Goal: Use online tool/utility: Utilize a website feature to perform a specific function

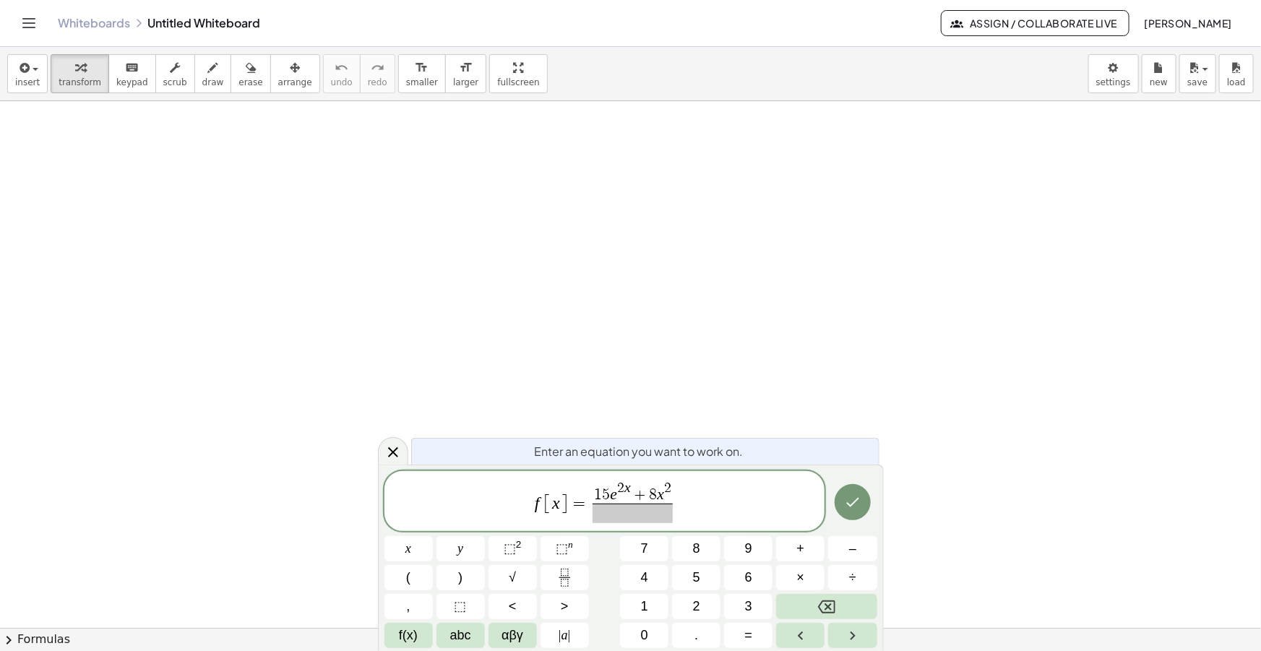
click at [650, 520] on span at bounding box center [633, 514] width 80 height 20
drag, startPoint x: 664, startPoint y: 494, endPoint x: 595, endPoint y: 499, distance: 68.8
click at [595, 499] on span "1 5 e 2 x + 8 x 2" at bounding box center [633, 492] width 80 height 22
click at [629, 508] on span at bounding box center [633, 514] width 80 height 20
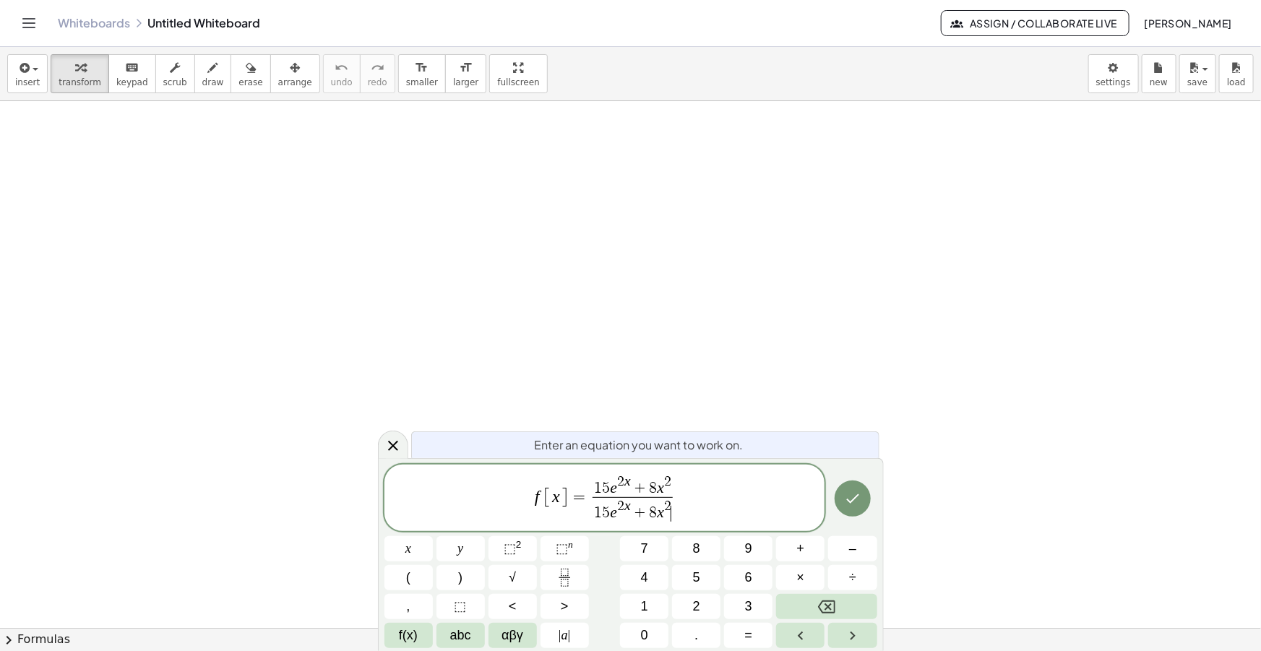
click at [605, 510] on span "5" at bounding box center [607, 513] width 8 height 16
drag, startPoint x: 650, startPoint y: 517, endPoint x: 653, endPoint y: 526, distance: 9.4
click at [650, 517] on span "8" at bounding box center [649, 513] width 8 height 16
click at [671, 499] on span "5 e 2 x + 4 x 2 ​" at bounding box center [633, 510] width 80 height 26
click at [679, 499] on span "f [ x ] = 1 5 e 2 x + 8 x 2 5 e 2 x + 4 x 2 ​ ​" at bounding box center [604, 498] width 441 height 51
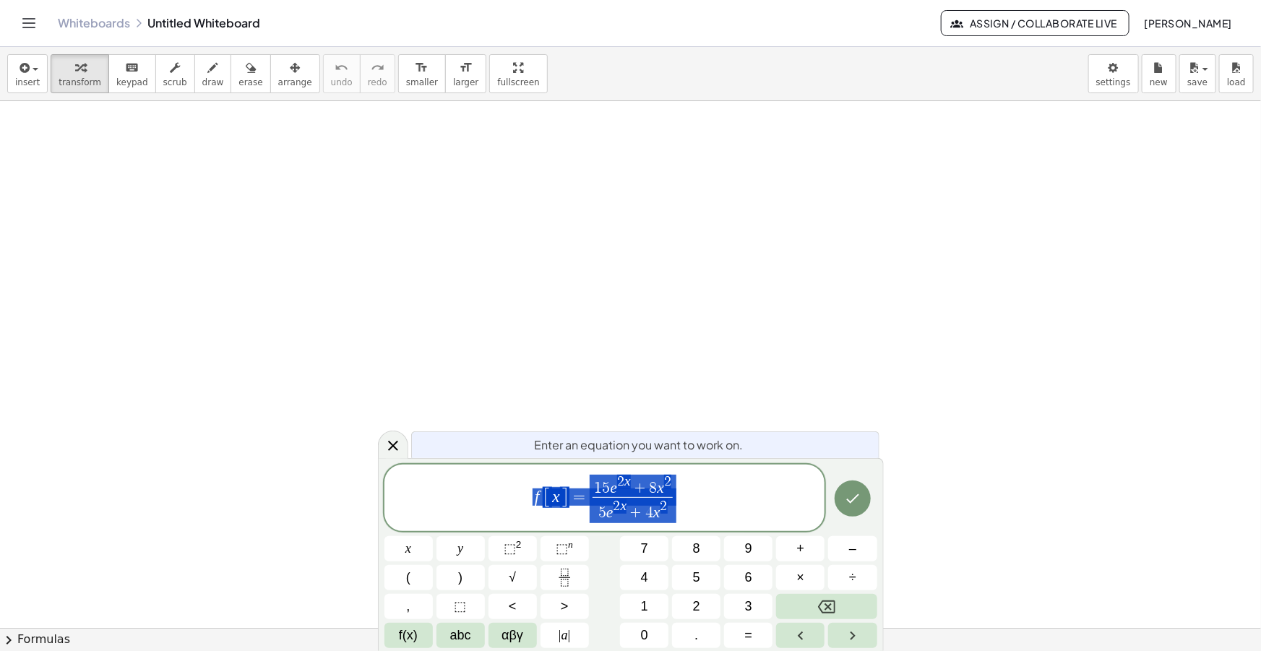
drag, startPoint x: 700, startPoint y: 501, endPoint x: 492, endPoint y: 504, distance: 208.1
click at [492, 504] on span "f [ x ] = 1 5 e 2 x + 8 x 2 5 e 2 x + 4 x 2 ​" at bounding box center [604, 498] width 441 height 51
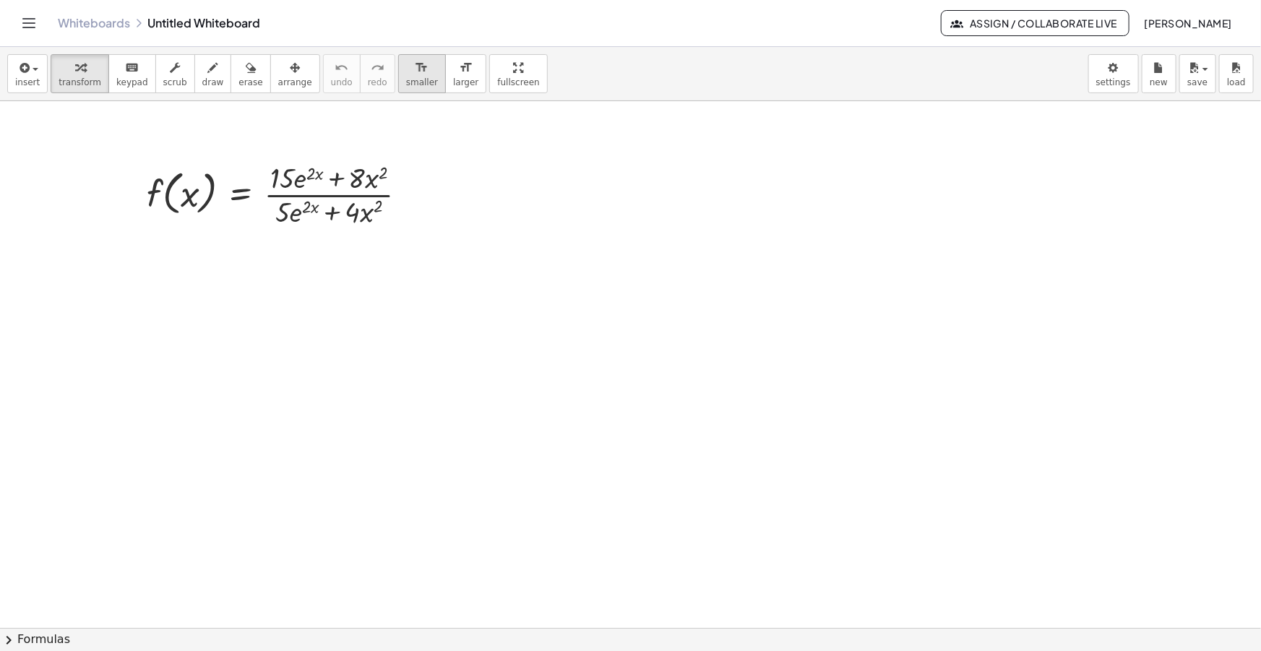
drag, startPoint x: 401, startPoint y: 66, endPoint x: 382, endPoint y: 74, distance: 21.1
click at [406, 66] on div "format_size" at bounding box center [422, 67] width 32 height 17
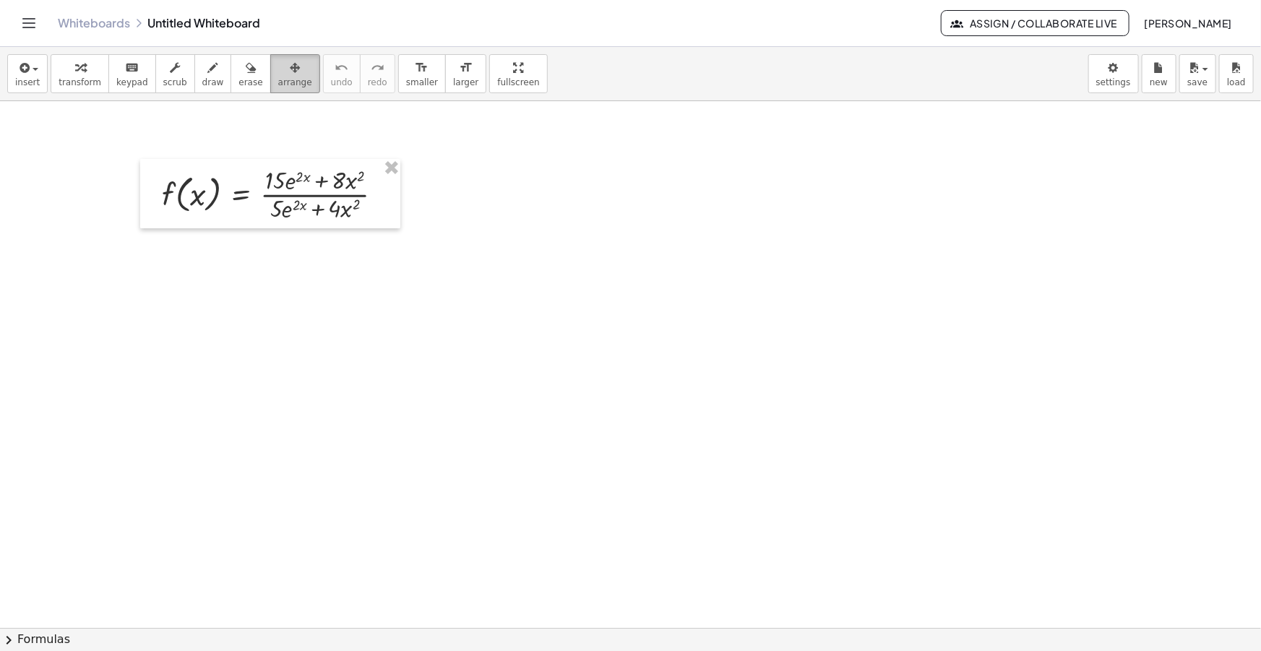
click at [278, 79] on span "arrange" at bounding box center [295, 82] width 34 height 10
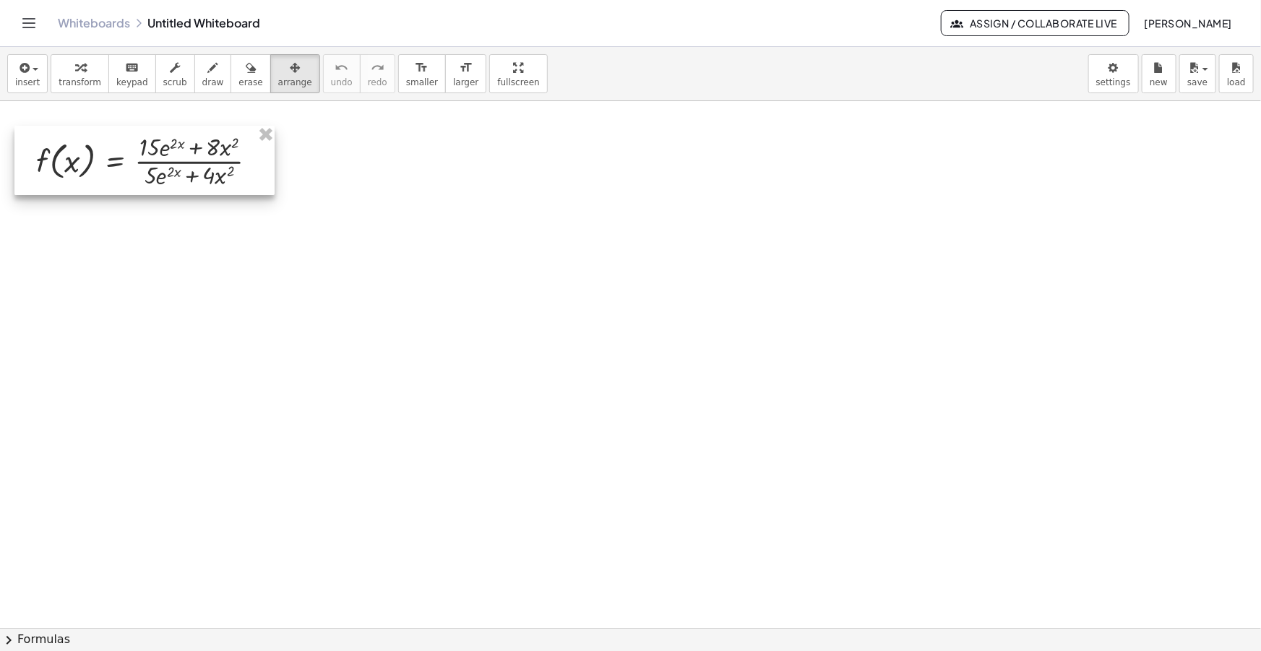
drag, startPoint x: 247, startPoint y: 199, endPoint x: 139, endPoint y: 142, distance: 122.2
click at [124, 165] on div at bounding box center [144, 160] width 260 height 69
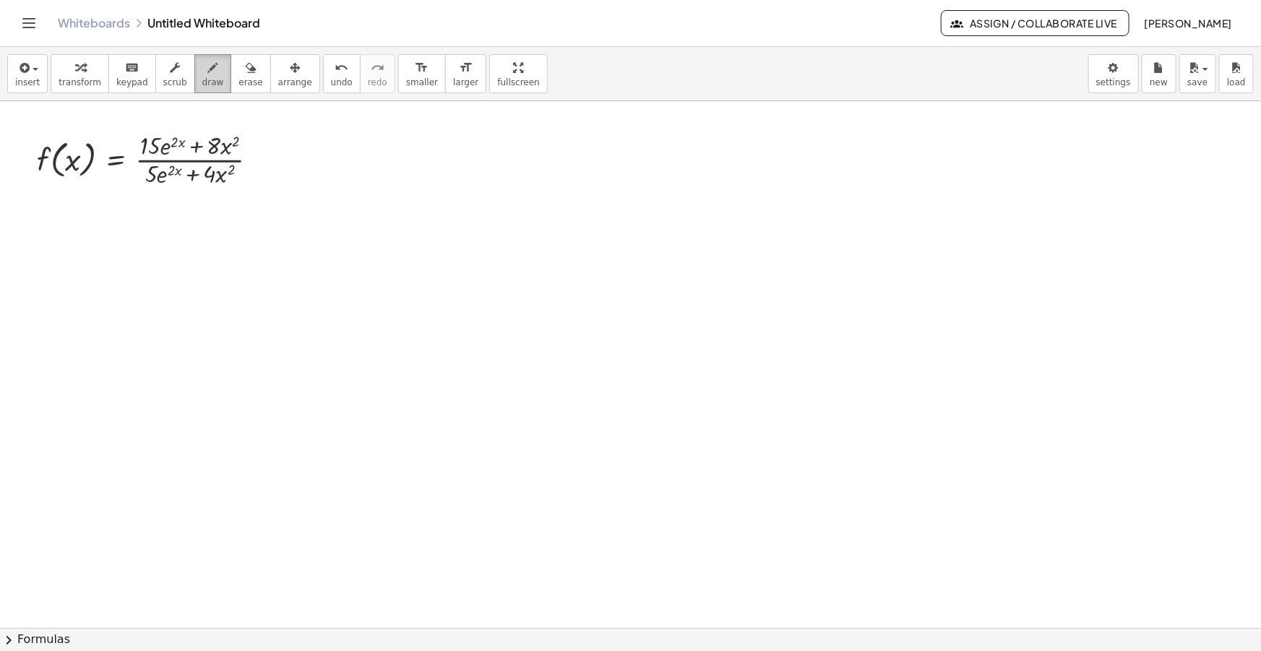
click at [202, 79] on span "draw" at bounding box center [213, 82] width 22 height 10
drag, startPoint x: 311, startPoint y: 161, endPoint x: 368, endPoint y: 183, distance: 61.1
click at [368, 183] on div at bounding box center [630, 652] width 1261 height 1103
click at [38, 79] on button "insert" at bounding box center [27, 73] width 40 height 39
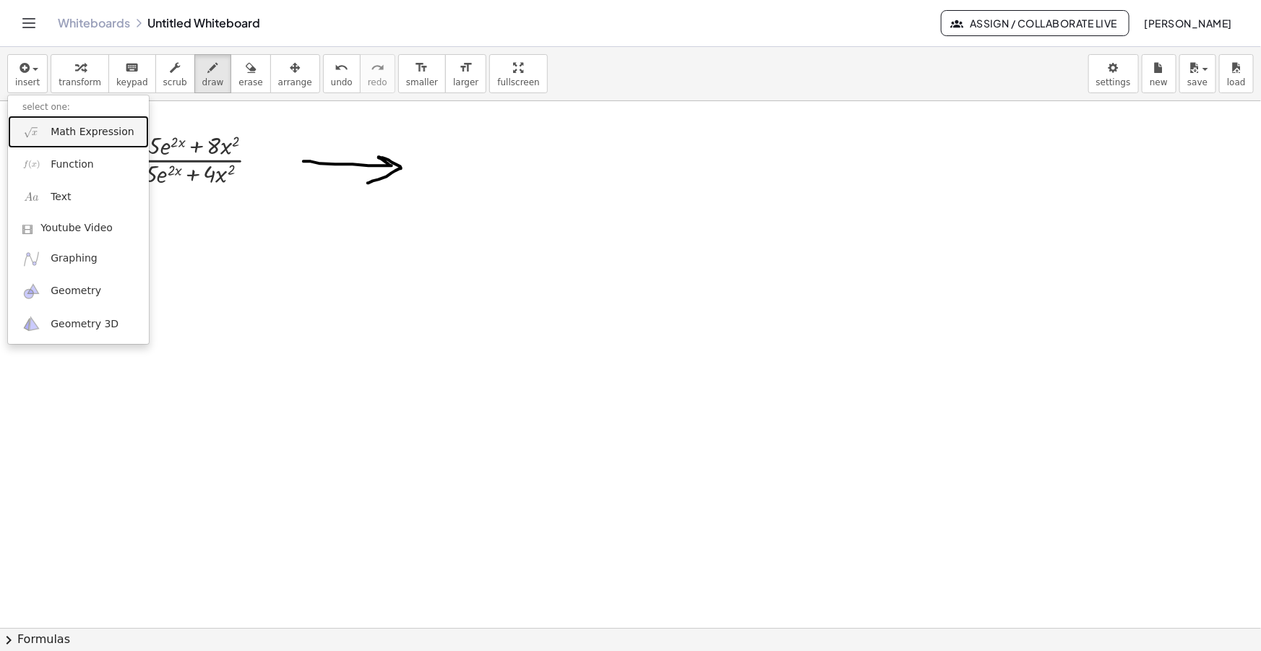
click at [72, 121] on link "Math Expression" at bounding box center [78, 132] width 141 height 33
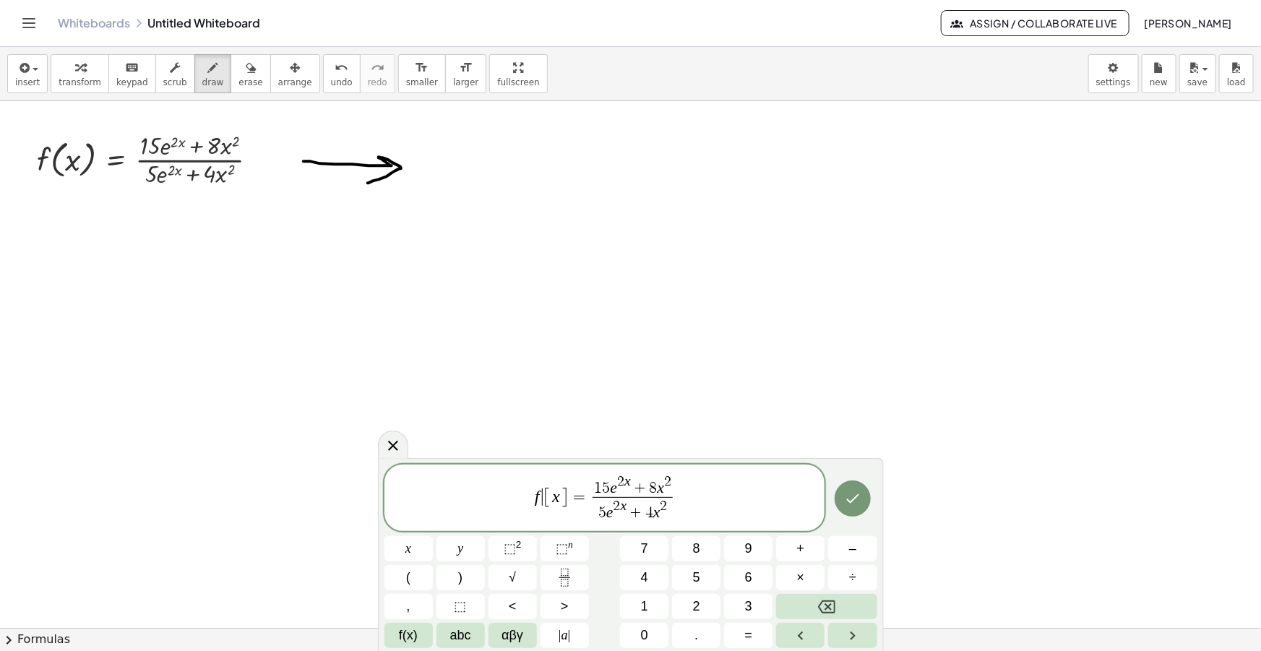
click at [543, 496] on span "[" at bounding box center [547, 497] width 9 height 21
click at [621, 513] on span "5" at bounding box center [621, 513] width 8 height 16
click at [689, 509] on span ")" at bounding box center [690, 509] width 9 height 26
click at [391, 449] on icon at bounding box center [392, 442] width 17 height 17
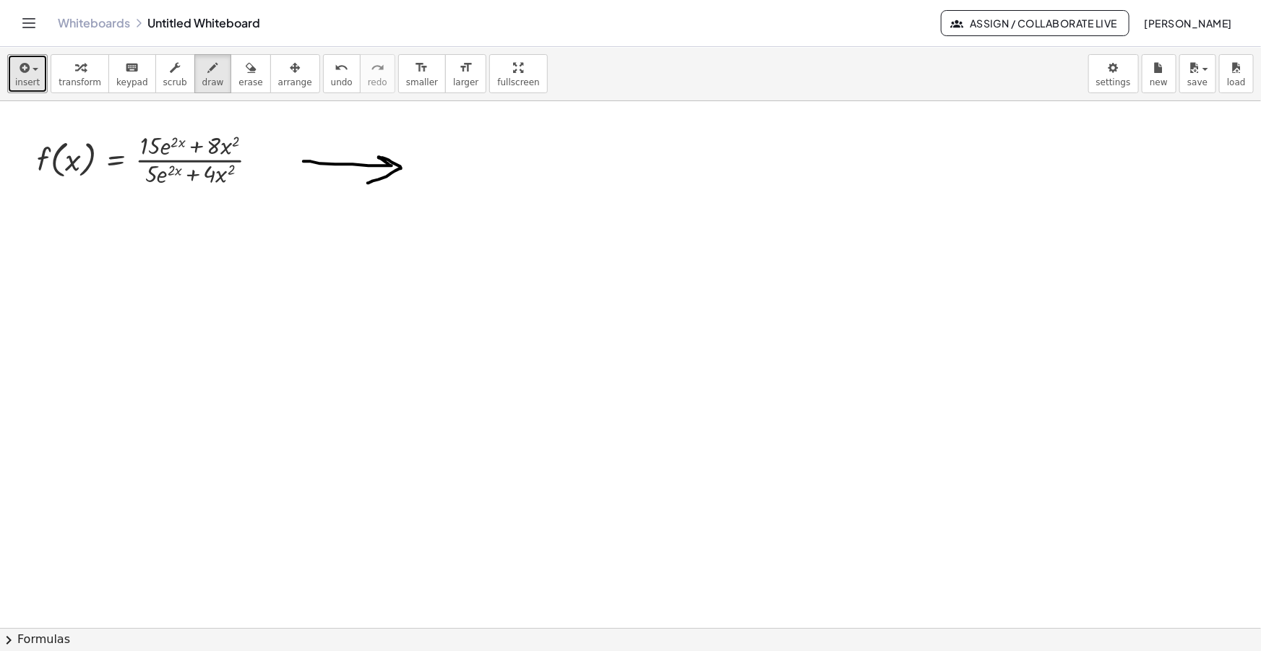
drag, startPoint x: 30, startPoint y: 70, endPoint x: 58, endPoint y: 106, distance: 45.4
click at [33, 70] on span "button" at bounding box center [36, 69] width 6 height 3
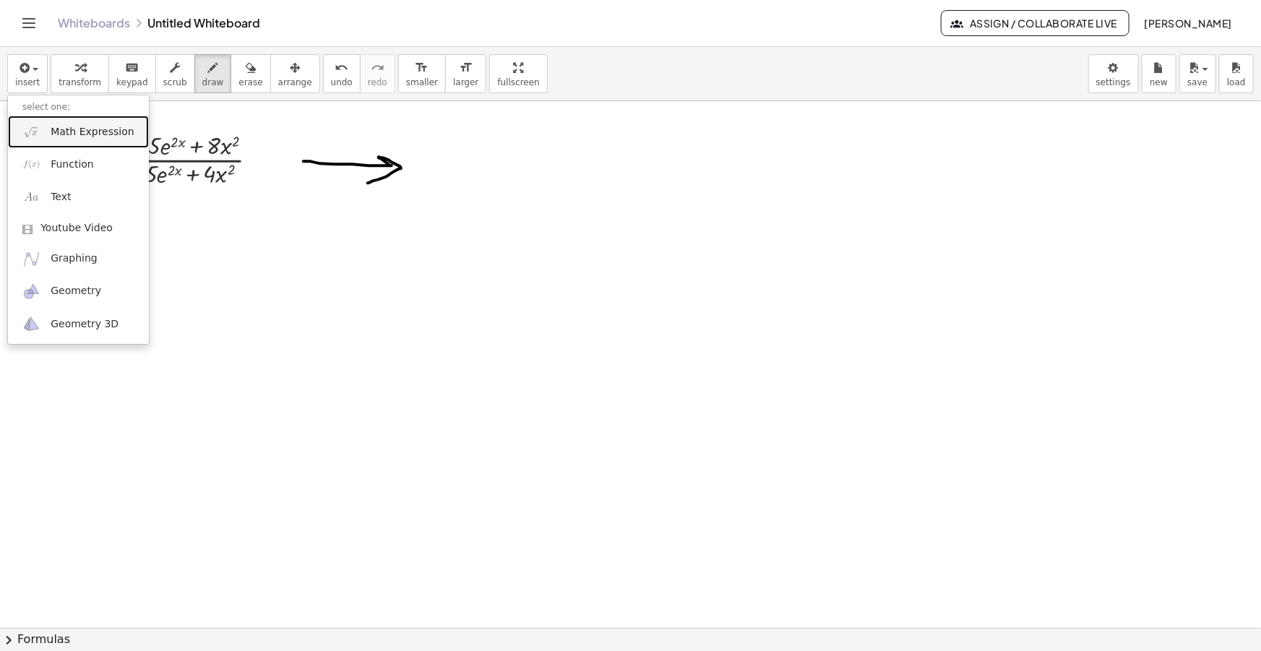
click at [78, 141] on link "Math Expression" at bounding box center [78, 132] width 141 height 33
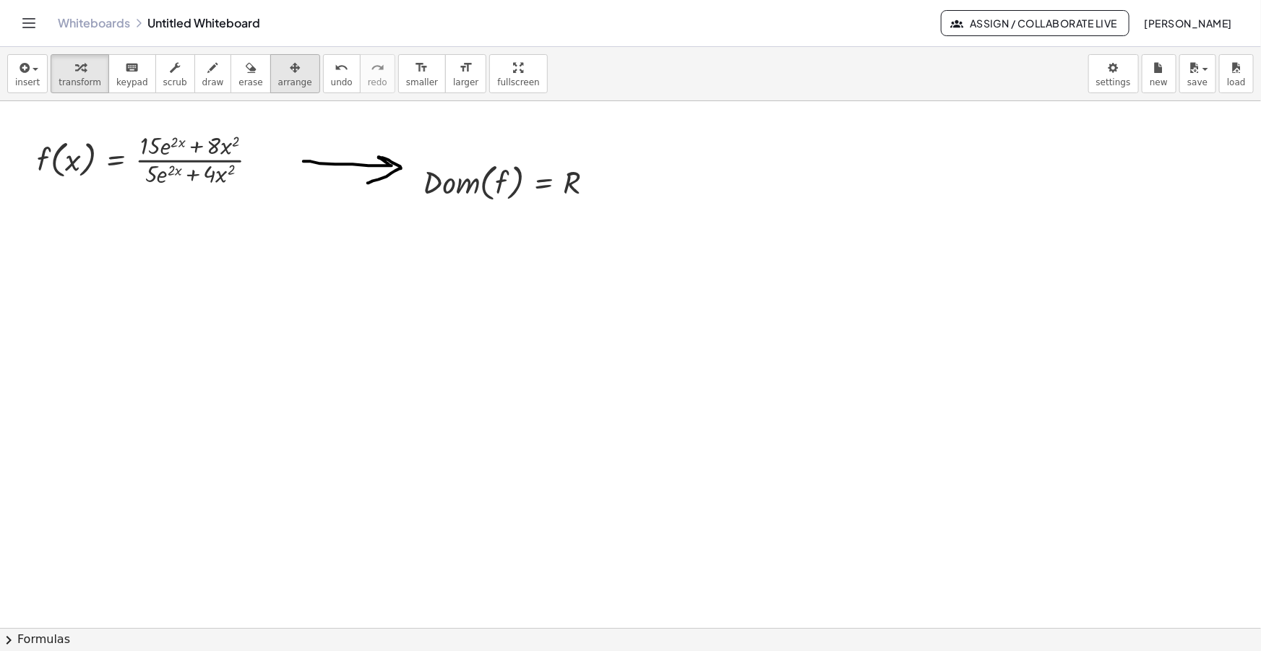
click at [280, 78] on span "arrange" at bounding box center [295, 82] width 34 height 10
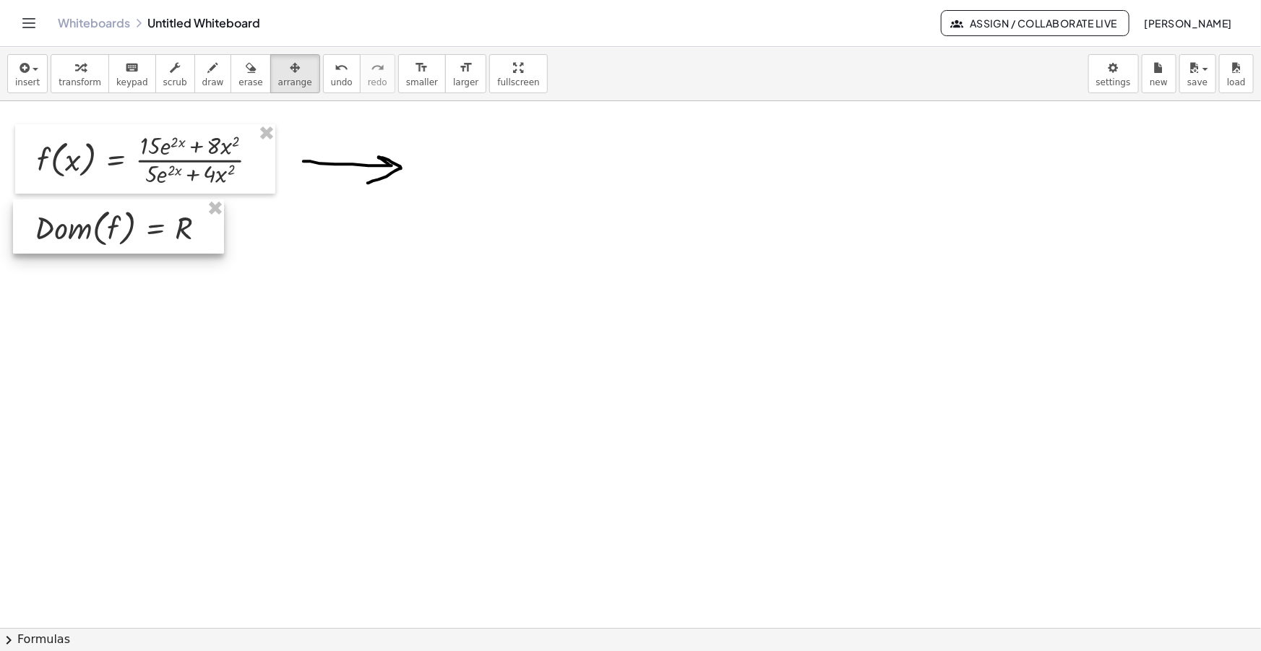
drag, startPoint x: 483, startPoint y: 193, endPoint x: 95, endPoint y: 238, distance: 390.0
click at [95, 238] on div at bounding box center [118, 226] width 211 height 54
click at [25, 78] on span "insert" at bounding box center [27, 82] width 25 height 10
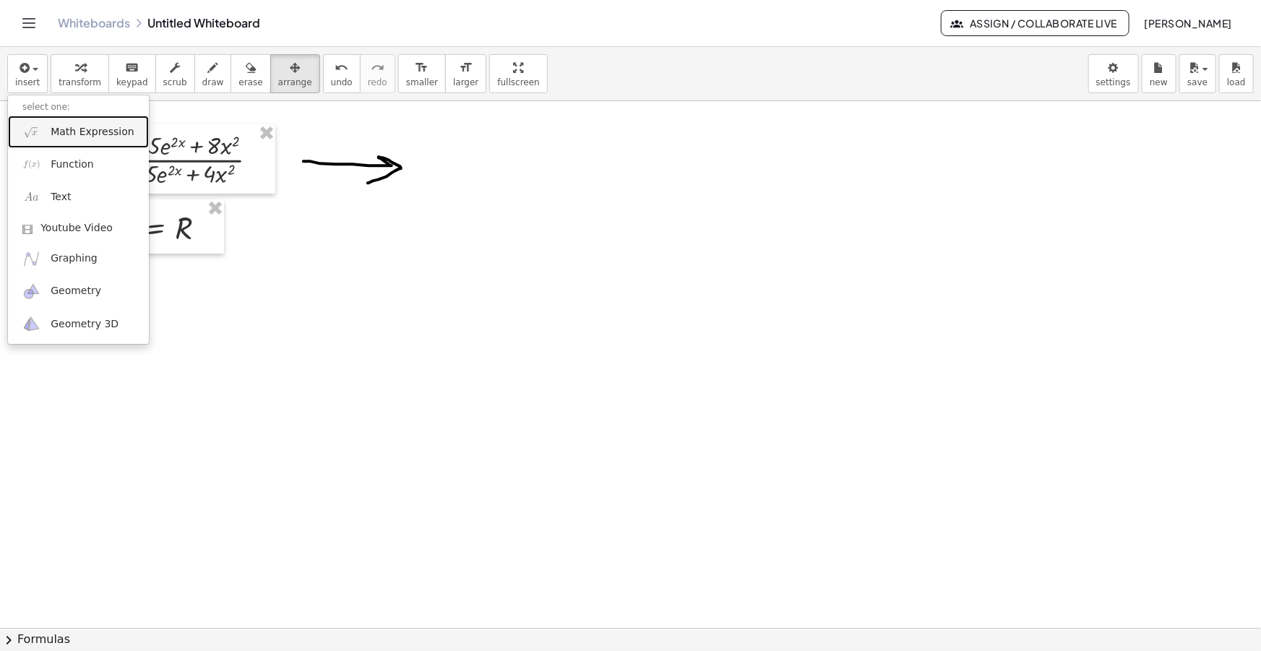
click at [75, 135] on span "Math Expression" at bounding box center [92, 132] width 83 height 14
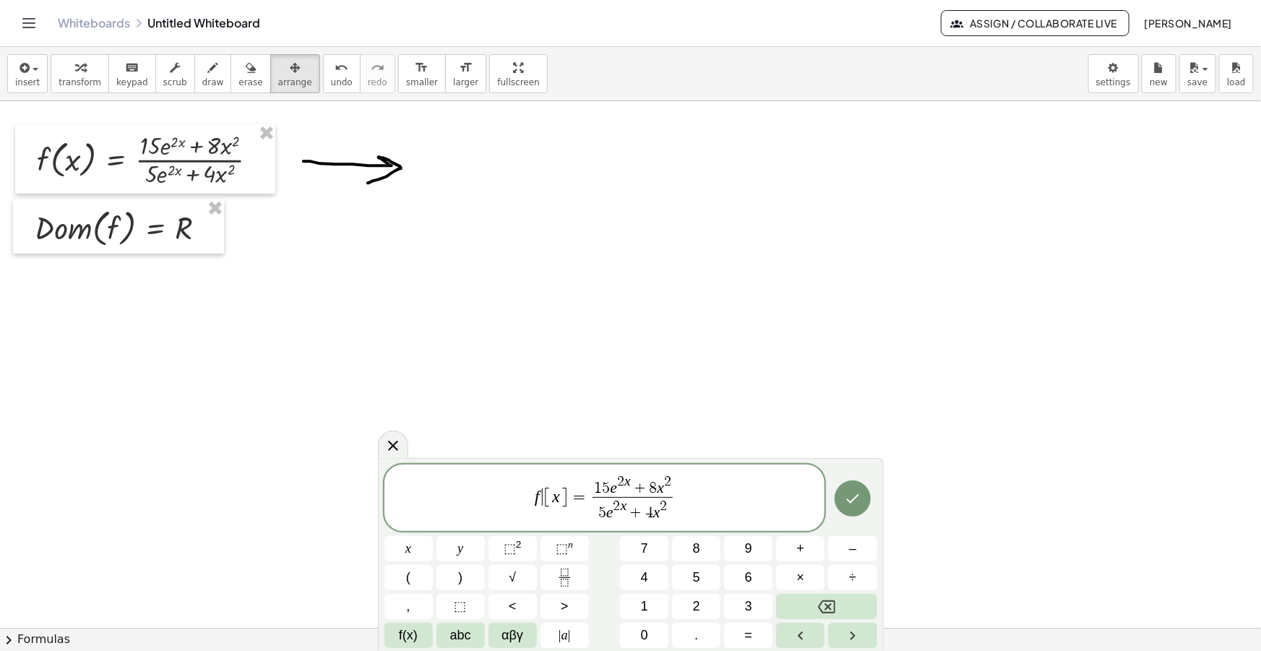
click at [539, 497] on var "f" at bounding box center [537, 496] width 5 height 19
click at [622, 512] on span "5" at bounding box center [621, 513] width 8 height 16
click at [692, 512] on span ")" at bounding box center [690, 509] width 9 height 26
drag, startPoint x: 693, startPoint y: 484, endPoint x: 613, endPoint y: 488, distance: 79.6
click at [613, 488] on span "1 5 e 2 x + 8 x 2" at bounding box center [650, 483] width 95 height 22
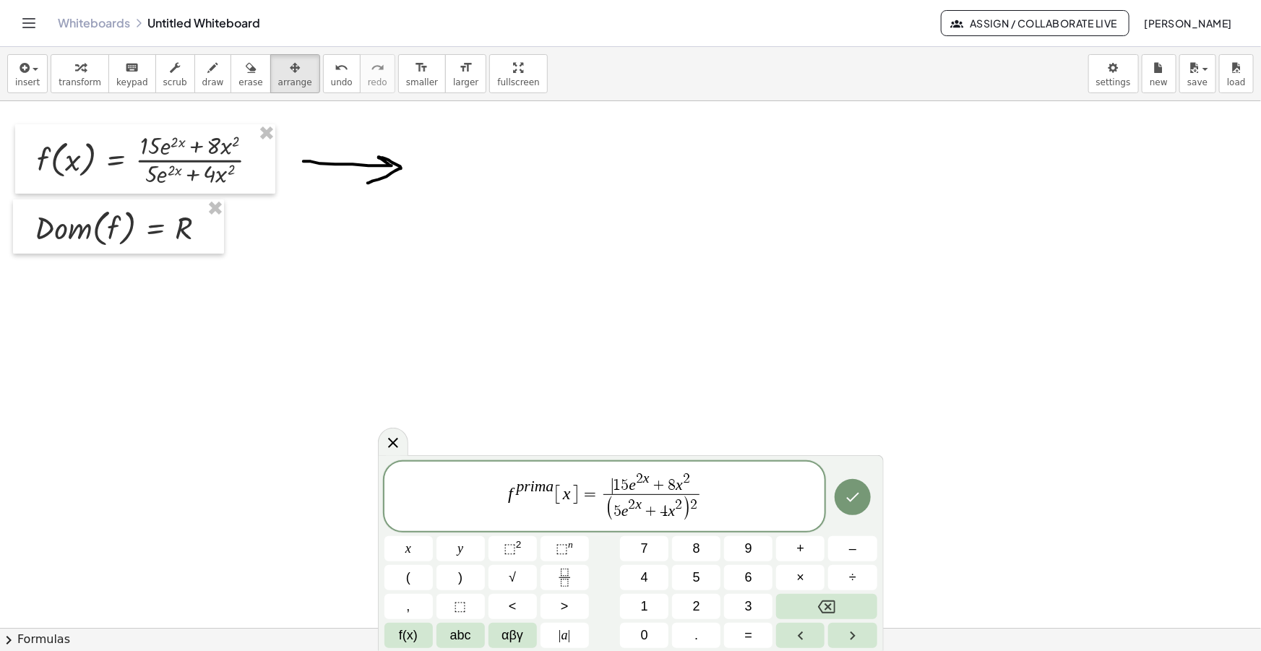
click at [610, 483] on span "​ 1 5 e 2 x + 8 x 2" at bounding box center [650, 483] width 95 height 22
click at [694, 479] on span ")" at bounding box center [693, 481] width 9 height 26
drag, startPoint x: 687, startPoint y: 511, endPoint x: 608, endPoint y: 514, distance: 79.6
click at [702, 480] on span "·" at bounding box center [700, 485] width 9 height 16
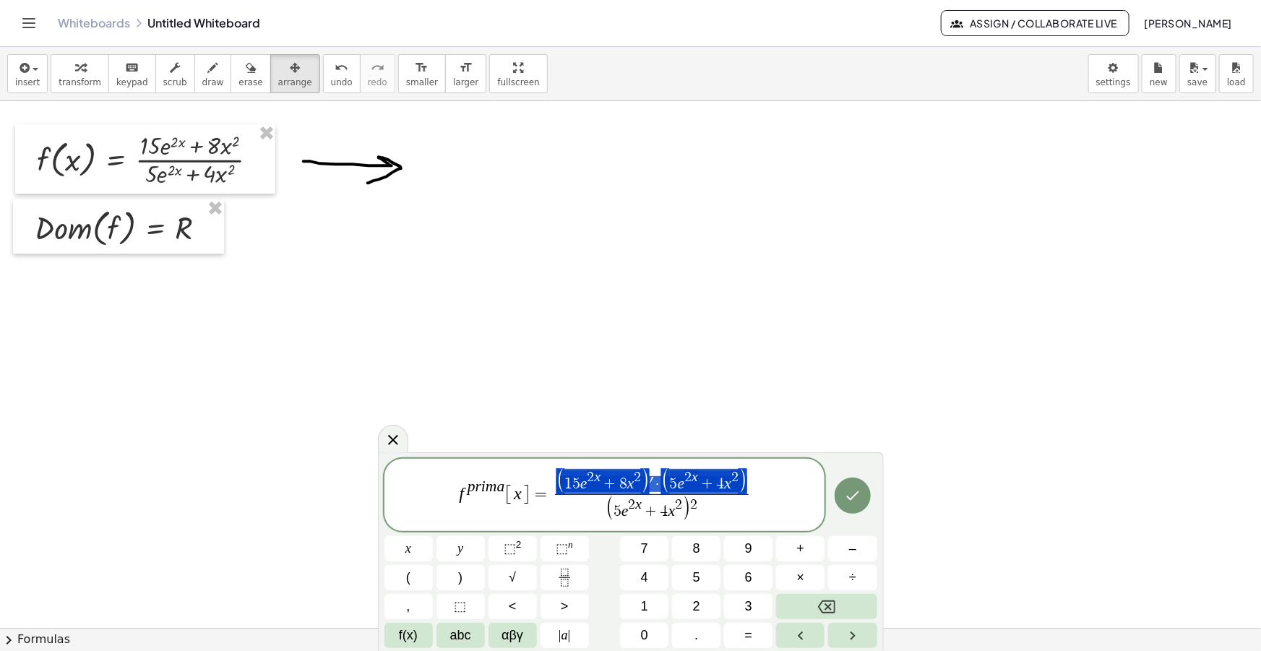
drag, startPoint x: 743, startPoint y: 479, endPoint x: 598, endPoint y: 481, distance: 145.3
drag, startPoint x: 746, startPoint y: 481, endPoint x: 752, endPoint y: 491, distance: 11.3
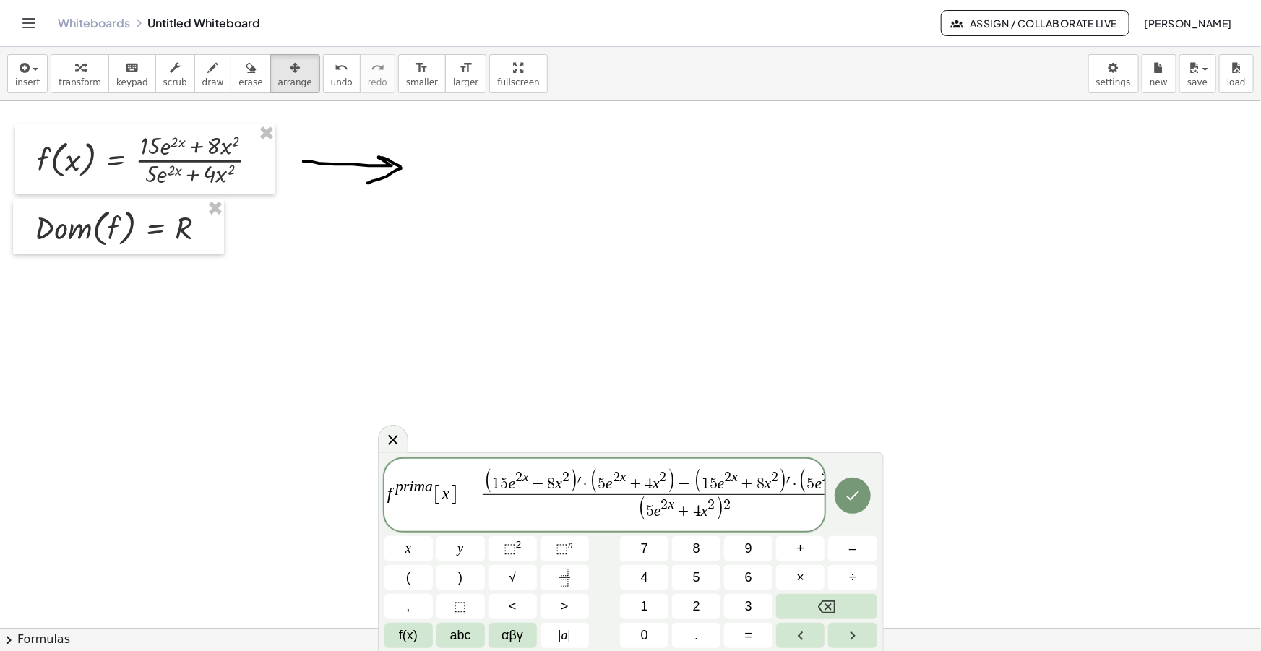
click at [792, 483] on span "·" at bounding box center [795, 485] width 9 height 16
click at [805, 482] on span "5" at bounding box center [808, 484] width 8 height 16
click at [819, 478] on span ")" at bounding box center [815, 481] width 9 height 26
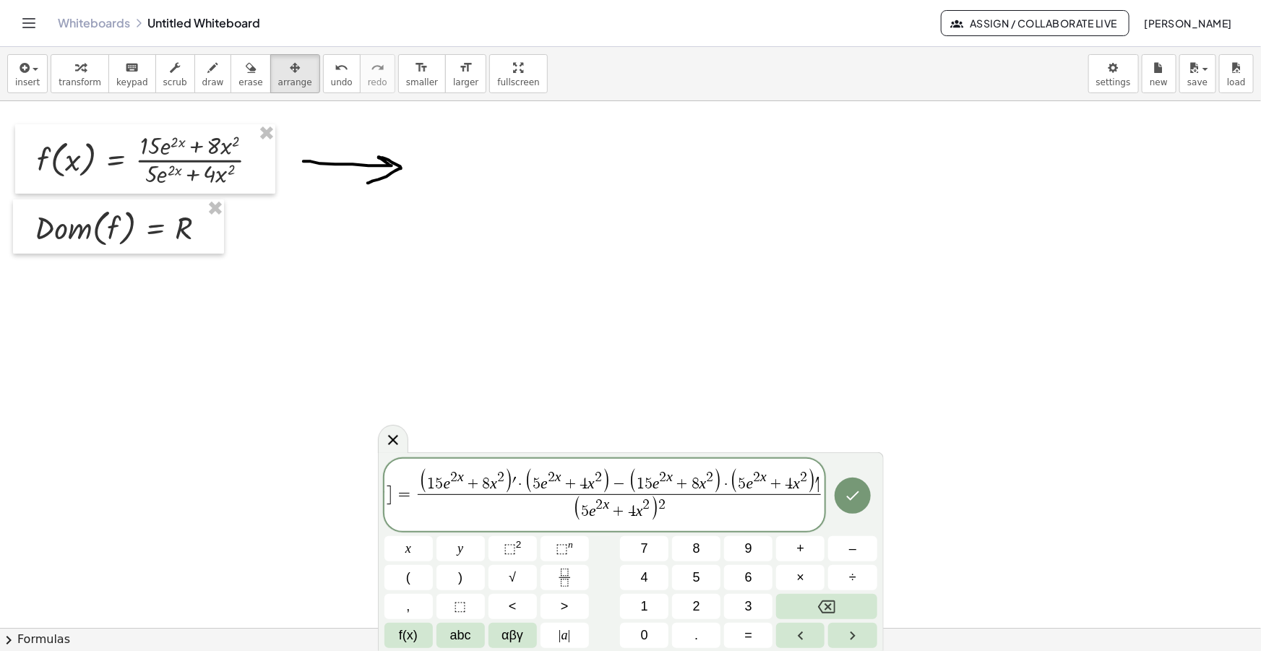
click at [502, 481] on span "( 1 5 e 2 x + 8 x 2 )" at bounding box center [465, 481] width 93 height 25
click at [502, 482] on span "( 1 5 e 2 x + 8 x 2 ​ )" at bounding box center [465, 481] width 93 height 25
click at [441, 484] on span "1 5 e 2 x + 8 x 2 ​" at bounding box center [466, 481] width 77 height 22
click at [501, 477] on span "8" at bounding box center [501, 484] width 8 height 16
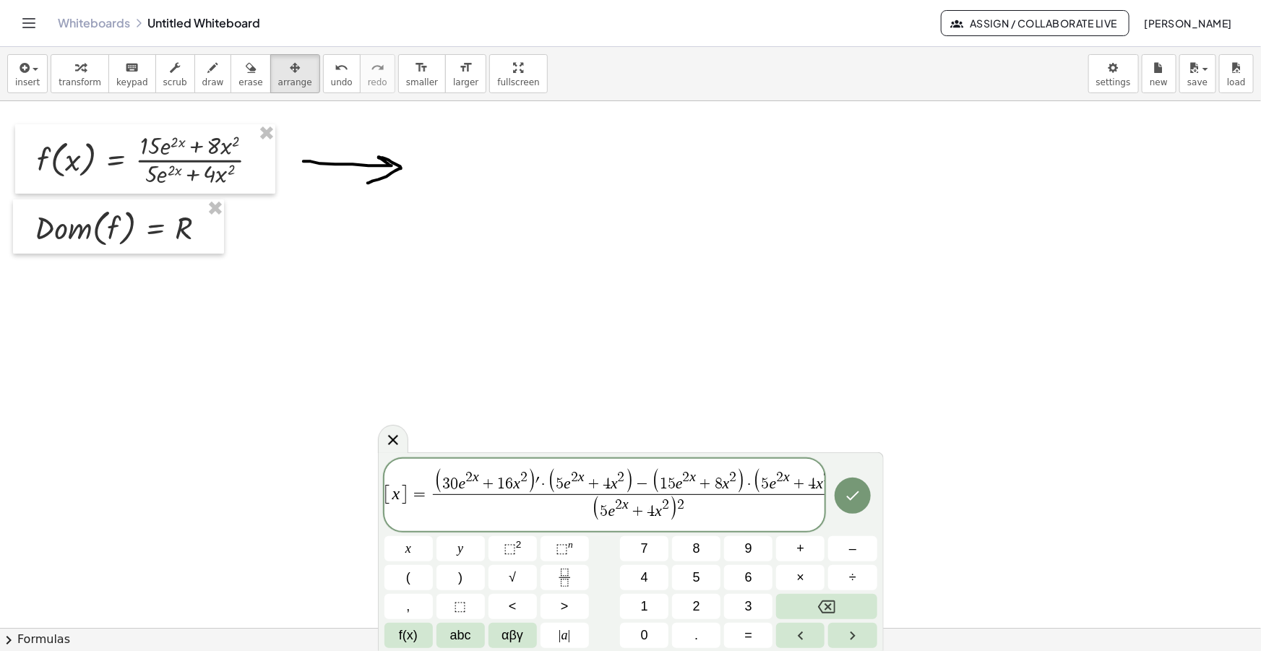
click at [522, 480] on span "2" at bounding box center [523, 477] width 7 height 14
click at [525, 480] on span "2" at bounding box center [523, 477] width 7 height 14
click at [531, 482] on span "( 3 0 e 2 x + 1 6 x ) ′ ​ · ( 5 e 2 x + 4 x 2 ) − ( 1 5 e 2 x + 8 x 2 ) · ( 5 e…" at bounding box center [635, 481] width 404 height 25
click at [752, 484] on span "5" at bounding box center [755, 484] width 8 height 16
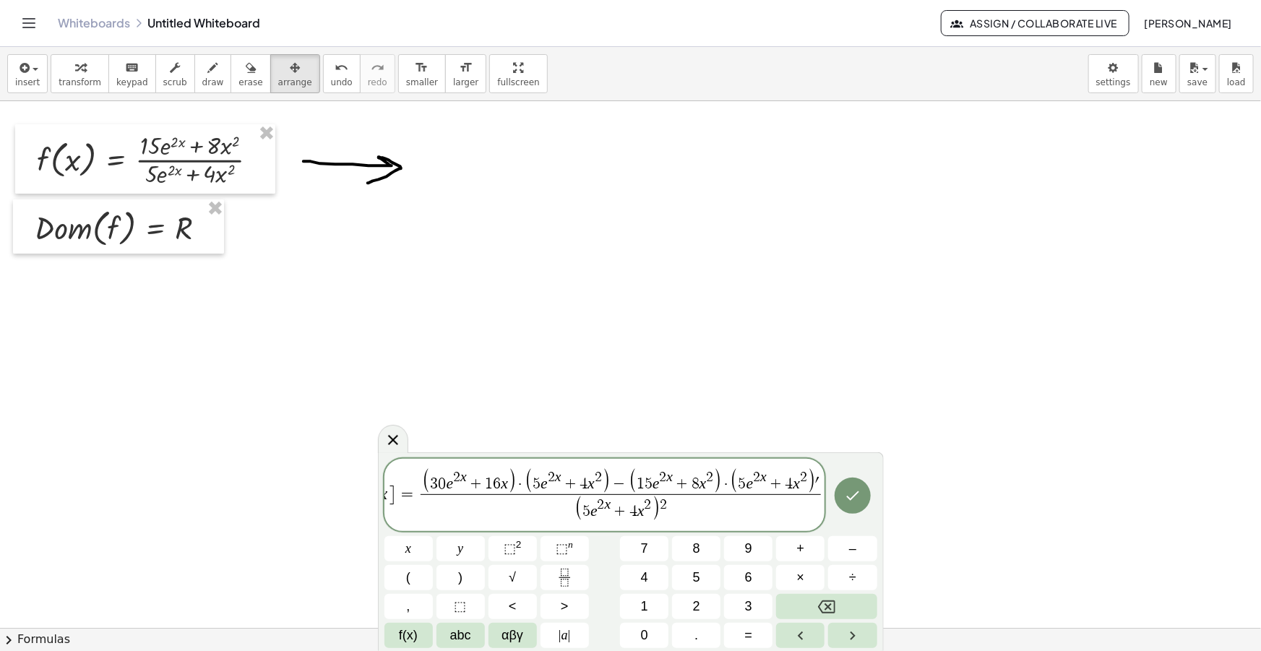
click at [744, 482] on span "5 e 2 x + 4 x 2" at bounding box center [772, 481] width 69 height 22
click at [627, 482] on span "−" at bounding box center [622, 485] width 19 height 16
click at [679, 516] on span "( 5 e 2 x + 4 x 2 ) 2" at bounding box center [621, 508] width 397 height 29
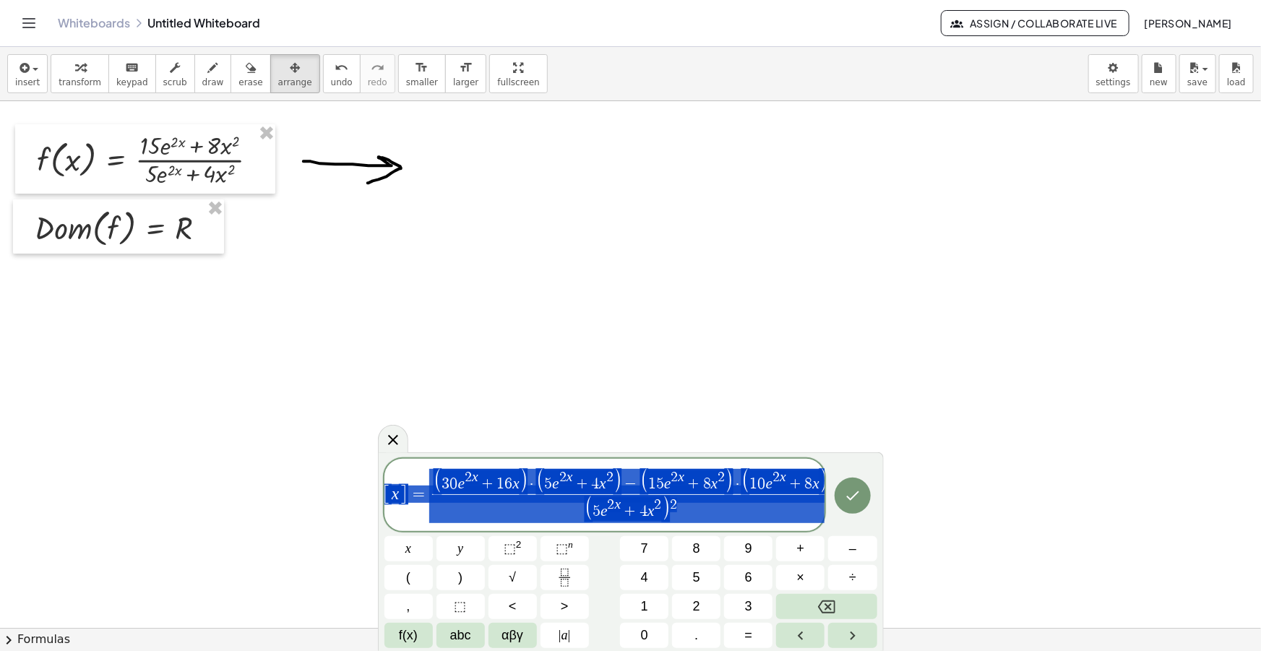
scroll to position [0, 39]
drag, startPoint x: 683, startPoint y: 513, endPoint x: 290, endPoint y: 504, distance: 393.2
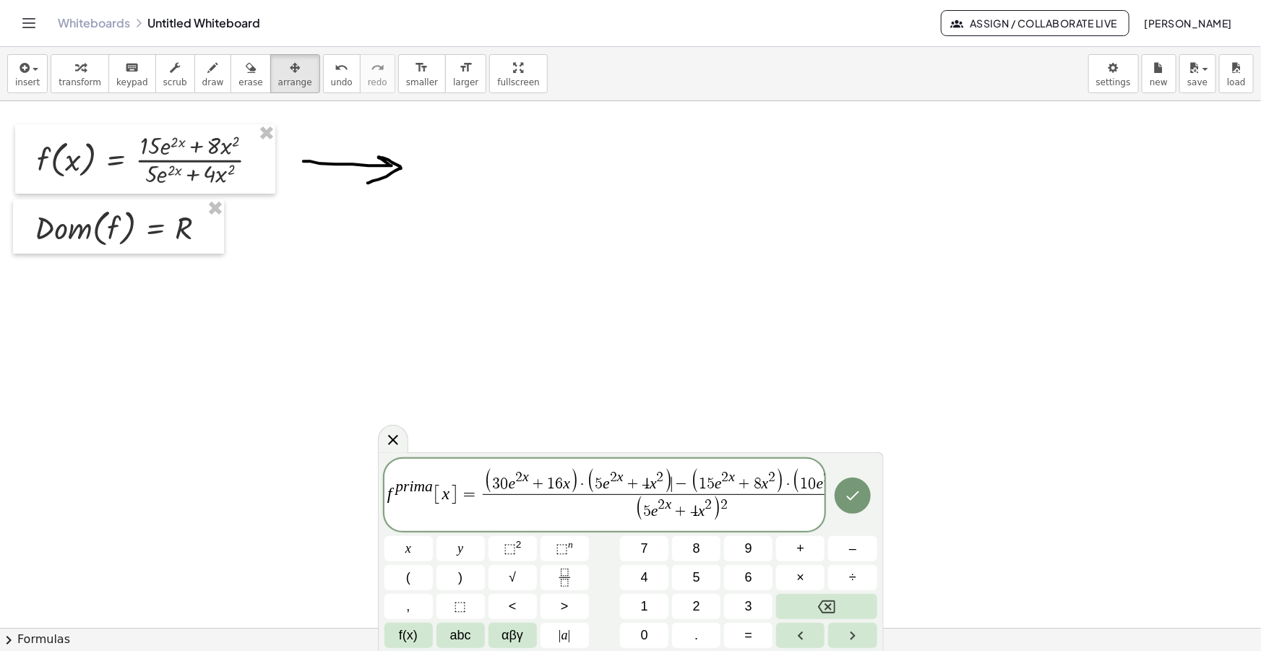
click at [527, 480] on span "2 x" at bounding box center [522, 477] width 14 height 14
click at [671, 484] on span "( 3 0 e 2 x ​ + 1 6 x ) · ( 5 e 2 x + 4 x 2 ) − ( 1 5 e 2 x + 8 x 2 ) · ( 1 0 e…" at bounding box center [681, 481] width 397 height 25
click at [769, 476] on span "2" at bounding box center [771, 477] width 7 height 14
click at [819, 493] on span "( 3 0 e 2 x + 1 6 x ) · ( 5 e 2 x + 4 x 2 ) − ( 1 5 e 2 x + 8 x 2 ) · ( 1 0 e 2…" at bounding box center [622, 481] width 397 height 25
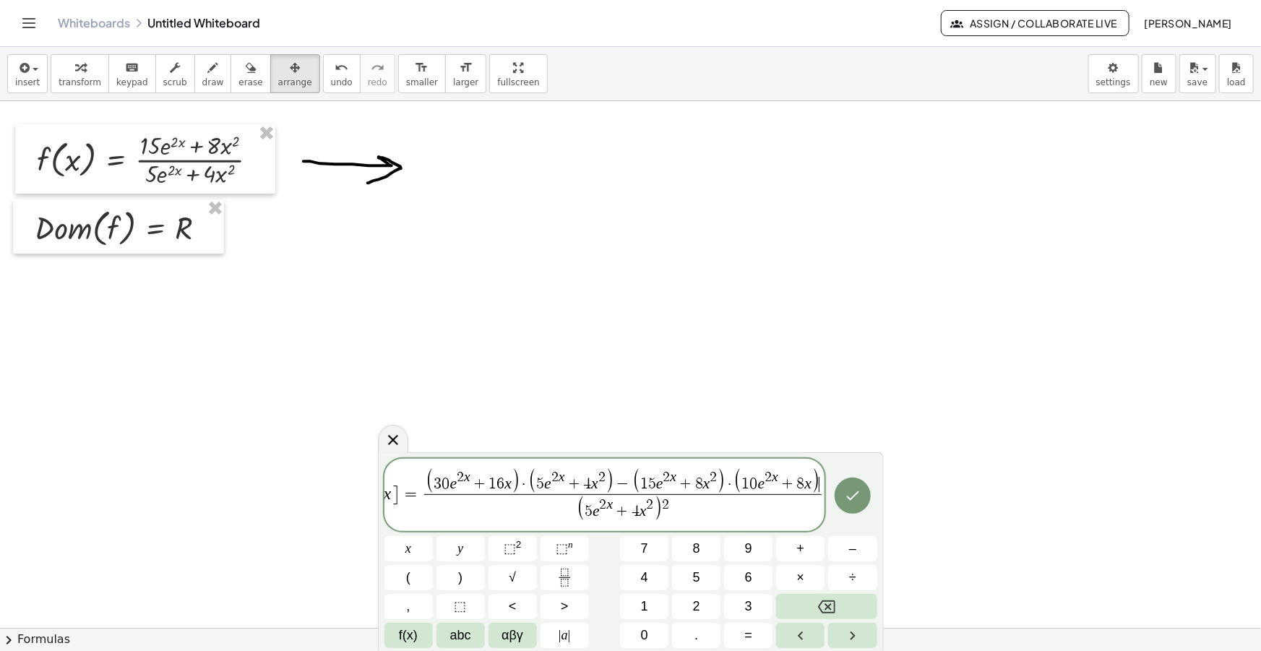
scroll to position [0, 59]
click at [425, 485] on span "(" at bounding box center [429, 481] width 9 height 26
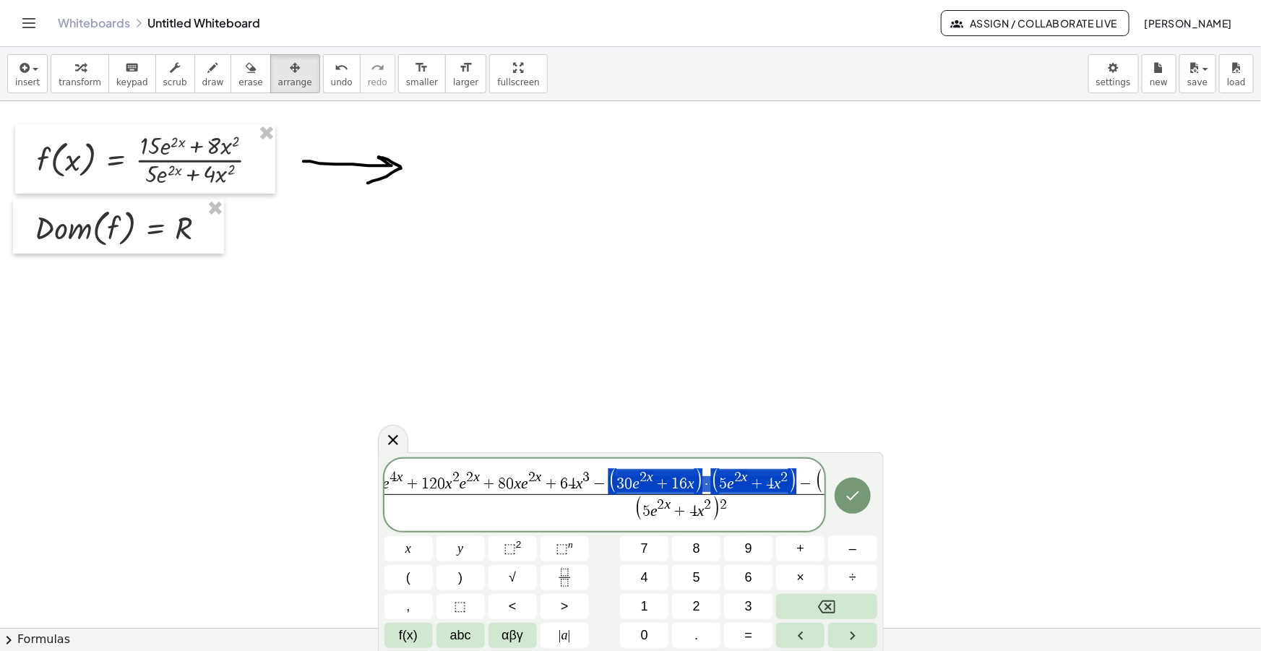
scroll to position [0, 128]
drag, startPoint x: 673, startPoint y: 483, endPoint x: 804, endPoint y: 484, distance: 130.8
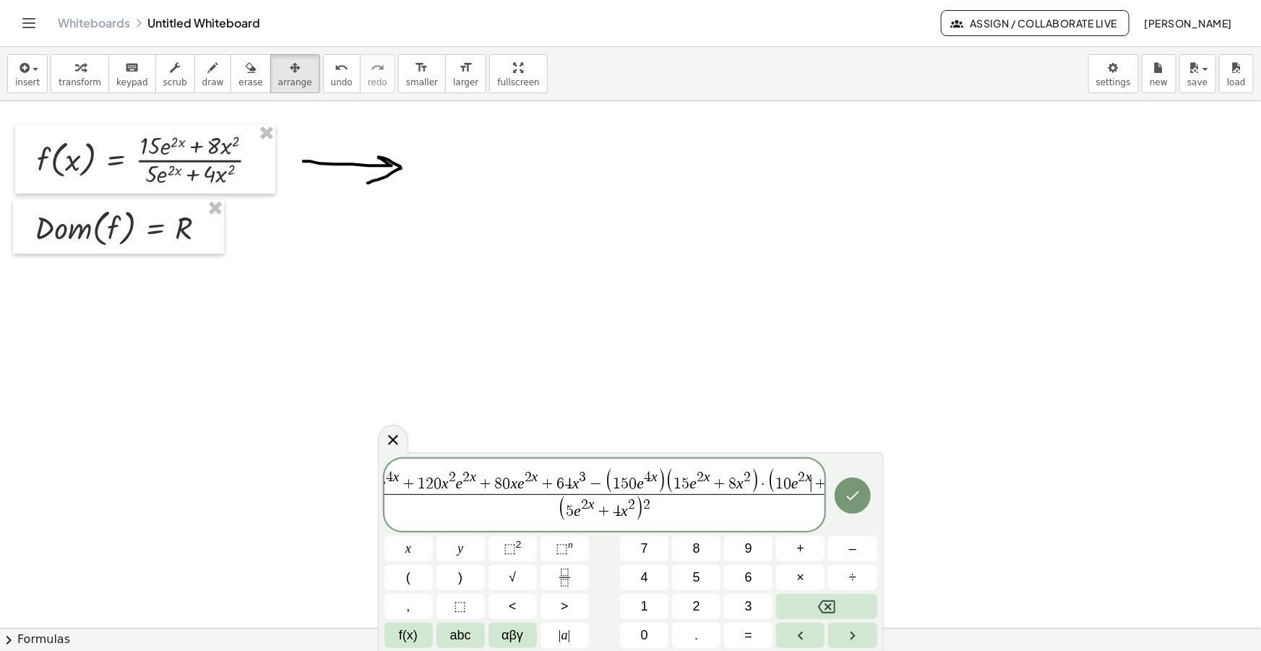
scroll to position [0, 163]
click at [624, 484] on span ")" at bounding box center [628, 481] width 9 height 26
click at [567, 486] on span "−" at bounding box center [563, 485] width 19 height 16
click at [640, 484] on span "( 1 5 0 e 4 x + ​ )" at bounding box center [611, 481] width 79 height 25
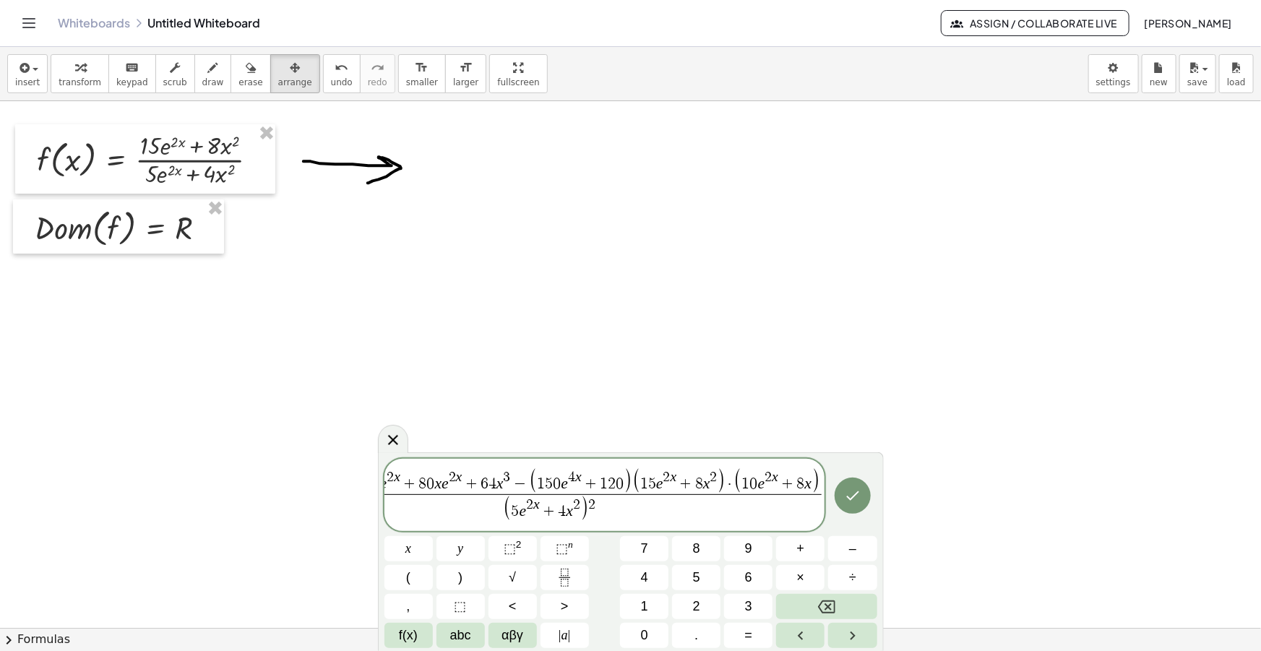
click at [621, 484] on span "0" at bounding box center [620, 484] width 8 height 16
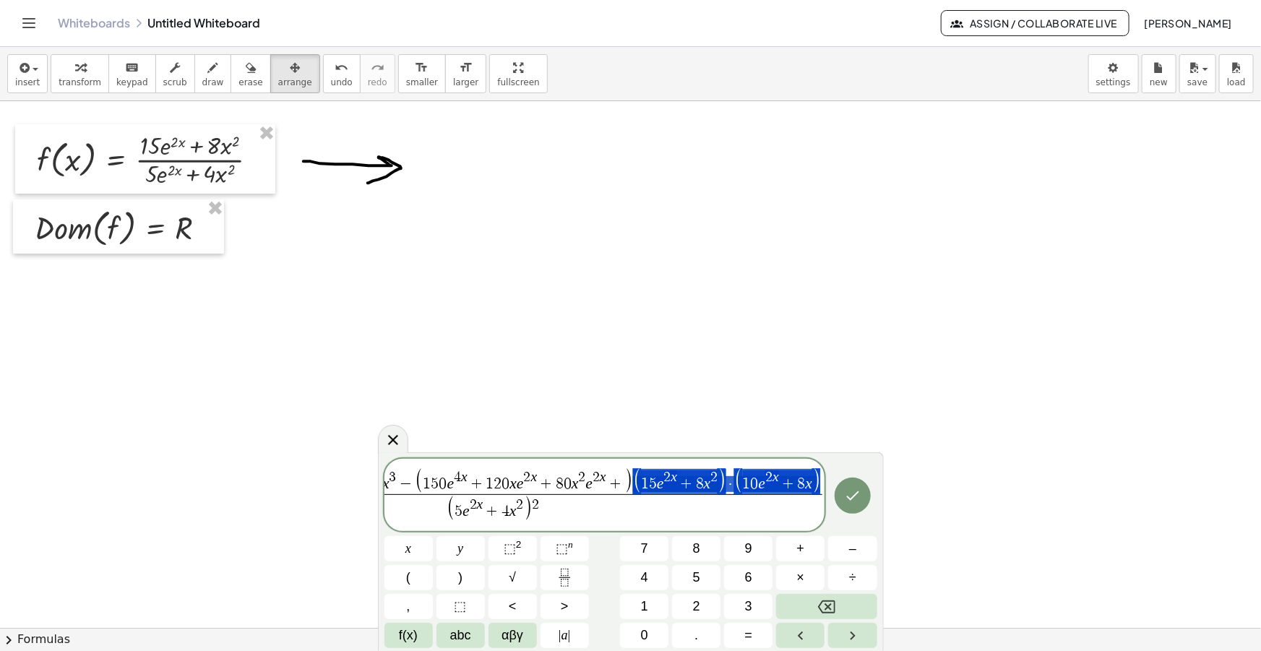
drag, startPoint x: 817, startPoint y: 481, endPoint x: 668, endPoint y: 481, distance: 148.9
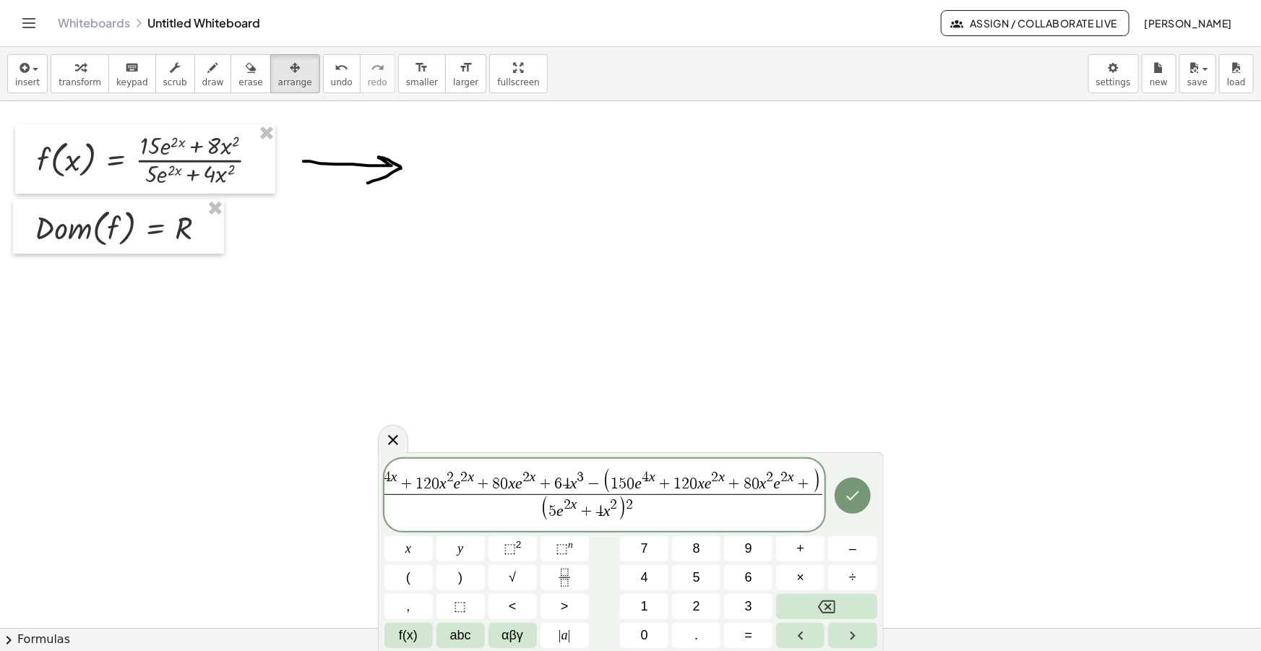
click at [806, 483] on span "+" at bounding box center [803, 485] width 19 height 16
click at [610, 480] on span "1 5 0 e 4 x + 1 2 0 x e 2 x + 8 0 x 2 e 2 x + 6 4 x 3 ​" at bounding box center [697, 481] width 231 height 22
click at [456, 476] on span "1 5 0 e 4 x + 1 2 0 x 2 e 2 x + 8 0 x e 2 x + 6 4 x 3 − ( 1 5 0 e ​ 4 x + 1 2 0…" at bounding box center [572, 481] width 501 height 25
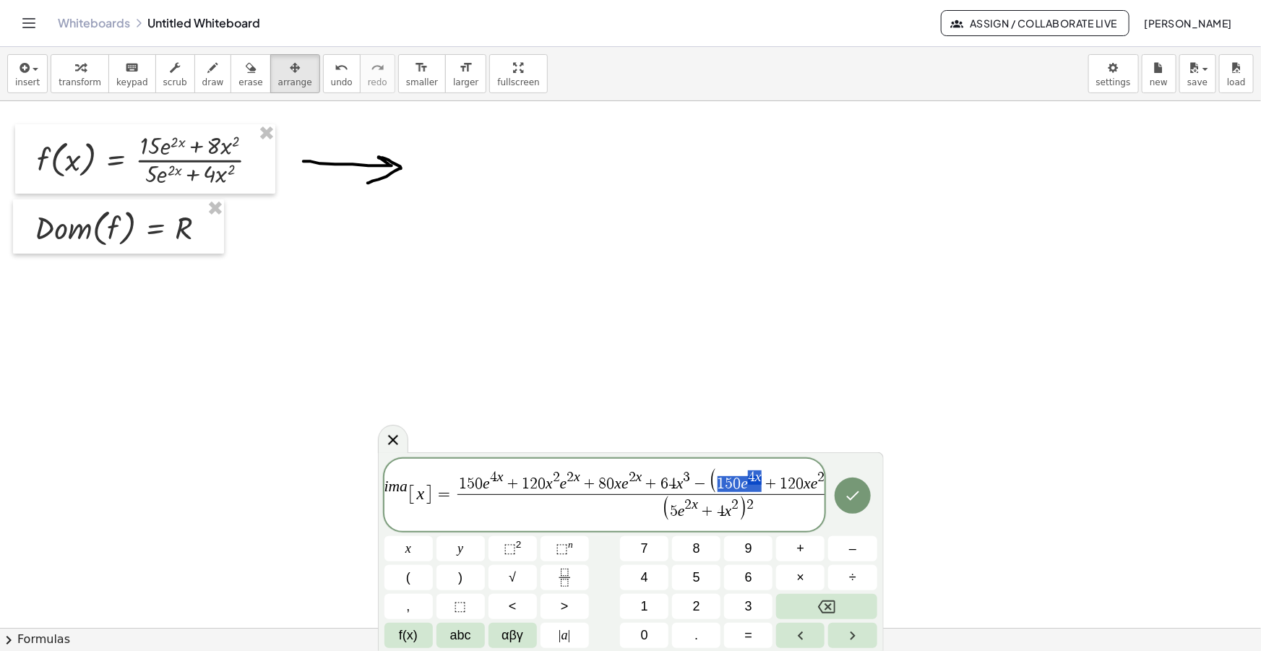
drag, startPoint x: 759, startPoint y: 483, endPoint x: 718, endPoint y: 484, distance: 41.2
drag, startPoint x: 772, startPoint y: 481, endPoint x: 716, endPoint y: 481, distance: 56.4
click at [803, 484] on var "x" at bounding box center [806, 483] width 7 height 17
drag, startPoint x: 810, startPoint y: 480, endPoint x: 770, endPoint y: 485, distance: 40.8
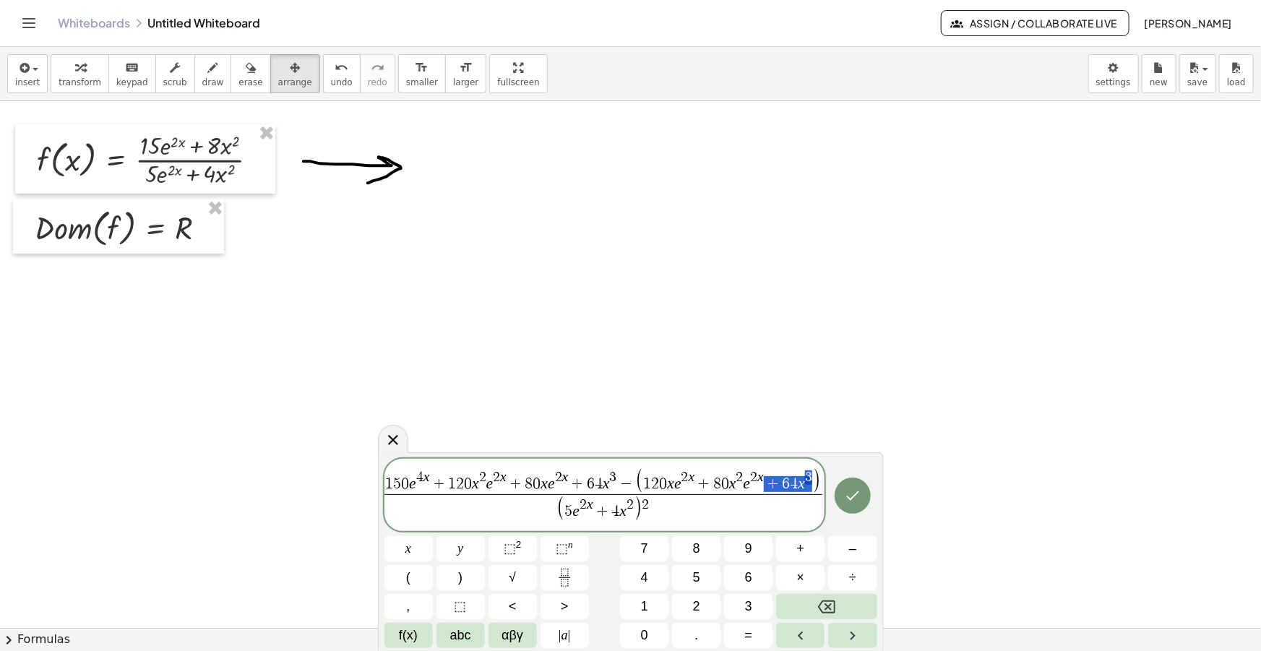
click at [770, 485] on span "( 1 2 0 x e 2 x + 8 0 x 2 e 2 x + 6 4 x 3 )" at bounding box center [727, 481] width 185 height 25
click at [688, 483] on span "(" at bounding box center [688, 481] width 9 height 26
click at [817, 483] on var "x" at bounding box center [817, 477] width 7 height 15
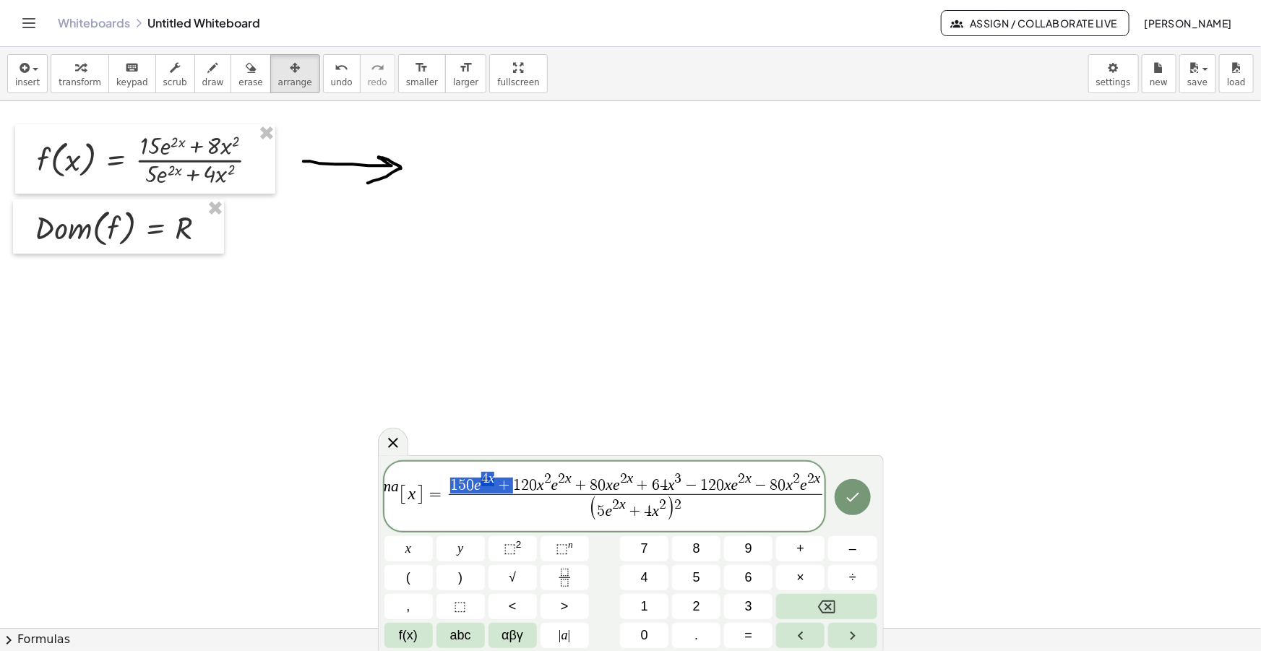
drag, startPoint x: 506, startPoint y: 484, endPoint x: 452, endPoint y: 485, distance: 54.2
drag, startPoint x: 658, startPoint y: 484, endPoint x: 620, endPoint y: 483, distance: 38.3
click at [778, 484] on var "x" at bounding box center [778, 477] width 7 height 15
click at [650, 56] on div "insert select one: Math Expression Function Text Youtube Video Graphing Geometr…" at bounding box center [630, 74] width 1261 height 54
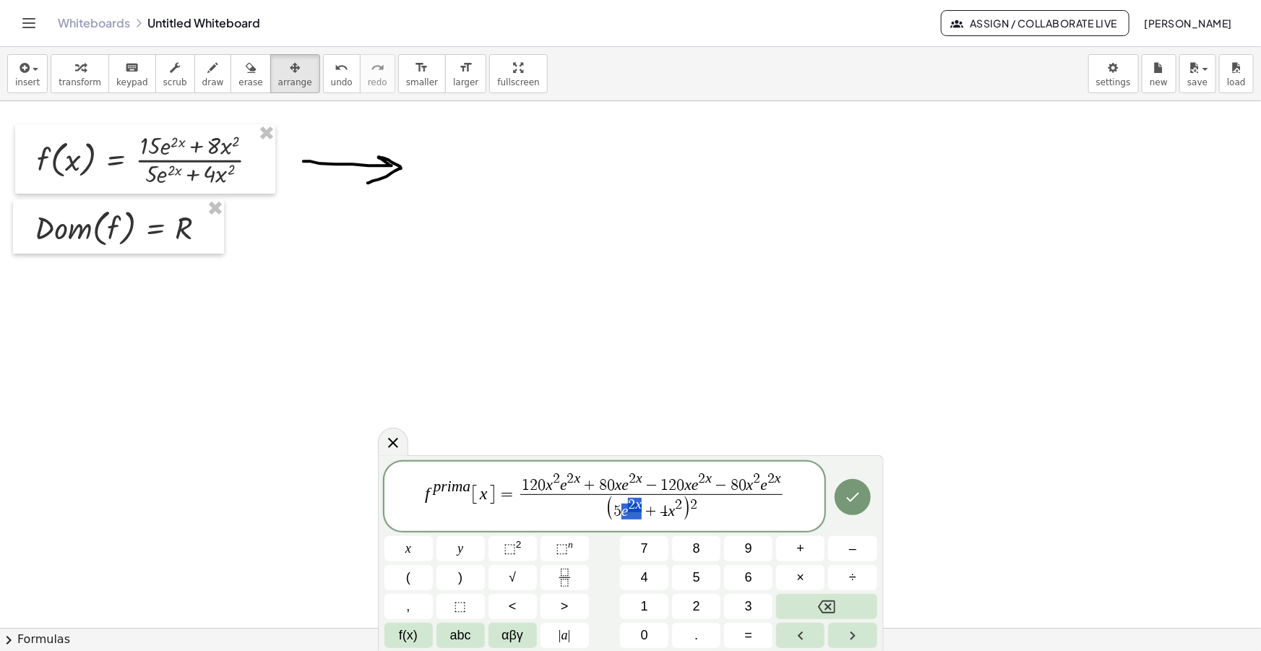
drag, startPoint x: 640, startPoint y: 512, endPoint x: 607, endPoint y: 512, distance: 33.2
click at [699, 506] on span "( 5 e 2 x + 4 x 2 ​ ) 2" at bounding box center [651, 508] width 262 height 29
click at [523, 484] on span "1" at bounding box center [526, 486] width 8 height 16
click at [617, 516] on span "5" at bounding box center [617, 512] width 8 height 16
click at [526, 483] on span "1" at bounding box center [526, 486] width 8 height 16
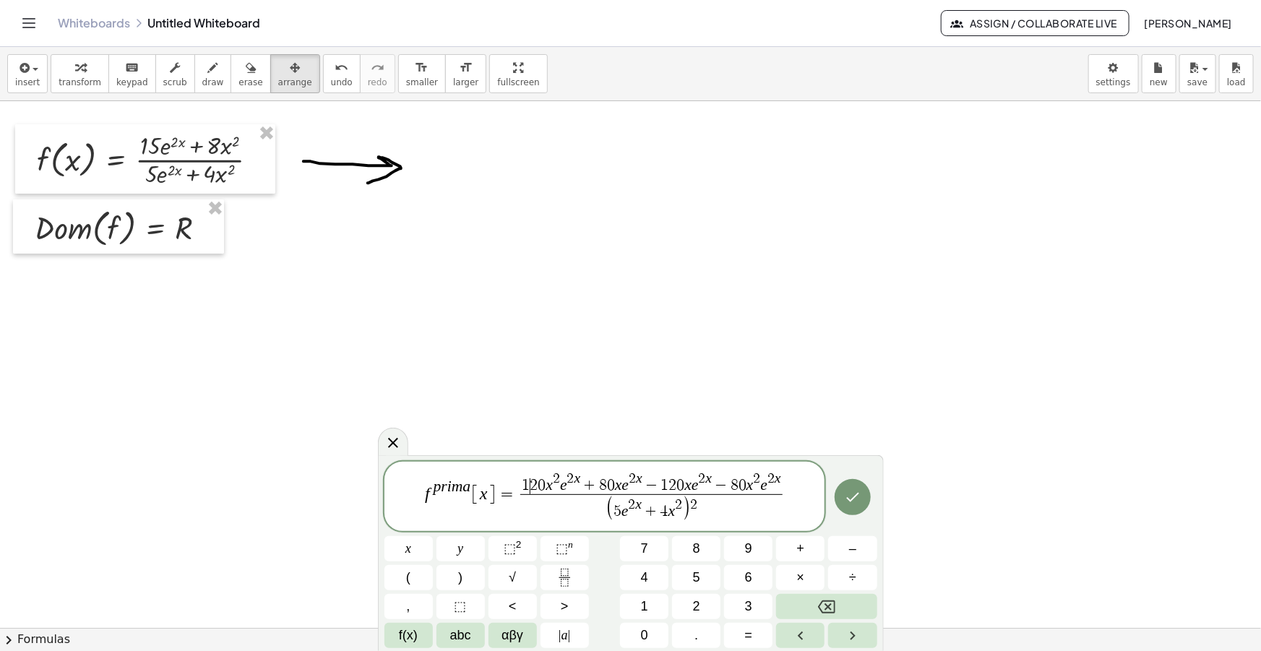
click at [527, 483] on span "1" at bounding box center [526, 486] width 8 height 16
click at [783, 485] on span "1 ​ 2 0 x 2 e 2 x + 8 0 x e 2 x − 1 2 0 x e 2 x − 8 0 x 2 e 2 x ( 5 e 2 x + 4 x…" at bounding box center [651, 497] width 268 height 51
click at [523, 486] on span "1" at bounding box center [526, 486] width 8 height 16
click at [611, 483] on span "0" at bounding box center [611, 486] width 8 height 16
click at [512, 486] on span "=" at bounding box center [506, 494] width 21 height 17
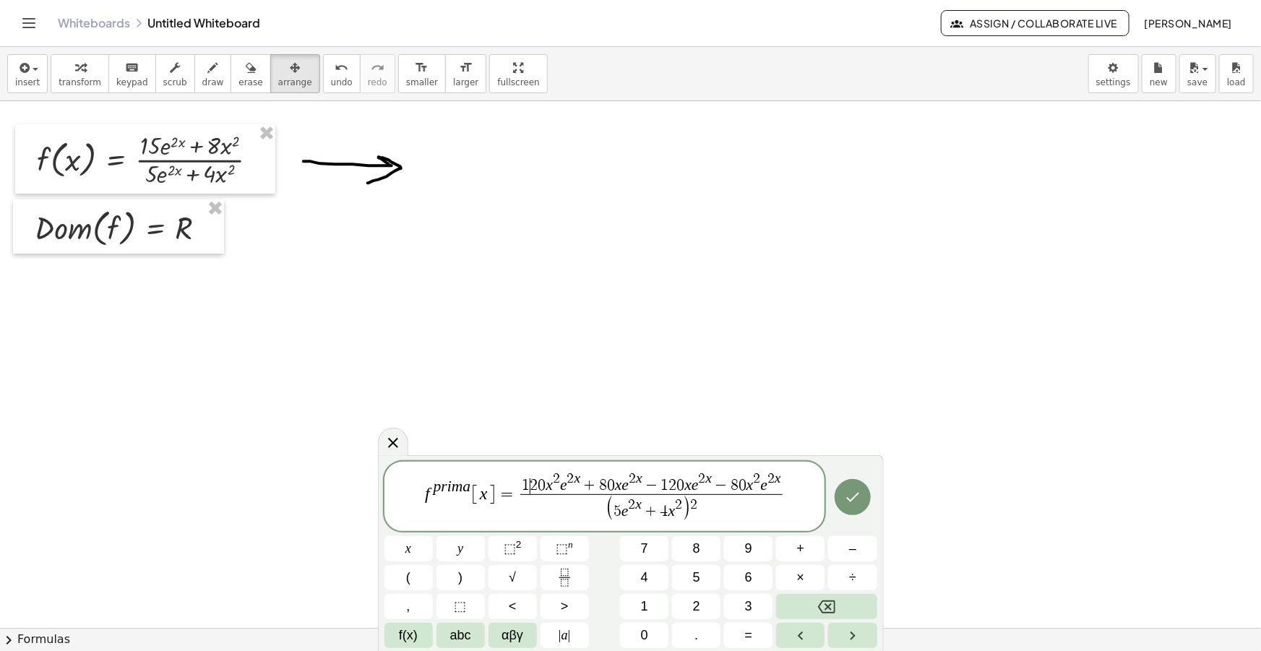
click at [527, 483] on span "1" at bounding box center [526, 486] width 8 height 16
click at [524, 483] on span "1" at bounding box center [526, 486] width 8 height 16
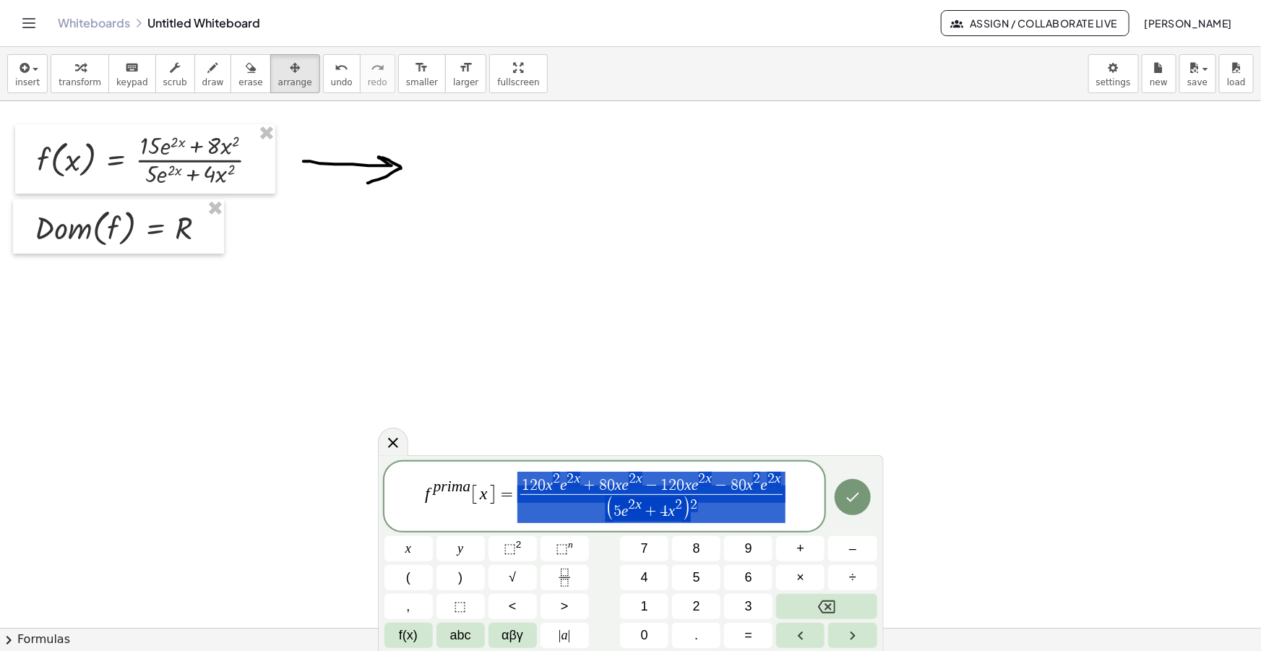
drag, startPoint x: 544, startPoint y: 483, endPoint x: 516, endPoint y: 485, distance: 28.2
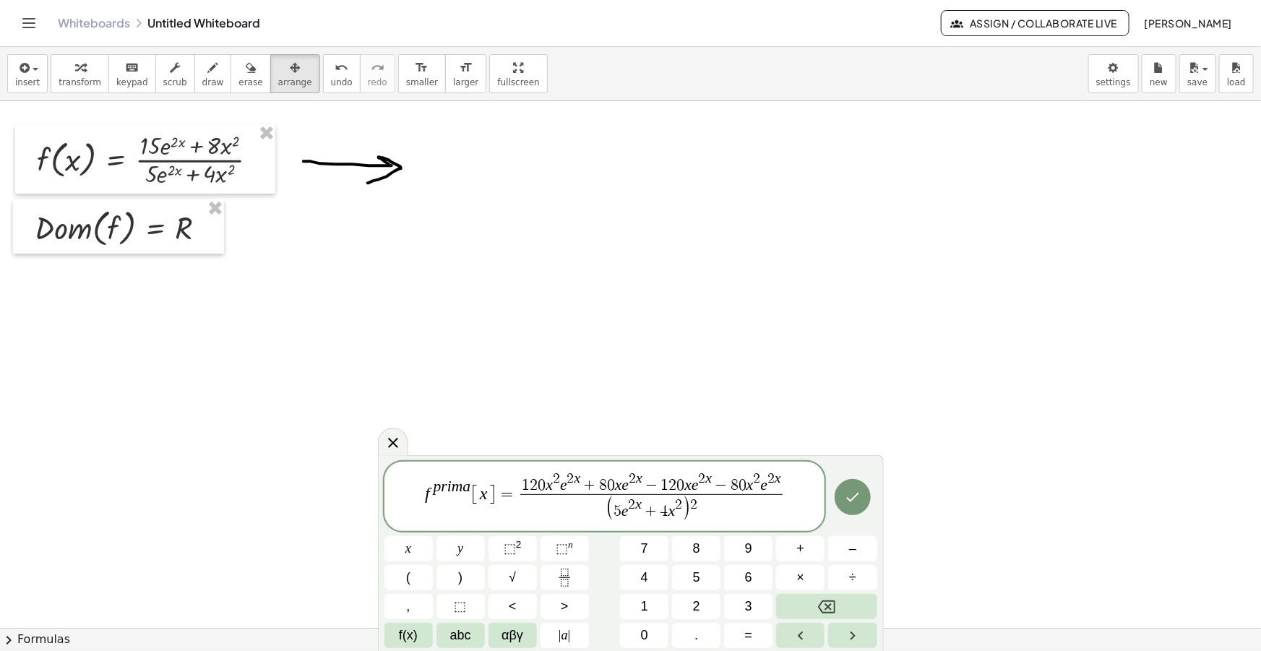
click at [520, 483] on span "1 2 ​ 0 x 2 e 2 x + 8 0 x e 2 x − 1 2 0 x e 2 x − 8 0 x 2 e 2 x" at bounding box center [651, 483] width 262 height 22
click at [796, 481] on span "4 0 ( ​ 1 2 0 x 2 e 2 x + 8 0 x e 2 x − 1 2 0 x e 2 x − 8 0 x 2 e 2 x )" at bounding box center [651, 481] width 294 height 25
click at [554, 484] on span "1 2 0 ​ x 2 e 2 x + 8 0 x e 2 x − 1 2 0 x e 2 x − 8 0 x 2 e 2 x" at bounding box center [659, 481] width 259 height 22
drag, startPoint x: 614, startPoint y: 483, endPoint x: 598, endPoint y: 483, distance: 16.6
click at [598, 483] on span "3 x 2 e 2 x + 8 0 x e 2 x − 1 2 0 x e 2 x − 8 0 x 2 e 2 x" at bounding box center [659, 481] width 243 height 22
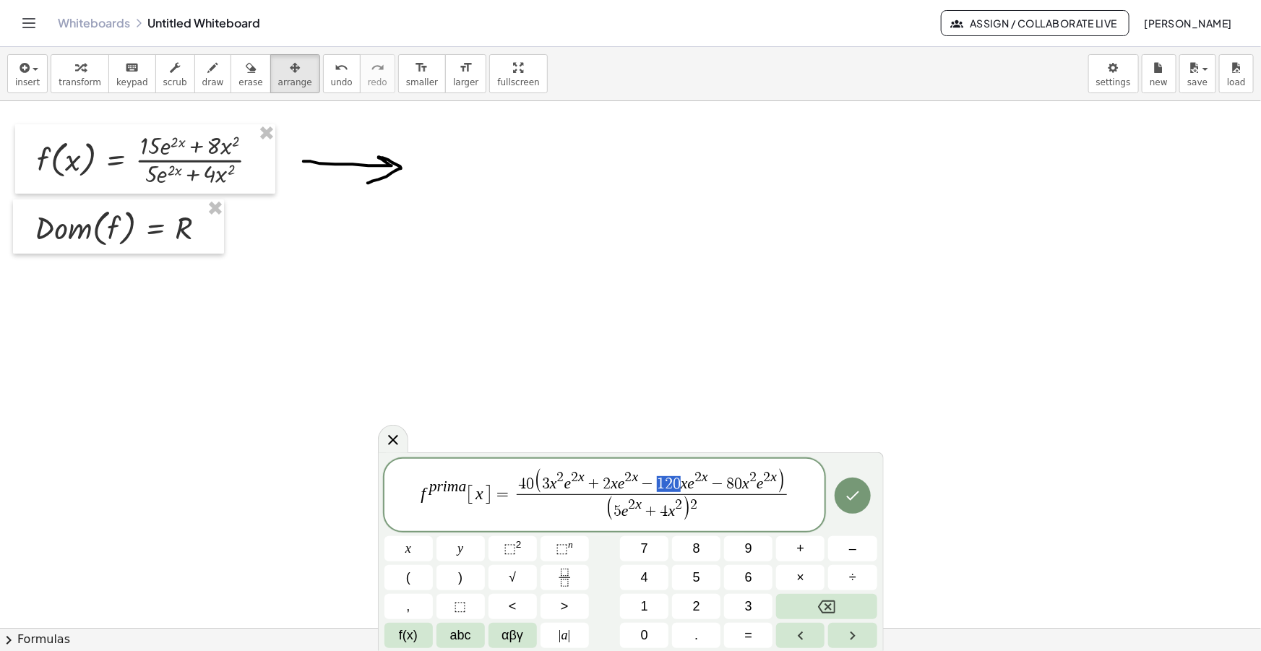
drag, startPoint x: 679, startPoint y: 484, endPoint x: 660, endPoint y: 483, distance: 18.8
drag, startPoint x: 733, startPoint y: 484, endPoint x: 718, endPoint y: 483, distance: 14.5
click at [543, 485] on span "0" at bounding box center [542, 484] width 8 height 16
click at [578, 481] on span "2" at bounding box center [575, 477] width 7 height 14
click at [629, 484] on span "3 x ​ e 2 x + 2 x e 2 x − 3 x e 2 x − 2 x 2 e 2 x" at bounding box center [663, 481] width 204 height 22
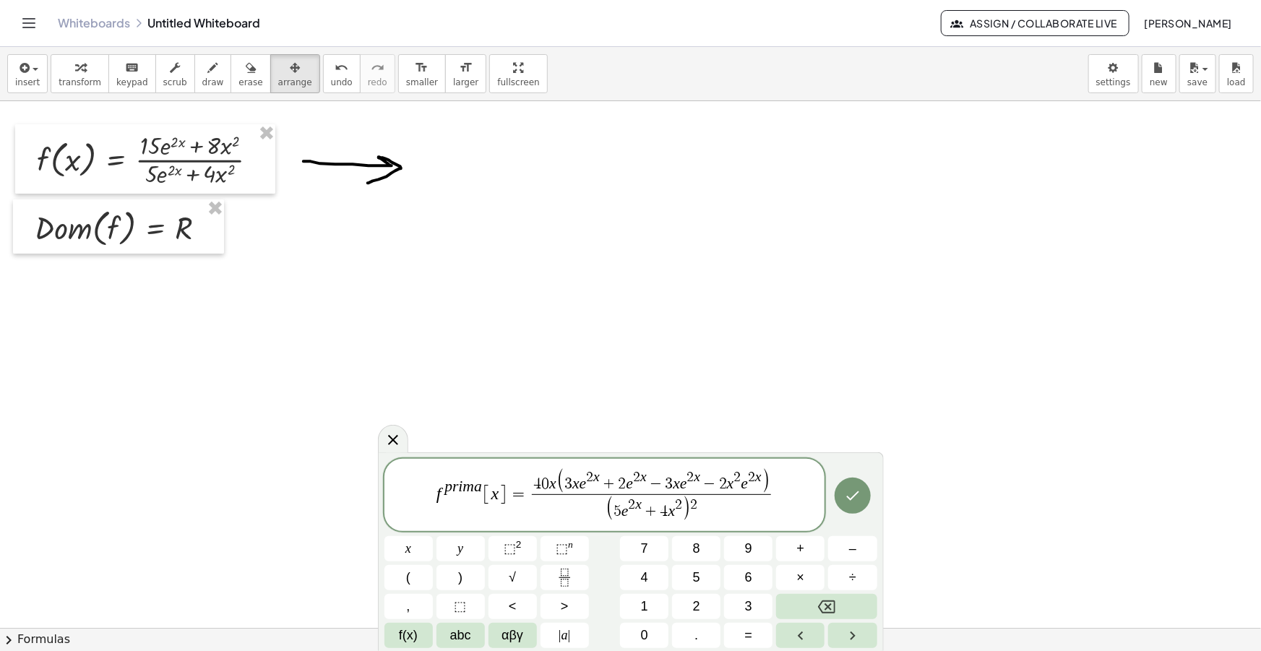
click at [679, 486] on span "3 x e 2 x + 2 ​ e 2 x − 3 x e 2 x − 2 x 2 e 2 x" at bounding box center [662, 481] width 197 height 22
click at [735, 481] on span "2" at bounding box center [734, 477] width 7 height 14
click at [578, 483] on span "3 x e 2 x + 2 e 2 x − 3 e 2 x − 2 x ​ e 2 x" at bounding box center [663, 481] width 183 height 22
drag, startPoint x: 748, startPoint y: 482, endPoint x: 704, endPoint y: 486, distance: 44.2
drag, startPoint x: 676, startPoint y: 480, endPoint x: 638, endPoint y: 483, distance: 38.5
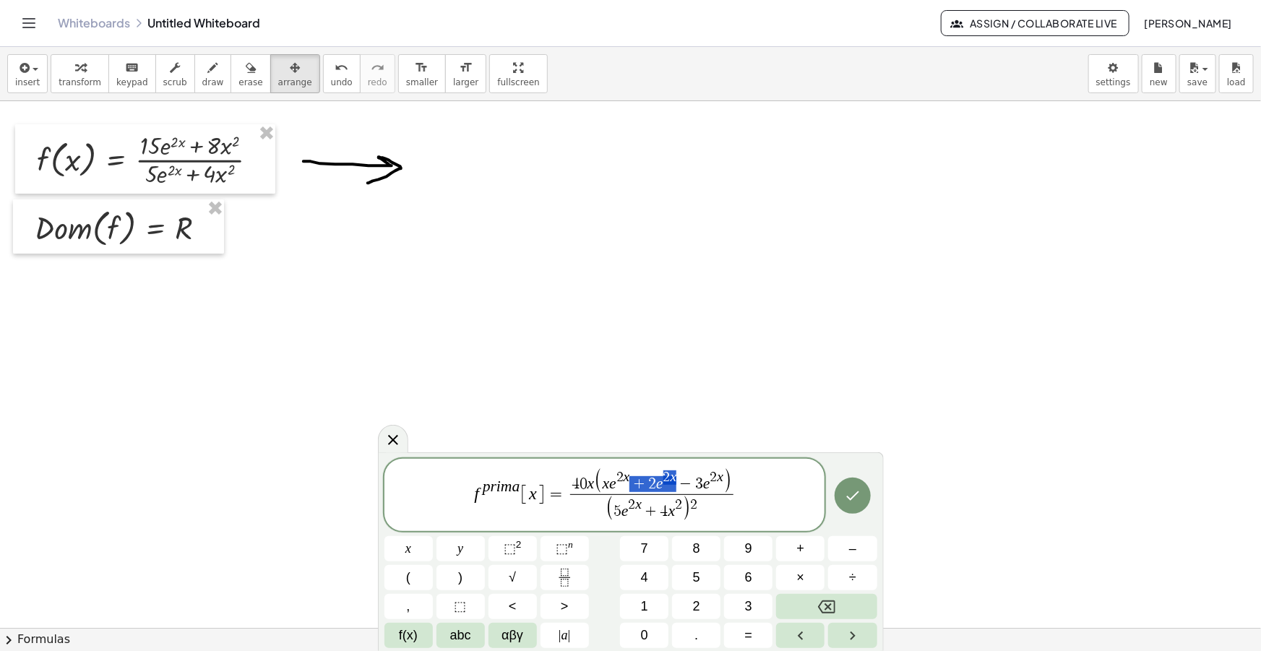
click at [638, 483] on span "x e 2 x + 2 e 2 x − 3 e 2 x" at bounding box center [663, 481] width 121 height 22
click at [679, 485] on span "x e 2 x ​ − 3 e 2 x" at bounding box center [663, 481] width 74 height 22
click at [694, 483] on span "( x e 2 x − ​ e 2 x )" at bounding box center [662, 481] width 82 height 25
click at [637, 484] on var "e" at bounding box center [640, 483] width 7 height 17
click at [619, 487] on var "x" at bounding box center [618, 483] width 7 height 17
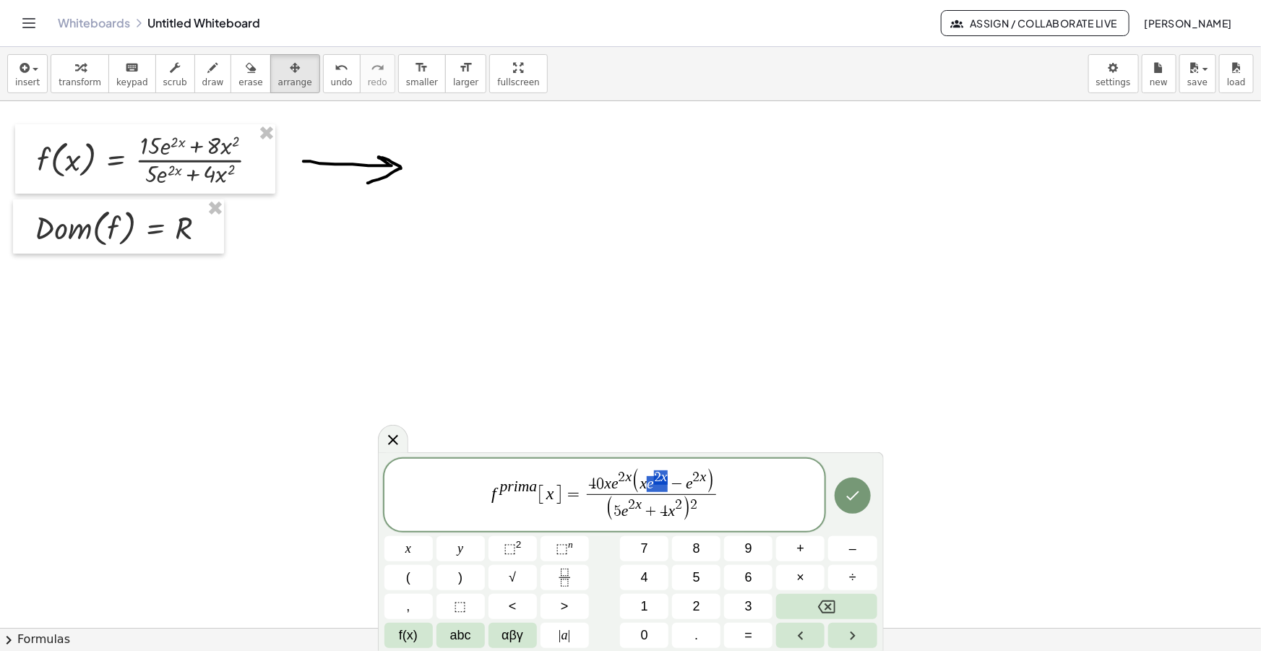
drag, startPoint x: 666, startPoint y: 481, endPoint x: 648, endPoint y: 481, distance: 17.3
drag, startPoint x: 691, startPoint y: 483, endPoint x: 674, endPoint y: 483, distance: 16.6
click at [696, 484] on span ")" at bounding box center [694, 484] width 8 height 19
click at [715, 507] on span "f p r i m a [ x ] = 4 0 x e 2 x ( x − 1 ) ( 5 e 2 x + 4 x 2 ) 2 ​ ​" at bounding box center [604, 497] width 441 height 56
drag, startPoint x: 707, startPoint y: 499, endPoint x: 435, endPoint y: 481, distance: 273.1
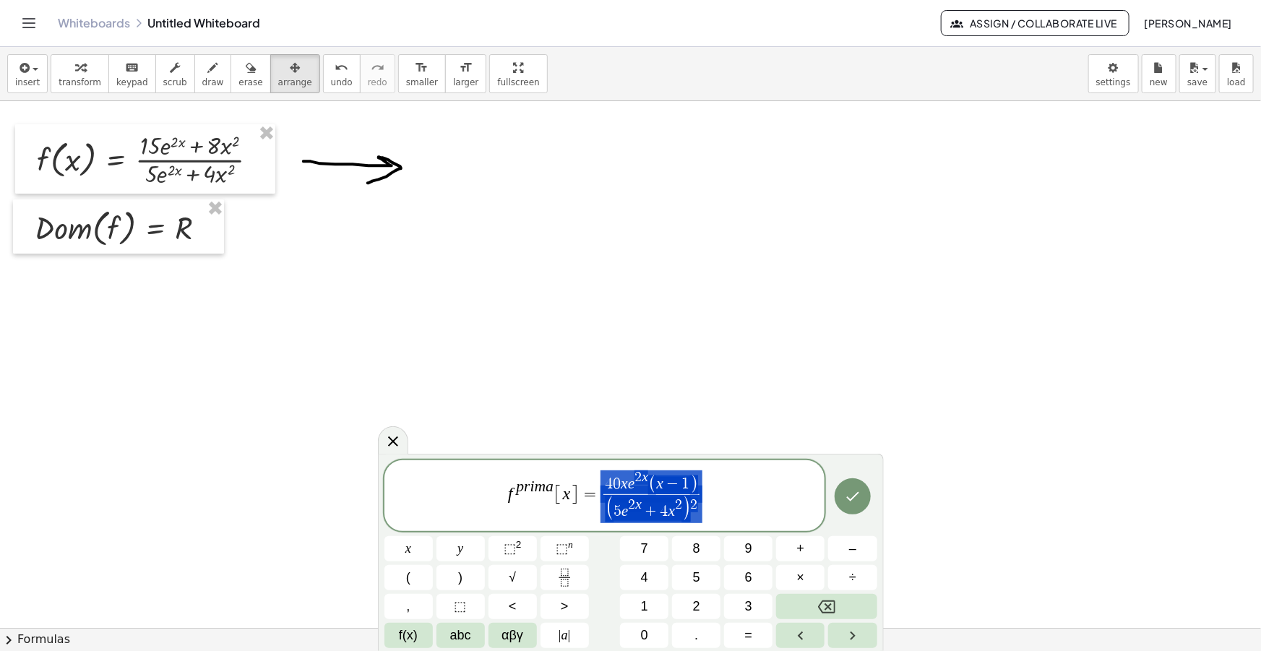
click at [435, 481] on span "f p r i m a [ x ] = 4 0 x e 2 x ( x − 1 ) ( 5 e 2 x + 4 x 2 ) 2 ​" at bounding box center [604, 497] width 441 height 56
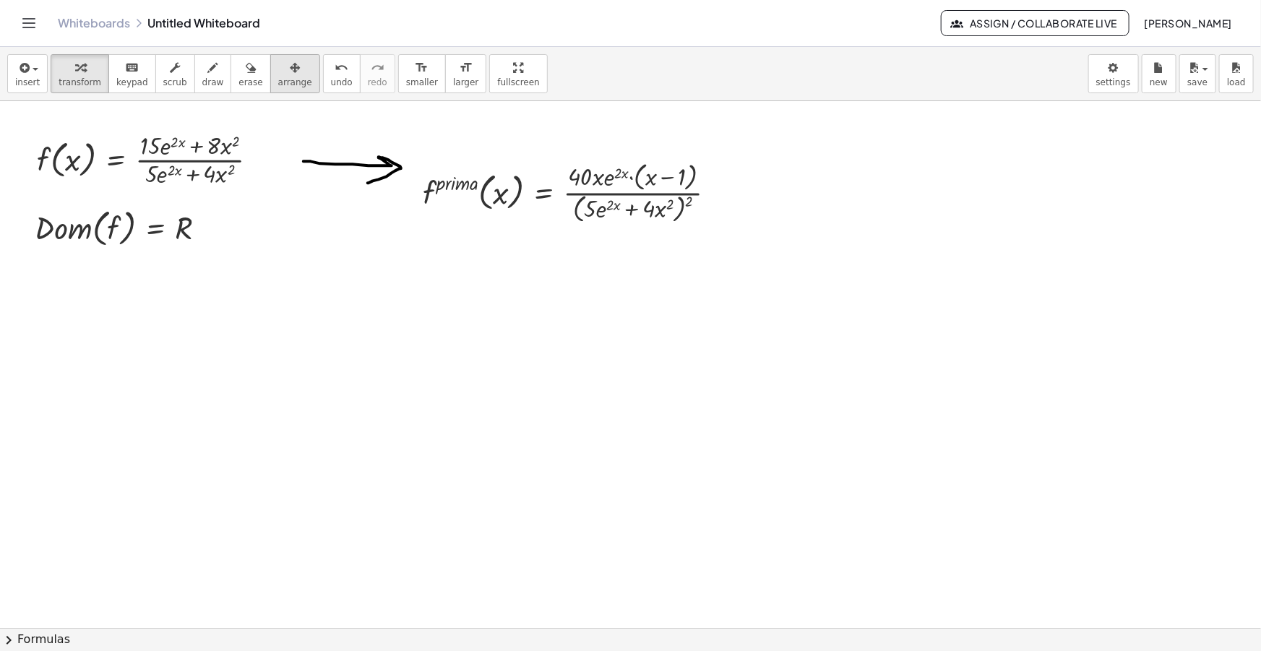
click at [290, 72] on icon "button" at bounding box center [295, 67] width 10 height 17
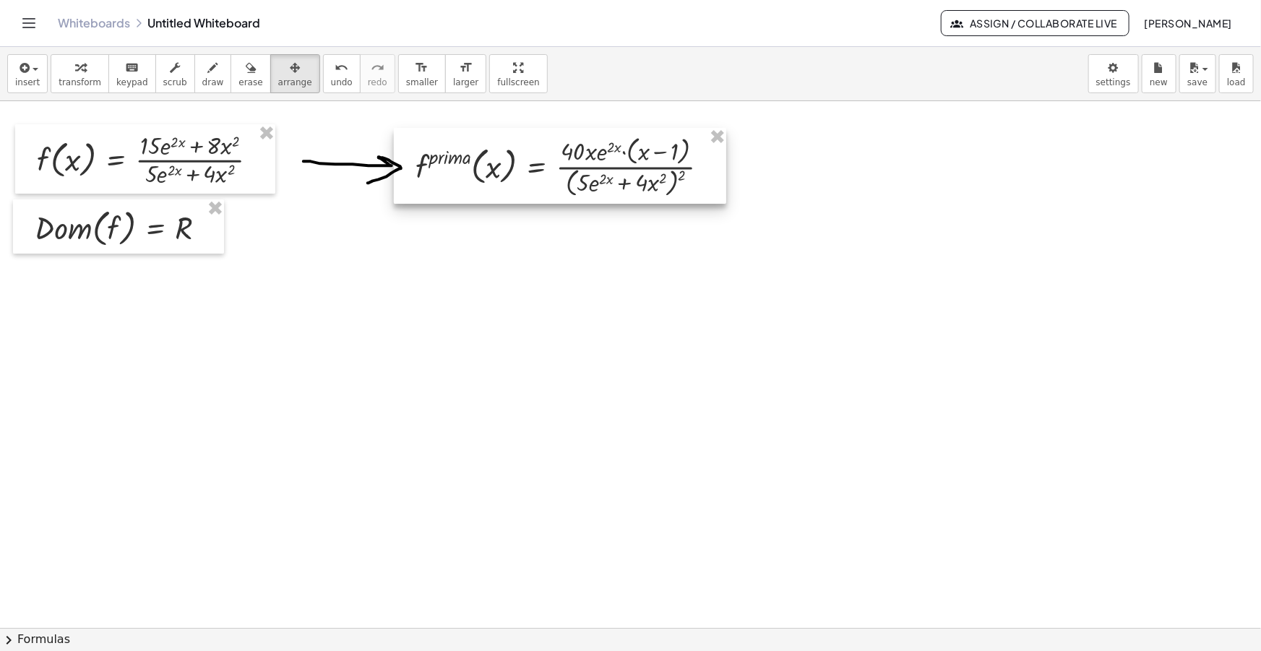
drag, startPoint x: 598, startPoint y: 209, endPoint x: 590, endPoint y: 183, distance: 27.0
click at [590, 183] on div at bounding box center [560, 166] width 332 height 76
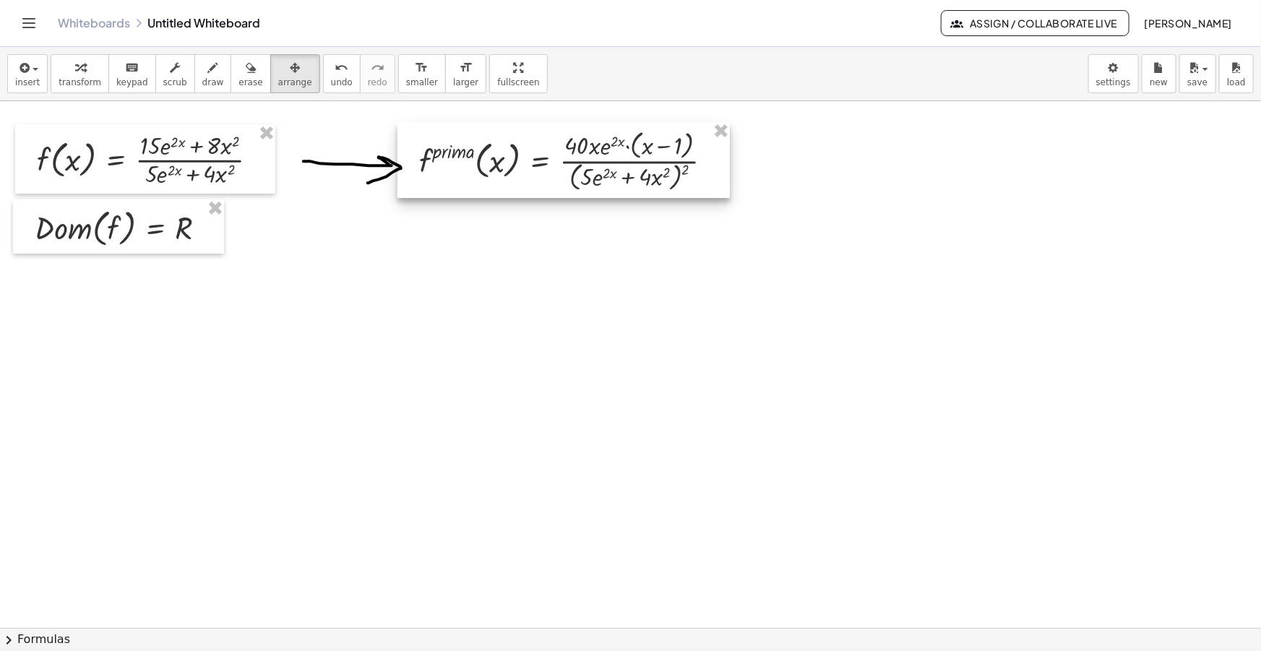
click at [524, 146] on div at bounding box center [563, 160] width 332 height 76
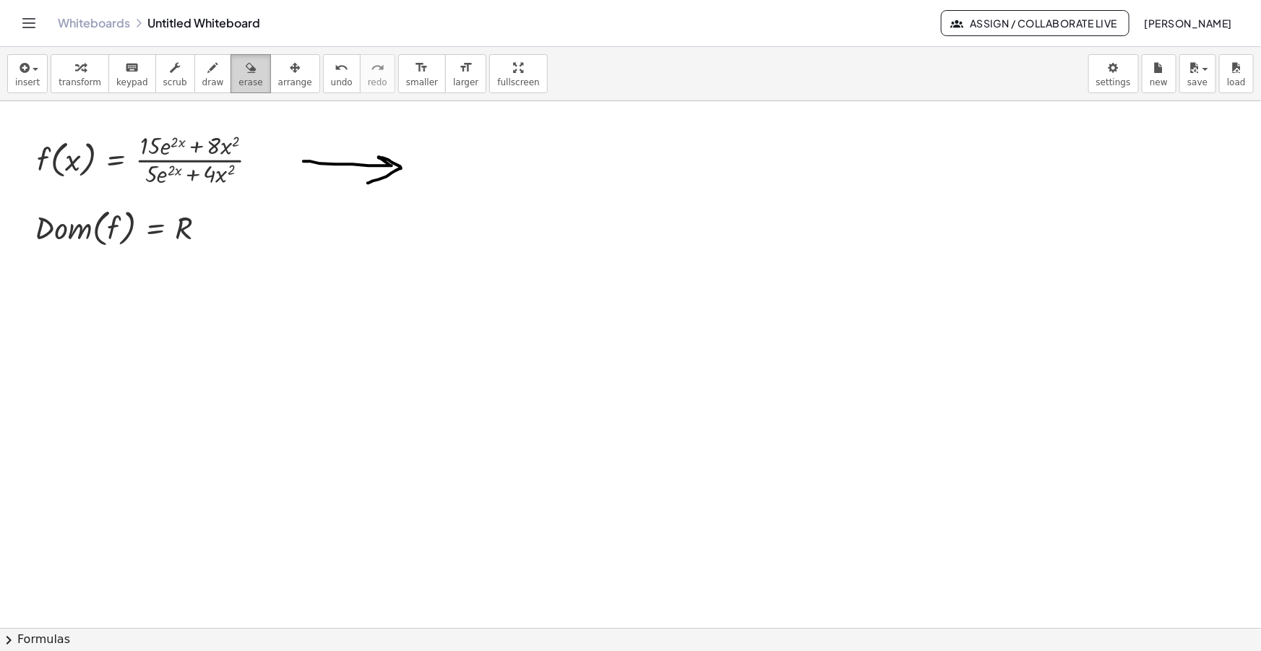
click at [238, 74] on div "button" at bounding box center [250, 67] width 24 height 17
drag, startPoint x: 392, startPoint y: 175, endPoint x: 320, endPoint y: 150, distance: 76.3
click at [328, 167] on div at bounding box center [630, 652] width 1261 height 1103
click at [279, 74] on div "button" at bounding box center [295, 67] width 34 height 17
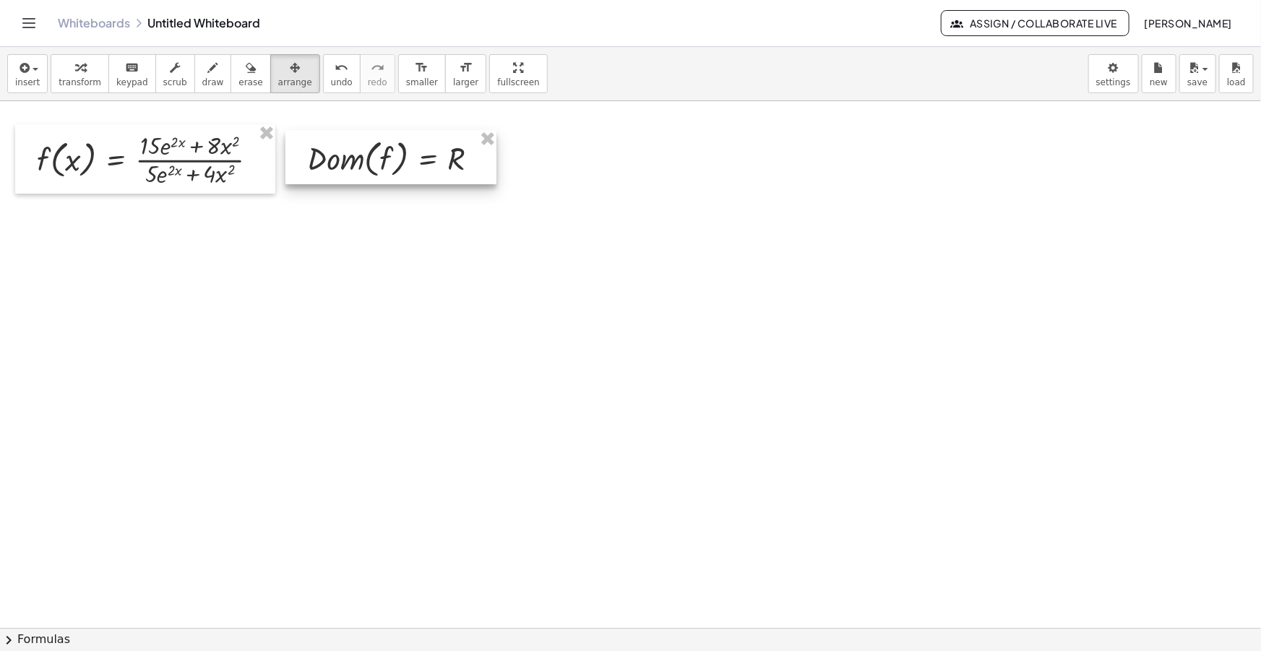
drag, startPoint x: 123, startPoint y: 221, endPoint x: 395, endPoint y: 152, distance: 281.1
click at [395, 152] on div at bounding box center [390, 157] width 211 height 54
click at [582, 61] on div "insert select one: Math Expression Function Text Youtube Video Graphing Geometr…" at bounding box center [630, 74] width 1261 height 54
click at [208, 72] on icon "button" at bounding box center [213, 67] width 10 height 17
drag, startPoint x: 32, startPoint y: 289, endPoint x: 97, endPoint y: 286, distance: 65.1
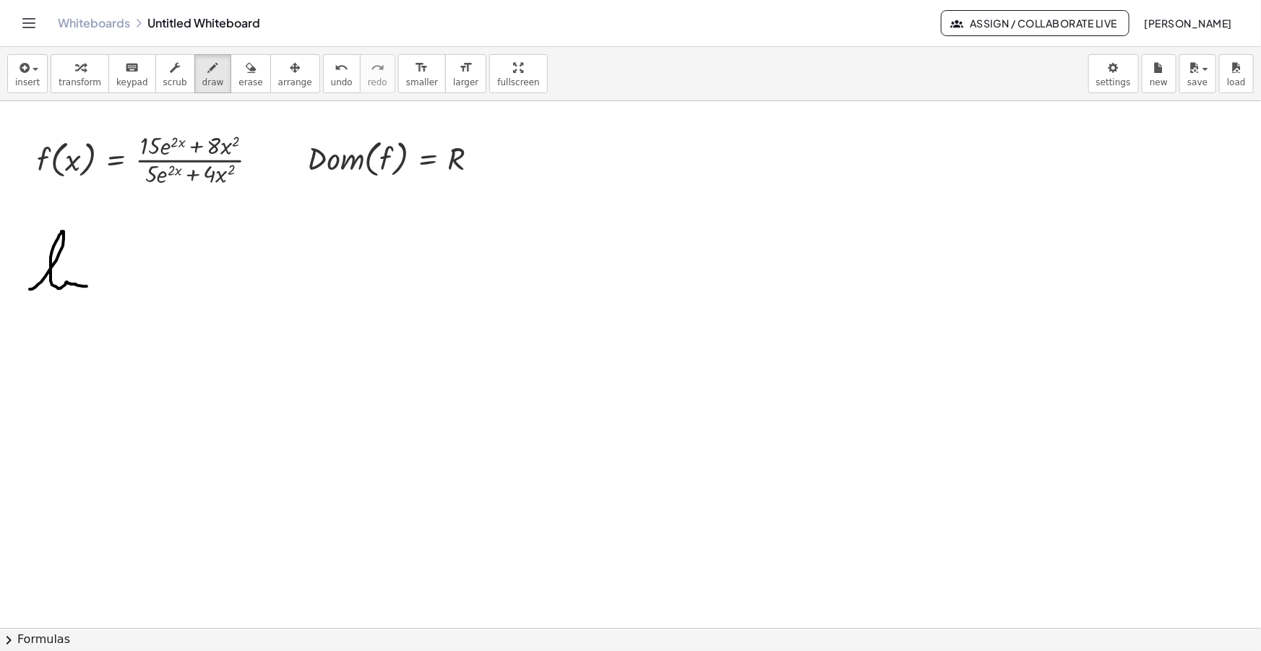
click at [96, 286] on div at bounding box center [630, 652] width 1261 height 1103
click at [65, 268] on div at bounding box center [630, 652] width 1261 height 1103
click at [36, 316] on div at bounding box center [630, 652] width 1261 height 1103
drag, startPoint x: 29, startPoint y: 308, endPoint x: 36, endPoint y: 303, distance: 8.8
click at [36, 303] on div at bounding box center [630, 652] width 1261 height 1103
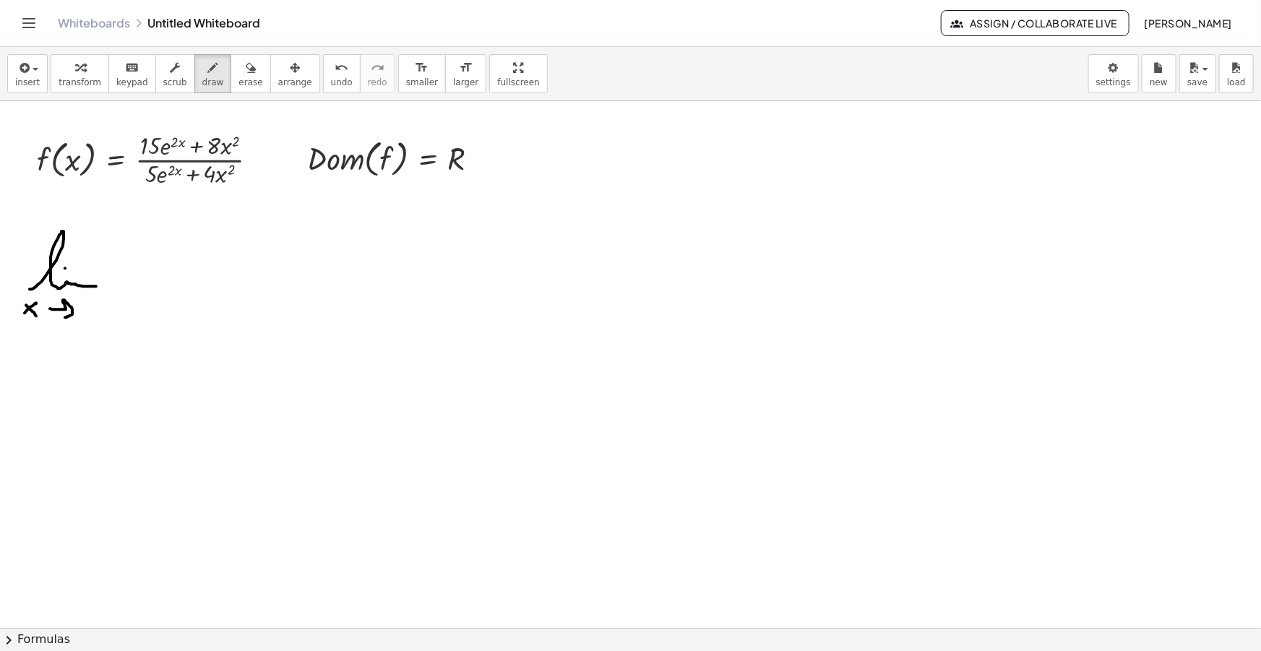
drag, startPoint x: 51, startPoint y: 309, endPoint x: 65, endPoint y: 317, distance: 16.9
click at [65, 317] on div at bounding box center [630, 652] width 1261 height 1103
click at [80, 314] on div at bounding box center [630, 652] width 1261 height 1103
click at [84, 309] on div at bounding box center [630, 652] width 1261 height 1103
click at [95, 303] on div at bounding box center [630, 652] width 1261 height 1103
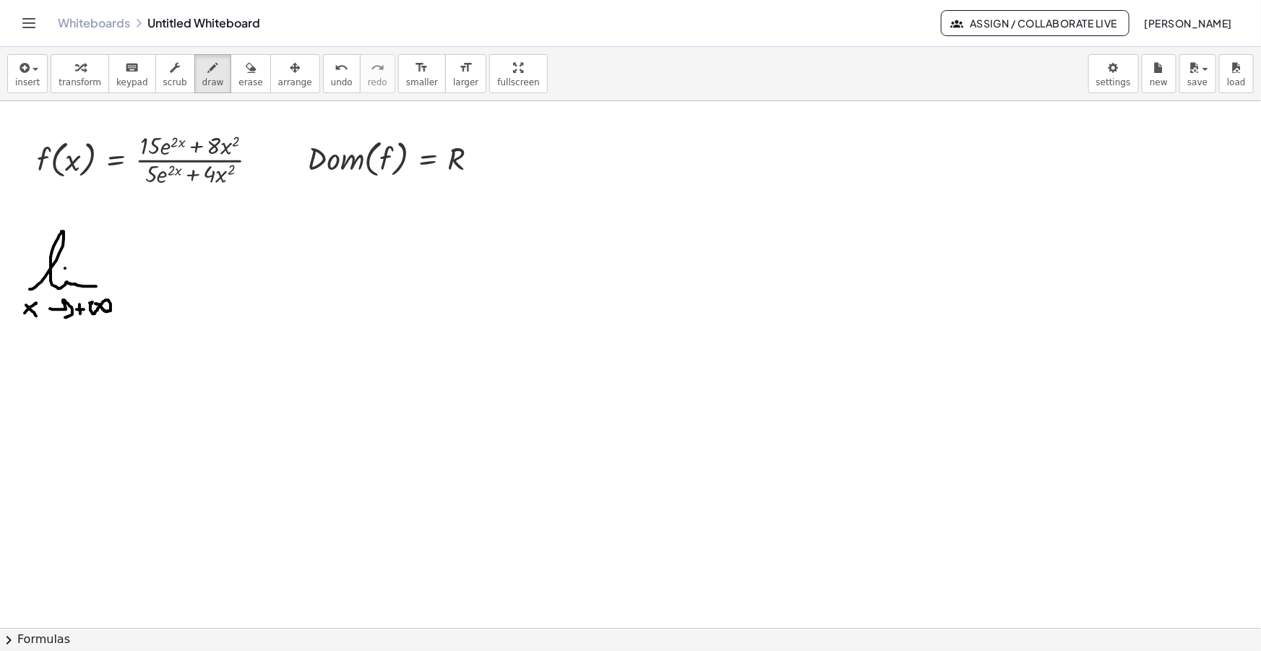
click at [92, 303] on div at bounding box center [630, 652] width 1261 height 1103
click at [20, 70] on icon "button" at bounding box center [23, 67] width 13 height 17
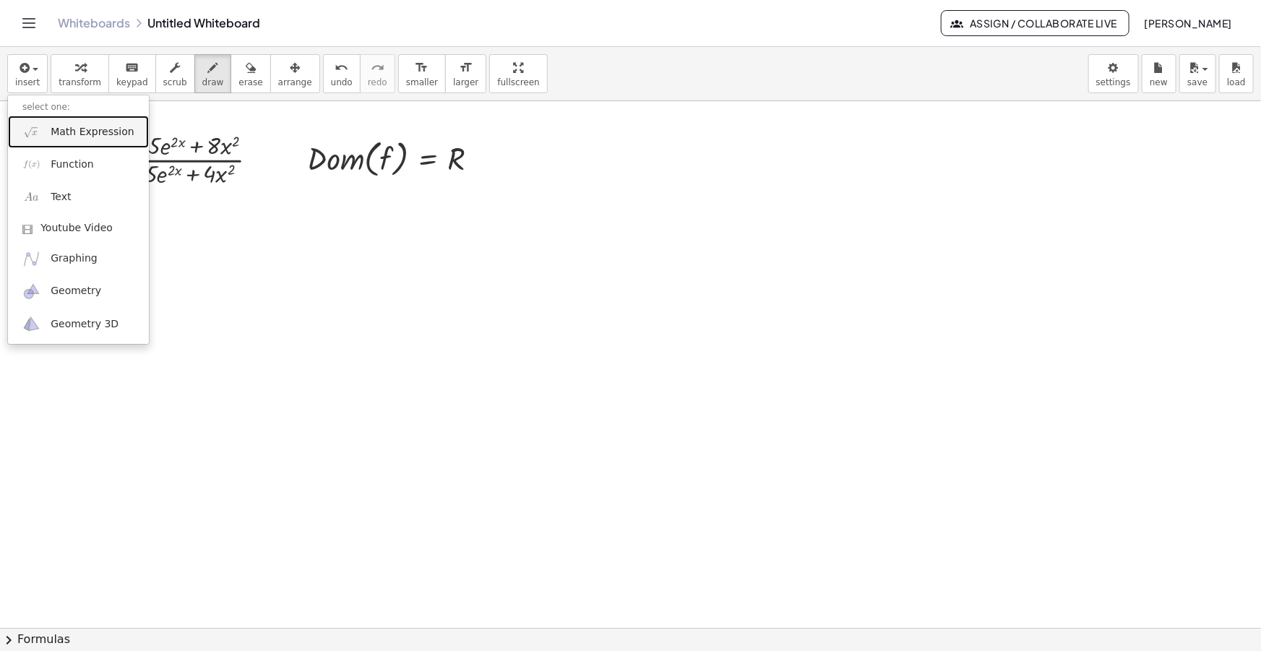
click at [69, 141] on link "Math Expression" at bounding box center [78, 132] width 141 height 33
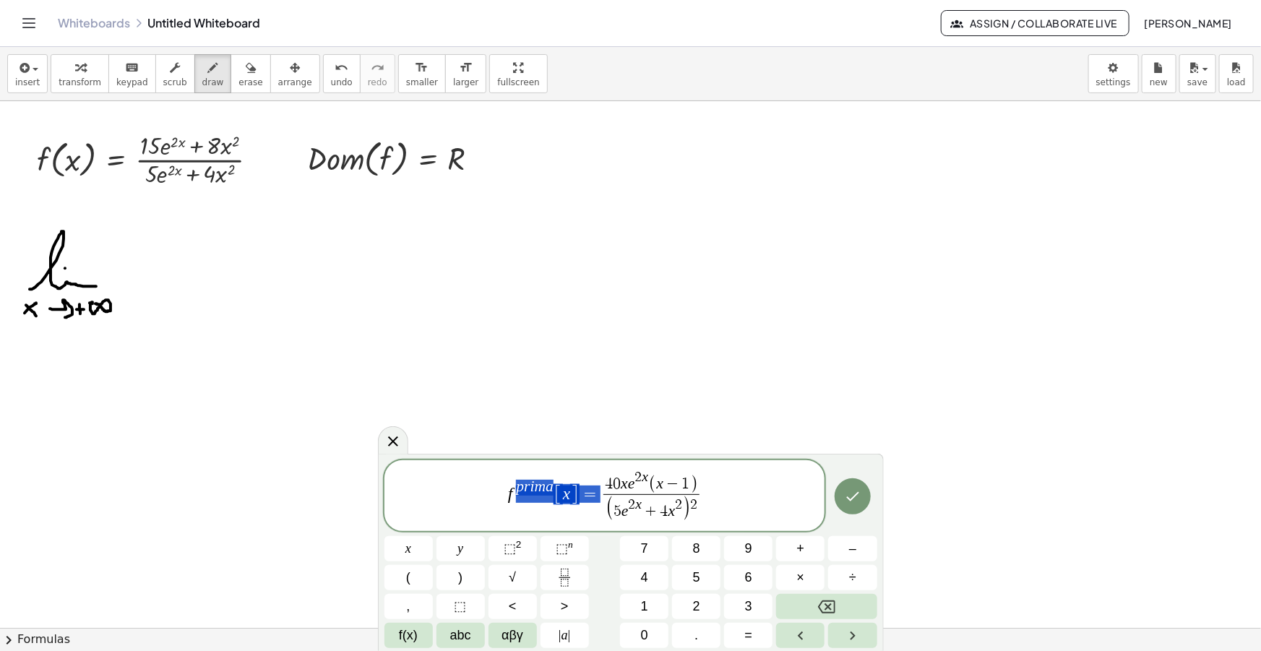
drag, startPoint x: 590, startPoint y: 497, endPoint x: 475, endPoint y: 499, distance: 114.9
click at [650, 512] on span "2" at bounding box center [647, 505] width 7 height 14
click at [569, 511] on span "(" at bounding box center [565, 509] width 9 height 26
drag, startPoint x: 625, startPoint y: 487, endPoint x: 560, endPoint y: 486, distance: 65.0
drag, startPoint x: 638, startPoint y: 512, endPoint x: 564, endPoint y: 514, distance: 74.5
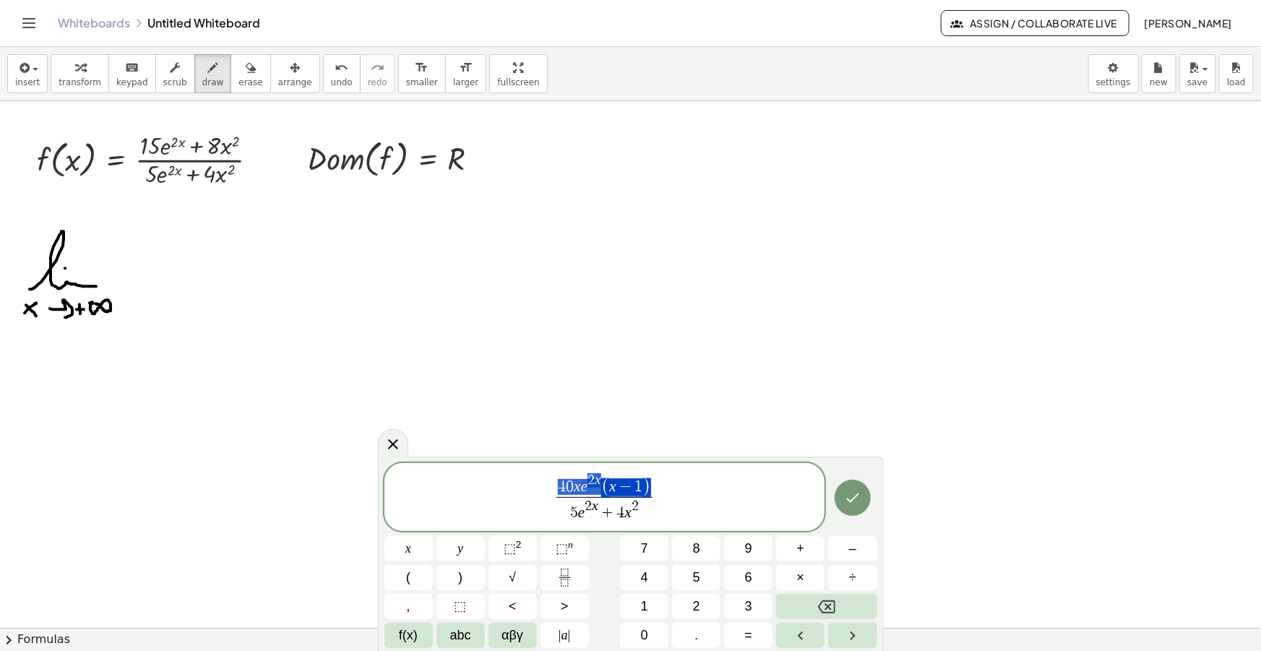
drag, startPoint x: 650, startPoint y: 487, endPoint x: 556, endPoint y: 485, distance: 94.0
click at [578, 490] on span "5 ​ e 2 x + 4 x 2" at bounding box center [605, 486] width 72 height 22
click at [629, 487] on var "x" at bounding box center [632, 487] width 7 height 17
drag, startPoint x: 657, startPoint y: 500, endPoint x: 516, endPoint y: 497, distance: 140.9
click at [517, 497] on span "1 5 e 2 x + 8 x 2 5 e 2 x + 4 x 2 ​" at bounding box center [604, 498] width 441 height 51
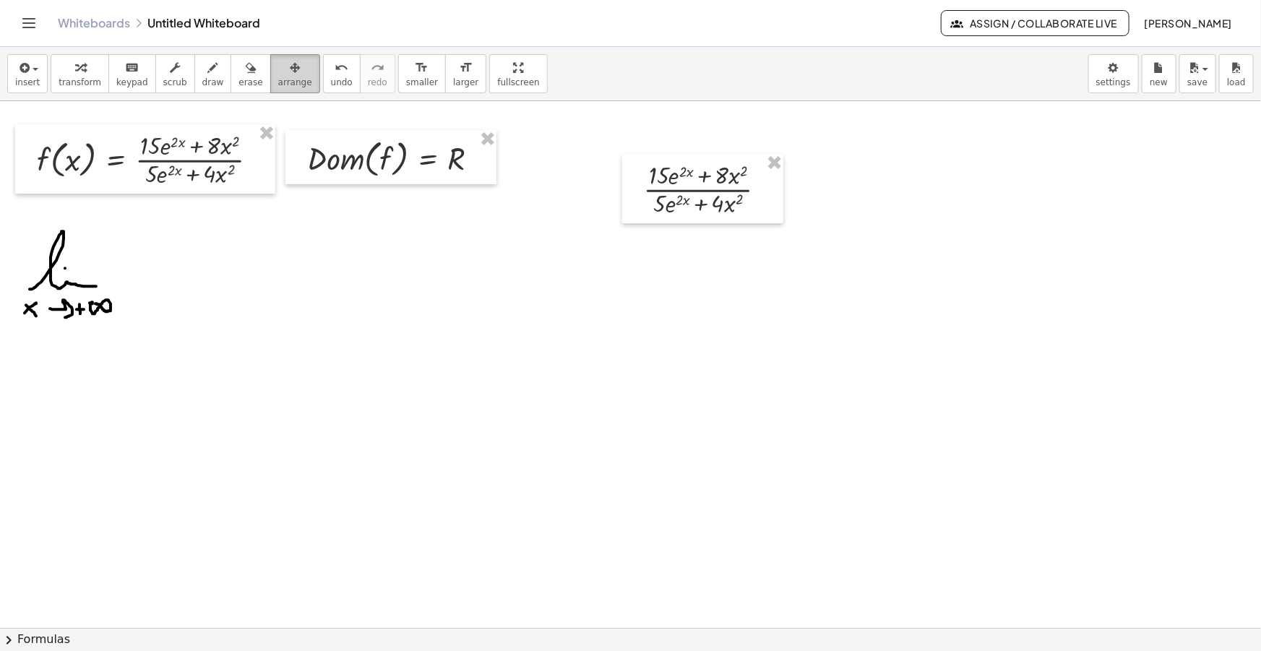
click at [290, 69] on icon "button" at bounding box center [295, 67] width 10 height 17
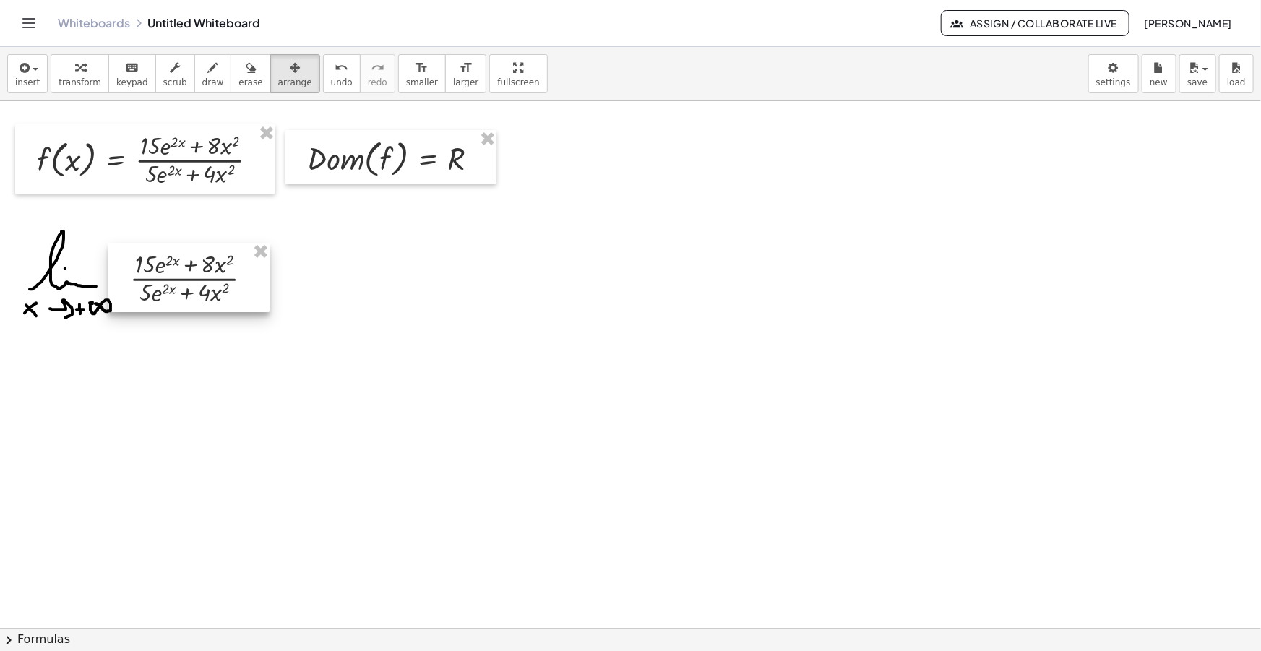
drag, startPoint x: 671, startPoint y: 203, endPoint x: 152, endPoint y: 292, distance: 527.1
click at [152, 292] on div at bounding box center [188, 277] width 161 height 69
click at [194, 56] on button "draw" at bounding box center [213, 73] width 38 height 39
click at [271, 275] on div at bounding box center [630, 652] width 1261 height 1103
drag, startPoint x: 259, startPoint y: 286, endPoint x: 270, endPoint y: 285, distance: 10.1
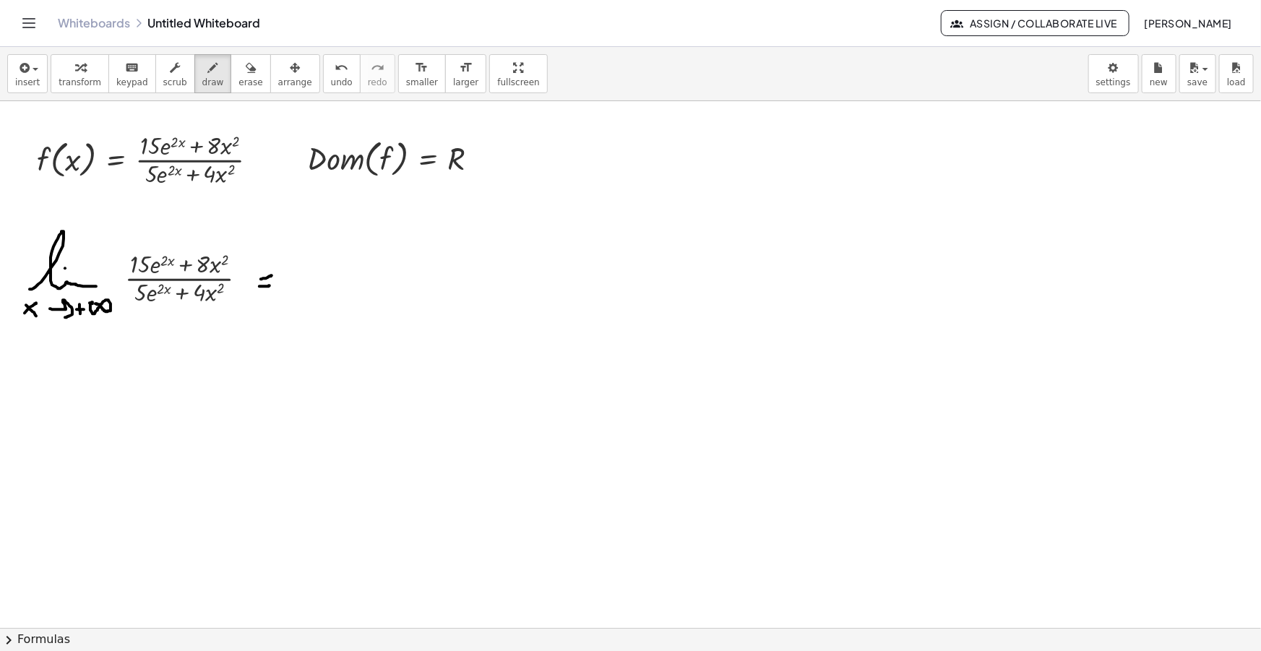
click at [271, 285] on div at bounding box center [630, 652] width 1261 height 1103
drag, startPoint x: 254, startPoint y: 272, endPoint x: 263, endPoint y: 272, distance: 9.4
click at [263, 272] on div at bounding box center [630, 652] width 1261 height 1103
drag, startPoint x: 251, startPoint y: 283, endPoint x: 262, endPoint y: 283, distance: 10.1
click at [262, 283] on div at bounding box center [630, 652] width 1261 height 1103
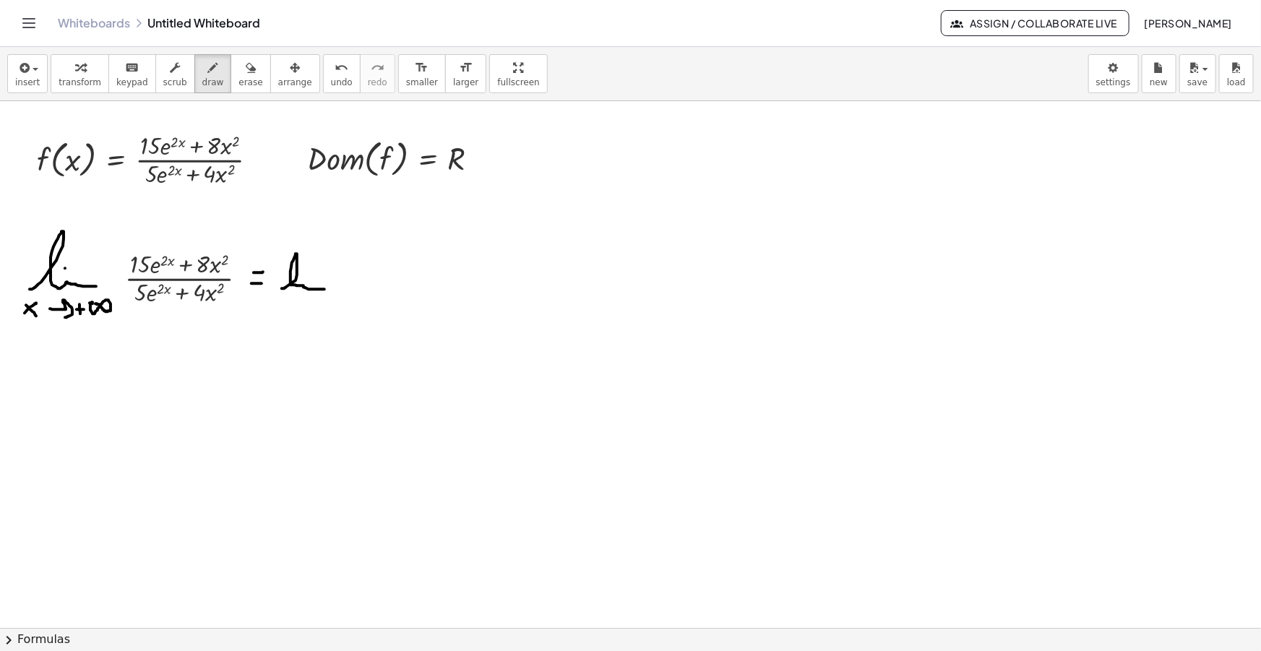
drag, startPoint x: 292, startPoint y: 283, endPoint x: 332, endPoint y: 290, distance: 41.1
click at [332, 290] on div at bounding box center [630, 652] width 1261 height 1103
click at [309, 276] on div at bounding box center [630, 652] width 1261 height 1103
click at [295, 303] on div at bounding box center [630, 652] width 1261 height 1103
click at [303, 303] on div at bounding box center [630, 652] width 1261 height 1103
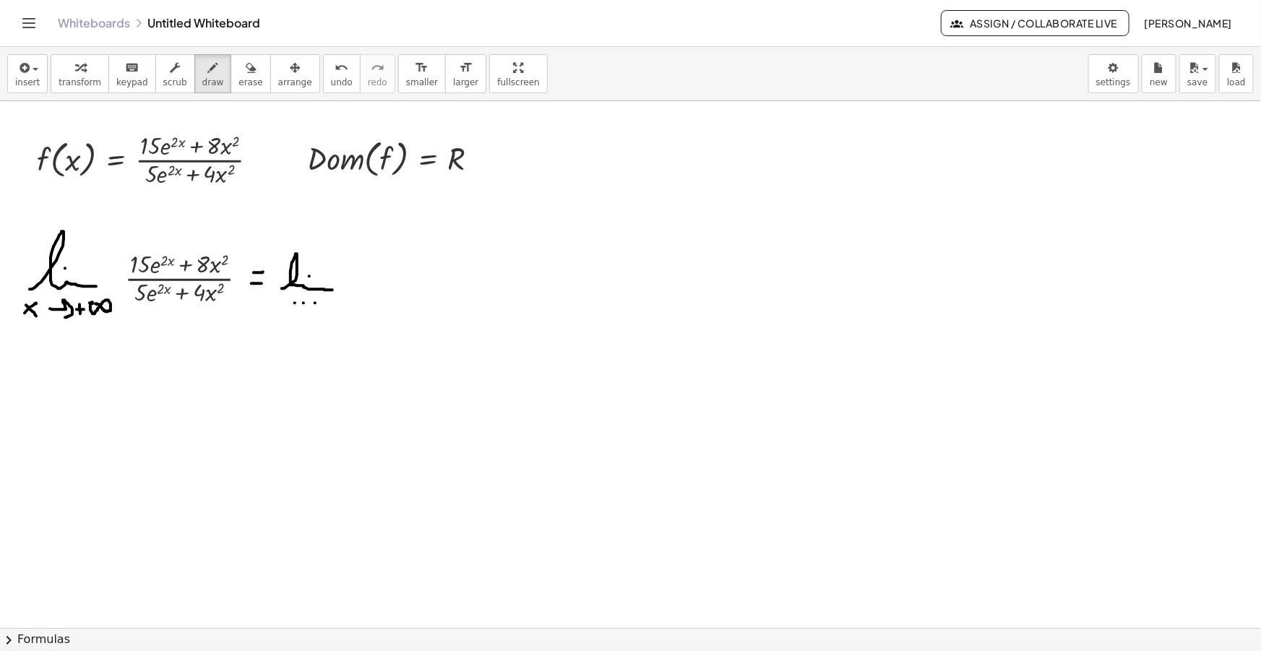
click at [315, 303] on div at bounding box center [630, 652] width 1261 height 1103
drag, startPoint x: 252, startPoint y: 221, endPoint x: 253, endPoint y: 241, distance: 19.5
click at [251, 218] on div at bounding box center [630, 652] width 1261 height 1103
click at [253, 218] on div at bounding box center [630, 652] width 1261 height 1103
drag, startPoint x: 251, startPoint y: 230, endPoint x: 265, endPoint y: 231, distance: 14.5
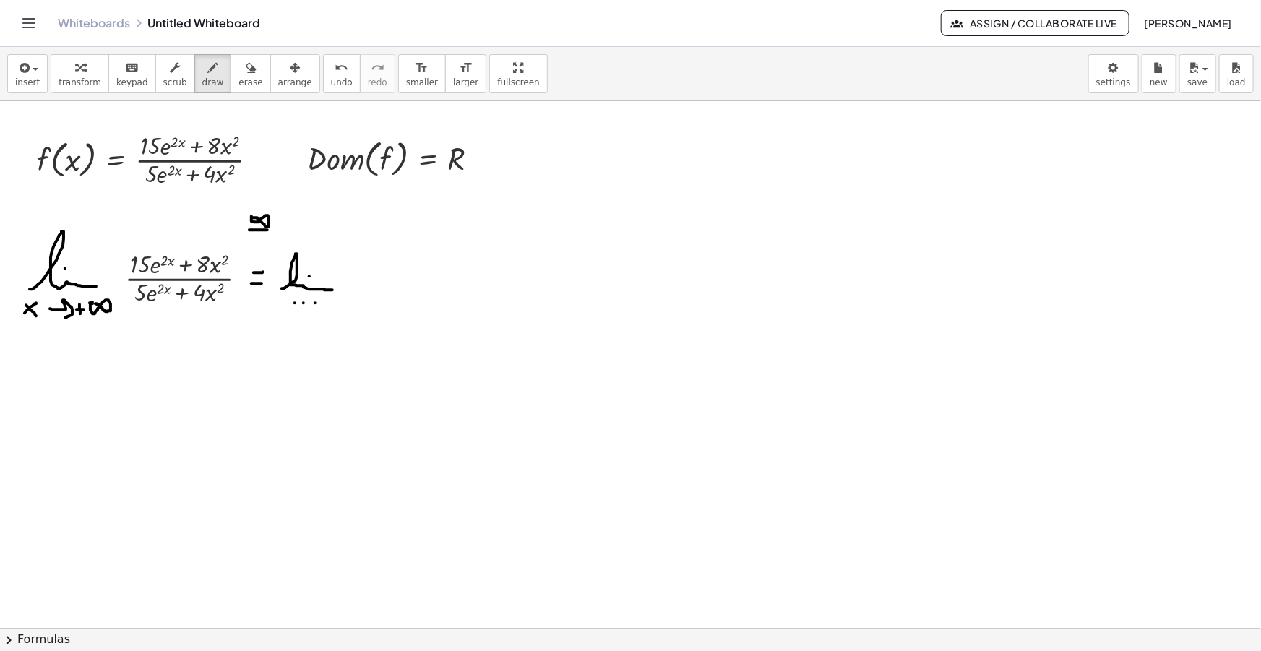
click at [267, 230] on div at bounding box center [630, 652] width 1261 height 1103
click at [254, 238] on div at bounding box center [630, 652] width 1261 height 1103
drag, startPoint x: 242, startPoint y: 319, endPoint x: 246, endPoint y: 330, distance: 12.1
click at [246, 330] on div at bounding box center [630, 652] width 1261 height 1103
drag, startPoint x: 250, startPoint y: 309, endPoint x: 250, endPoint y: 319, distance: 10.1
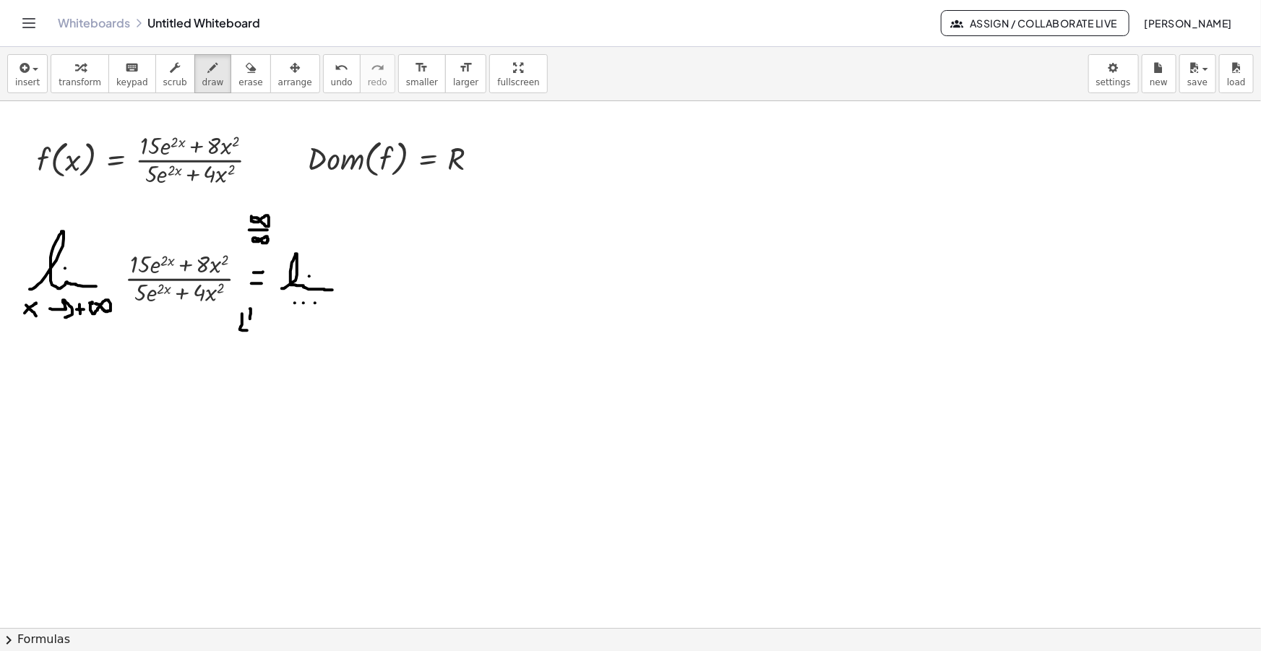
click at [250, 319] on div at bounding box center [630, 652] width 1261 height 1103
drag, startPoint x: 258, startPoint y: 314, endPoint x: 257, endPoint y: 325, distance: 10.9
click at [257, 325] on div at bounding box center [630, 652] width 1261 height 1103
drag, startPoint x: 263, startPoint y: 316, endPoint x: 263, endPoint y: 327, distance: 10.1
click at [263, 327] on div at bounding box center [630, 652] width 1261 height 1103
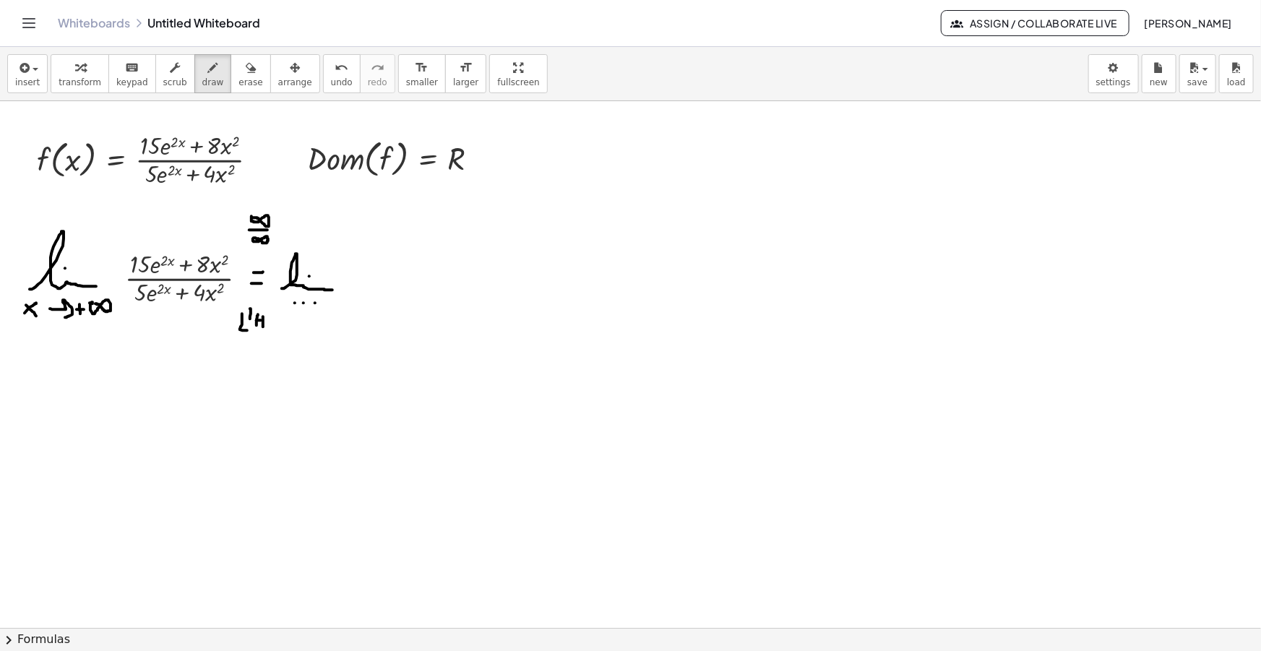
drag, startPoint x: 257, startPoint y: 320, endPoint x: 266, endPoint y: 326, distance: 11.0
click at [262, 320] on div at bounding box center [630, 652] width 1261 height 1103
click at [30, 77] on span "insert" at bounding box center [27, 82] width 25 height 10
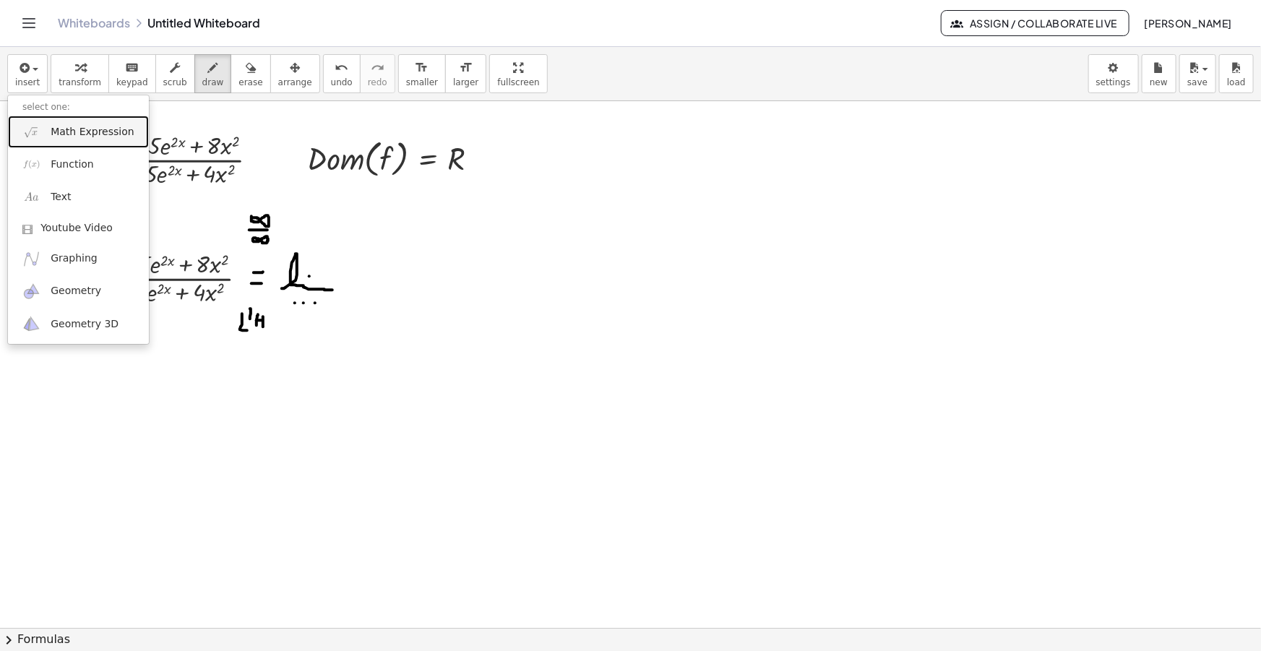
click at [106, 135] on span "Math Expression" at bounding box center [92, 132] width 83 height 14
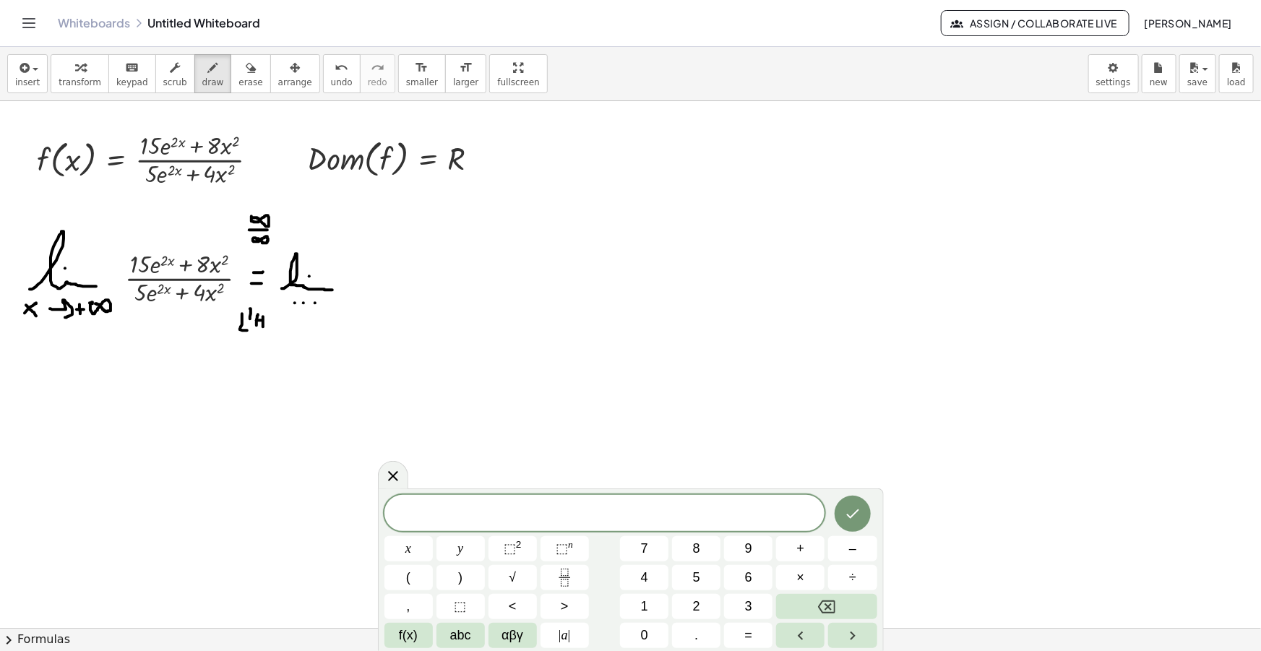
click at [647, 529] on div "​" at bounding box center [604, 513] width 441 height 36
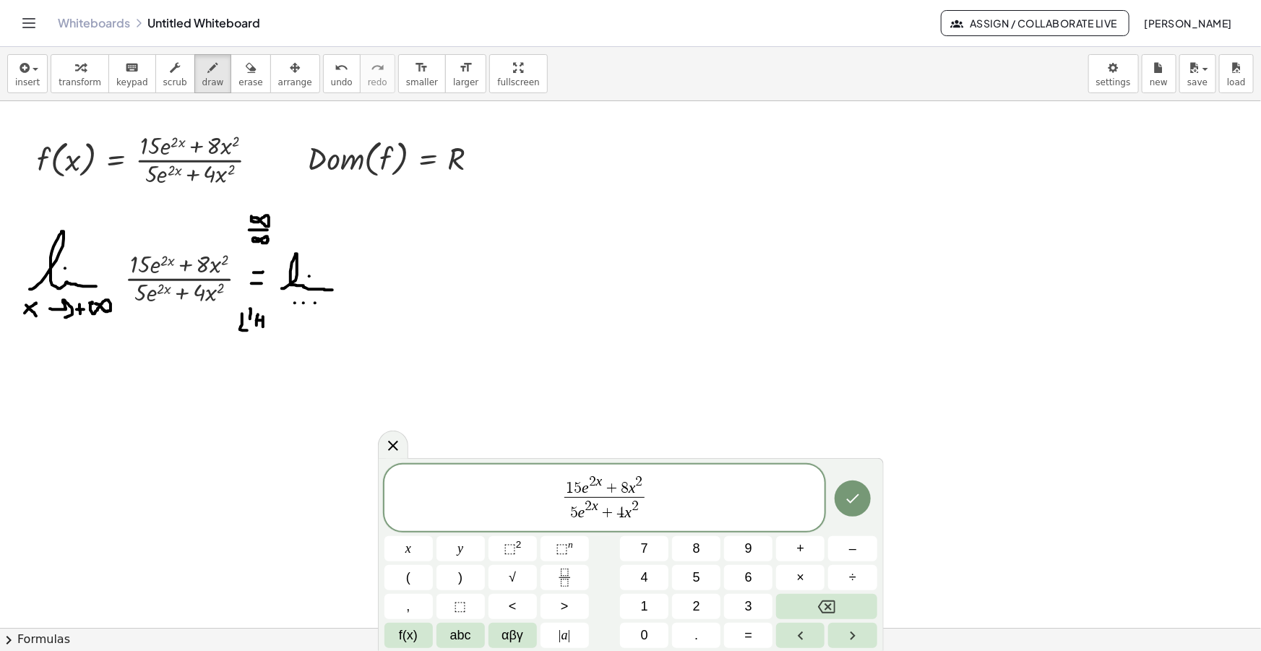
click at [642, 484] on span "1 5 e 2 x + 8 x 2" at bounding box center [604, 486] width 80 height 22
click at [632, 491] on span "1 5 e 2 x + 8 x ​" at bounding box center [604, 486] width 73 height 22
click at [621, 512] on span "4" at bounding box center [621, 513] width 8 height 16
click at [638, 510] on span "2" at bounding box center [635, 506] width 7 height 14
click at [578, 489] on span "5" at bounding box center [578, 489] width 8 height 16
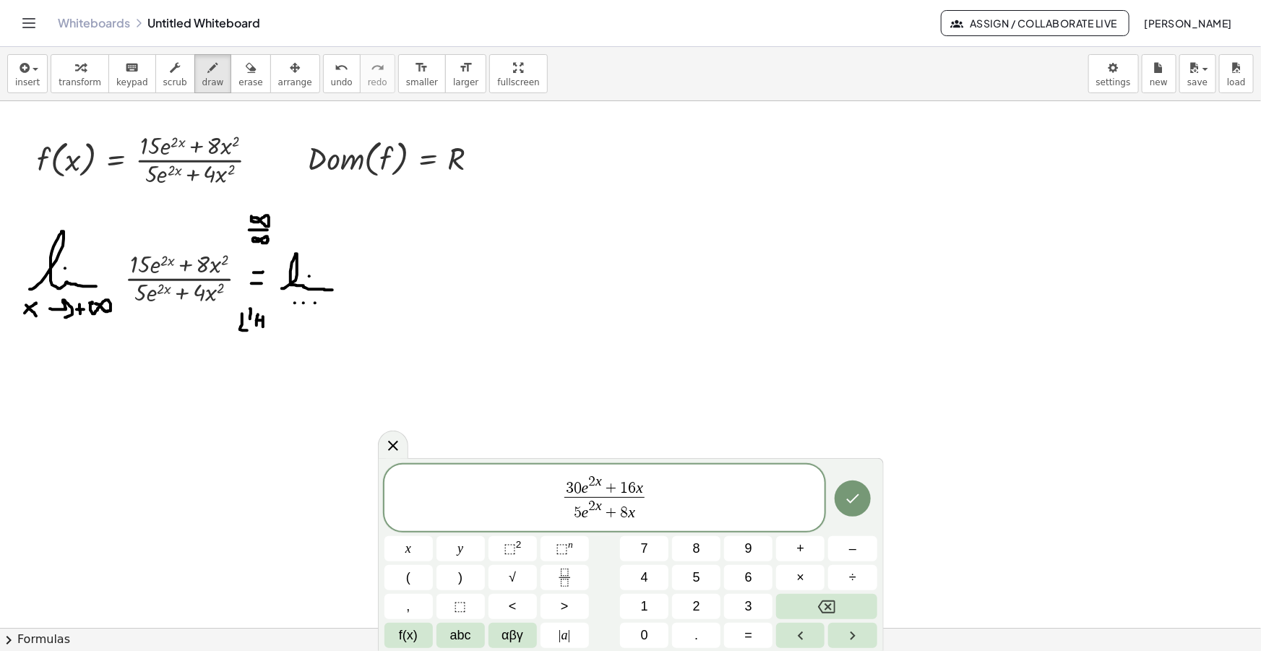
click at [584, 514] on var "e" at bounding box center [585, 512] width 7 height 17
click at [660, 494] on span "3 0 e 2 x + 1 6 x 1 0 ​ e 2 x + 8 x ​" at bounding box center [604, 498] width 441 height 51
click at [662, 496] on span "3 0 e 2 x + 1 6 x 1 0 e 2 x + 8 x ​ ​" at bounding box center [604, 498] width 441 height 51
click at [383, 453] on div at bounding box center [393, 445] width 30 height 28
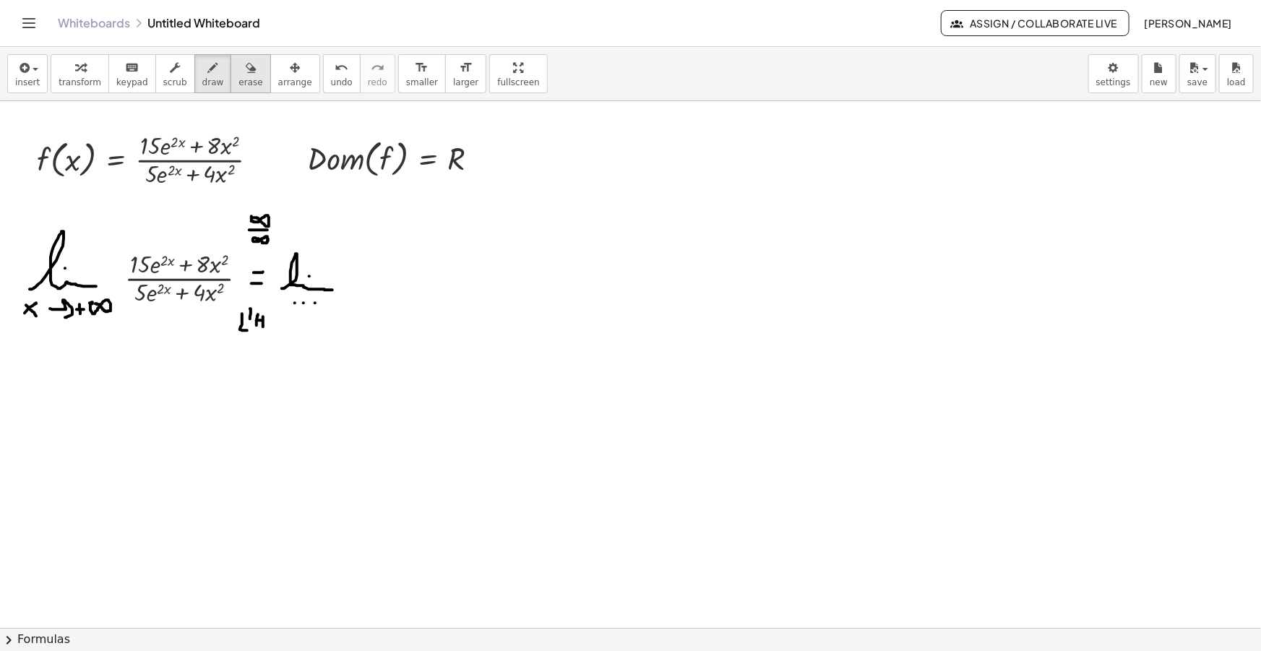
click at [238, 84] on span "erase" at bounding box center [250, 82] width 24 height 10
click at [267, 224] on div at bounding box center [630, 652] width 1261 height 1103
click at [252, 334] on div at bounding box center [630, 652] width 1261 height 1103
click at [23, 72] on icon "button" at bounding box center [23, 67] width 13 height 17
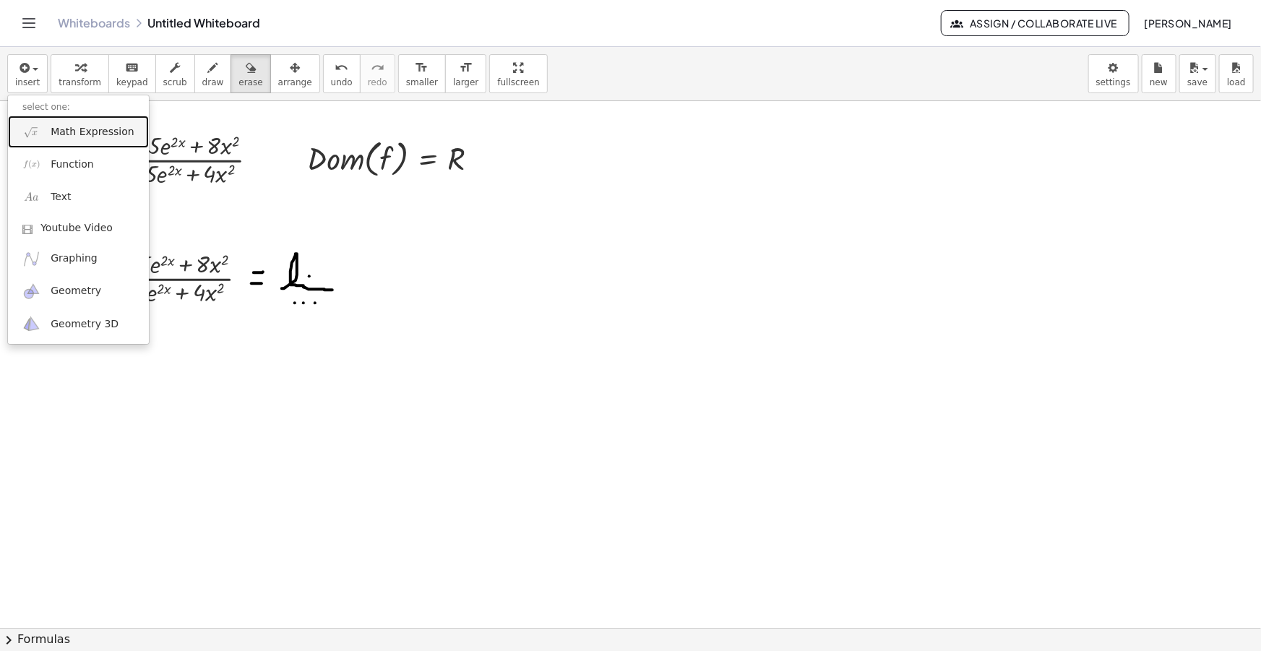
click at [67, 128] on span "Math Expression" at bounding box center [92, 132] width 83 height 14
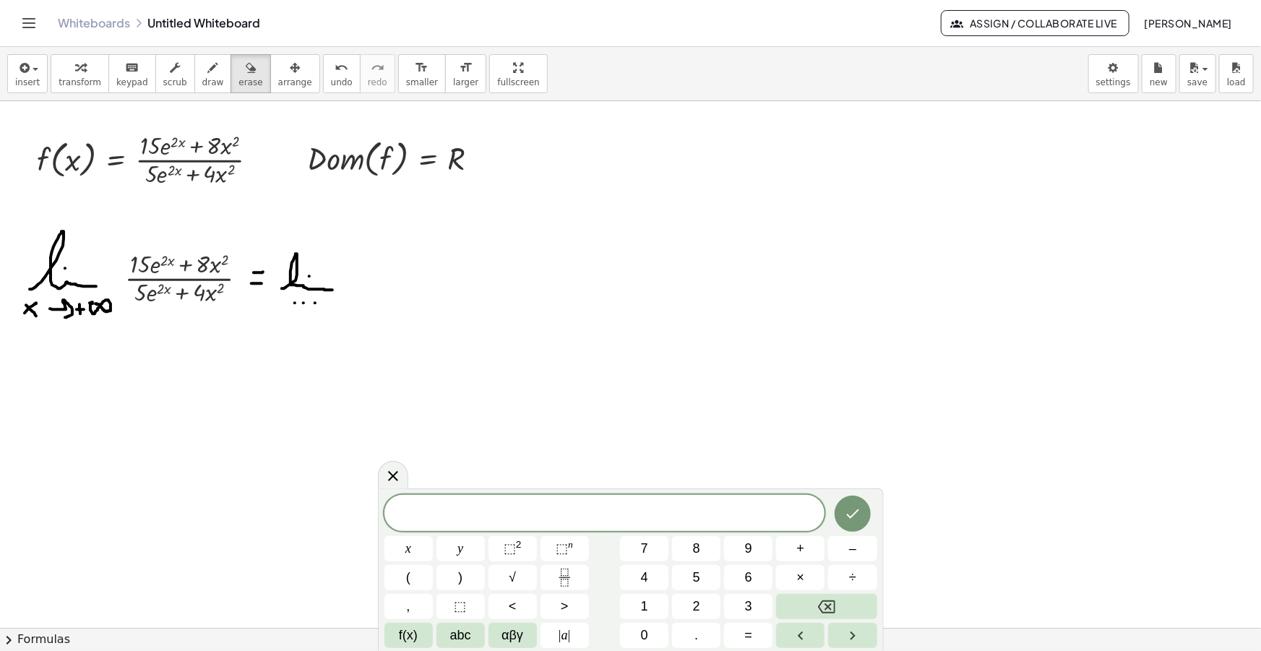
click at [614, 516] on span "​" at bounding box center [604, 514] width 441 height 20
click at [618, 516] on span "​" at bounding box center [604, 514] width 441 height 20
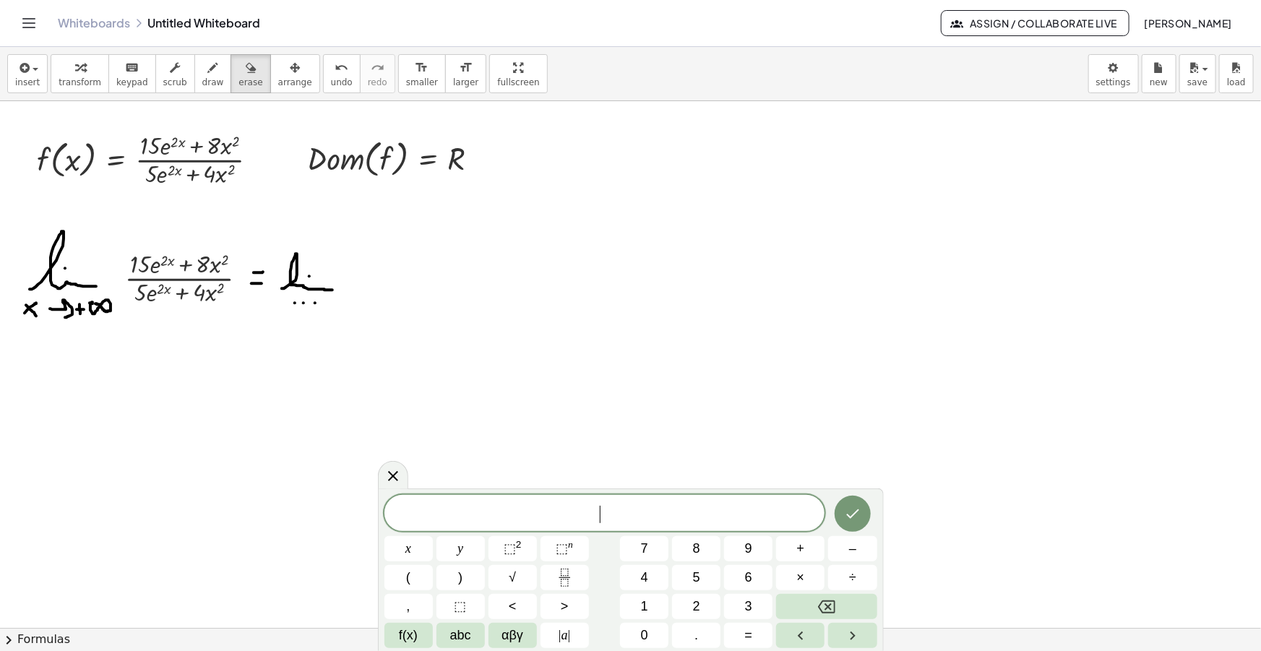
click at [618, 516] on span "​" at bounding box center [604, 514] width 441 height 20
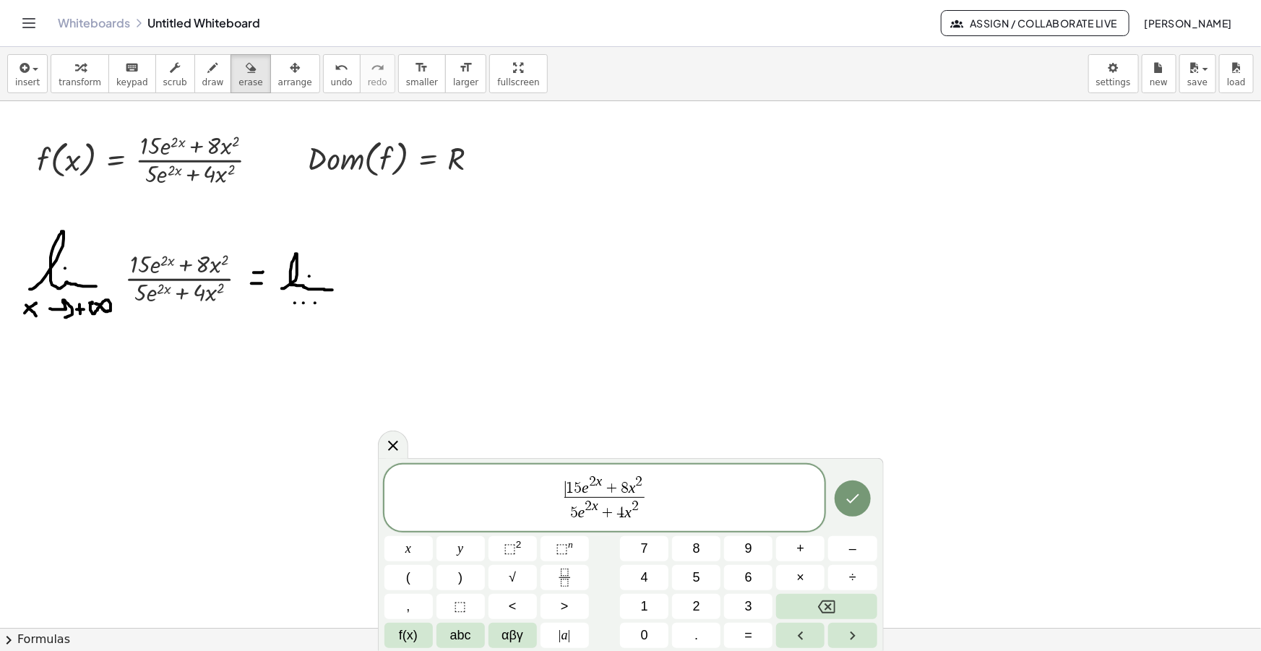
click at [564, 484] on span "​ 1 5 e 2 x + 8 x 2" at bounding box center [604, 486] width 80 height 22
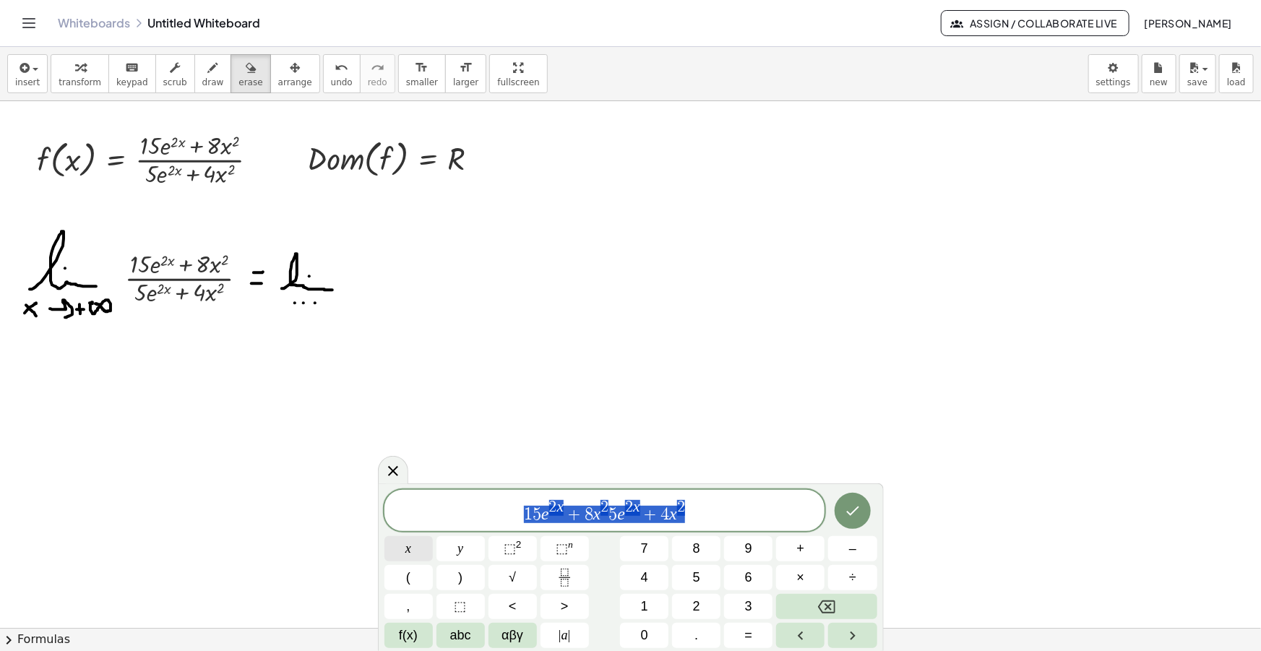
drag, startPoint x: 705, startPoint y: 504, endPoint x: 412, endPoint y: 538, distance: 295.3
click at [411, 538] on div "**********" at bounding box center [630, 569] width 493 height 158
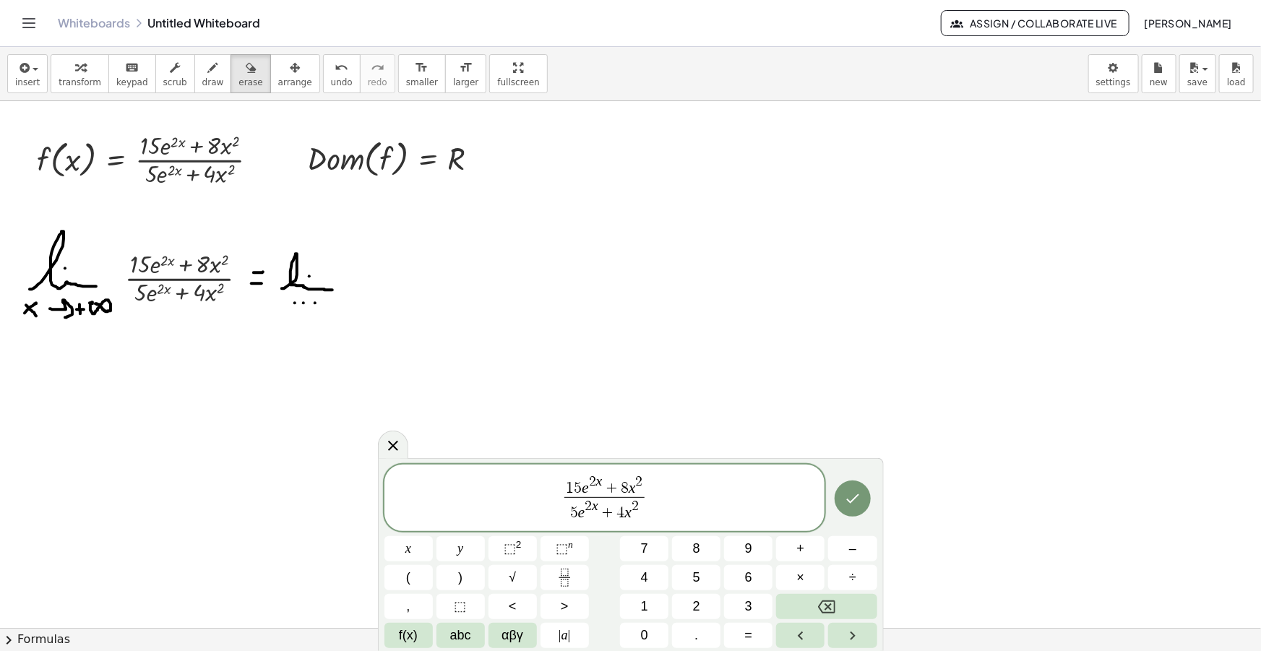
click at [563, 484] on span "1 5 e 2 x + 8 x 2 5 e 2 x + 4 x 2 ​" at bounding box center [604, 499] width 86 height 48
drag, startPoint x: 573, startPoint y: 489, endPoint x: 535, endPoint y: 488, distance: 38.3
drag, startPoint x: 569, startPoint y: 487, endPoint x: 556, endPoint y: 487, distance: 12.3
click at [573, 485] on span "(" at bounding box center [576, 484] width 9 height 26
drag, startPoint x: 571, startPoint y: 485, endPoint x: 544, endPoint y: 486, distance: 26.7
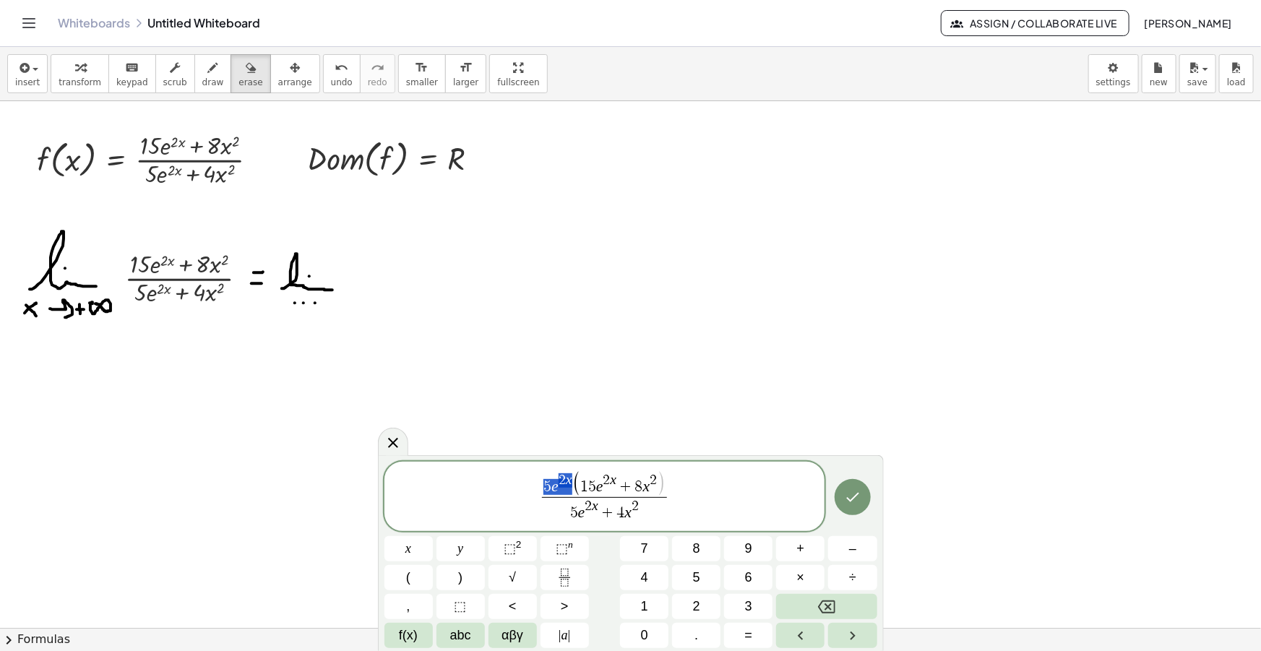
click at [570, 512] on span "5 e 2 x + 4 x 2" at bounding box center [604, 510] width 125 height 26
drag, startPoint x: 660, startPoint y: 506, endPoint x: 661, endPoint y: 518, distance: 12.4
click at [659, 506] on span ")" at bounding box center [657, 509] width 9 height 26
click at [664, 484] on span "5 e 2 x ( 1 5 e 2 x + 8 x 2 )" at bounding box center [604, 481] width 125 height 25
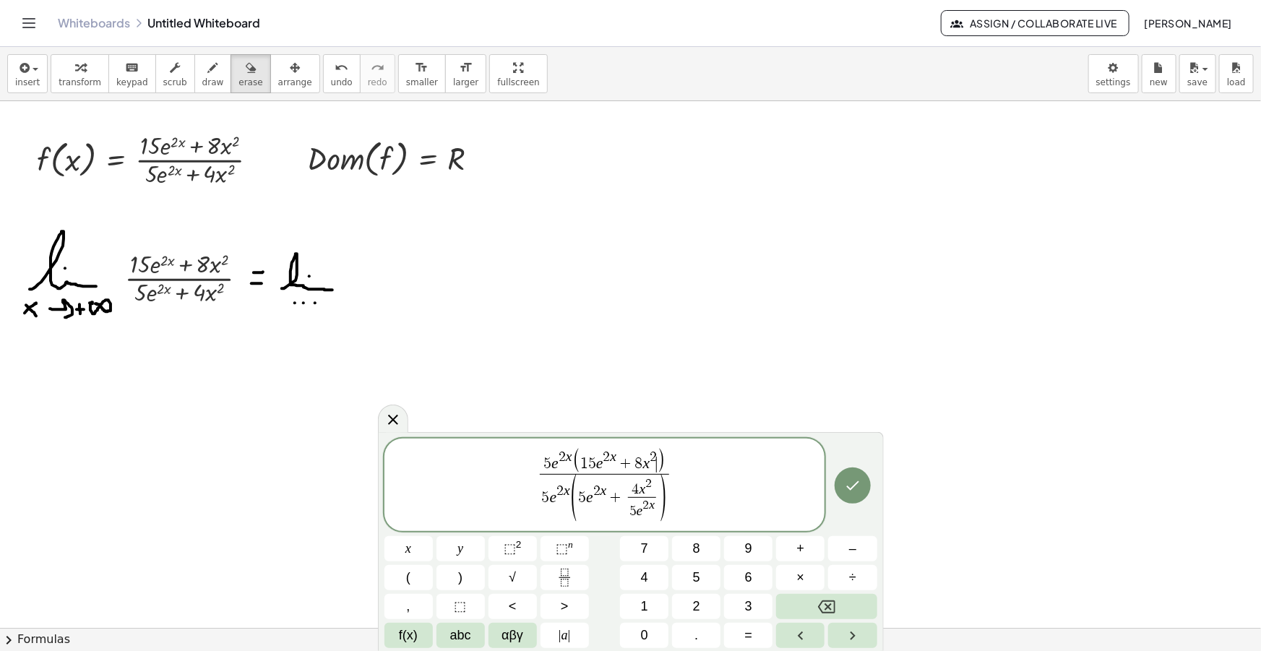
click at [659, 462] on span ")" at bounding box center [661, 461] width 9 height 26
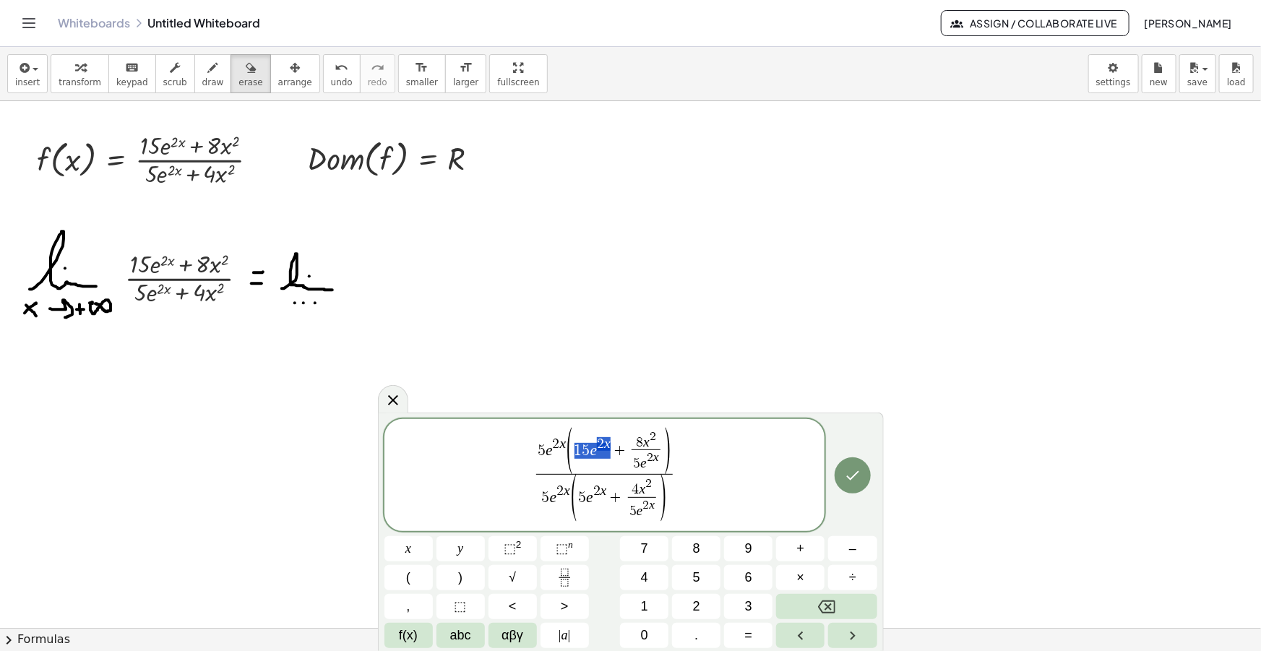
drag, startPoint x: 611, startPoint y: 448, endPoint x: 578, endPoint y: 447, distance: 32.5
click at [578, 447] on span "1 5 e 2 x + 8 x 2 5 e 2 x ​" at bounding box center [618, 452] width 89 height 42
drag, startPoint x: 606, startPoint y: 497, endPoint x: 577, endPoint y: 497, distance: 28.9
click at [577, 497] on span "( 5 e 2 x + 4 x 2 5 e 2 x ​ )" at bounding box center [619, 499] width 98 height 46
click at [692, 476] on span "5 e 2 x ( 3 + 8 x 2 5 e 2 x ​ ) 5 e 2 x ( 1 + 4 x 2 5 e 2 x ​ ) ​ ​" at bounding box center [604, 476] width 441 height 97
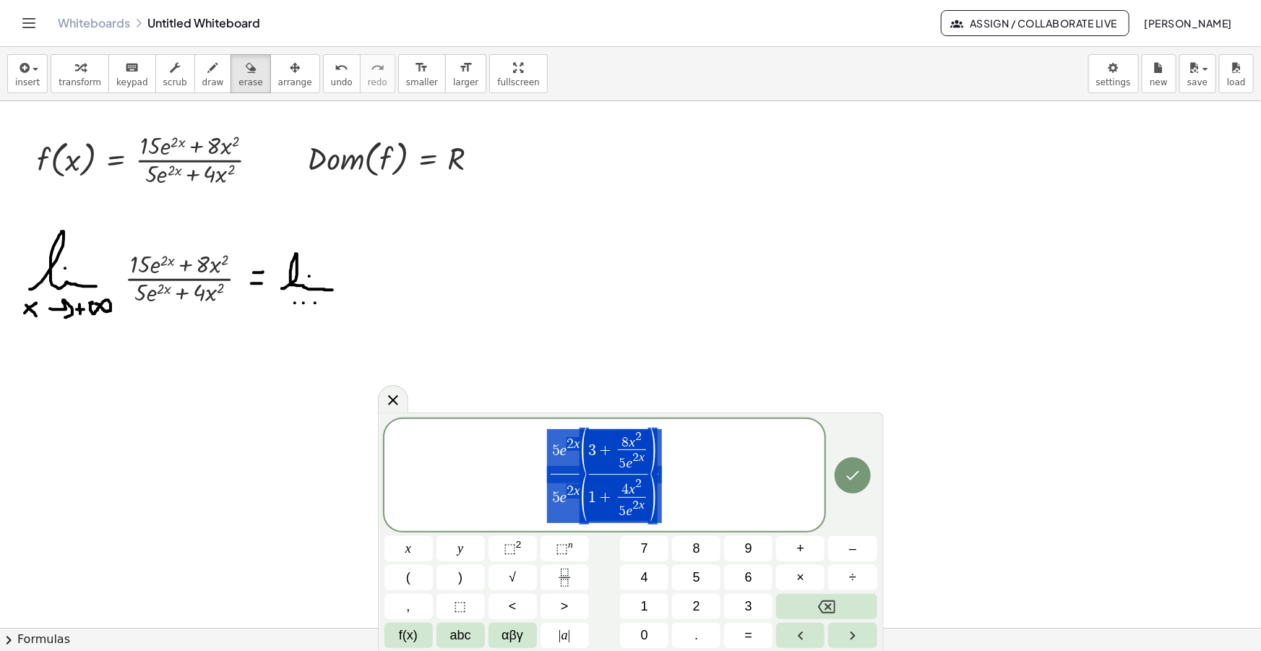
drag, startPoint x: 671, startPoint y: 469, endPoint x: 554, endPoint y: 462, distance: 117.2
click at [554, 462] on span "5 e 2 x ( 3 + 8 x 2 5 e 2 x ​ ) 5 e 2 x ( 1 + 4 x 2 5 e 2 x ​ ) ​" at bounding box center [604, 476] width 441 height 97
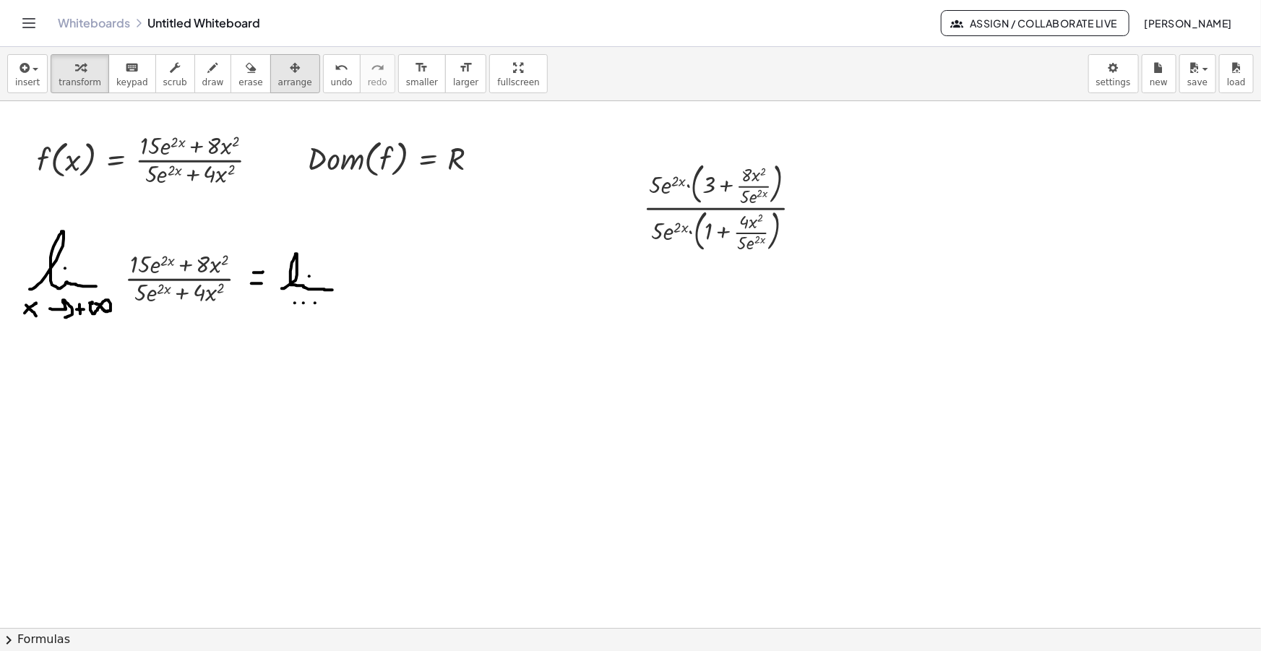
click at [270, 59] on button "arrange" at bounding box center [295, 73] width 50 height 39
click at [290, 71] on icon "button" at bounding box center [295, 67] width 10 height 17
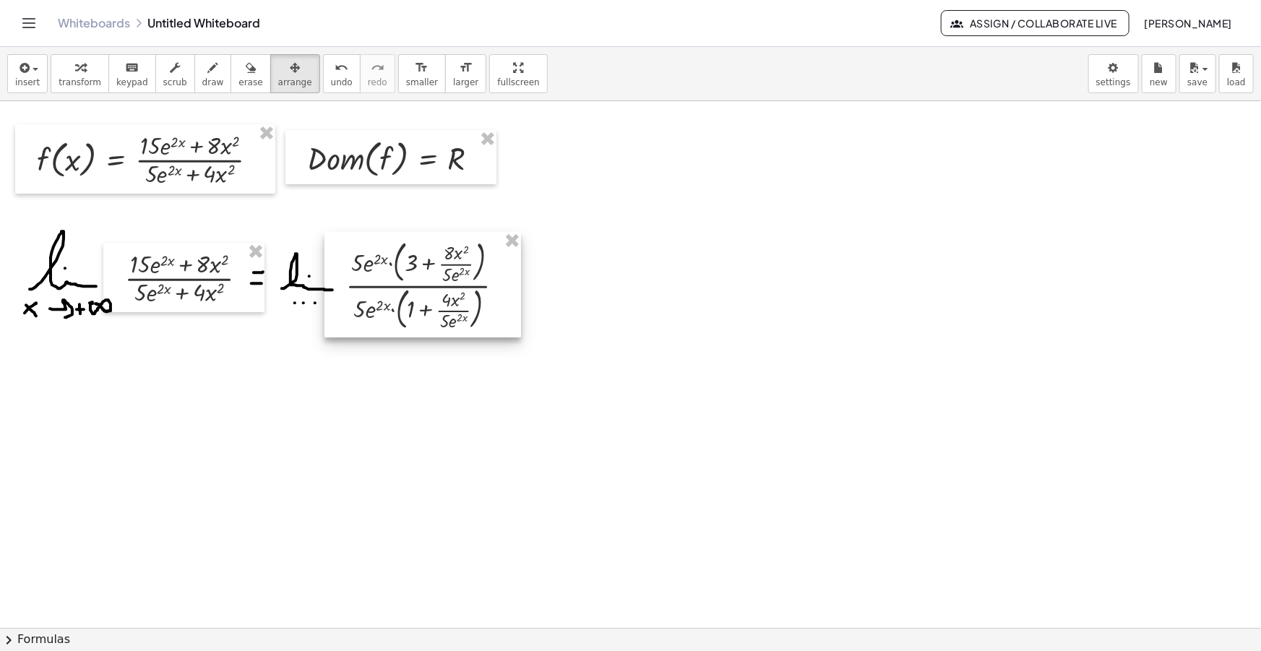
drag, startPoint x: 723, startPoint y: 204, endPoint x: 425, endPoint y: 282, distance: 307.8
click at [425, 282] on div at bounding box center [422, 284] width 197 height 105
click at [202, 79] on span "draw" at bounding box center [213, 82] width 22 height 10
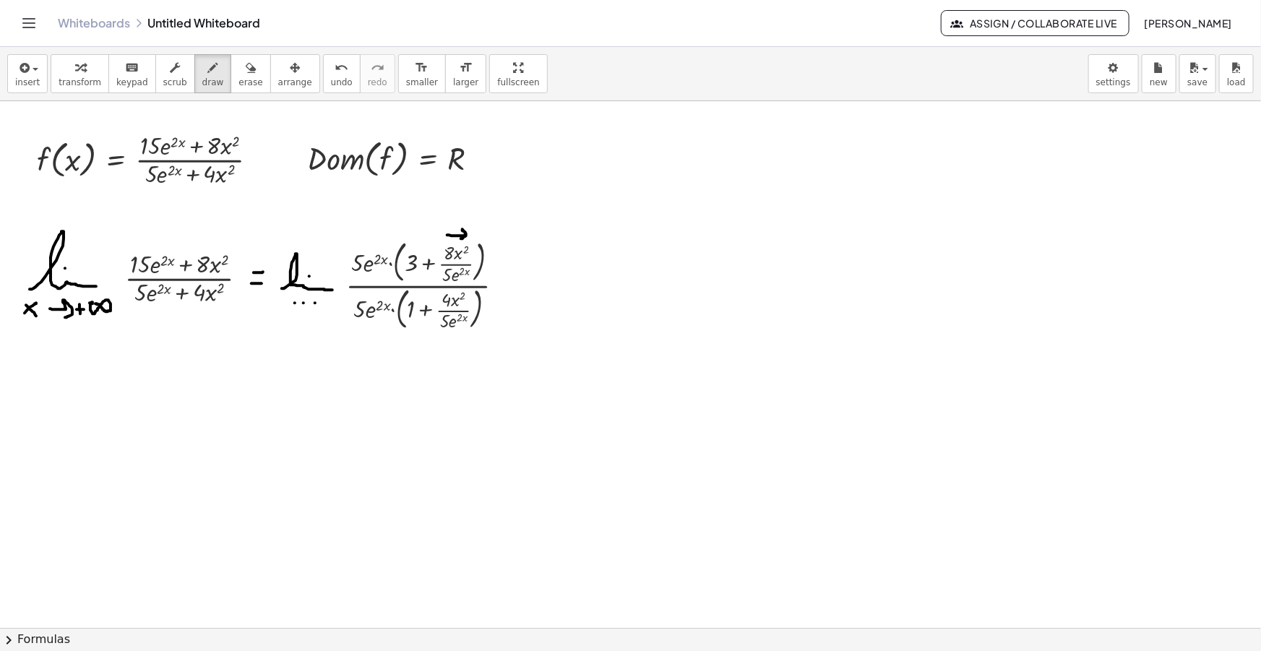
drag, startPoint x: 447, startPoint y: 235, endPoint x: 461, endPoint y: 238, distance: 14.2
click at [461, 238] on div at bounding box center [630, 652] width 1261 height 1103
drag, startPoint x: 472, startPoint y: 231, endPoint x: 473, endPoint y: 238, distance: 7.4
click at [473, 238] on div at bounding box center [630, 652] width 1261 height 1103
drag, startPoint x: 439, startPoint y: 340, endPoint x: 460, endPoint y: 341, distance: 20.3
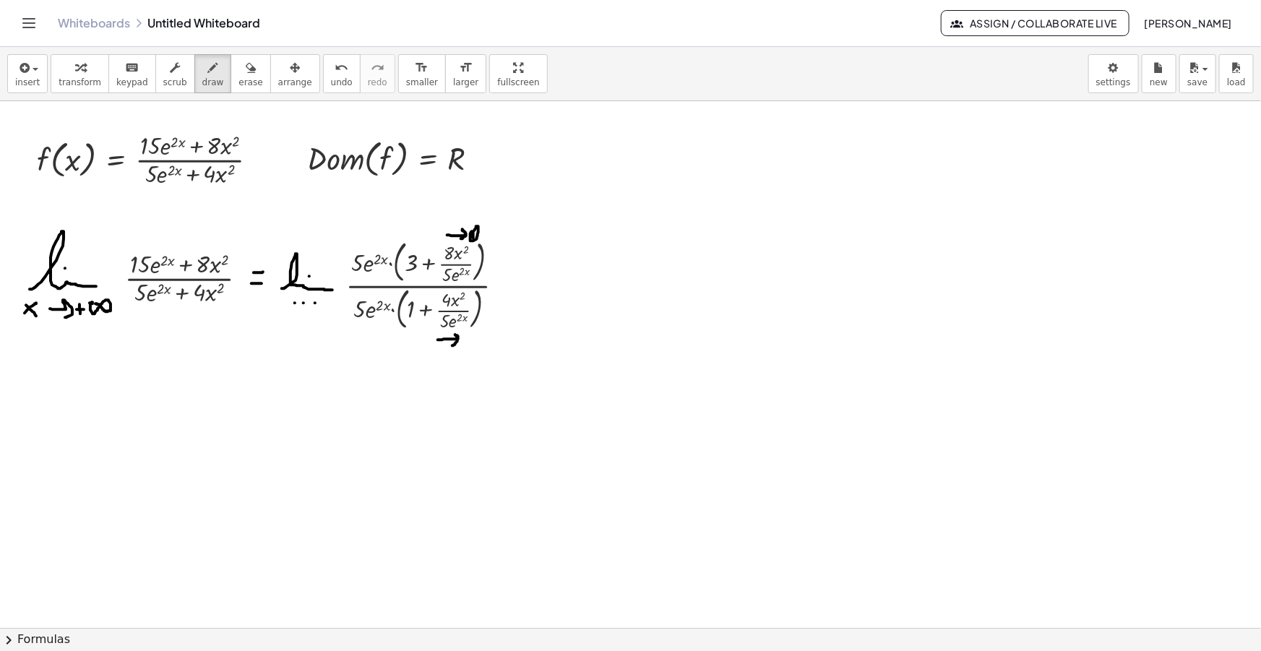
click at [453, 345] on div at bounding box center [630, 652] width 1261 height 1103
click at [462, 333] on div at bounding box center [630, 652] width 1261 height 1103
click at [397, 283] on div at bounding box center [630, 652] width 1261 height 1103
drag, startPoint x: 350, startPoint y: 292, endPoint x: 390, endPoint y: 330, distance: 55.7
click at [390, 330] on div at bounding box center [630, 652] width 1261 height 1103
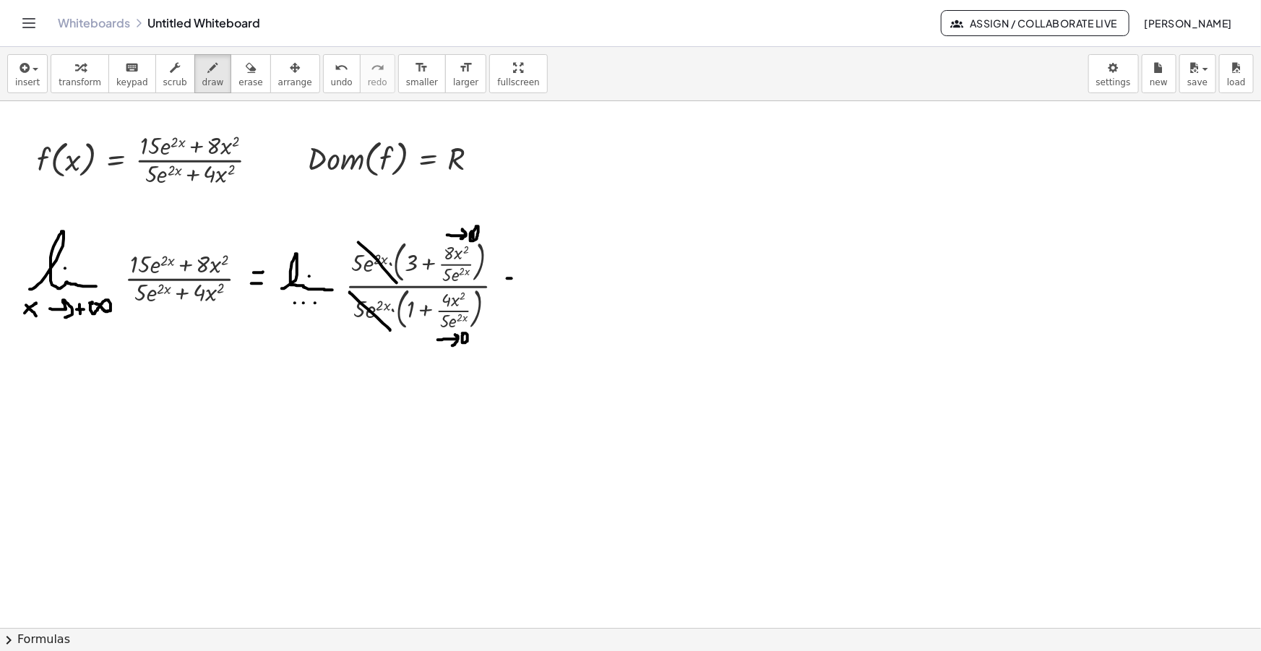
drag, startPoint x: 507, startPoint y: 278, endPoint x: 520, endPoint y: 278, distance: 12.3
click at [520, 278] on div at bounding box center [630, 652] width 1261 height 1103
drag, startPoint x: 509, startPoint y: 285, endPoint x: 520, endPoint y: 286, distance: 10.9
click at [520, 286] on div at bounding box center [630, 652] width 1261 height 1103
drag, startPoint x: 532, startPoint y: 267, endPoint x: 532, endPoint y: 296, distance: 28.9
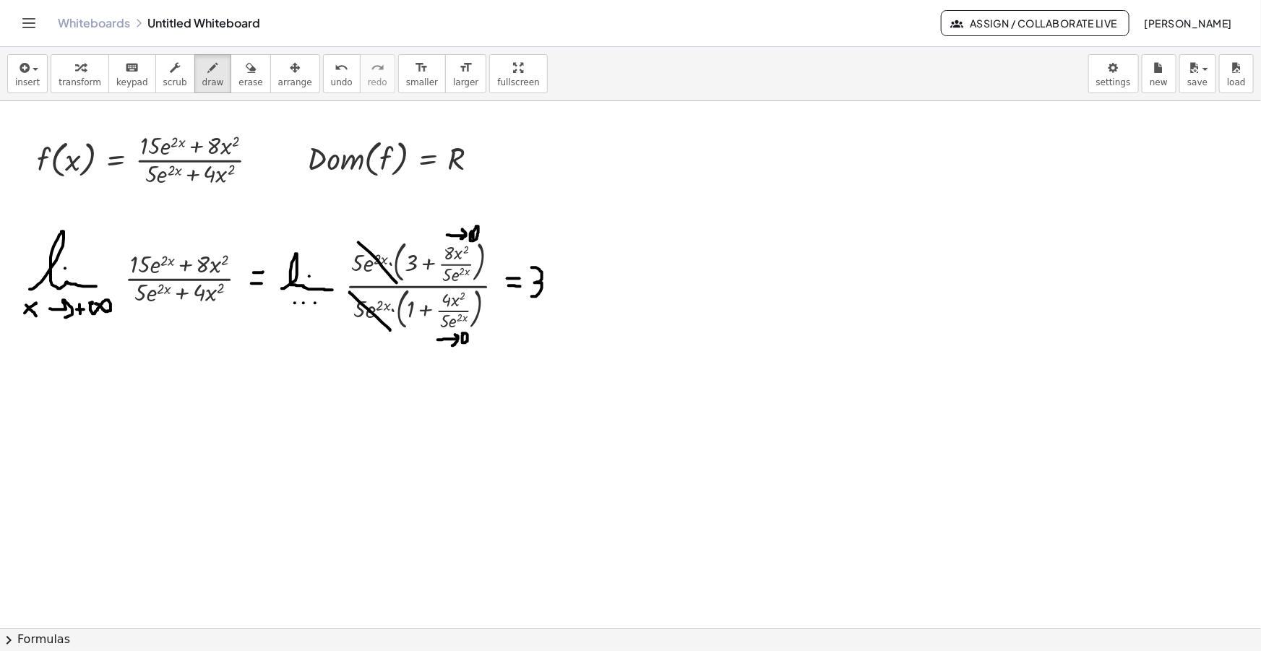
click at [532, 296] on div at bounding box center [630, 652] width 1261 height 1103
drag, startPoint x: 238, startPoint y: 72, endPoint x: 541, endPoint y: 202, distance: 329.5
click at [239, 72] on div "button" at bounding box center [250, 67] width 24 height 17
drag, startPoint x: 549, startPoint y: 274, endPoint x: 556, endPoint y: 290, distance: 17.5
click at [557, 286] on div at bounding box center [630, 652] width 1261 height 1103
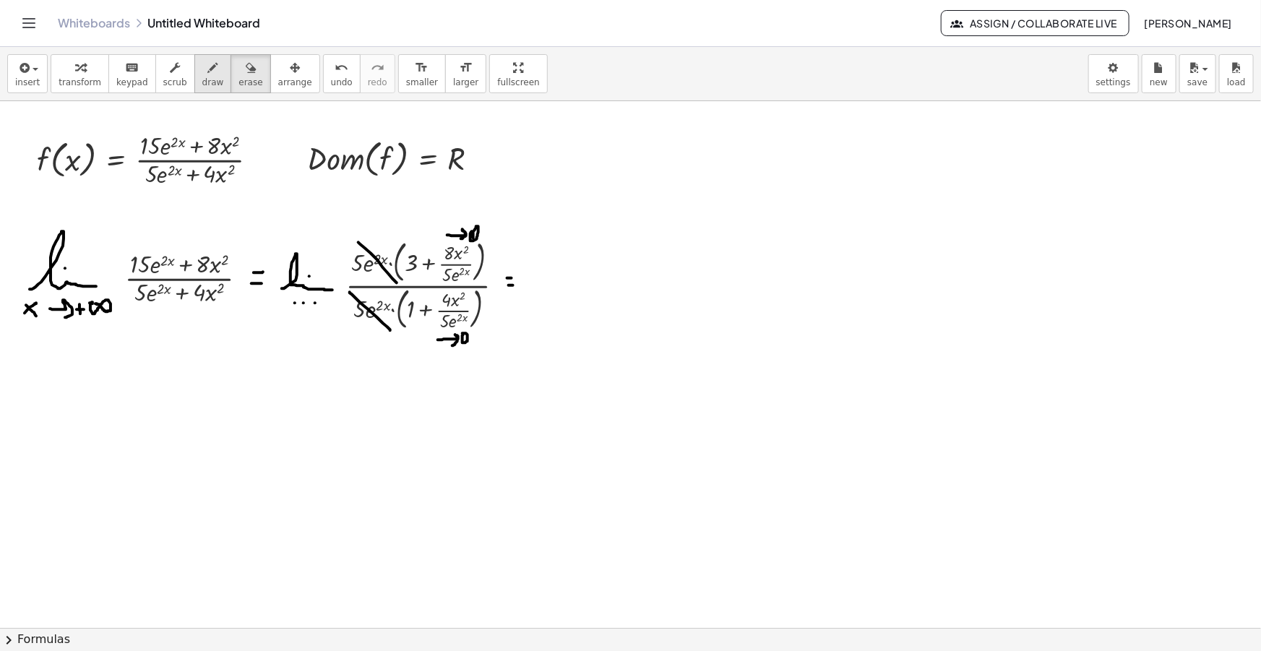
click at [202, 77] on span "draw" at bounding box center [213, 82] width 22 height 10
click at [516, 277] on div at bounding box center [630, 652] width 1261 height 1103
drag, startPoint x: 512, startPoint y: 284, endPoint x: 520, endPoint y: 286, distance: 7.5
click at [520, 286] on div at bounding box center [630, 652] width 1261 height 1103
click at [22, 79] on span "insert" at bounding box center [27, 82] width 25 height 10
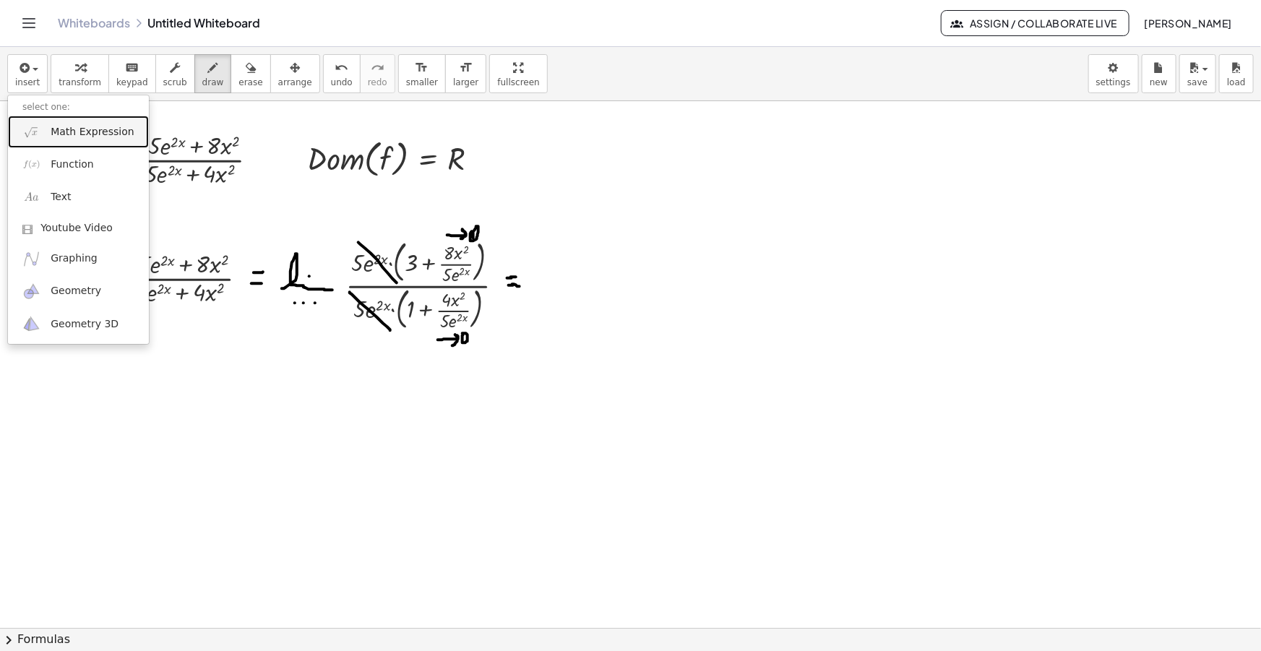
click at [86, 130] on span "Math Expression" at bounding box center [92, 132] width 83 height 14
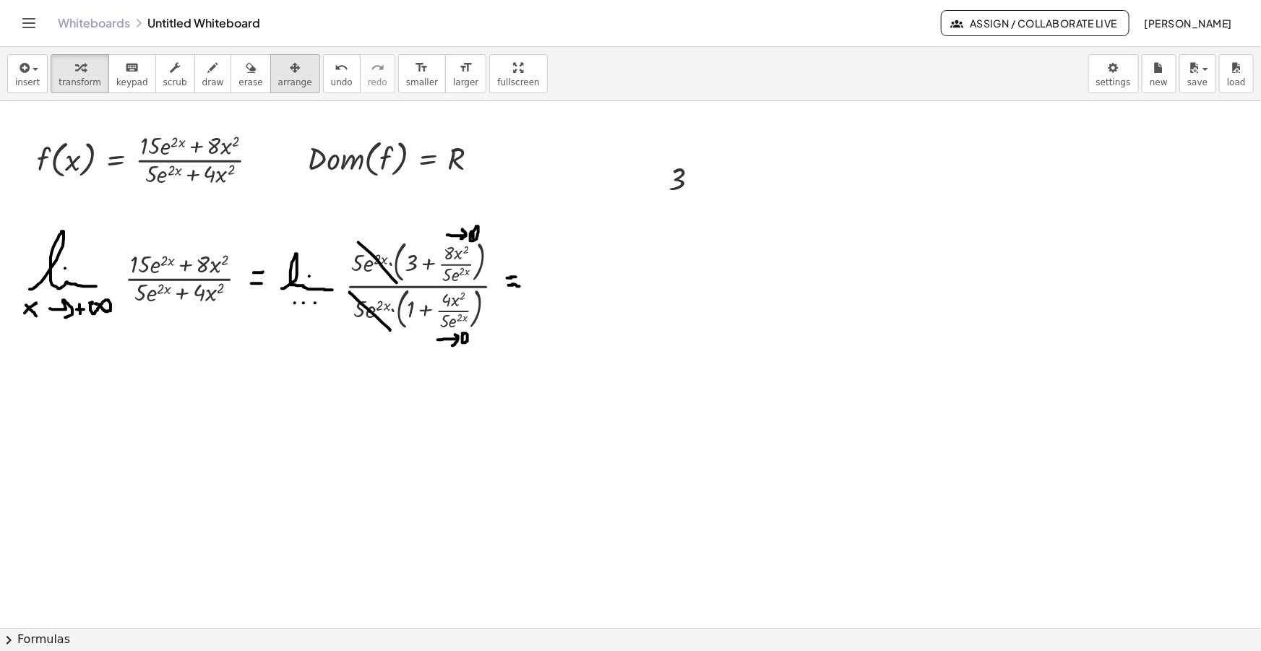
click at [290, 73] on icon "button" at bounding box center [295, 67] width 10 height 17
drag, startPoint x: 673, startPoint y: 181, endPoint x: 549, endPoint y: 282, distance: 159.8
click at [549, 282] on div at bounding box center [557, 278] width 69 height 48
click at [557, 47] on div "insert select one: Math Expression Function Text Youtube Video Graphing Geometr…" at bounding box center [630, 74] width 1261 height 54
drag, startPoint x: 192, startPoint y: 80, endPoint x: 142, endPoint y: 204, distance: 133.2
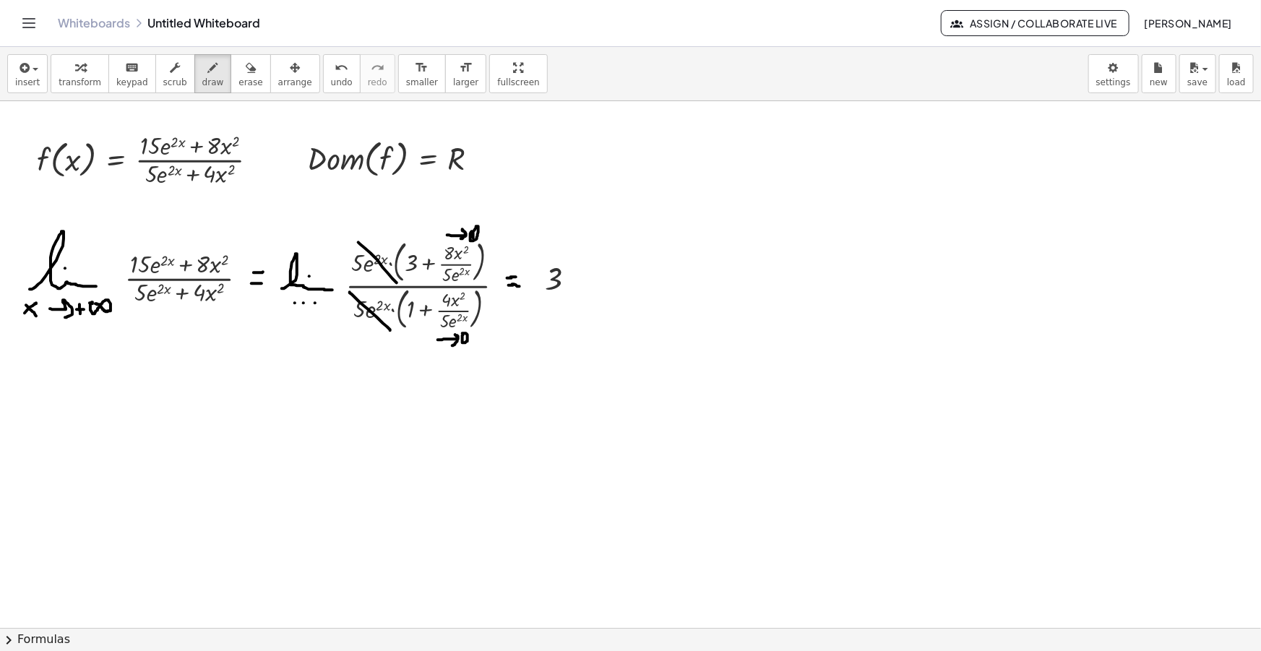
click at [202, 79] on span "draw" at bounding box center [213, 82] width 22 height 10
drag, startPoint x: 27, startPoint y: 409, endPoint x: 70, endPoint y: 410, distance: 42.6
click at [77, 410] on div at bounding box center [630, 652] width 1261 height 1103
click at [56, 394] on div at bounding box center [630, 652] width 1261 height 1103
drag, startPoint x: 21, startPoint y: 423, endPoint x: 29, endPoint y: 434, distance: 12.9
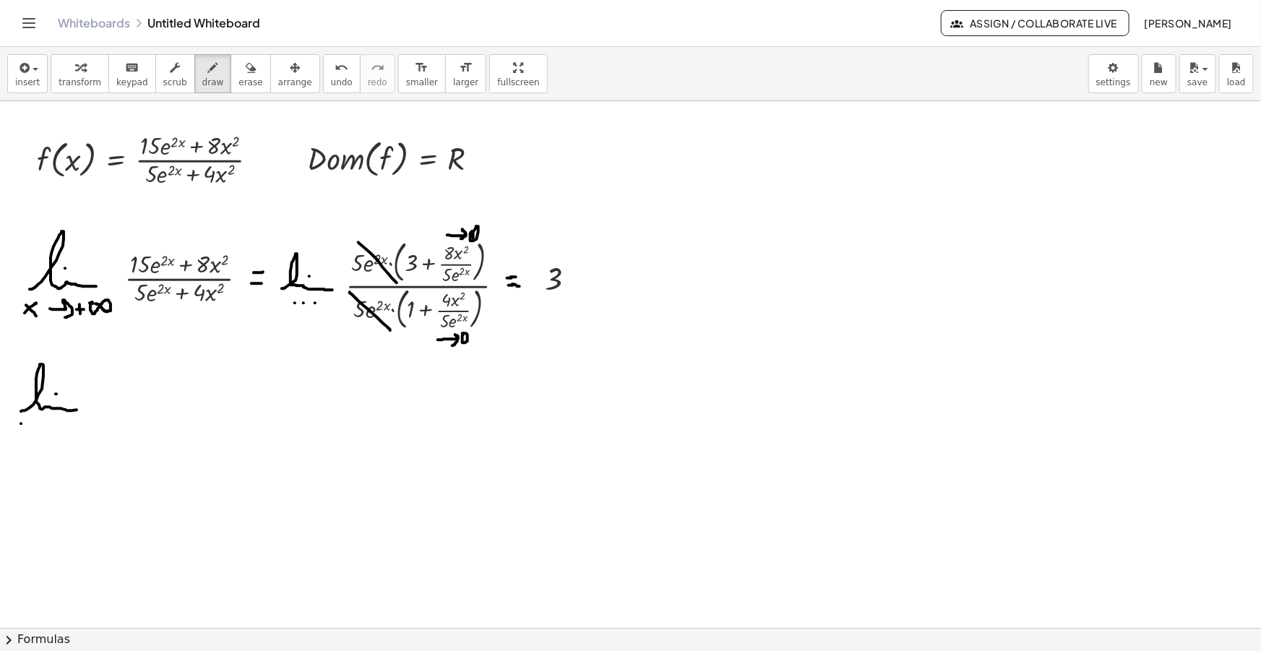
click at [29, 434] on div at bounding box center [630, 652] width 1261 height 1103
drag, startPoint x: 22, startPoint y: 434, endPoint x: 29, endPoint y: 423, distance: 12.4
click at [29, 423] on div at bounding box center [630, 652] width 1261 height 1103
drag, startPoint x: 38, startPoint y: 431, endPoint x: 52, endPoint y: 439, distance: 15.5
click at [52, 439] on div at bounding box center [630, 652] width 1261 height 1103
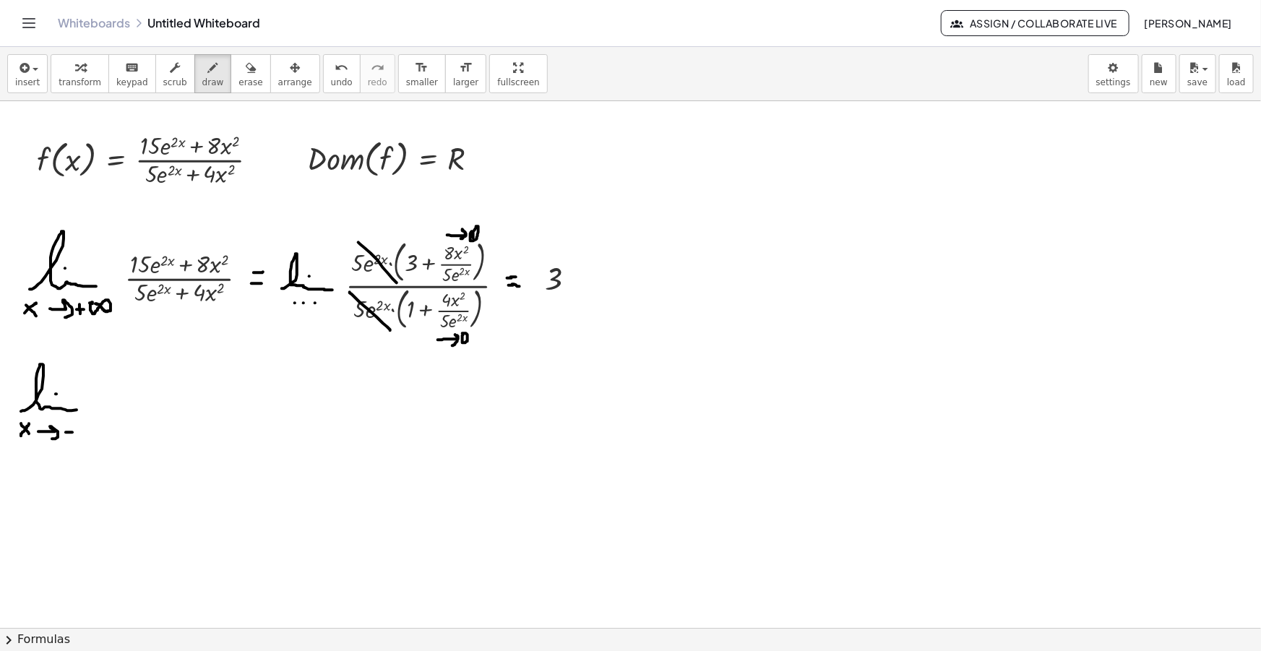
click at [72, 431] on div at bounding box center [630, 652] width 1261 height 1103
click at [76, 426] on div at bounding box center [630, 652] width 1261 height 1103
click at [30, 70] on span "button" at bounding box center [31, 69] width 3 height 10
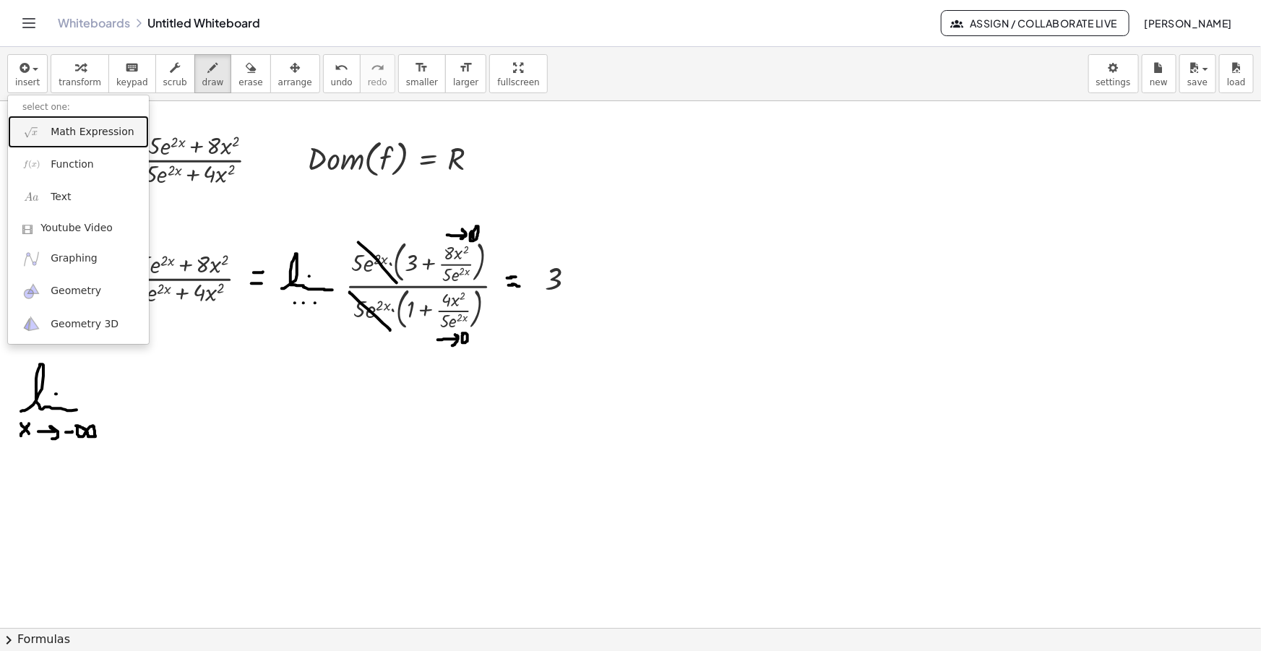
click at [66, 133] on span "Math Expression" at bounding box center [92, 132] width 83 height 14
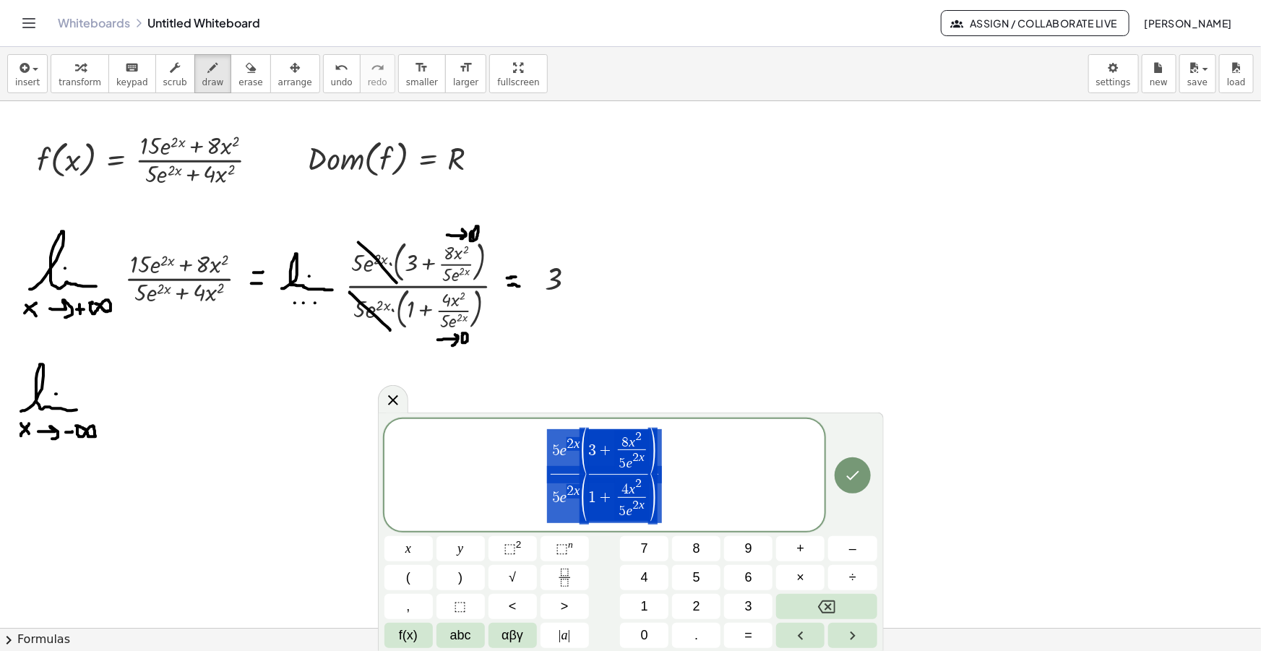
drag, startPoint x: 676, startPoint y: 481, endPoint x: 460, endPoint y: 468, distance: 215.7
click at [459, 468] on span "5 e 2 x ( 3 + 8 x 2 5 e 2 x ​ ) 5 e 2 x ( 1 + 4 x 2 5 e 2 x ​ ) ​" at bounding box center [604, 476] width 441 height 97
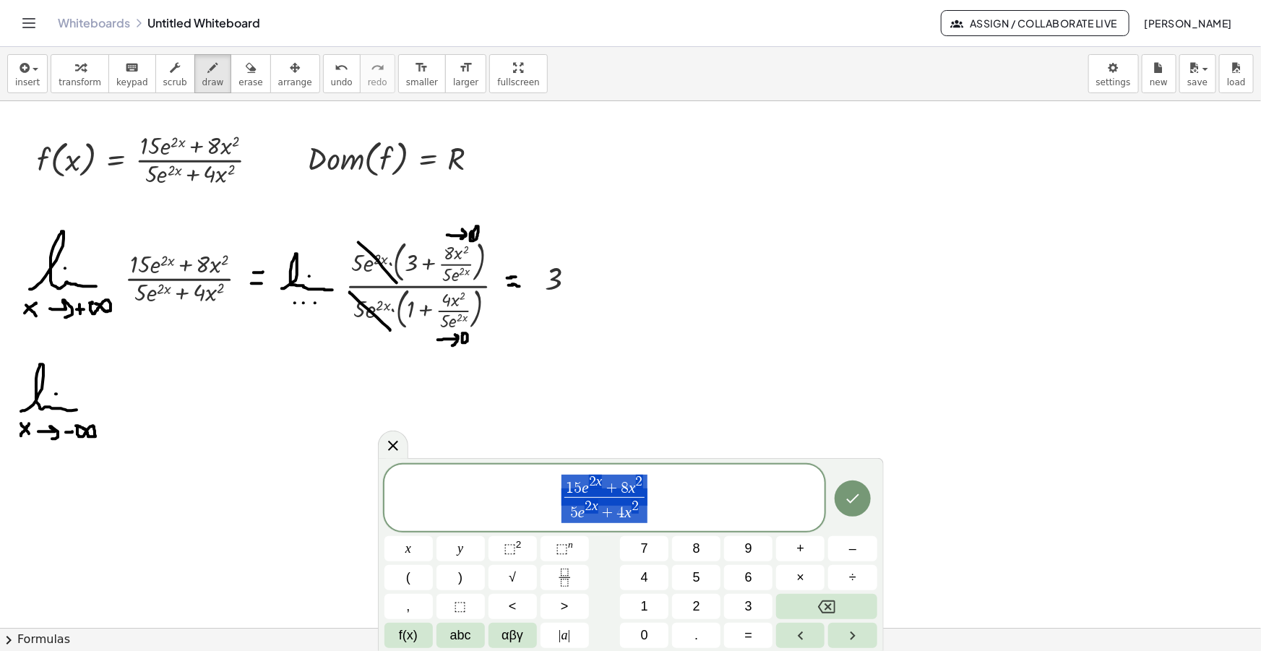
drag, startPoint x: 641, startPoint y: 509, endPoint x: 405, endPoint y: 518, distance: 235.7
click at [405, 517] on span "1 5 e 2 x + 8 x 2 5 e 2 x + 4 x 2 ​" at bounding box center [604, 498] width 441 height 51
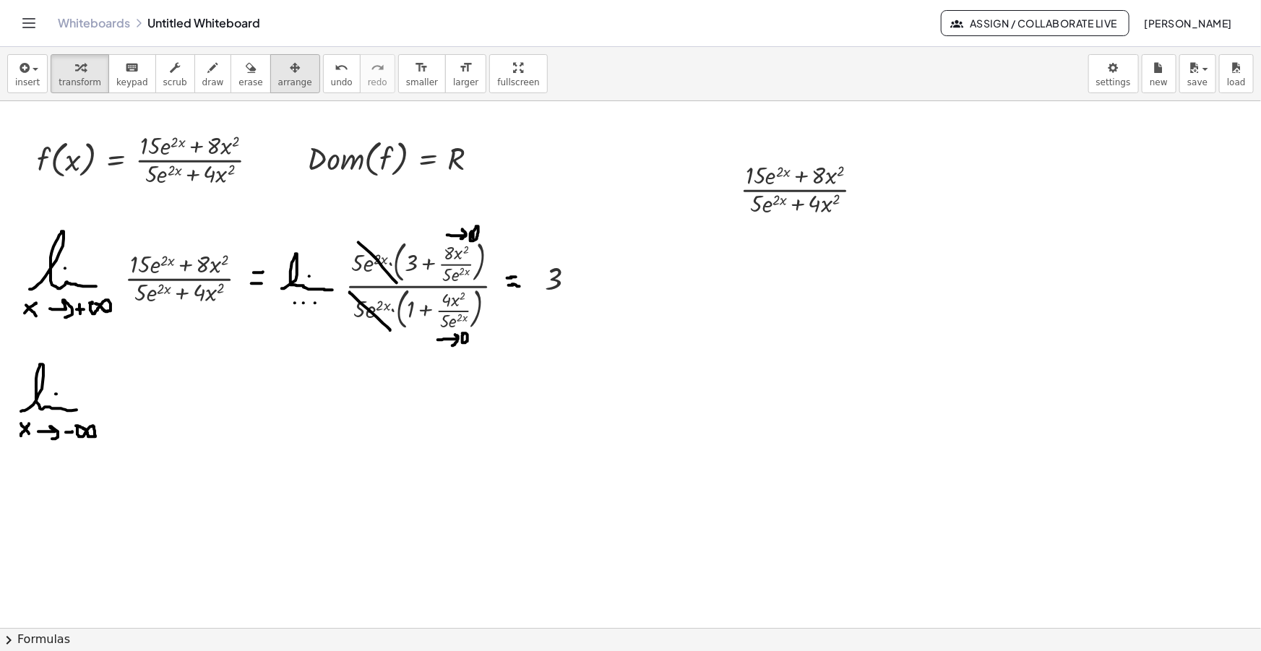
click at [278, 79] on span "arrange" at bounding box center [295, 82] width 34 height 10
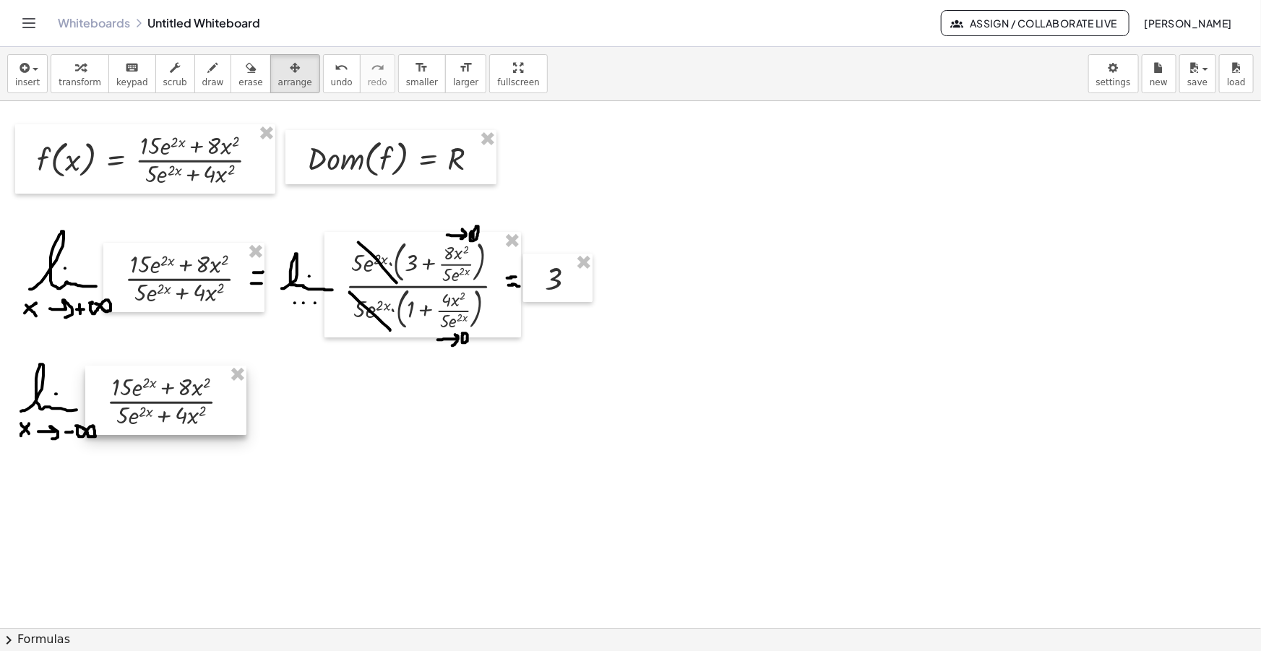
drag, startPoint x: 778, startPoint y: 197, endPoint x: 173, endPoint y: 157, distance: 606.1
click at [145, 406] on div at bounding box center [165, 400] width 161 height 69
click at [202, 80] on span "draw" at bounding box center [213, 82] width 22 height 10
click at [202, 79] on span "draw" at bounding box center [213, 82] width 22 height 10
drag, startPoint x: 257, startPoint y: 398, endPoint x: 266, endPoint y: 397, distance: 8.7
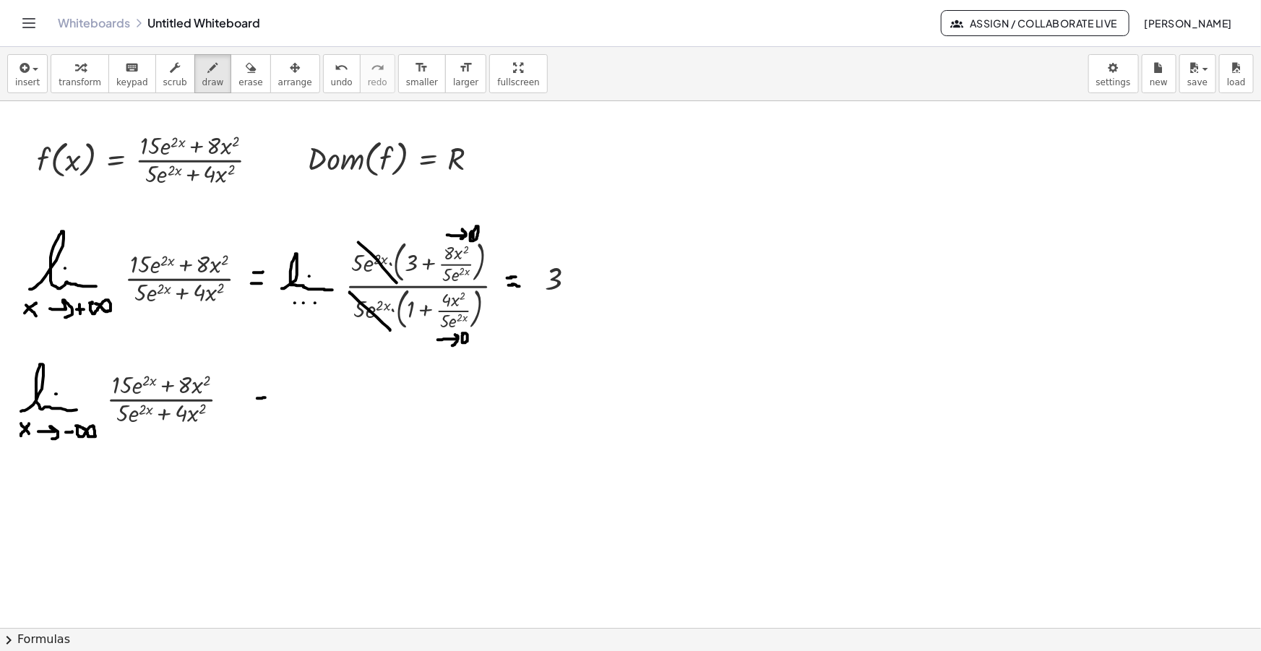
click at [266, 397] on div at bounding box center [630, 652] width 1261 height 1103
click at [264, 408] on div at bounding box center [630, 652] width 1261 height 1103
drag, startPoint x: 255, startPoint y: 397, endPoint x: 267, endPoint y: 397, distance: 12.3
click at [267, 397] on div at bounding box center [630, 652] width 1261 height 1103
click at [254, 361] on div at bounding box center [630, 652] width 1261 height 1103
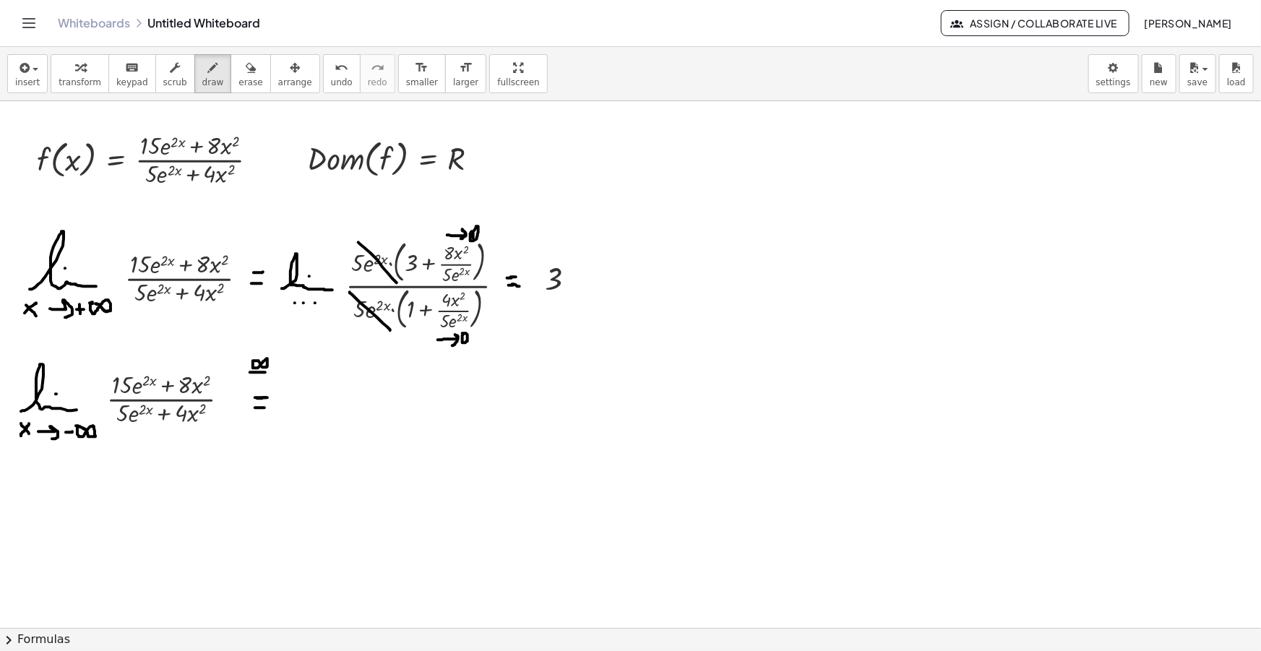
drag, startPoint x: 250, startPoint y: 372, endPoint x: 265, endPoint y: 372, distance: 15.2
click at [265, 372] on div at bounding box center [630, 652] width 1261 height 1103
drag, startPoint x: 253, startPoint y: 379, endPoint x: 233, endPoint y: 423, distance: 47.8
click at [255, 379] on div at bounding box center [630, 652] width 1261 height 1103
drag, startPoint x: 242, startPoint y: 429, endPoint x: 244, endPoint y: 451, distance: 22.4
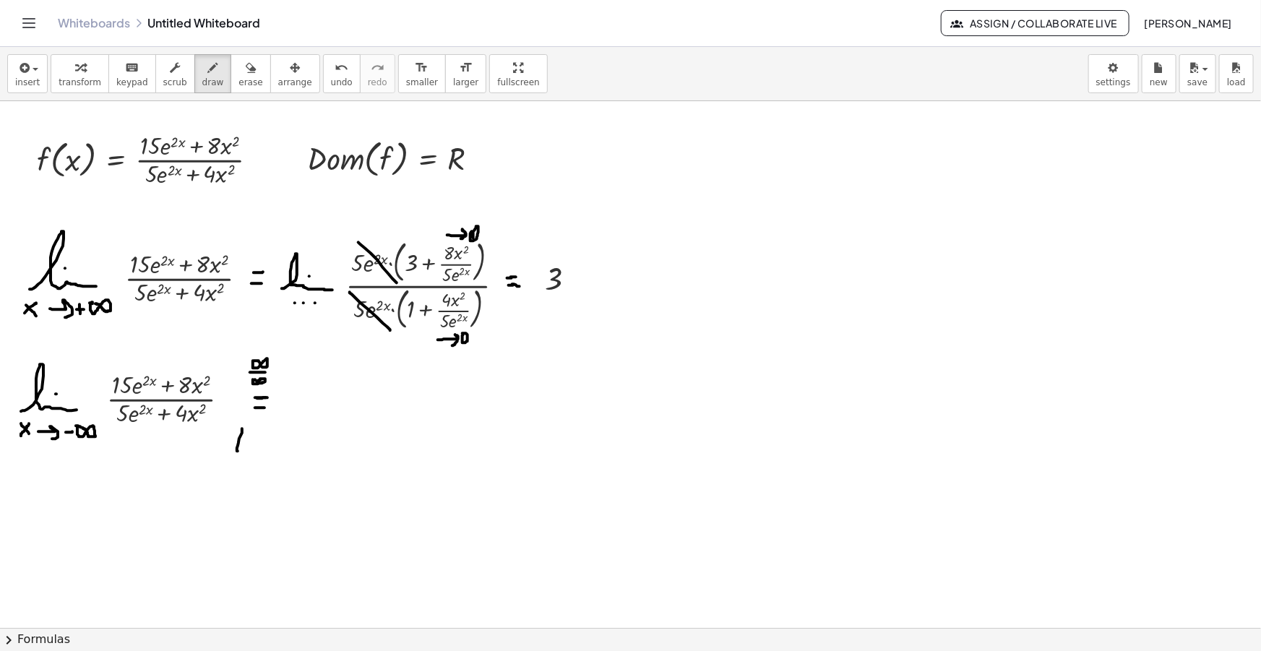
click at [244, 451] on div at bounding box center [630, 652] width 1261 height 1103
drag, startPoint x: 247, startPoint y: 421, endPoint x: 249, endPoint y: 431, distance: 10.2
click at [249, 431] on div at bounding box center [630, 652] width 1261 height 1103
drag, startPoint x: 252, startPoint y: 430, endPoint x: 251, endPoint y: 448, distance: 18.1
click at [251, 448] on div at bounding box center [630, 652] width 1261 height 1103
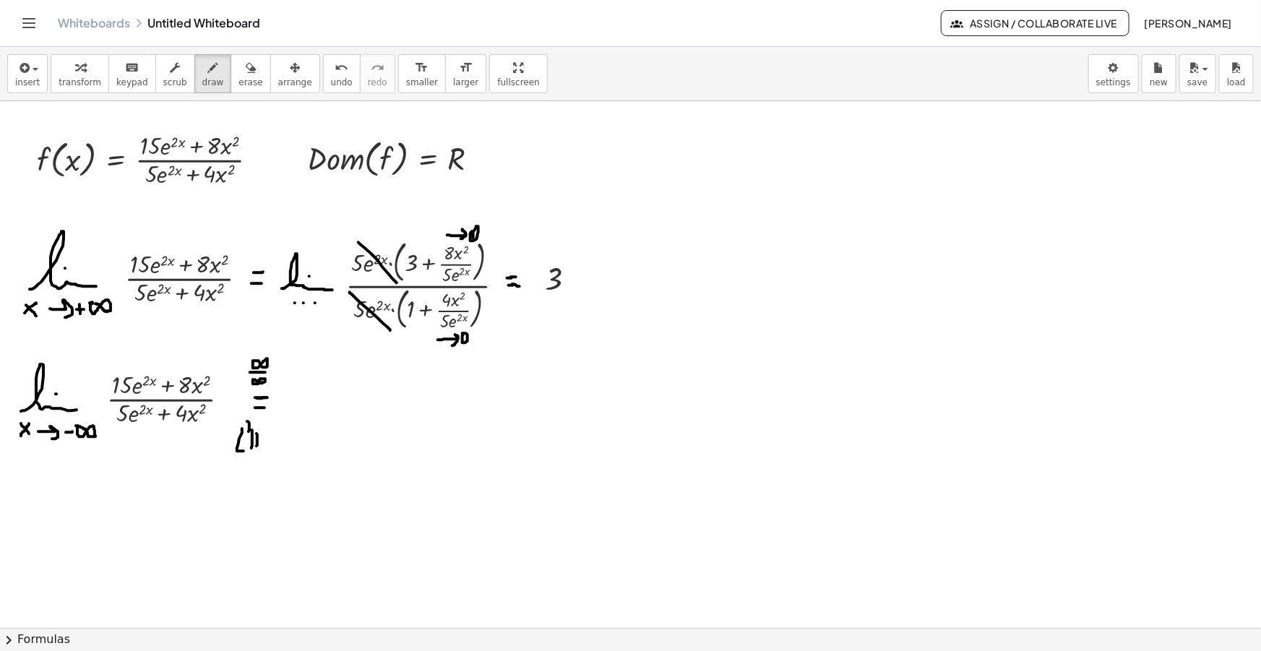
drag, startPoint x: 257, startPoint y: 434, endPoint x: 257, endPoint y: 446, distance: 12.3
click at [257, 446] on div at bounding box center [630, 652] width 1261 height 1103
click at [255, 441] on div at bounding box center [630, 652] width 1261 height 1103
click at [23, 79] on span "insert" at bounding box center [27, 82] width 25 height 10
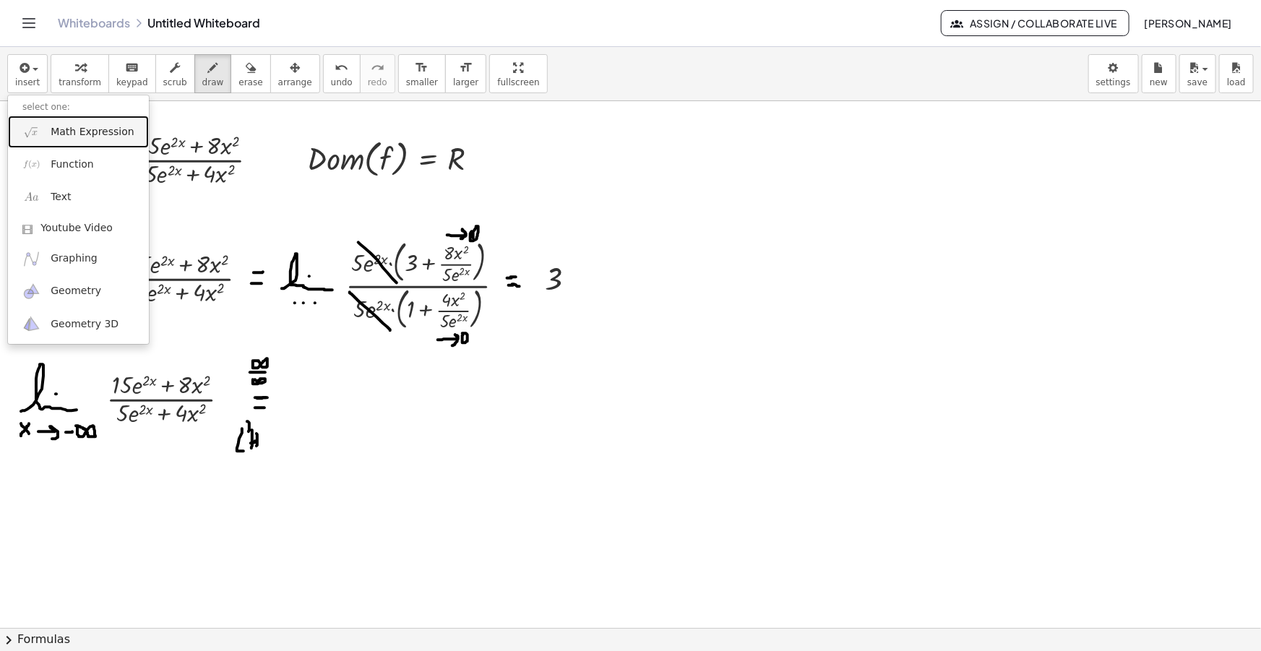
click at [64, 119] on link "Math Expression" at bounding box center [78, 132] width 141 height 33
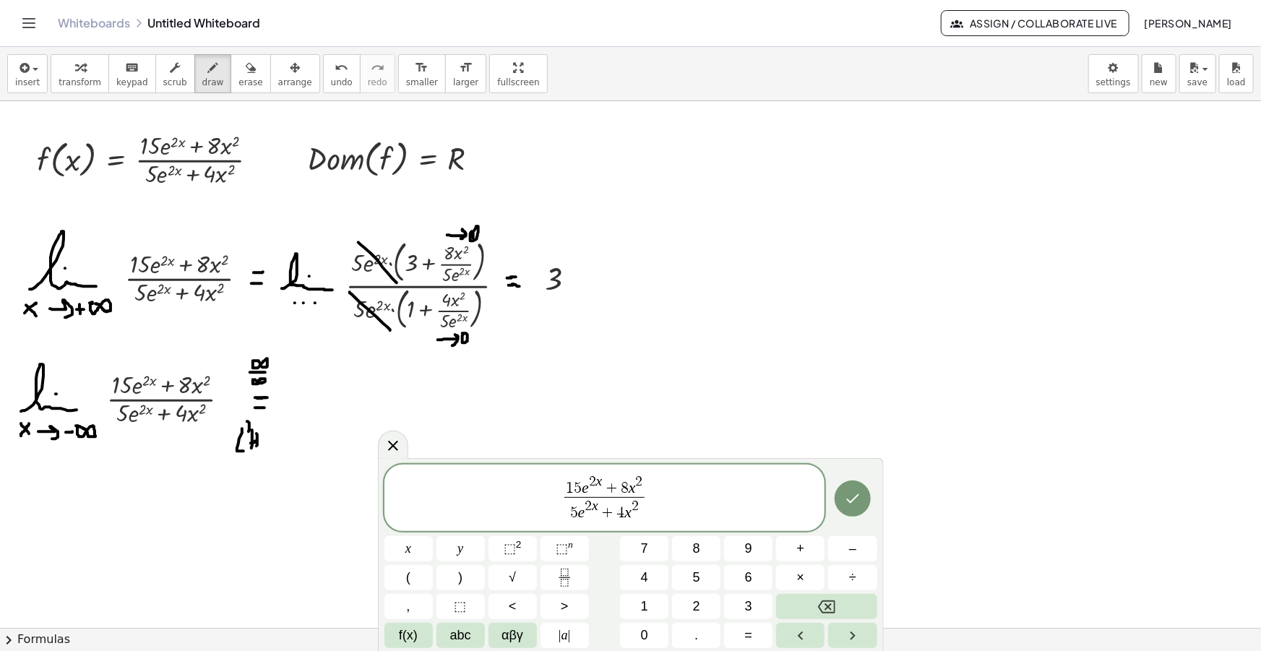
click at [582, 489] on span "1 5 e 2 x + 8 x 2" at bounding box center [604, 486] width 80 height 22
click at [627, 486] on span "8" at bounding box center [625, 489] width 8 height 16
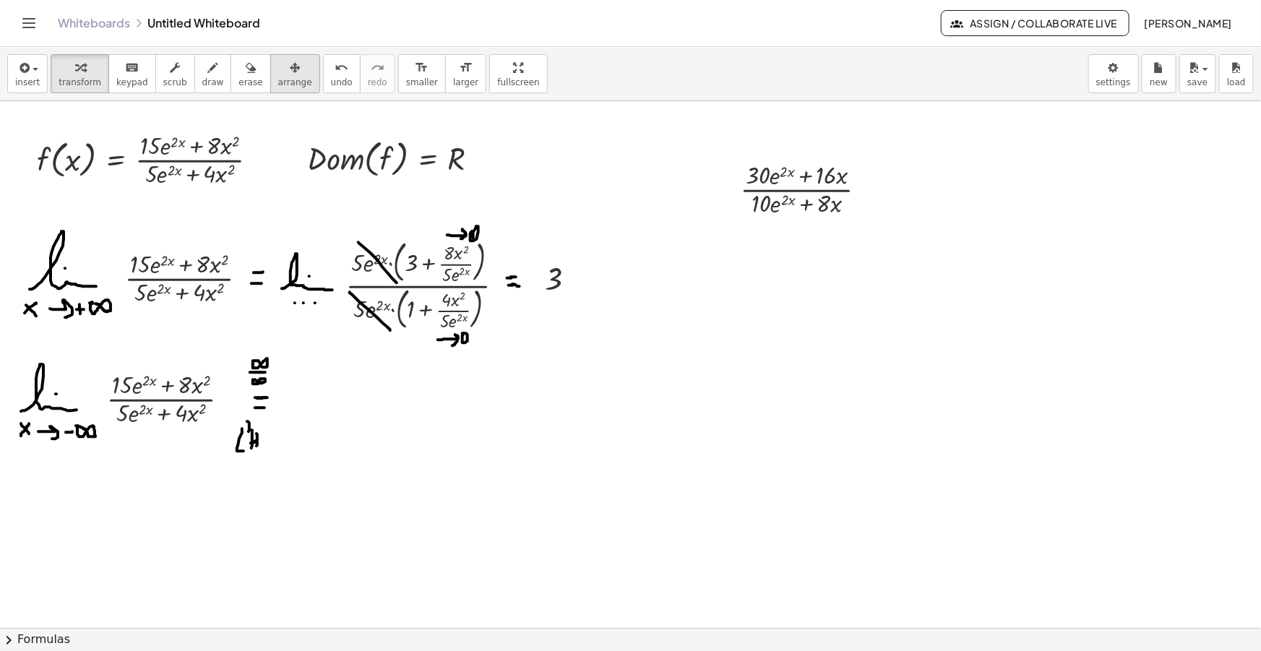
click at [283, 79] on span "arrange" at bounding box center [295, 82] width 34 height 10
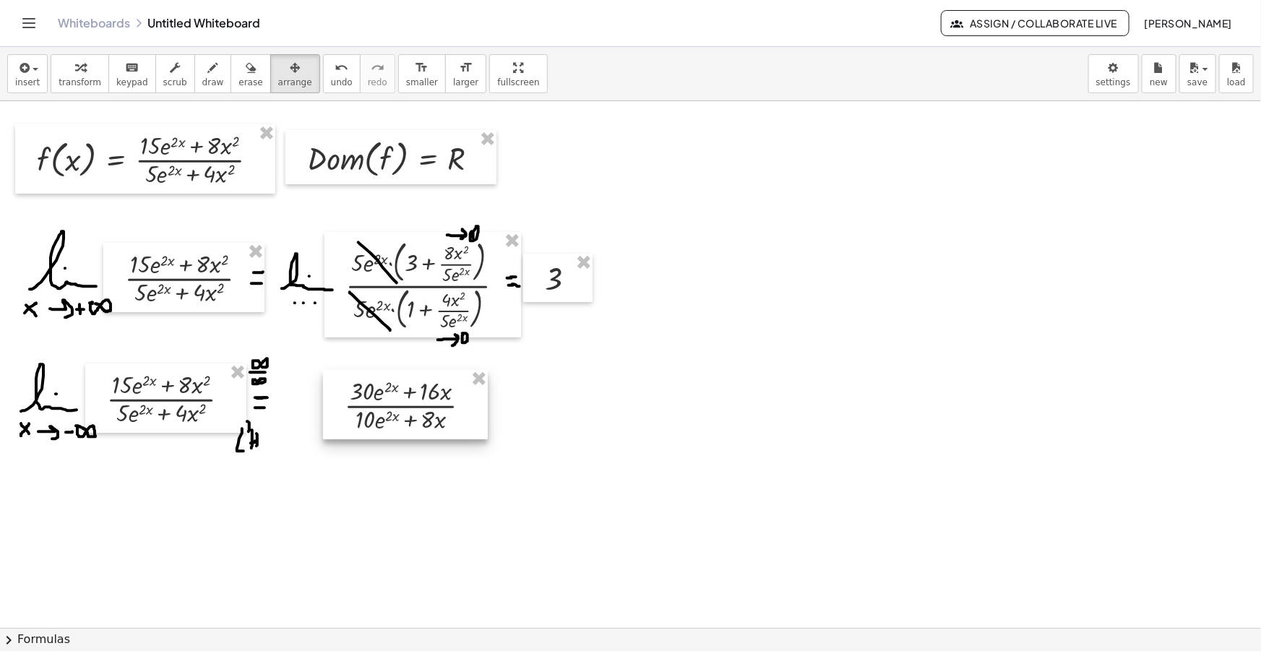
drag, startPoint x: 822, startPoint y: 191, endPoint x: 253, endPoint y: 120, distance: 573.1
click at [425, 406] on div at bounding box center [405, 404] width 165 height 69
click at [202, 71] on div "button" at bounding box center [213, 67] width 22 height 17
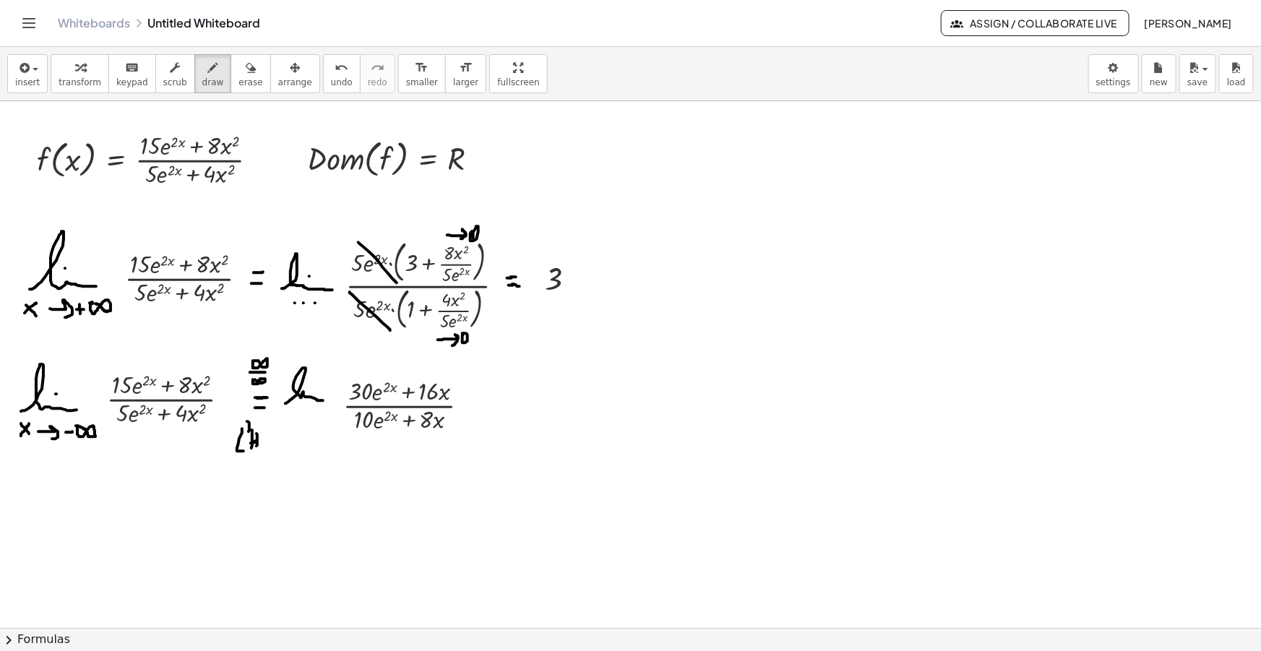
drag, startPoint x: 285, startPoint y: 403, endPoint x: 324, endPoint y: 395, distance: 39.3
click at [327, 398] on div at bounding box center [630, 652] width 1261 height 1103
click at [317, 388] on div at bounding box center [630, 652] width 1261 height 1103
click at [293, 418] on div at bounding box center [630, 652] width 1261 height 1103
click at [304, 417] on div at bounding box center [630, 652] width 1261 height 1103
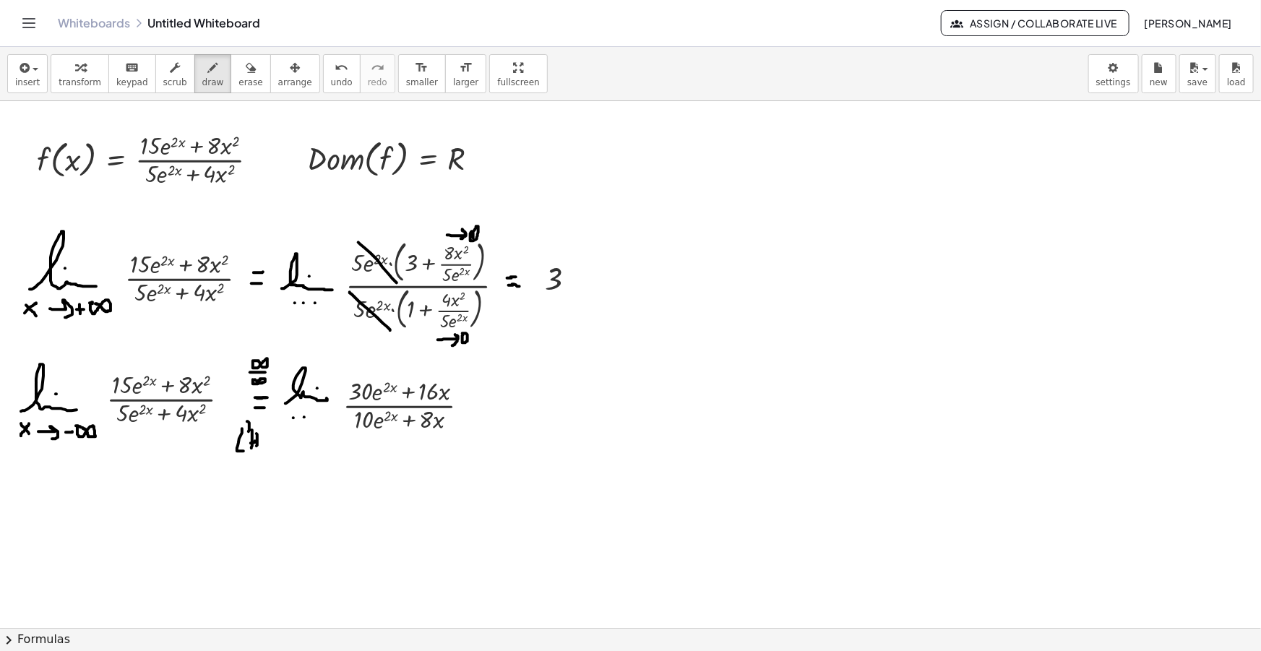
click at [313, 417] on div at bounding box center [630, 652] width 1261 height 1103
drag, startPoint x: 477, startPoint y: 402, endPoint x: 486, endPoint y: 402, distance: 8.7
click at [485, 402] on div at bounding box center [630, 652] width 1261 height 1103
drag, startPoint x: 474, startPoint y: 411, endPoint x: 487, endPoint y: 412, distance: 13.0
click at [487, 412] on div at bounding box center [630, 652] width 1261 height 1103
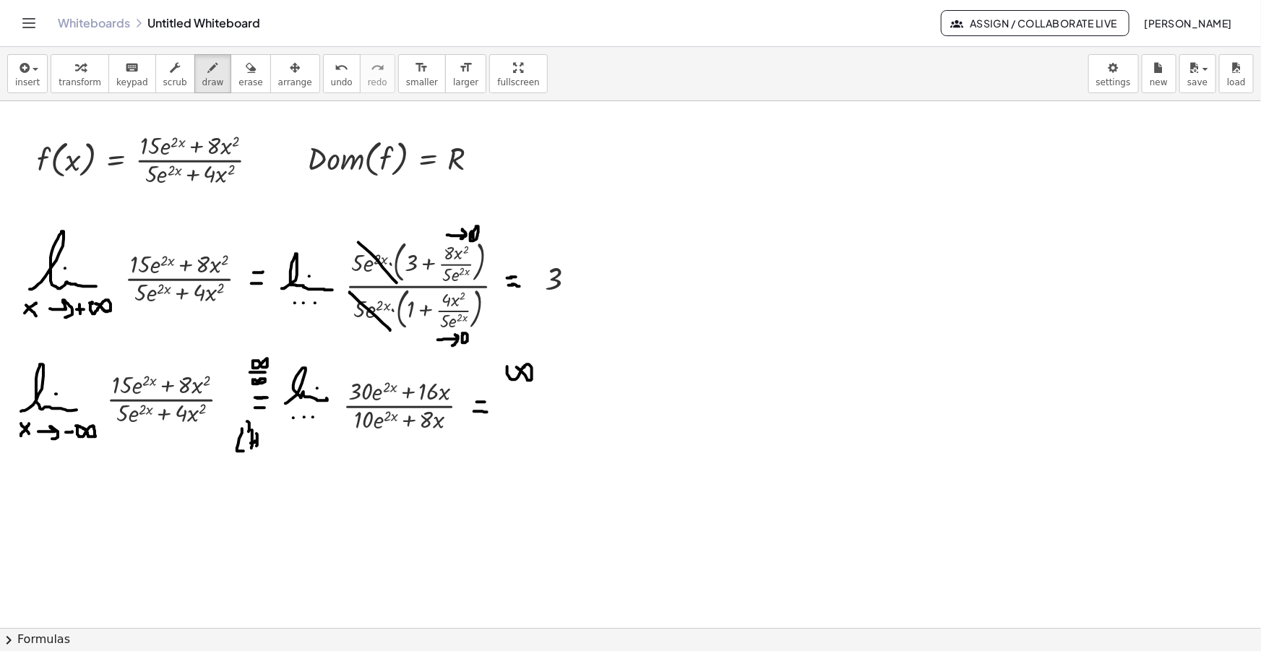
click at [512, 366] on div at bounding box center [630, 652] width 1261 height 1103
drag, startPoint x: 502, startPoint y: 383, endPoint x: 535, endPoint y: 385, distance: 32.6
click at [535, 385] on div at bounding box center [630, 652] width 1261 height 1103
drag, startPoint x: 513, startPoint y: 390, endPoint x: 505, endPoint y: 403, distance: 15.2
click at [512, 390] on div at bounding box center [630, 652] width 1261 height 1103
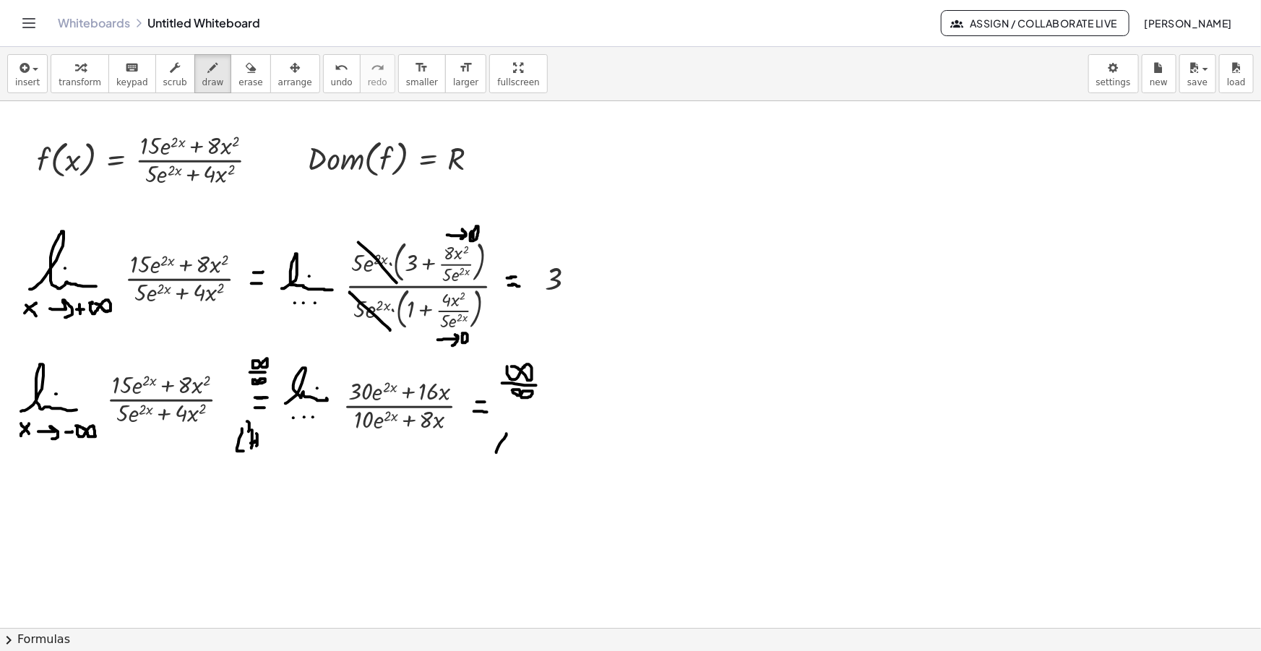
drag, startPoint x: 507, startPoint y: 434, endPoint x: 509, endPoint y: 448, distance: 14.6
click at [509, 450] on div at bounding box center [630, 652] width 1261 height 1103
drag, startPoint x: 514, startPoint y: 434, endPoint x: 509, endPoint y: 440, distance: 7.7
click at [509, 440] on div at bounding box center [630, 652] width 1261 height 1103
click at [519, 455] on div at bounding box center [630, 652] width 1261 height 1103
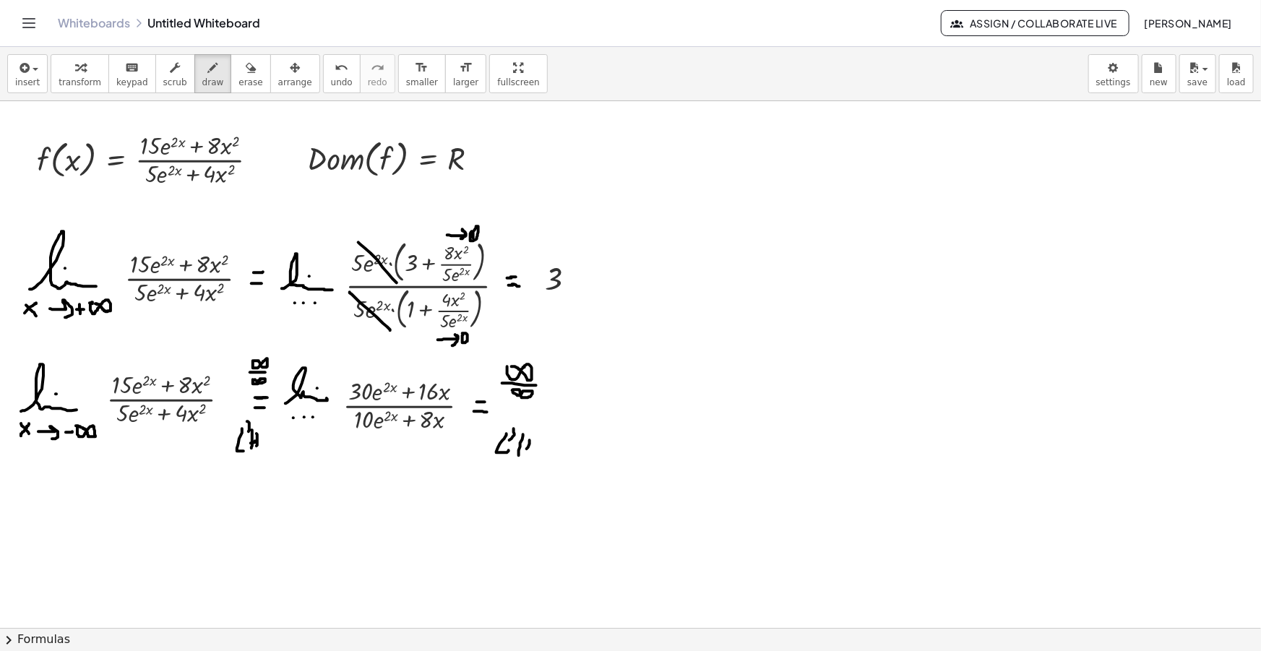
drag, startPoint x: 530, startPoint y: 440, endPoint x: 524, endPoint y: 450, distance: 11.7
click at [525, 457] on div at bounding box center [630, 652] width 1261 height 1103
click at [525, 447] on div at bounding box center [630, 652] width 1261 height 1103
click at [25, 75] on icon "button" at bounding box center [23, 67] width 13 height 17
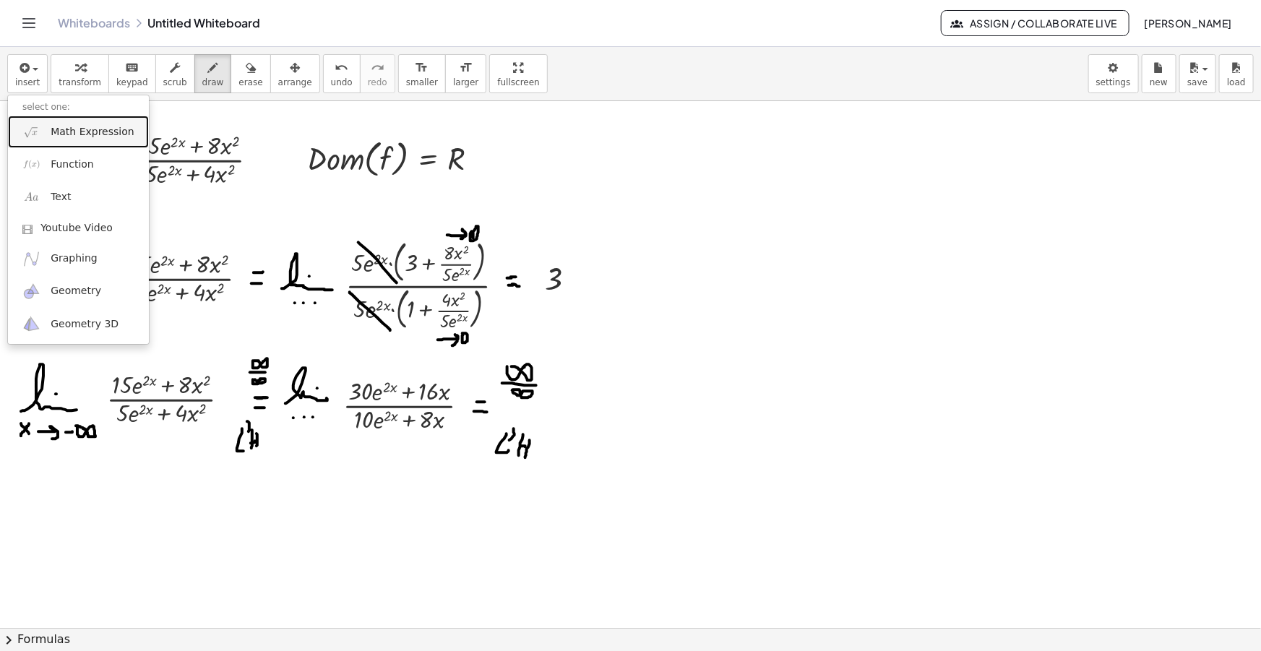
click at [63, 126] on span "Math Expression" at bounding box center [92, 132] width 83 height 14
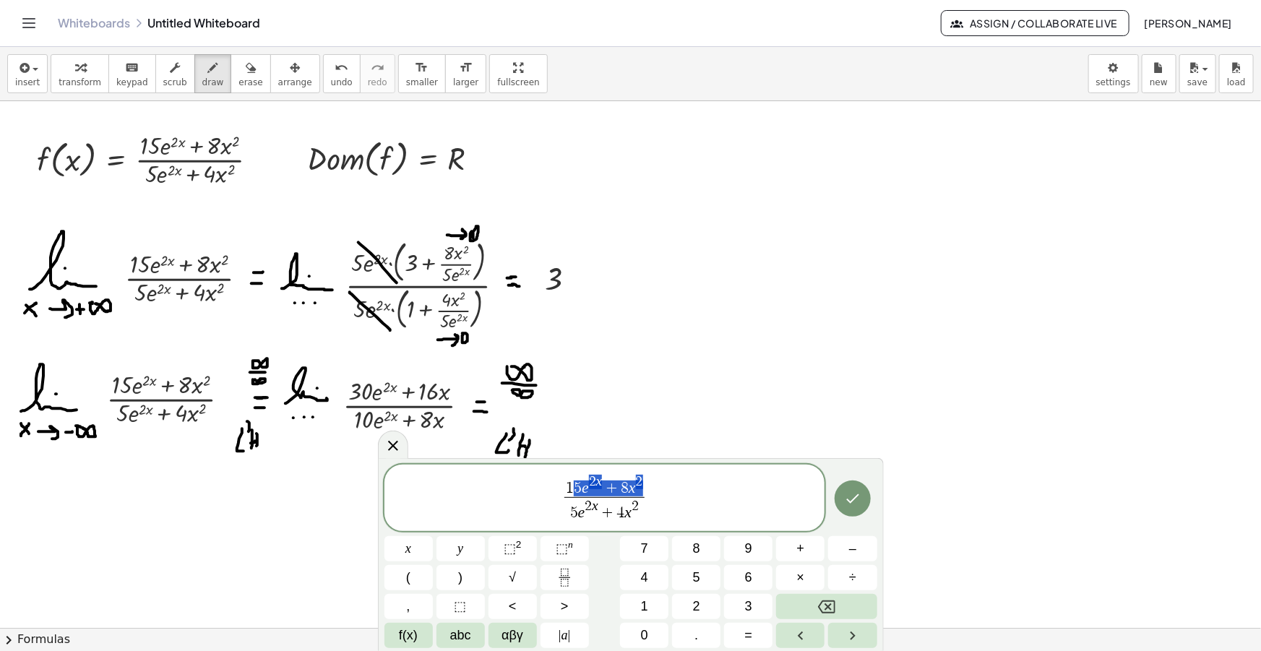
drag, startPoint x: 643, startPoint y: 486, endPoint x: 571, endPoint y: 488, distance: 72.3
click at [571, 488] on span "1 5 e 2 x + 8 x 2" at bounding box center [604, 486] width 80 height 22
drag, startPoint x: 679, startPoint y: 499, endPoint x: 451, endPoint y: 486, distance: 227.9
click at [447, 486] on span "1 6 0 5 e 2 x + 4 x 2 ​ ​" at bounding box center [604, 502] width 441 height 45
click at [579, 491] on span "5" at bounding box center [578, 489] width 8 height 16
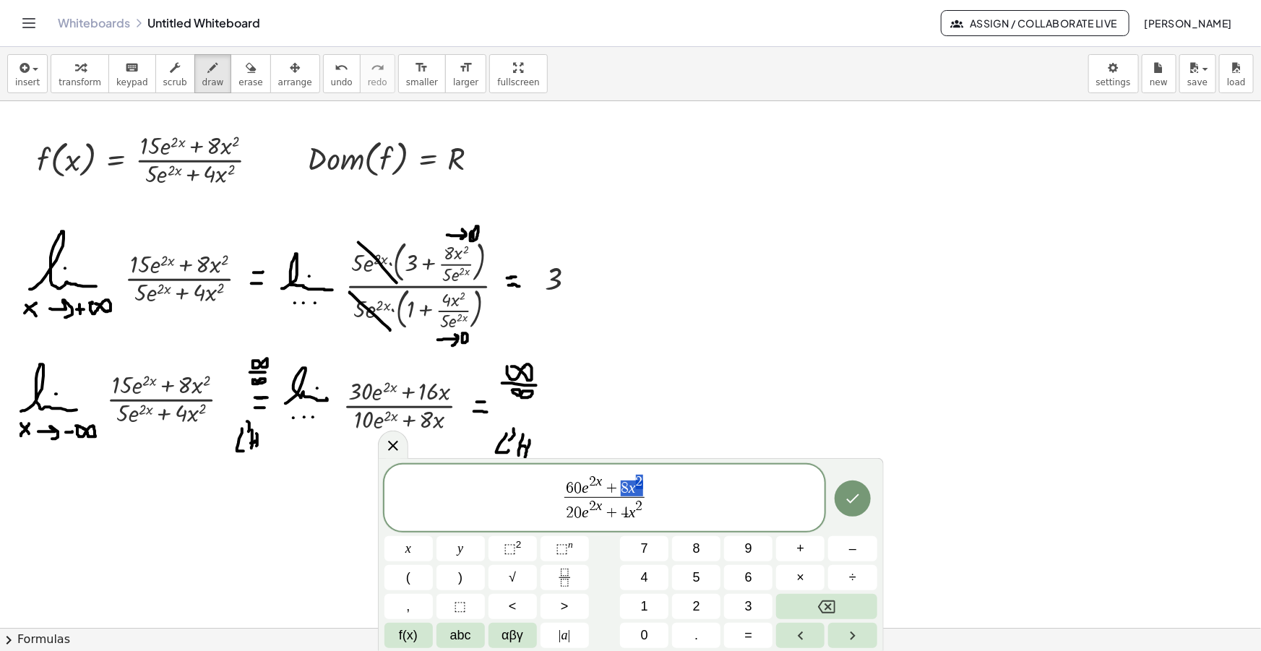
drag, startPoint x: 642, startPoint y: 483, endPoint x: 624, endPoint y: 486, distance: 18.9
drag, startPoint x: 640, startPoint y: 509, endPoint x: 617, endPoint y: 516, distance: 24.2
click at [651, 499] on span "6 0 e 2 x + 1 6 2 0 e 2 x + 8 ​ ​" at bounding box center [604, 498] width 441 height 51
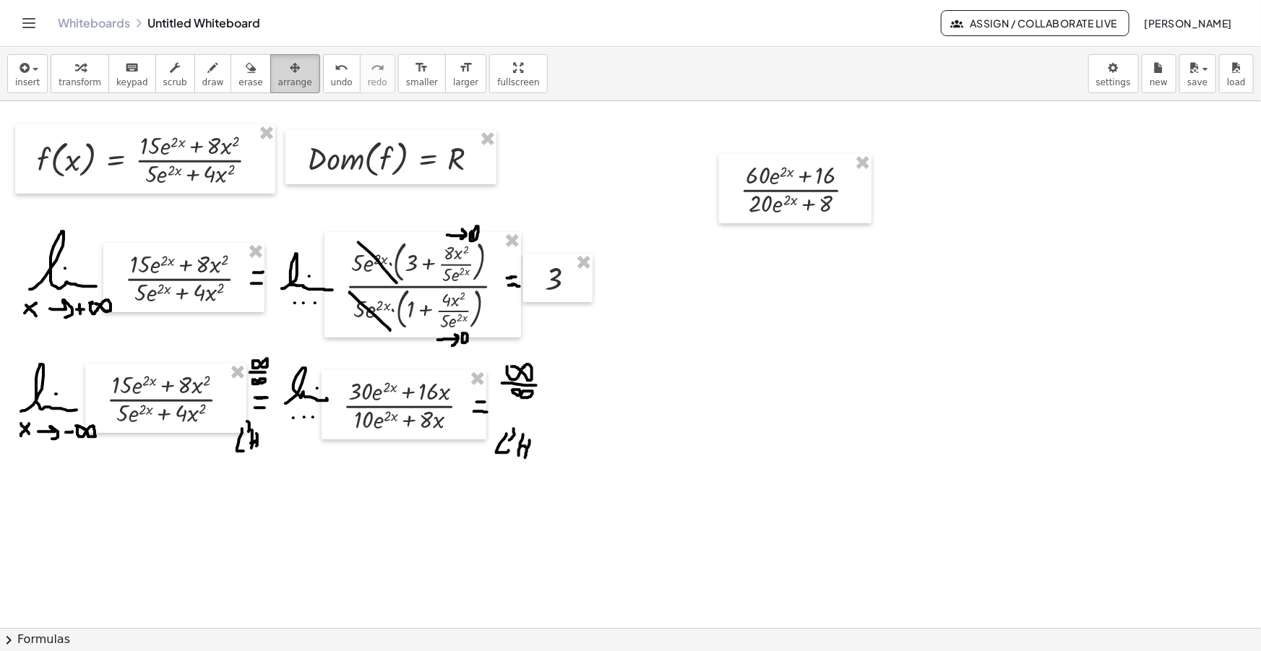
click at [290, 74] on icon "button" at bounding box center [295, 67] width 10 height 17
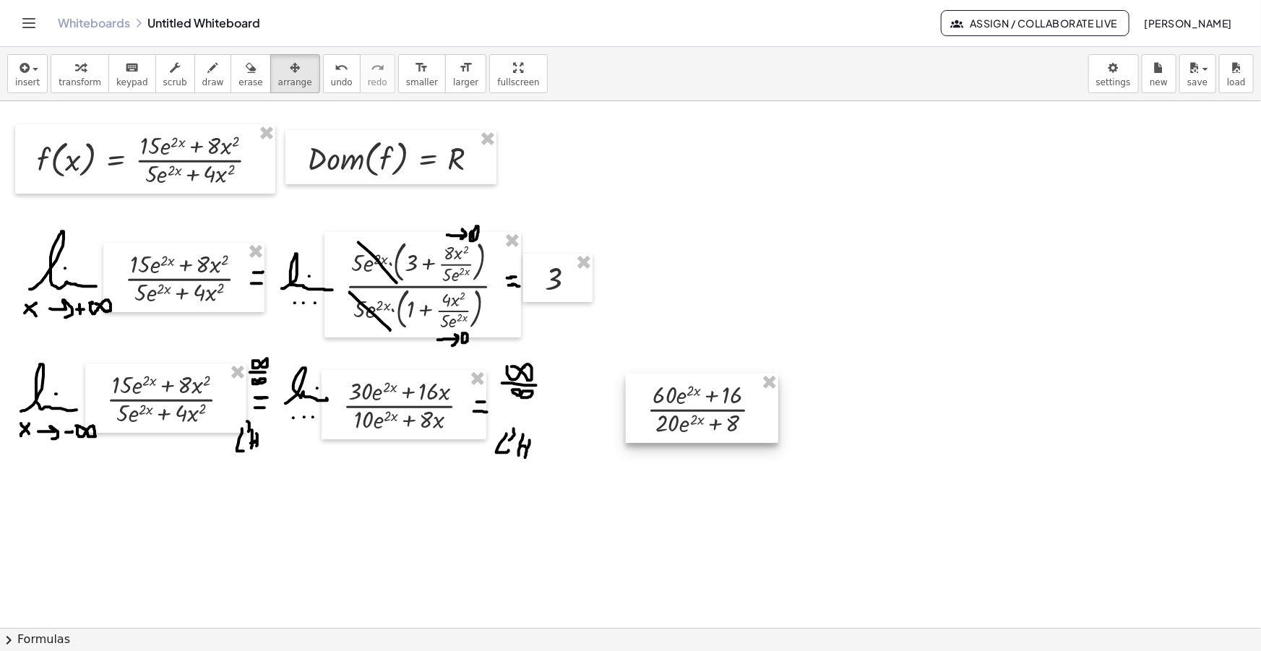
drag, startPoint x: 781, startPoint y: 177, endPoint x: 689, endPoint y: 397, distance: 239.0
click at [689, 397] on div at bounding box center [702, 408] width 152 height 69
click at [202, 61] on div "button" at bounding box center [213, 67] width 22 height 17
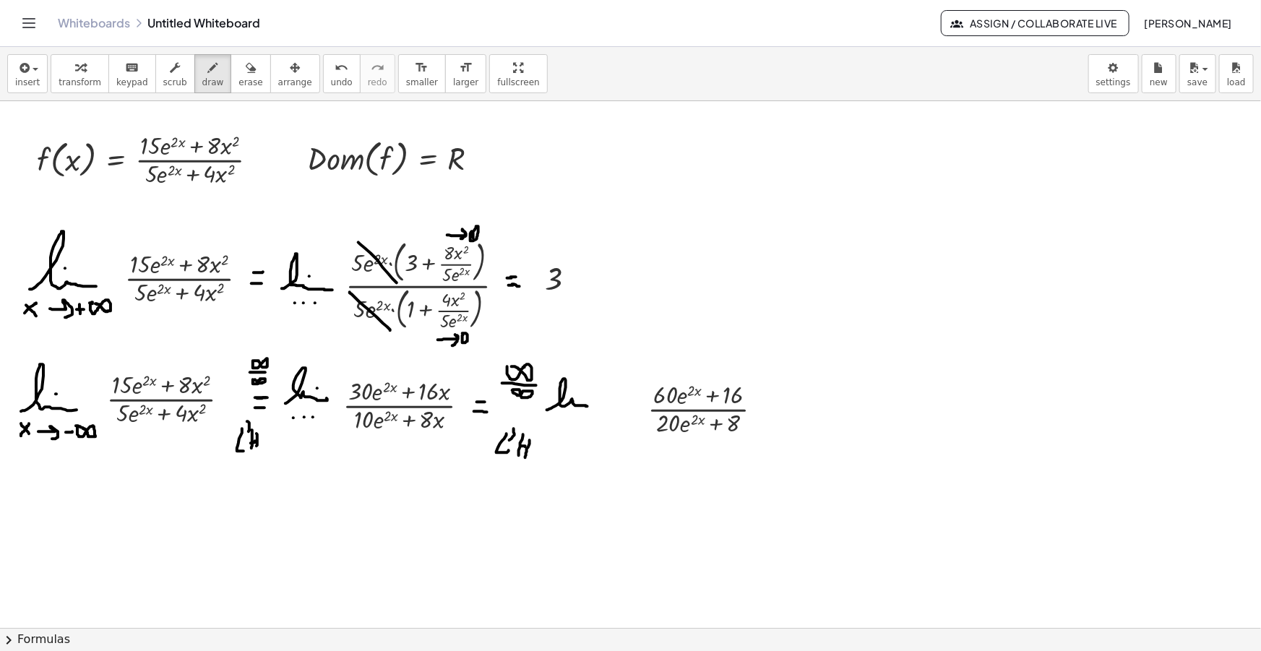
drag, startPoint x: 549, startPoint y: 409, endPoint x: 583, endPoint y: 390, distance: 38.8
click at [591, 400] on div at bounding box center [630, 652] width 1261 height 1103
click at [577, 387] on div at bounding box center [630, 652] width 1261 height 1103
click at [556, 419] on div at bounding box center [630, 652] width 1261 height 1103
click at [565, 419] on div at bounding box center [630, 652] width 1261 height 1103
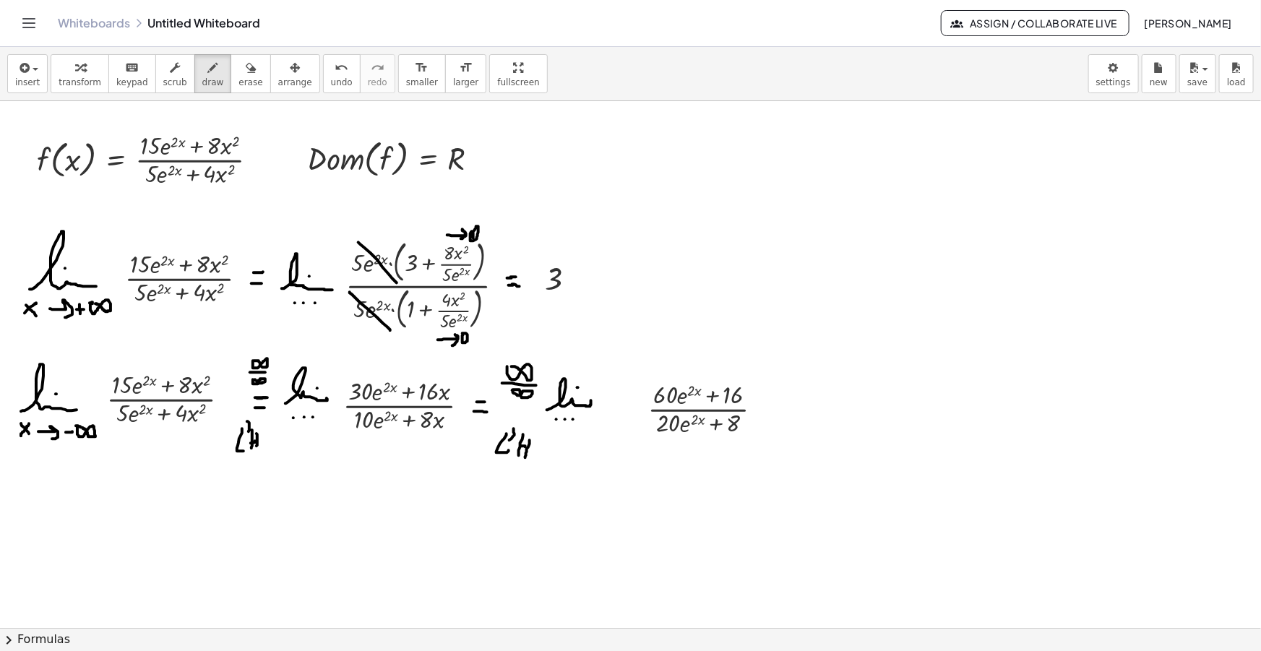
click at [573, 419] on div at bounding box center [630, 652] width 1261 height 1103
drag, startPoint x: 778, startPoint y: 405, endPoint x: 791, endPoint y: 405, distance: 12.3
click at [791, 405] on div at bounding box center [630, 652] width 1261 height 1103
drag, startPoint x: 779, startPoint y: 414, endPoint x: 788, endPoint y: 415, distance: 9.4
click at [788, 415] on div at bounding box center [630, 652] width 1261 height 1103
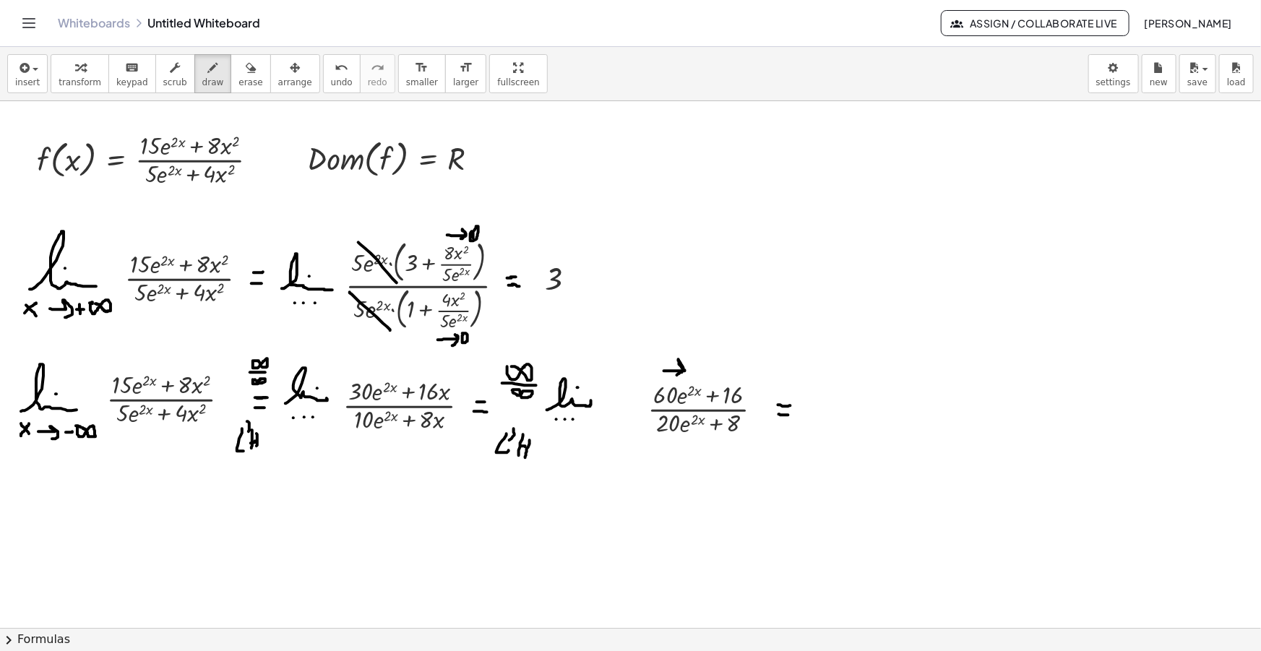
drag, startPoint x: 668, startPoint y: 371, endPoint x: 676, endPoint y: 376, distance: 10.0
click at [676, 376] on div at bounding box center [630, 652] width 1261 height 1103
click at [692, 367] on div at bounding box center [630, 652] width 1261 height 1103
drag, startPoint x: 663, startPoint y: 447, endPoint x: 670, endPoint y: 456, distance: 10.8
click at [670, 456] on div at bounding box center [630, 652] width 1261 height 1103
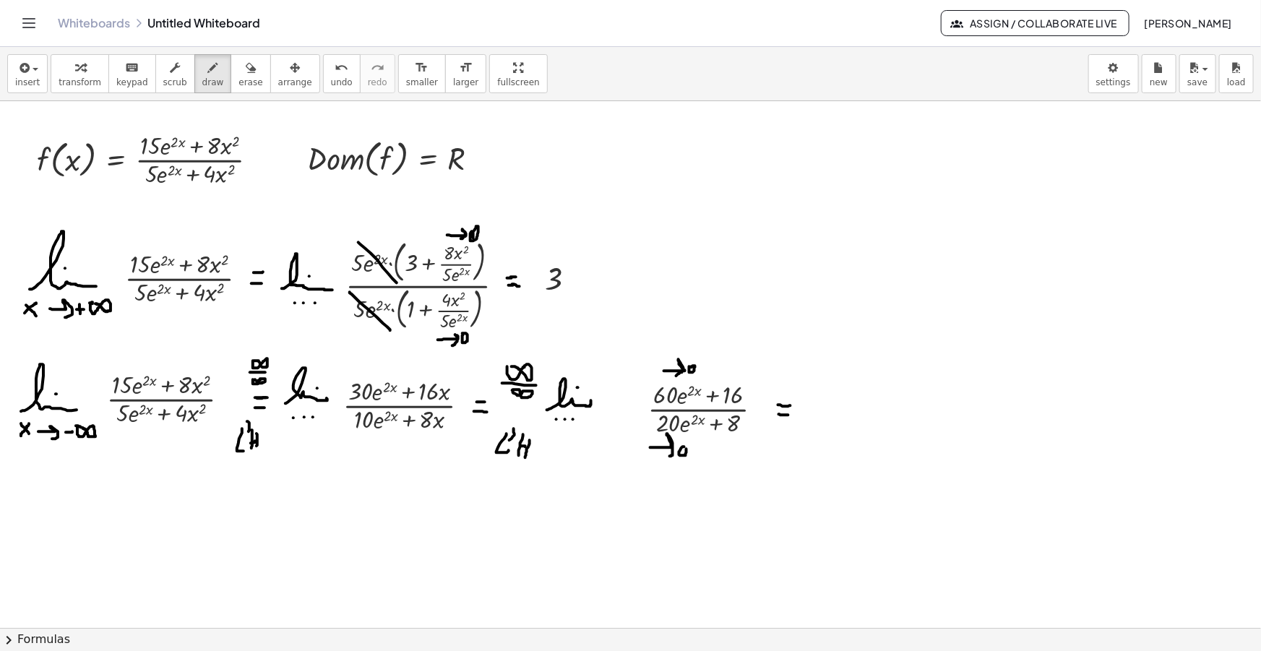
click at [685, 446] on div at bounding box center [630, 652] width 1261 height 1103
click at [30, 66] on span "button" at bounding box center [31, 69] width 3 height 10
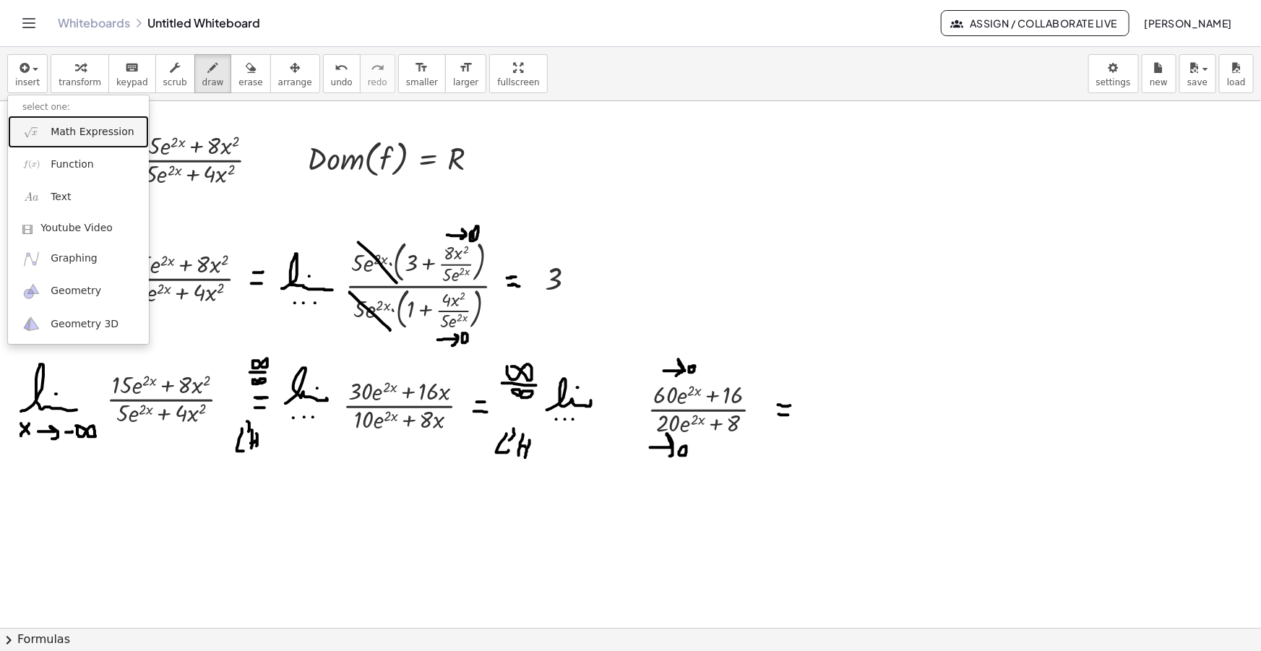
click at [75, 134] on span "Math Expression" at bounding box center [92, 132] width 83 height 14
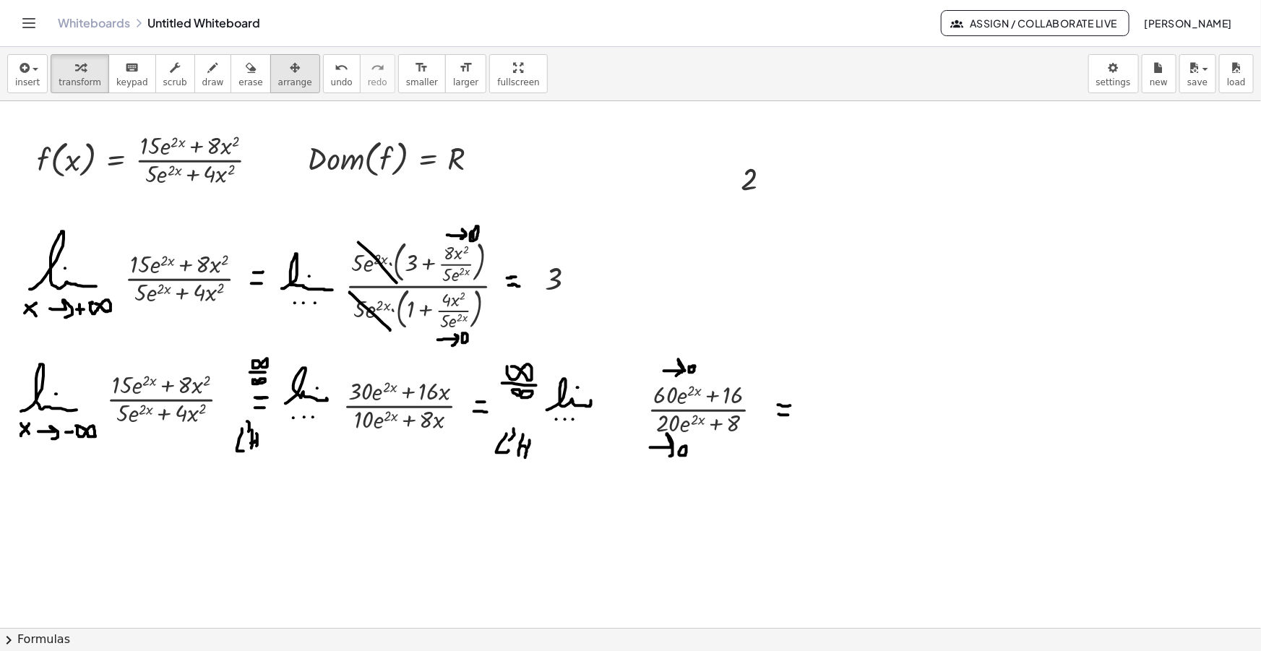
click at [290, 66] on icon "button" at bounding box center [295, 67] width 10 height 17
drag, startPoint x: 727, startPoint y: 173, endPoint x: 798, endPoint y: 403, distance: 241.1
click at [798, 403] on div at bounding box center [825, 411] width 69 height 48
click at [582, 77] on div "insert select one: Math Expression Function Text Youtube Video Graphing Geometr…" at bounding box center [630, 74] width 1261 height 54
click at [202, 78] on span "draw" at bounding box center [213, 82] width 22 height 10
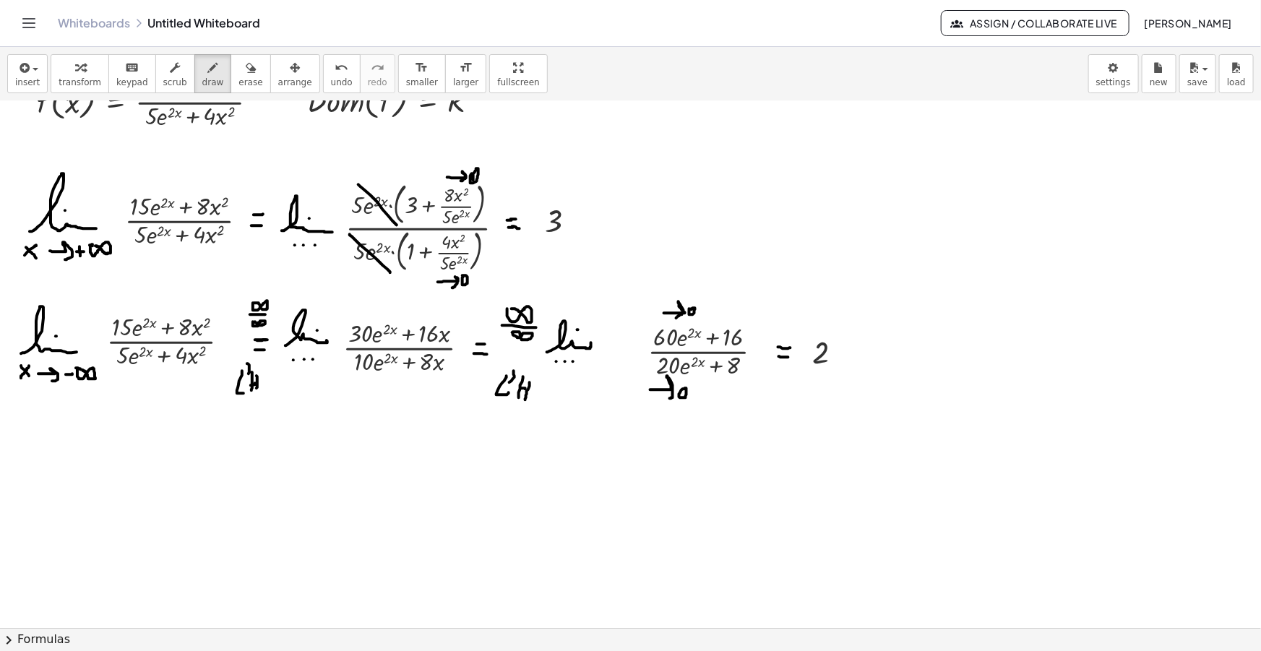
scroll to position [131, 0]
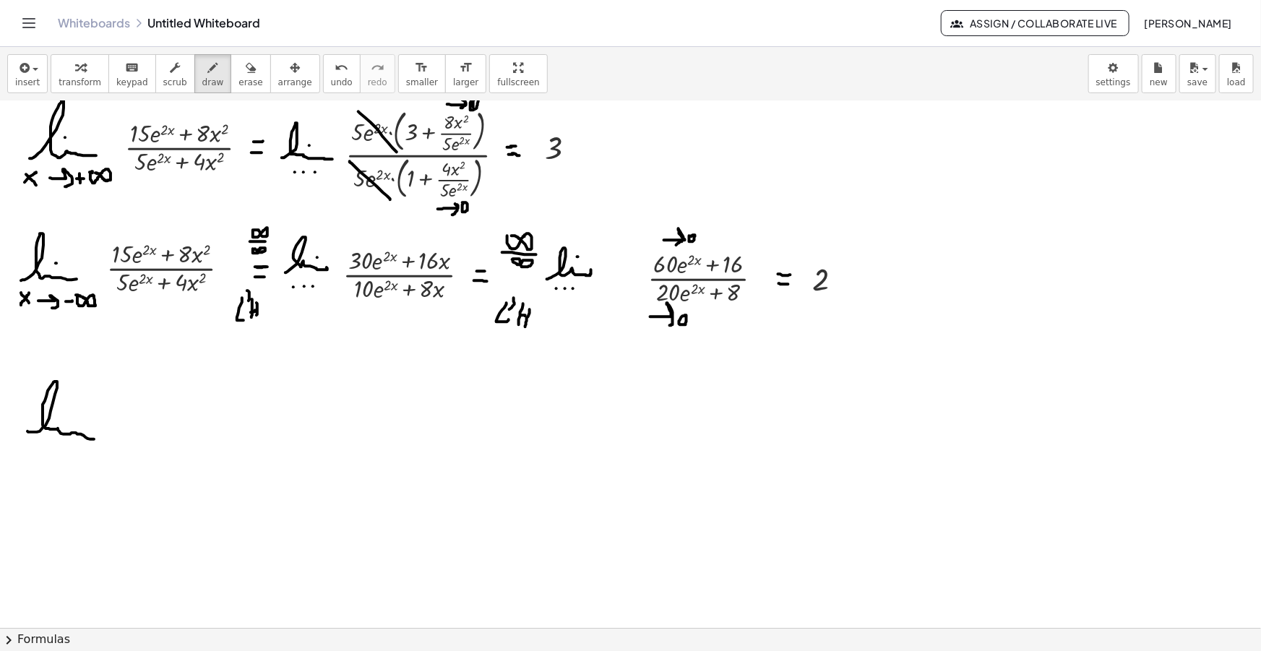
drag, startPoint x: 28, startPoint y: 431, endPoint x: 93, endPoint y: 431, distance: 65.0
click at [98, 436] on div at bounding box center [630, 521] width 1261 height 1103
click at [72, 419] on div at bounding box center [630, 521] width 1261 height 1103
drag, startPoint x: 33, startPoint y: 449, endPoint x: 38, endPoint y: 457, distance: 9.8
click at [40, 457] on div at bounding box center [630, 521] width 1261 height 1103
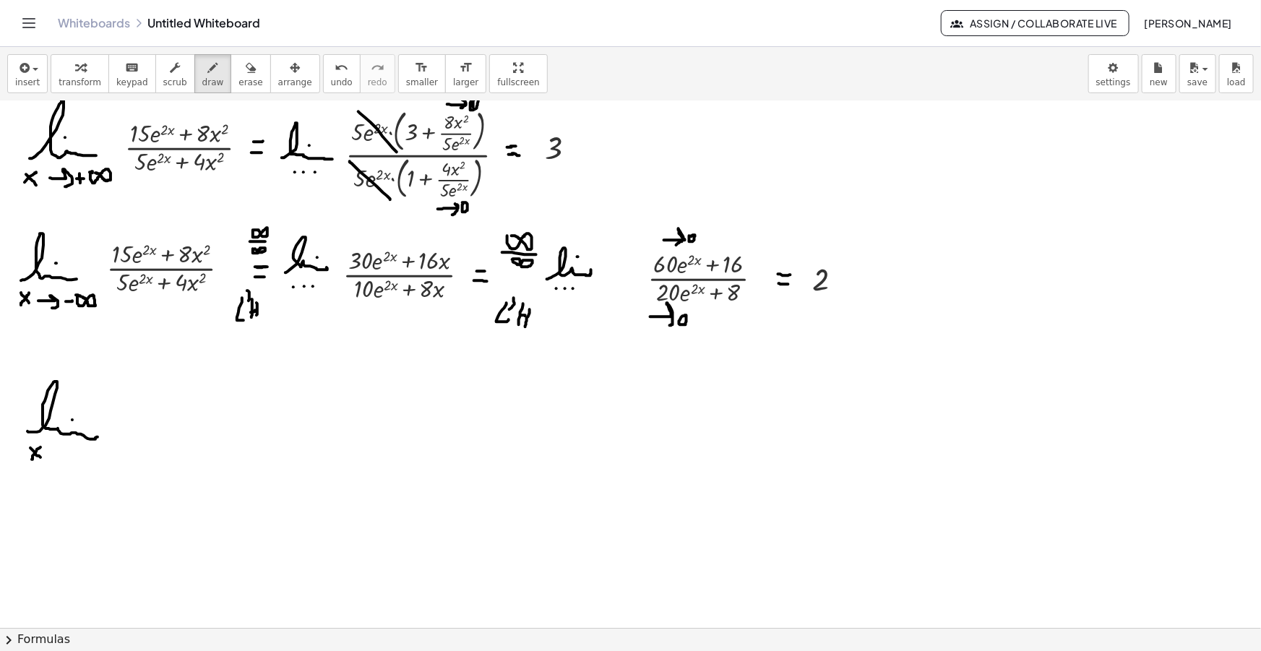
drag, startPoint x: 34, startPoint y: 454, endPoint x: 41, endPoint y: 447, distance: 10.2
click at [41, 447] on div at bounding box center [630, 521] width 1261 height 1103
drag, startPoint x: 50, startPoint y: 452, endPoint x: 61, endPoint y: 458, distance: 13.3
click at [61, 458] on div at bounding box center [630, 521] width 1261 height 1103
drag, startPoint x: 77, startPoint y: 447, endPoint x: 74, endPoint y: 455, distance: 8.9
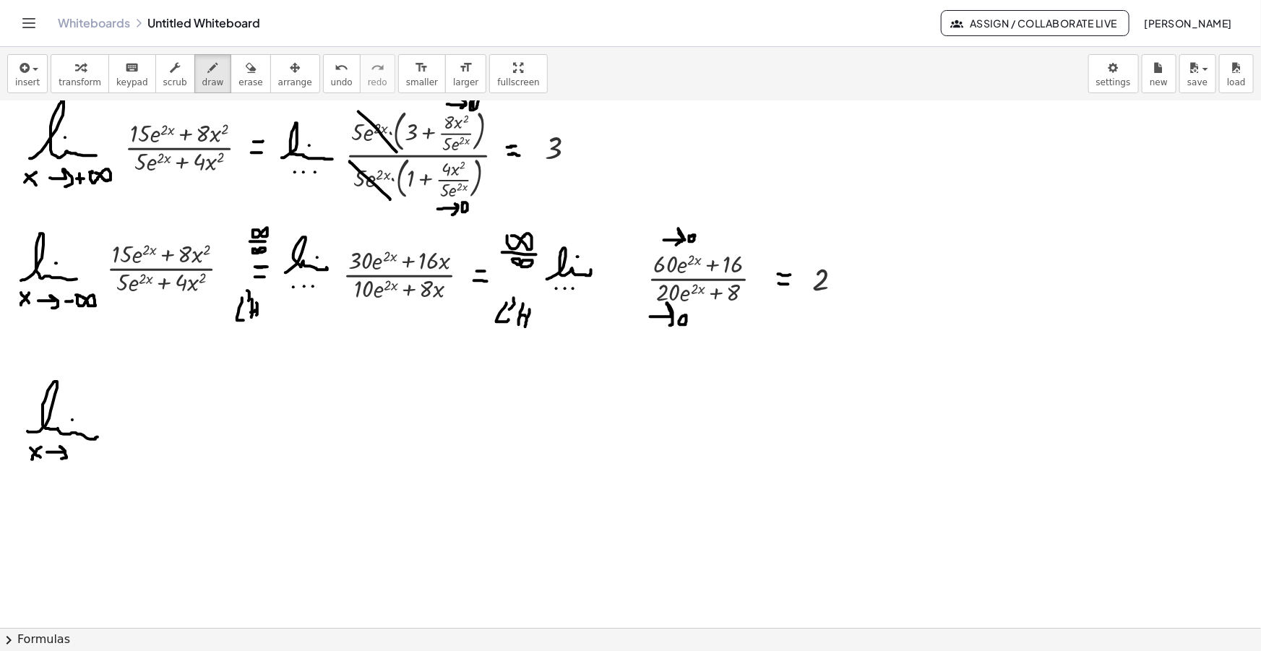
click at [76, 457] on div at bounding box center [630, 521] width 1261 height 1103
drag, startPoint x: 72, startPoint y: 454, endPoint x: 84, endPoint y: 453, distance: 11.6
click at [84, 453] on div at bounding box center [630, 521] width 1261 height 1103
click at [89, 446] on div at bounding box center [630, 521] width 1261 height 1103
click at [14, 70] on button "insert" at bounding box center [27, 73] width 40 height 39
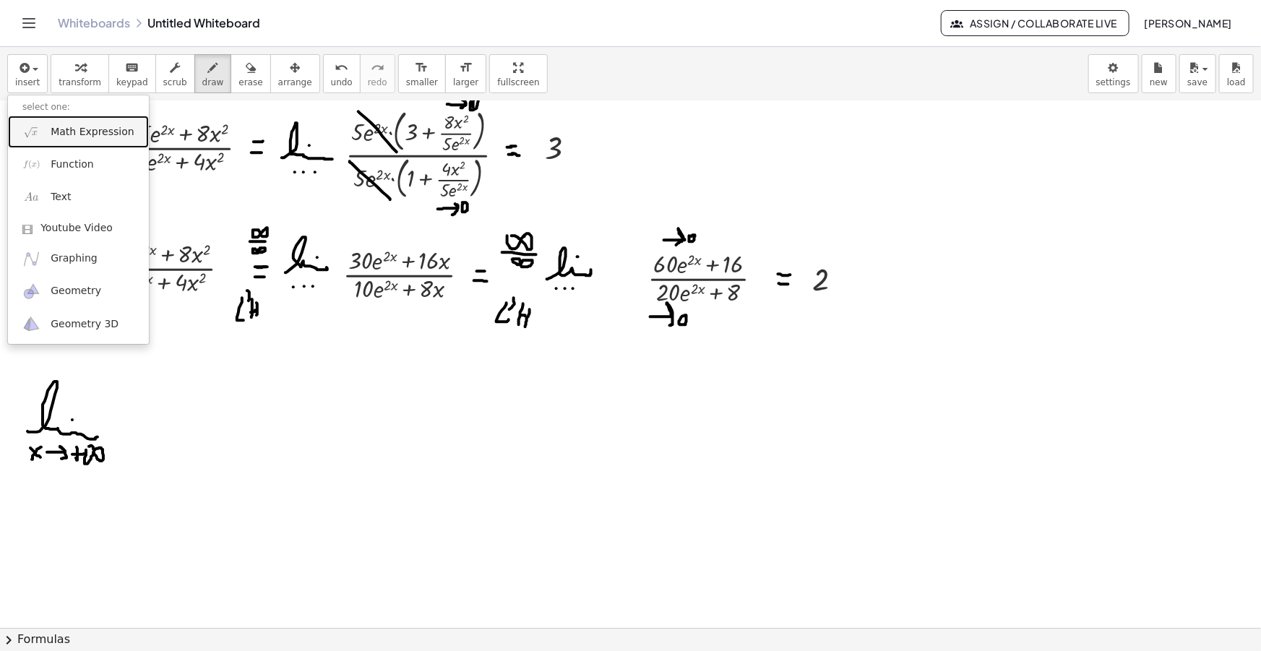
click at [66, 122] on link "Math Expression" at bounding box center [78, 132] width 141 height 33
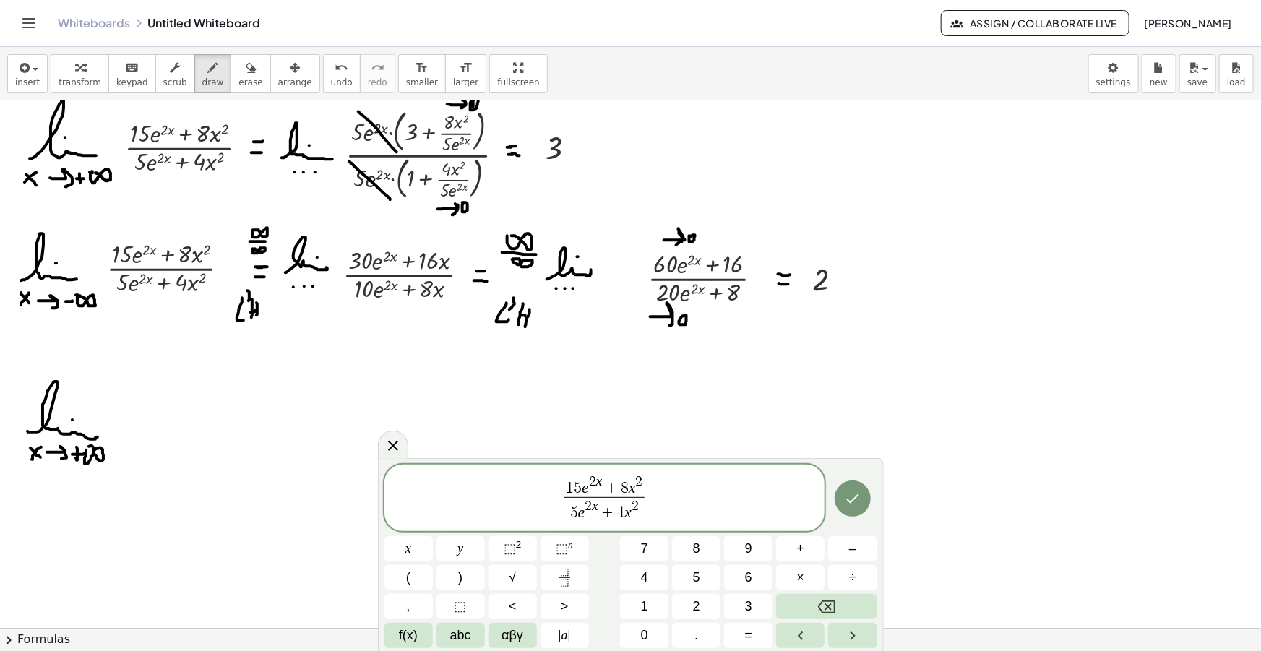
click at [566, 498] on span "5 e 2 x + 4 x 2" at bounding box center [604, 510] width 80 height 26
click at [564, 491] on span "1 5 e 2 x + 8 x 2 ​ 5 e 2 x + 4 x 2 ​" at bounding box center [604, 499] width 86 height 48
click at [656, 499] on span "( ​ 1 5 e 2 x + 8 x 2 5 e 2 x + 4 x 2 ​ )" at bounding box center [604, 497] width 441 height 55
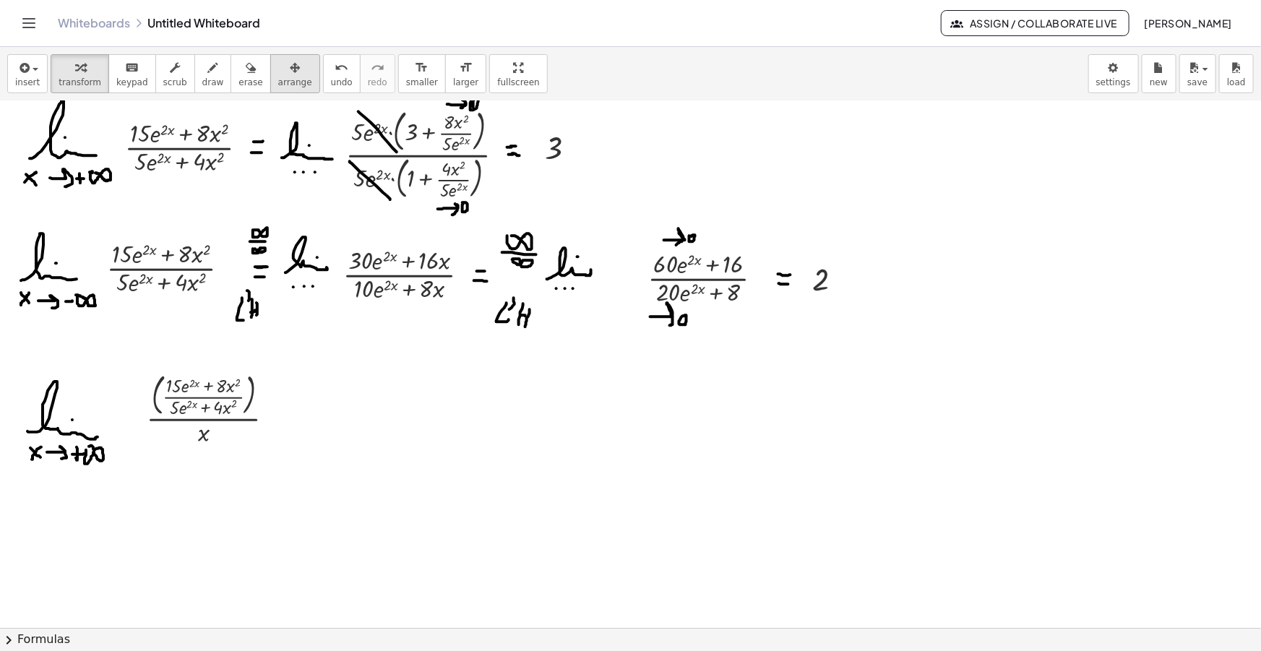
click at [278, 77] on span "arrange" at bounding box center [295, 82] width 34 height 10
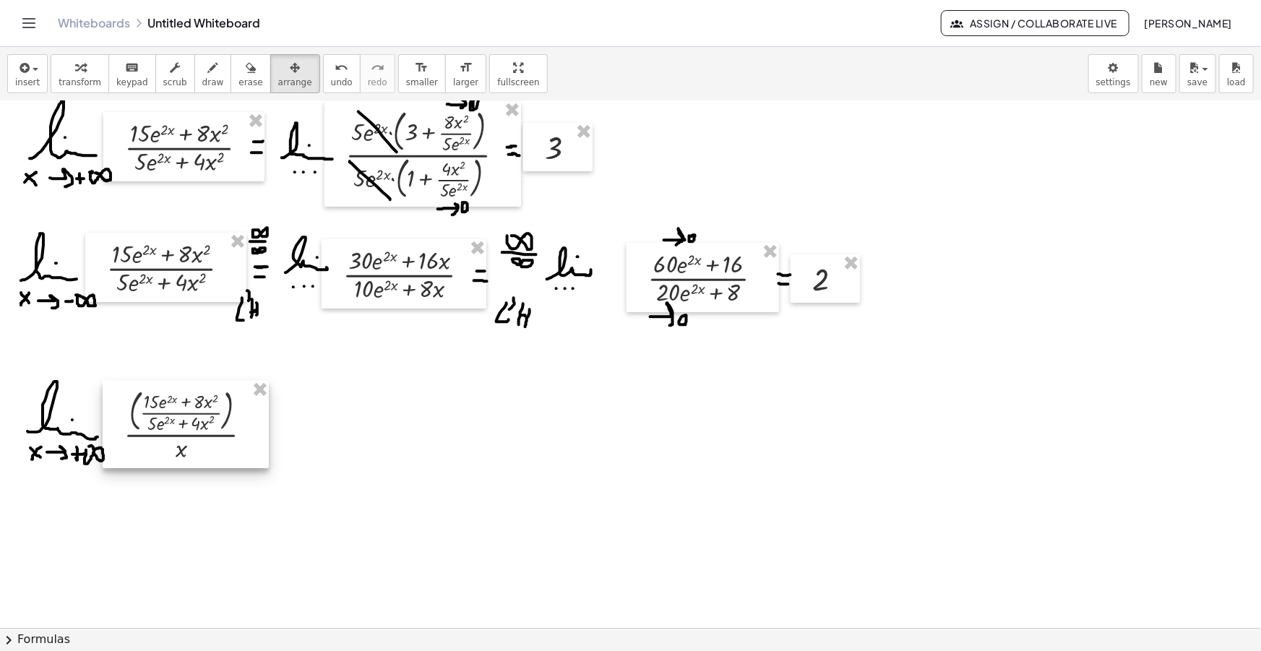
drag, startPoint x: 193, startPoint y: 445, endPoint x: 165, endPoint y: 462, distance: 32.5
click at [165, 462] on div at bounding box center [186, 424] width 166 height 87
click at [208, 71] on icon "button" at bounding box center [213, 67] width 10 height 17
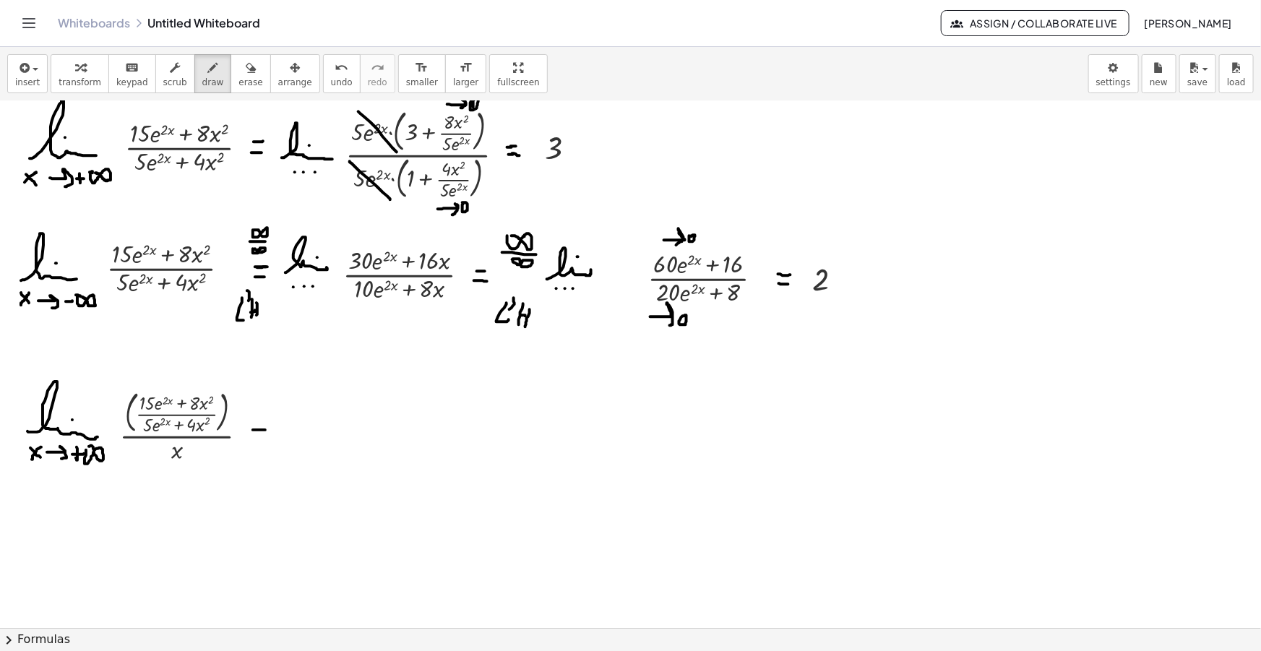
drag, startPoint x: 253, startPoint y: 429, endPoint x: 265, endPoint y: 429, distance: 12.3
click at [265, 429] on div at bounding box center [630, 521] width 1261 height 1103
drag, startPoint x: 254, startPoint y: 439, endPoint x: 268, endPoint y: 441, distance: 14.6
click at [268, 441] on div at bounding box center [630, 521] width 1261 height 1103
drag, startPoint x: 279, startPoint y: 438, endPoint x: 319, endPoint y: 445, distance: 40.4
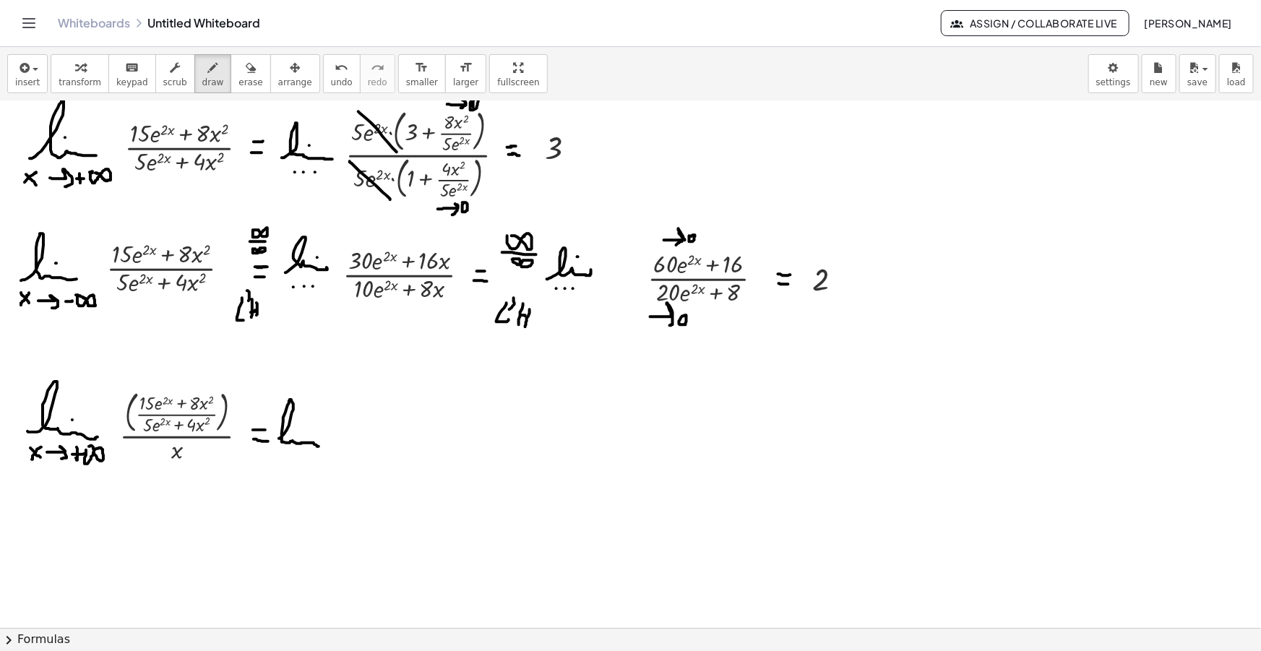
click at [319, 445] on div at bounding box center [630, 521] width 1261 height 1103
click at [305, 427] on div at bounding box center [630, 521] width 1261 height 1103
click at [283, 462] on div at bounding box center [630, 521] width 1261 height 1103
click at [296, 457] on div at bounding box center [630, 521] width 1261 height 1103
click at [307, 462] on div at bounding box center [630, 521] width 1261 height 1103
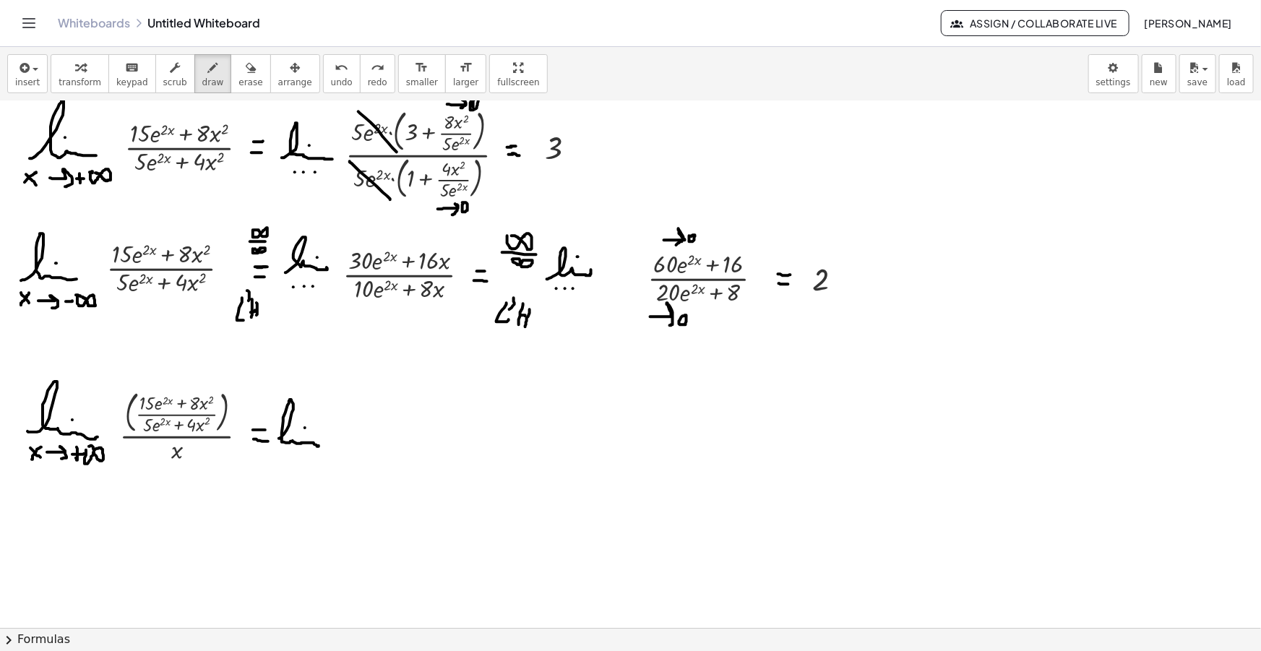
click at [285, 455] on div at bounding box center [630, 521] width 1261 height 1103
click at [293, 455] on div at bounding box center [630, 521] width 1261 height 1103
click at [301, 455] on div at bounding box center [630, 521] width 1261 height 1103
click at [25, 77] on span "insert" at bounding box center [27, 82] width 25 height 10
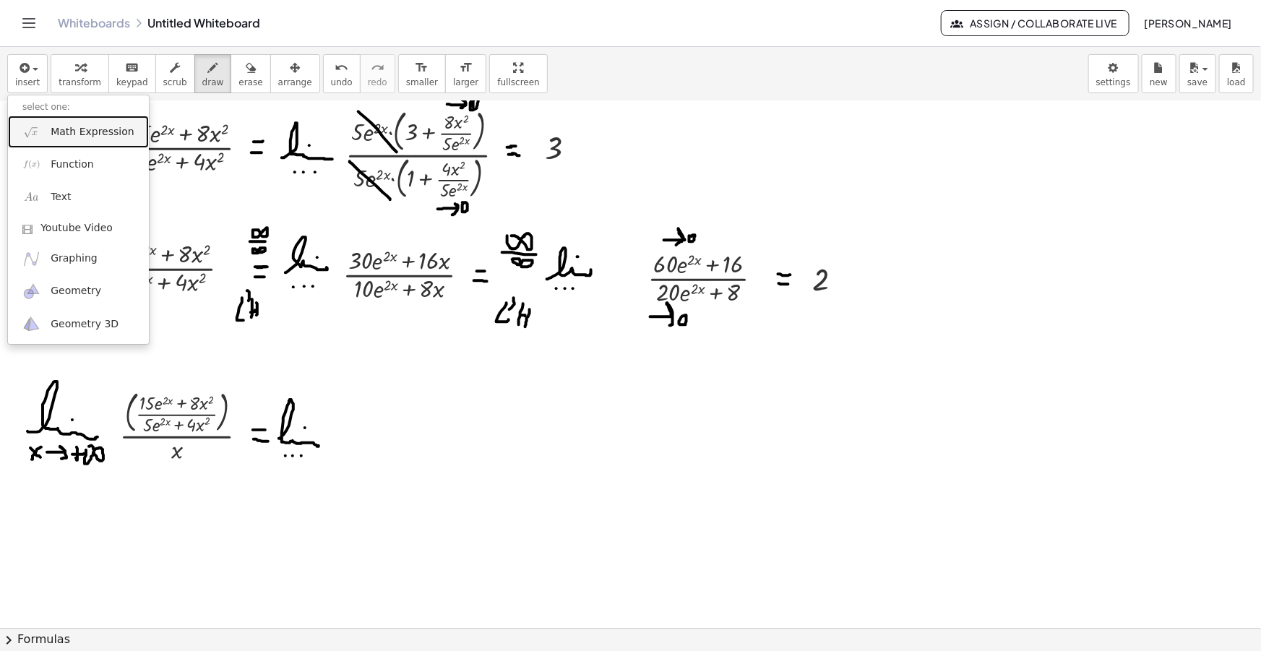
click at [74, 134] on span "Math Expression" at bounding box center [92, 132] width 83 height 14
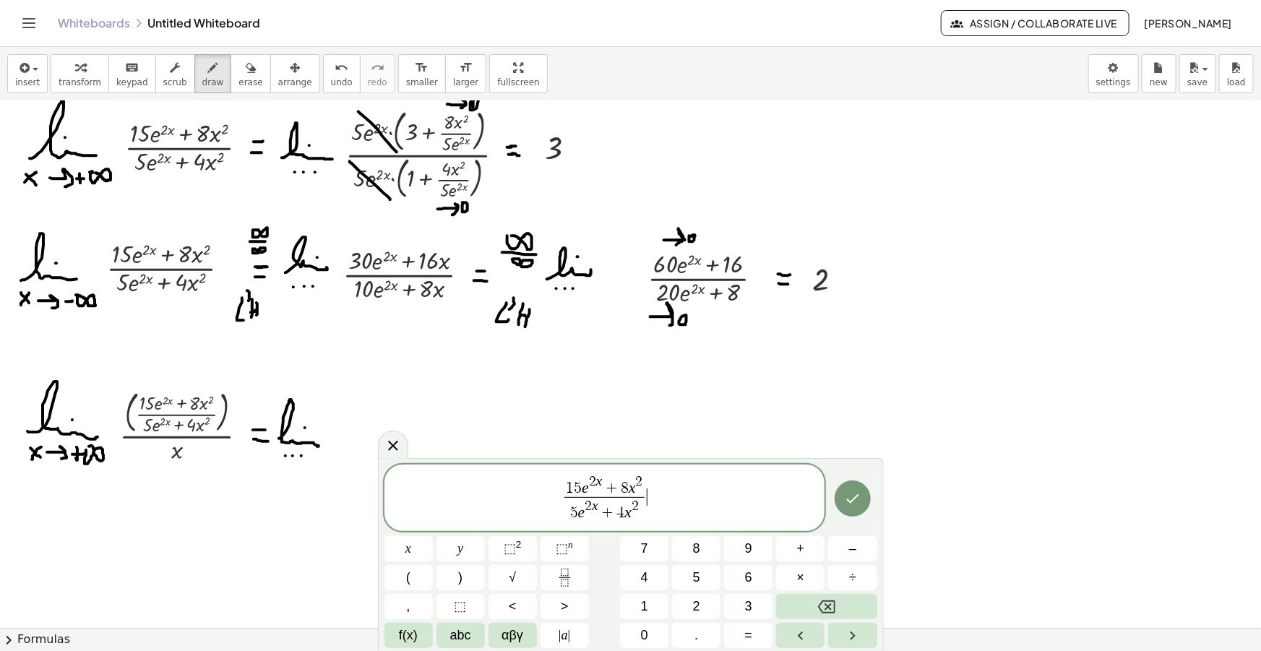
click at [578, 514] on span "5 e 2 x + 4 x 2" at bounding box center [604, 510] width 80 height 26
click at [641, 507] on span "2 ​" at bounding box center [638, 506] width 7 height 14
drag, startPoint x: 651, startPoint y: 494, endPoint x: 574, endPoint y: 496, distance: 77.4
click at [574, 496] on span "1 5 e 2 x + 8 x 2 5 x e 2 x + 4 x 3 ​" at bounding box center [604, 498] width 441 height 51
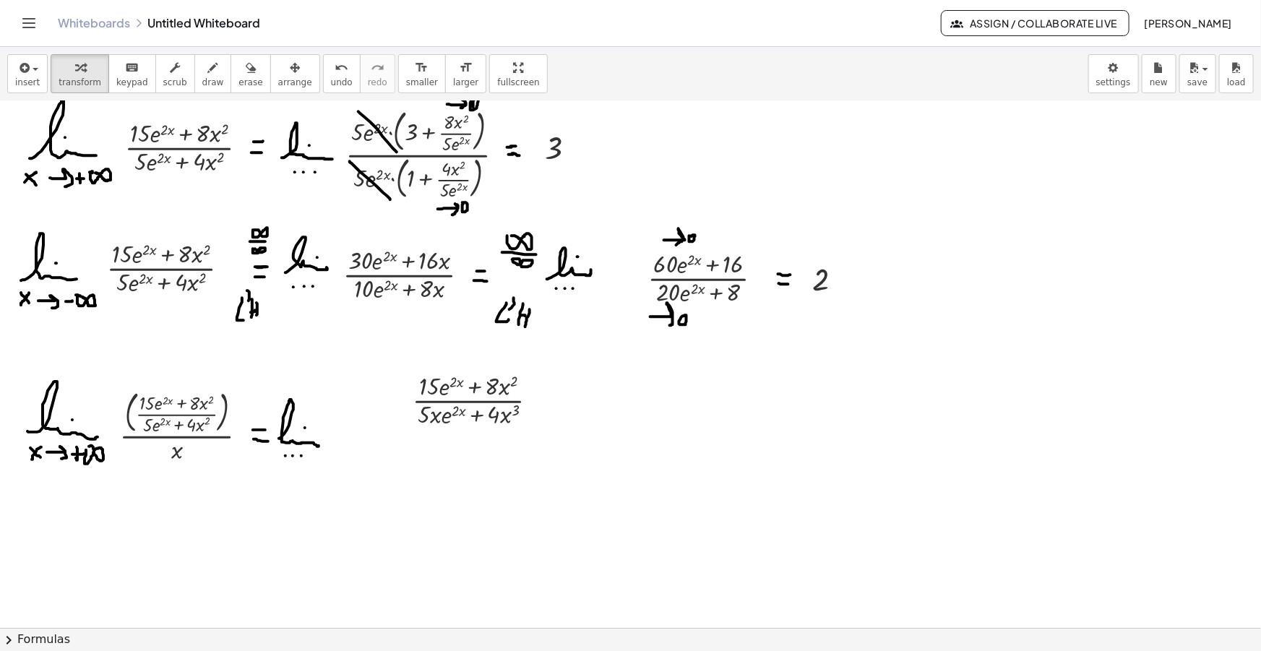
click at [290, 69] on icon "button" at bounding box center [295, 67] width 10 height 17
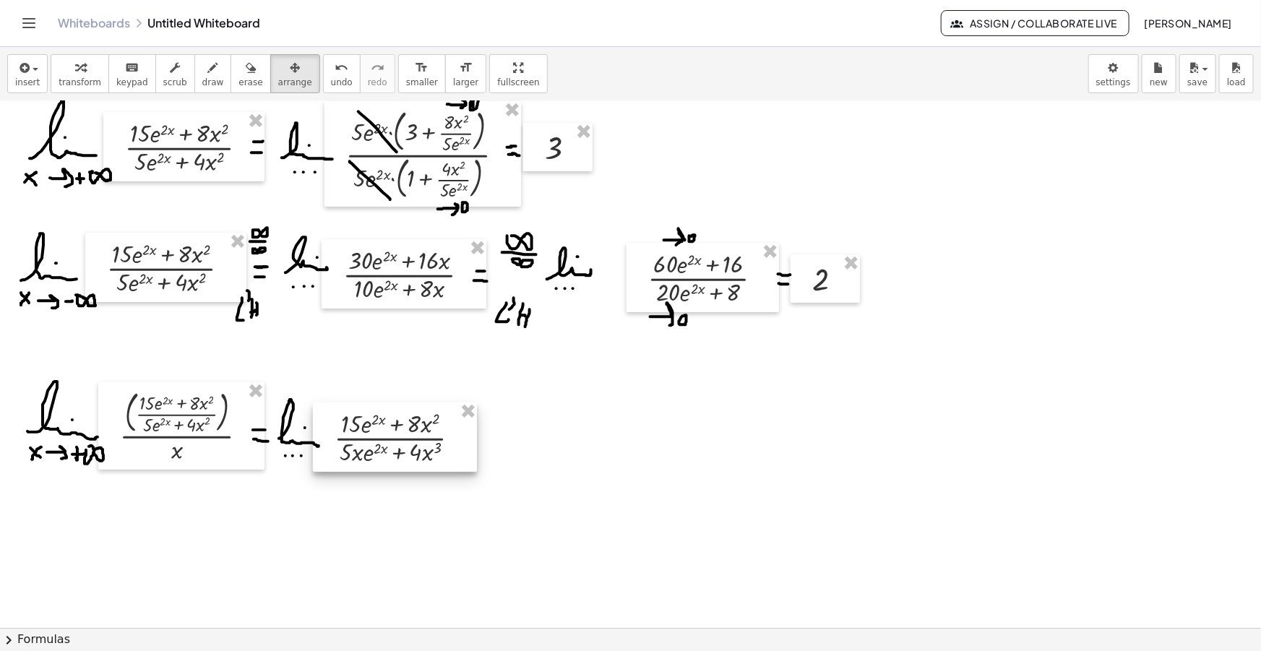
drag, startPoint x: 452, startPoint y: 410, endPoint x: 379, endPoint y: 440, distance: 79.0
click at [379, 440] on div at bounding box center [395, 436] width 164 height 69
click at [208, 64] on icon "button" at bounding box center [213, 67] width 10 height 17
click at [194, 61] on button "draw" at bounding box center [213, 73] width 38 height 39
drag, startPoint x: 501, startPoint y: 434, endPoint x: 513, endPoint y: 434, distance: 11.6
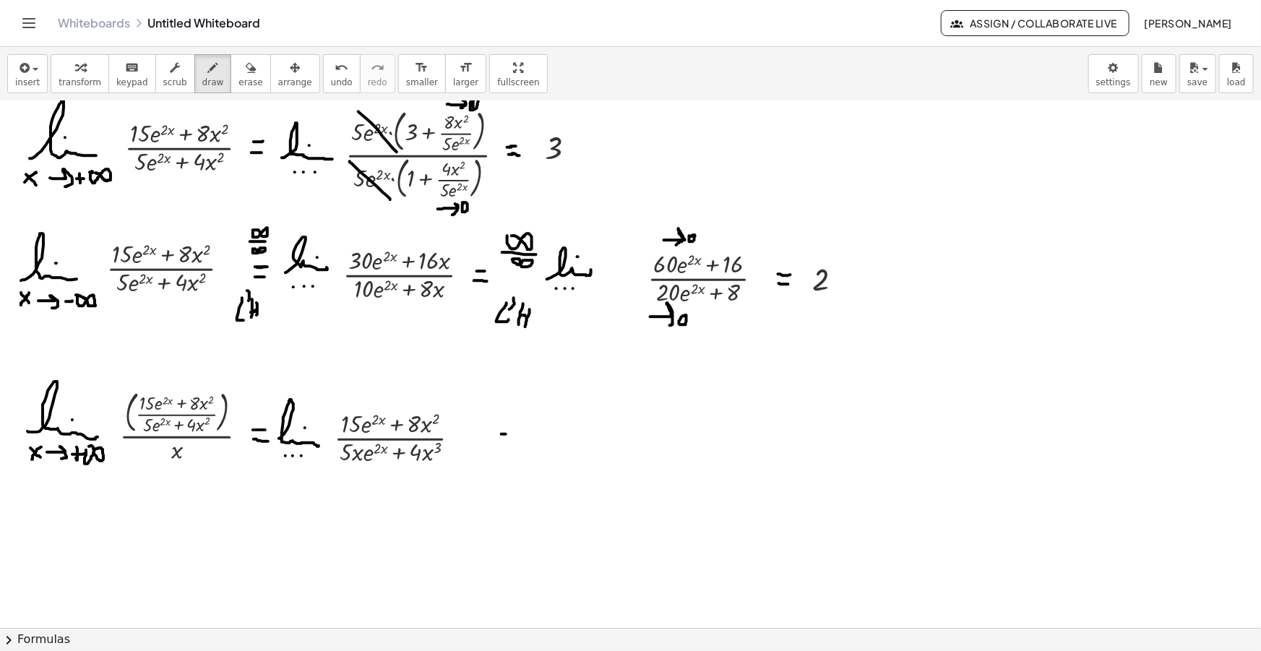
click at [513, 434] on div at bounding box center [630, 521] width 1261 height 1103
drag, startPoint x: 501, startPoint y: 445, endPoint x: 512, endPoint y: 445, distance: 10.8
click at [512, 445] on div at bounding box center [630, 521] width 1261 height 1103
click at [499, 389] on div at bounding box center [630, 521] width 1261 height 1103
drag, startPoint x: 491, startPoint y: 402, endPoint x: 518, endPoint y: 404, distance: 26.8
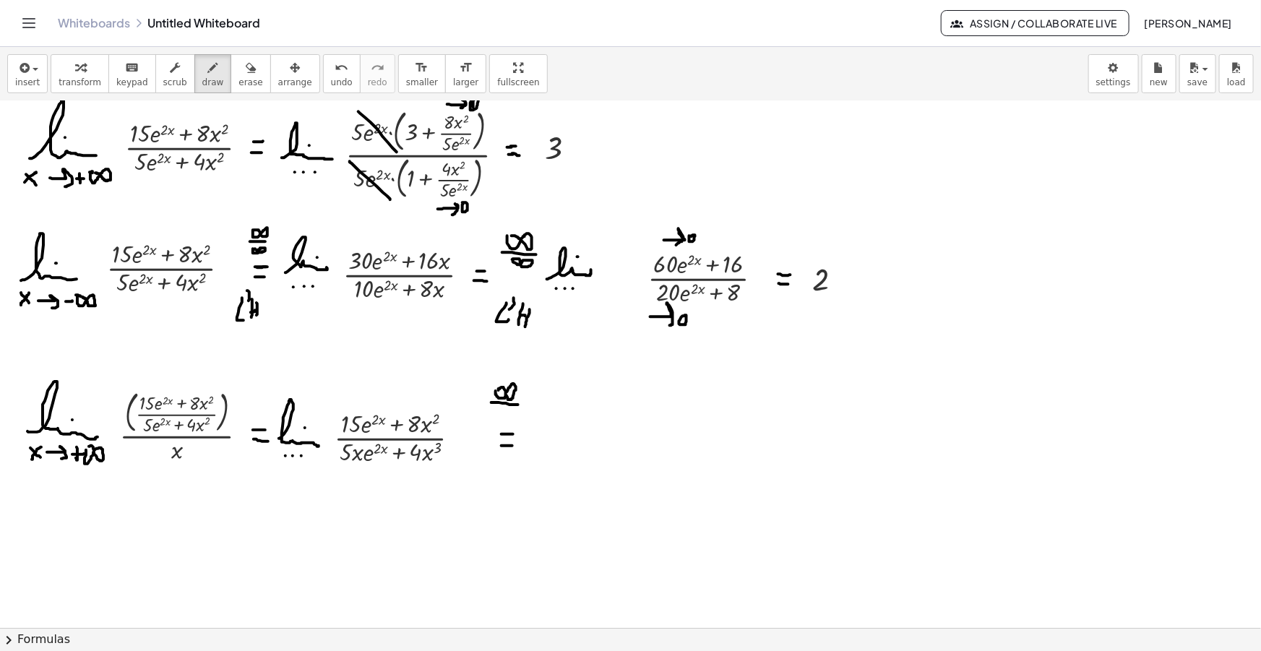
click at [518, 404] on div at bounding box center [630, 521] width 1261 height 1103
click at [499, 410] on div at bounding box center [630, 521] width 1261 height 1103
drag, startPoint x: 491, startPoint y: 470, endPoint x: 496, endPoint y: 481, distance: 12.9
click at [496, 481] on div at bounding box center [630, 521] width 1261 height 1103
drag, startPoint x: 499, startPoint y: 460, endPoint x: 499, endPoint y: 468, distance: 8.0
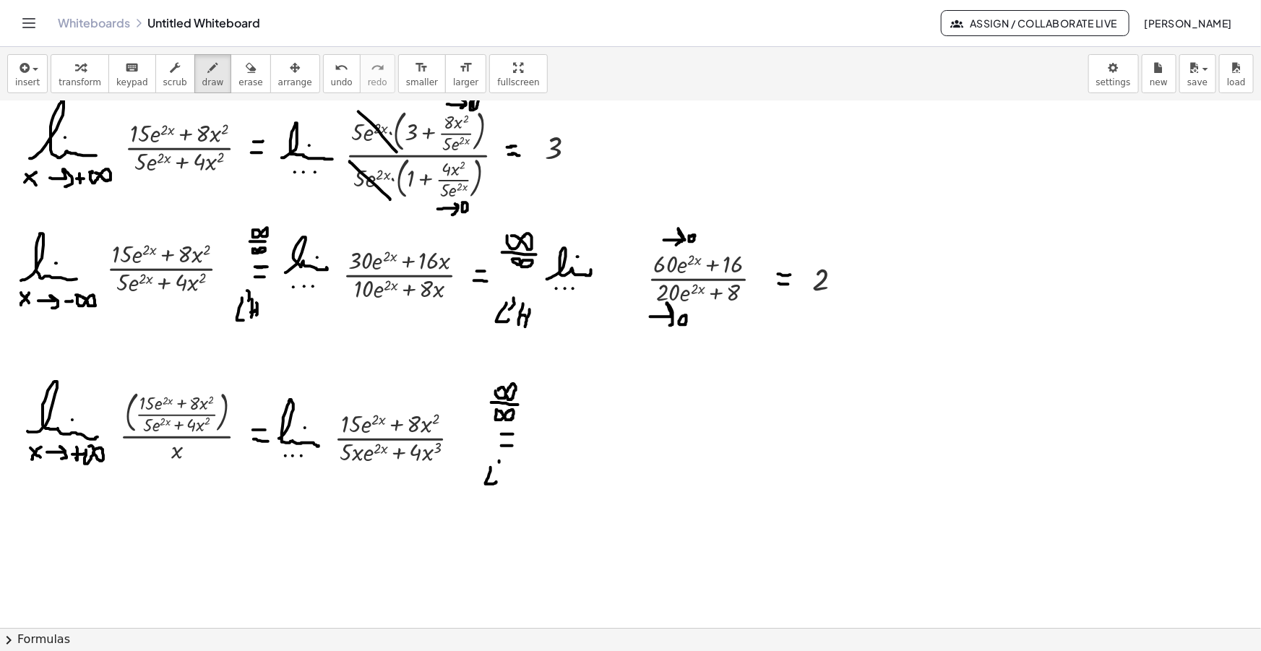
click at [499, 468] on div at bounding box center [630, 521] width 1261 height 1103
drag, startPoint x: 506, startPoint y: 468, endPoint x: 504, endPoint y: 480, distance: 11.8
click at [504, 480] on div at bounding box center [630, 521] width 1261 height 1103
drag, startPoint x: 514, startPoint y: 468, endPoint x: 510, endPoint y: 482, distance: 14.4
click at [510, 482] on div at bounding box center [630, 521] width 1261 height 1103
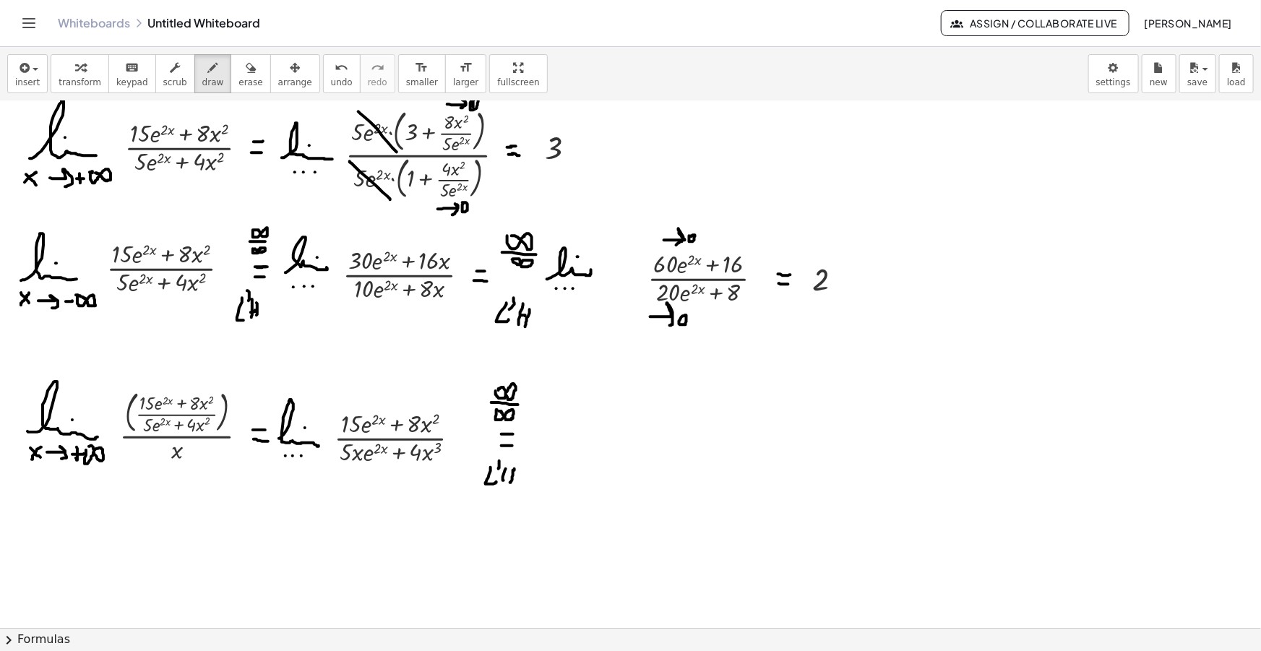
click at [513, 476] on div at bounding box center [630, 521] width 1261 height 1103
drag, startPoint x: 549, startPoint y: 445, endPoint x: 589, endPoint y: 440, distance: 40.1
click at [594, 445] on div at bounding box center [630, 521] width 1261 height 1103
click at [576, 431] on div at bounding box center [630, 521] width 1261 height 1103
click at [559, 458] on div at bounding box center [630, 521] width 1261 height 1103
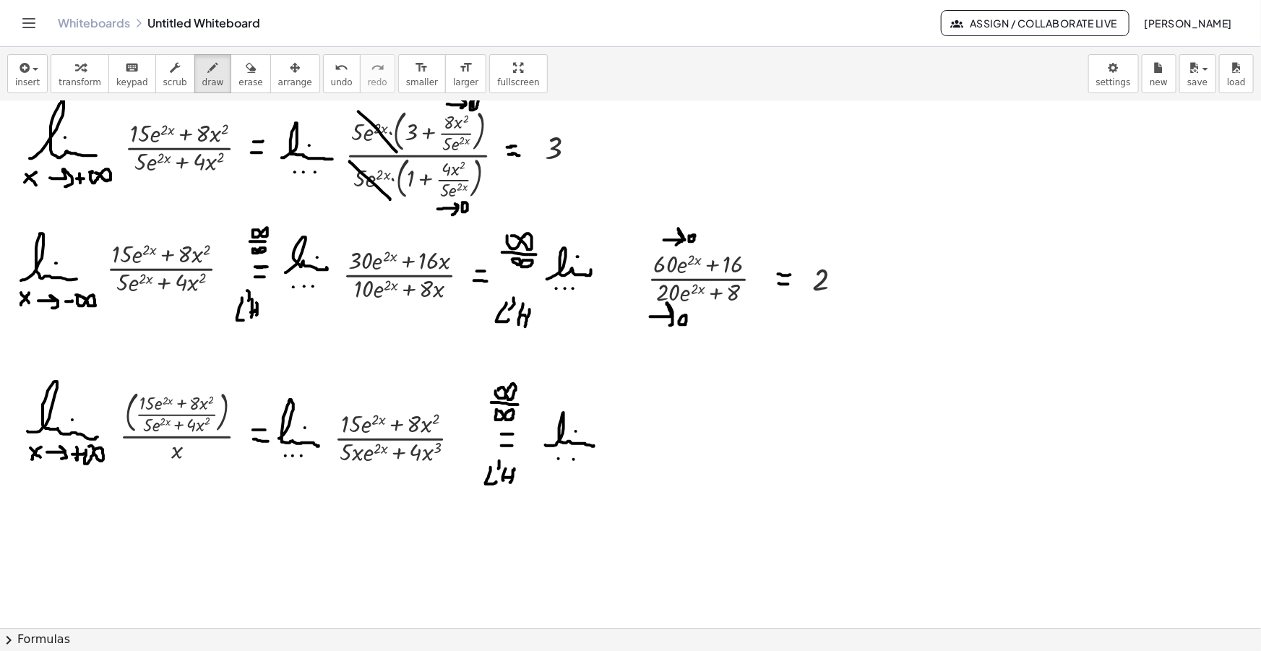
click at [574, 459] on div at bounding box center [630, 521] width 1261 height 1103
click at [585, 460] on div at bounding box center [630, 521] width 1261 height 1103
click at [24, 75] on icon "button" at bounding box center [23, 67] width 13 height 17
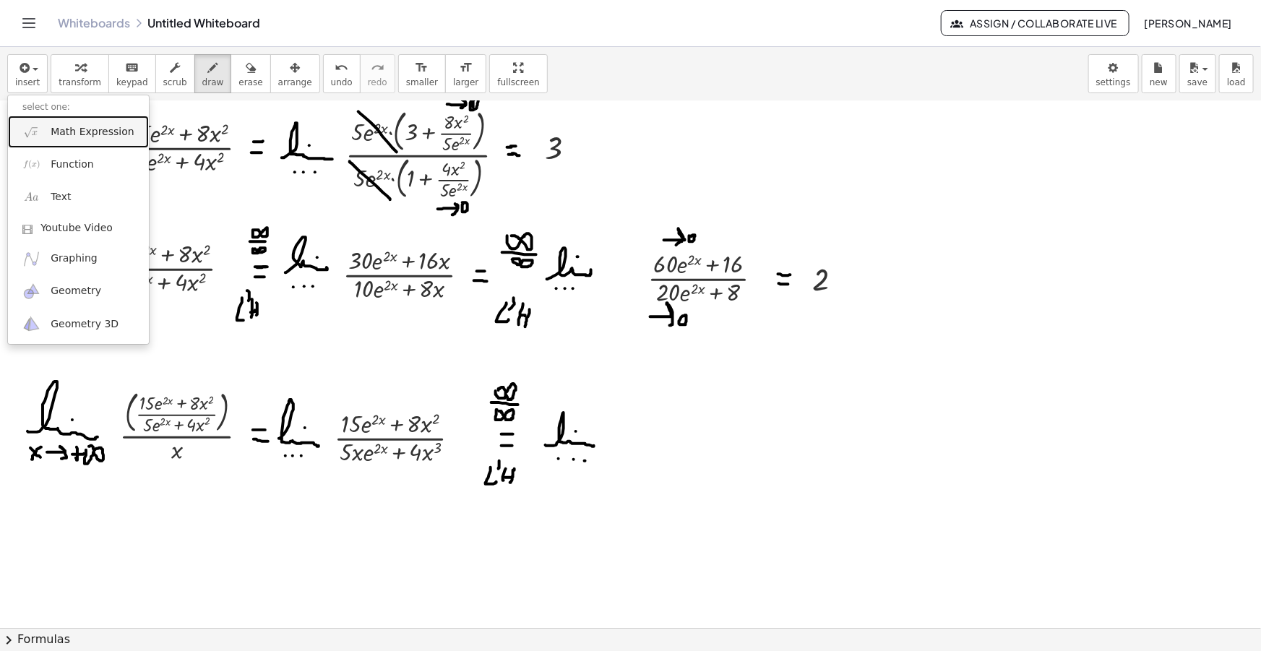
click at [79, 129] on span "Math Expression" at bounding box center [92, 132] width 83 height 14
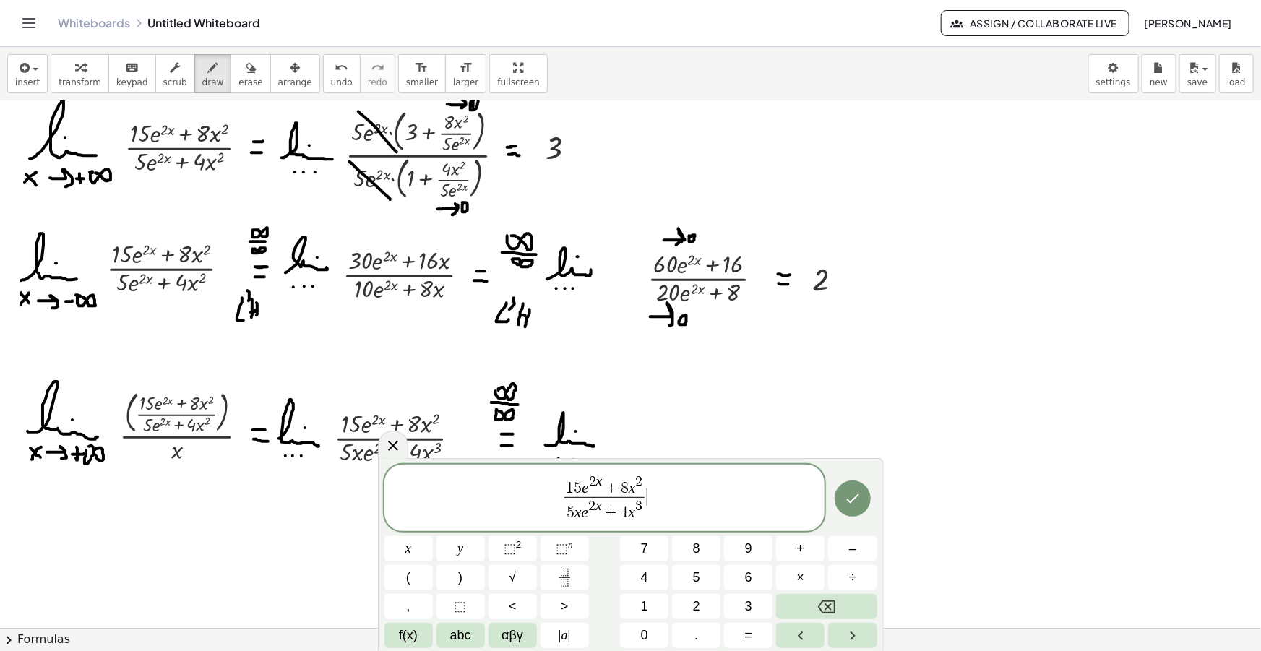
click at [580, 484] on span "5" at bounding box center [578, 489] width 8 height 16
click at [628, 489] on span "3 0 e 2 x + 8 x 2" at bounding box center [604, 486] width 80 height 22
click at [628, 513] on span "5 x e 2 x + 4 x 3" at bounding box center [604, 510] width 81 height 26
click at [596, 516] on span "5 x e 2 x + 1 2 x 2 ​" at bounding box center [604, 510] width 87 height 26
click at [571, 514] on var "x" at bounding box center [573, 512] width 7 height 17
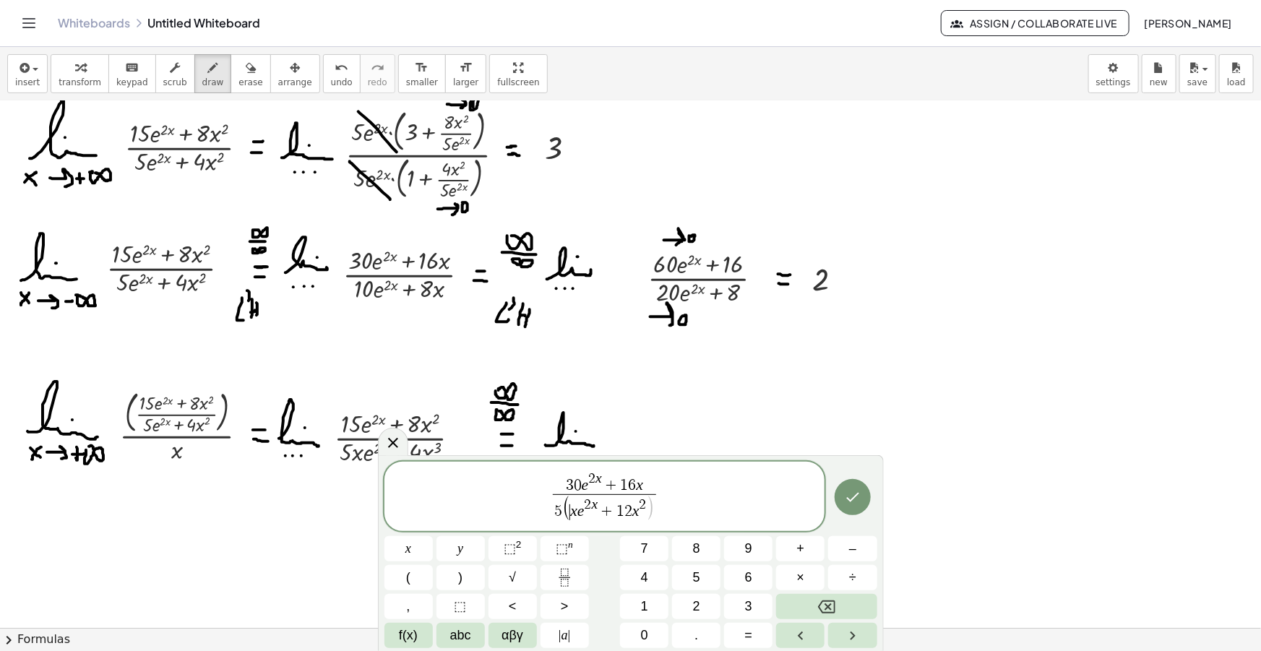
click at [598, 514] on span "​ x e 2 x + 1 2 x 2" at bounding box center [608, 509] width 76 height 22
click at [595, 512] on span "2 x ​" at bounding box center [592, 505] width 14 height 14
click at [550, 513] on span "x ​ e 2 x + 2 x e 2 x" at bounding box center [583, 509] width 81 height 22
click at [592, 510] on span "2" at bounding box center [590, 513] width 8 height 16
click at [679, 512] on span "3 0 e 2 x + 1 6 x 5 e 2 x + 1 0 ​ x e 2 x + 1 2 x 2 ​" at bounding box center [604, 498] width 441 height 51
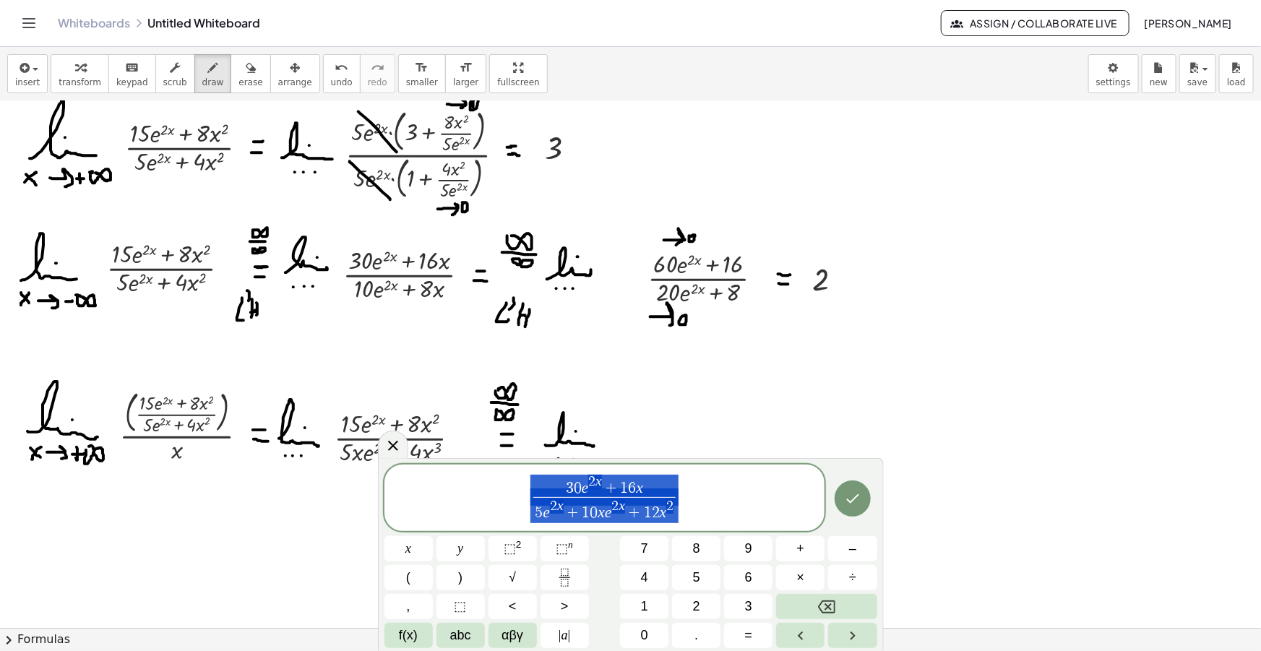
drag, startPoint x: 686, startPoint y: 502, endPoint x: 538, endPoint y: 488, distance: 148.1
click at [538, 488] on span "3 0 e 2 x + 1 6 x 5 e 2 x + 1 0 x e 2 x + 1 2 x 2 ​" at bounding box center [604, 498] width 441 height 51
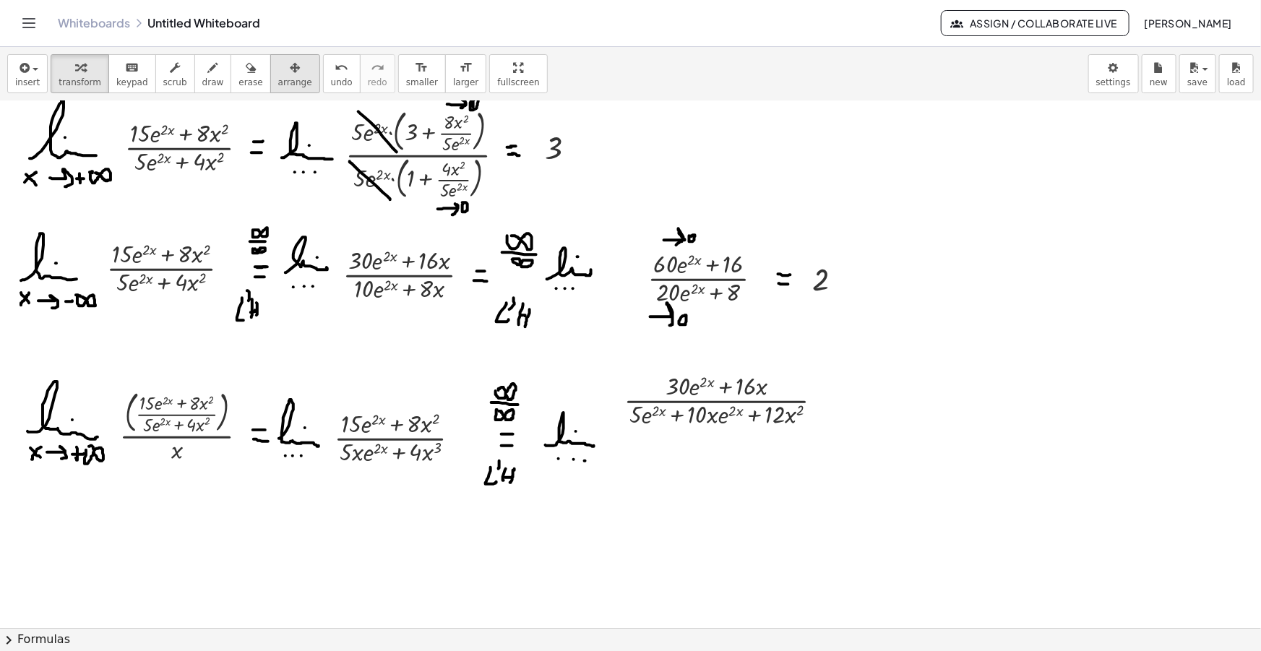
click at [290, 70] on icon "button" at bounding box center [295, 67] width 10 height 17
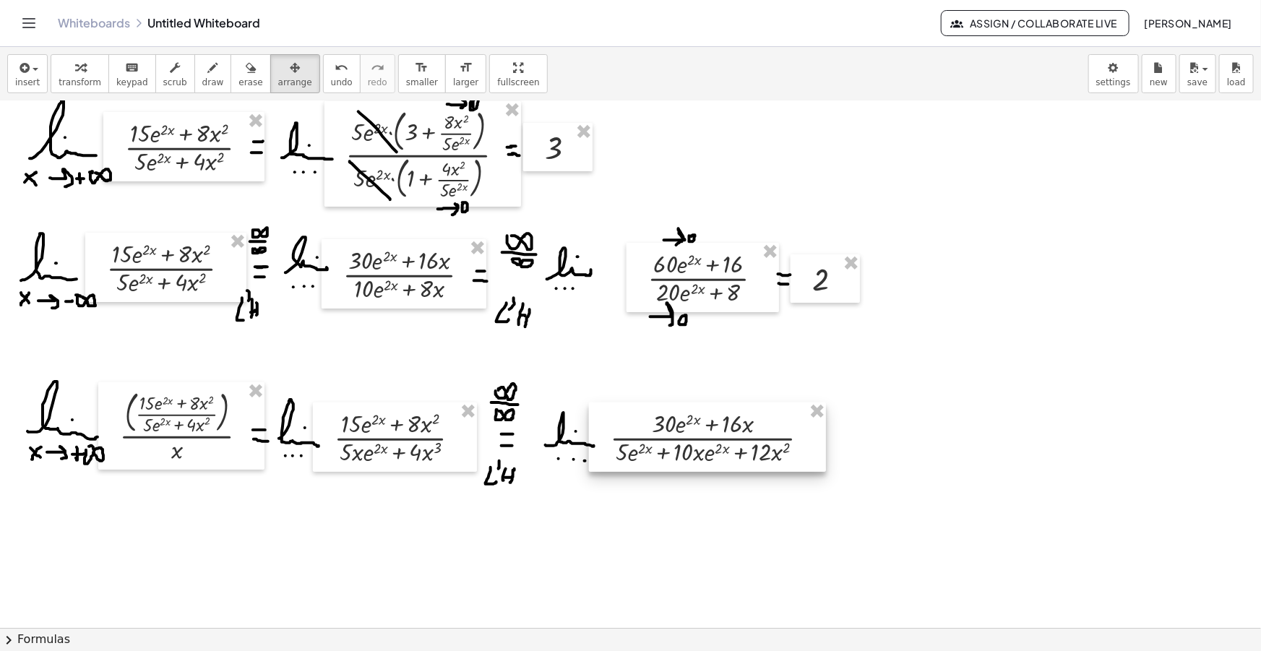
drag, startPoint x: 762, startPoint y: 414, endPoint x: 744, endPoint y: 439, distance: 30.1
click at [744, 439] on div at bounding box center [707, 436] width 237 height 69
click at [202, 86] on span "draw" at bounding box center [213, 82] width 22 height 10
click at [818, 438] on div at bounding box center [630, 521] width 1261 height 1103
drag, startPoint x: 811, startPoint y: 449, endPoint x: 820, endPoint y: 449, distance: 9.4
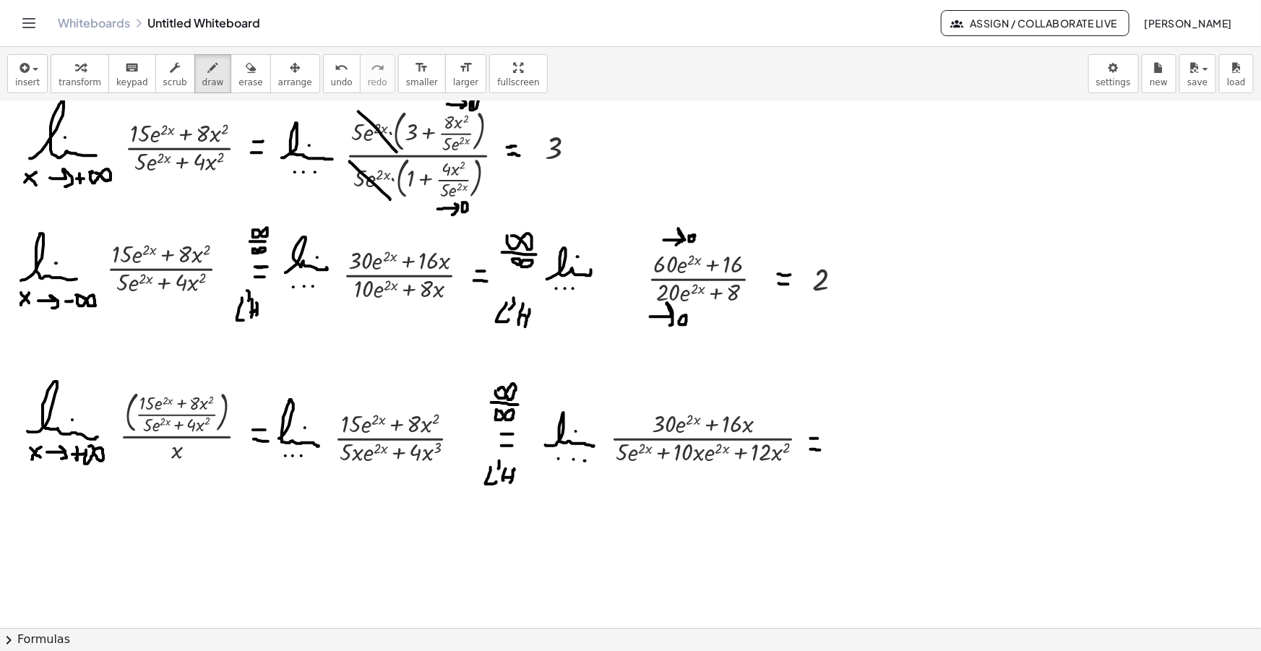
click at [820, 449] on div at bounding box center [630, 521] width 1261 height 1103
click at [861, 431] on div at bounding box center [630, 521] width 1261 height 1103
drag, startPoint x: 853, startPoint y: 441, endPoint x: 862, endPoint y: 441, distance: 8.7
click at [862, 442] on div at bounding box center [630, 521] width 1261 height 1103
drag, startPoint x: 845, startPoint y: 393, endPoint x: 845, endPoint y: 383, distance: 10.1
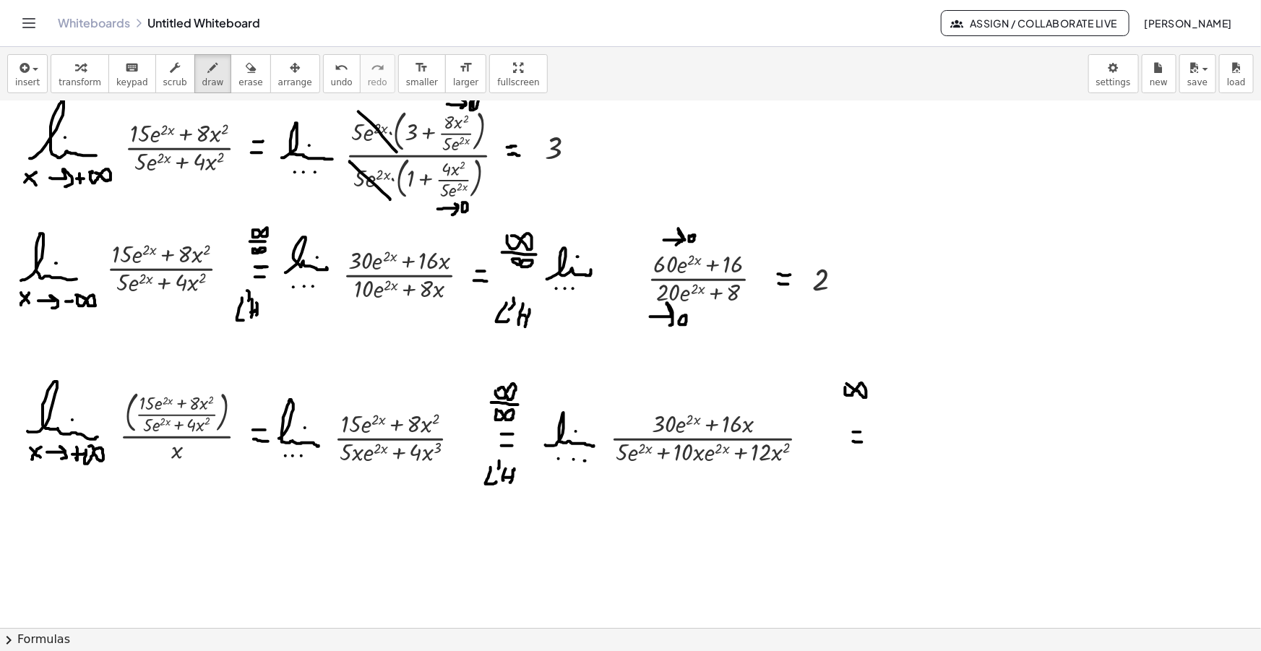
click at [845, 383] on div at bounding box center [630, 521] width 1261 height 1103
drag, startPoint x: 840, startPoint y: 397, endPoint x: 870, endPoint y: 400, distance: 29.7
click at [870, 400] on div at bounding box center [630, 521] width 1261 height 1103
click at [850, 410] on div at bounding box center [630, 521] width 1261 height 1103
drag, startPoint x: 850, startPoint y: 409, endPoint x: 866, endPoint y: 411, distance: 15.3
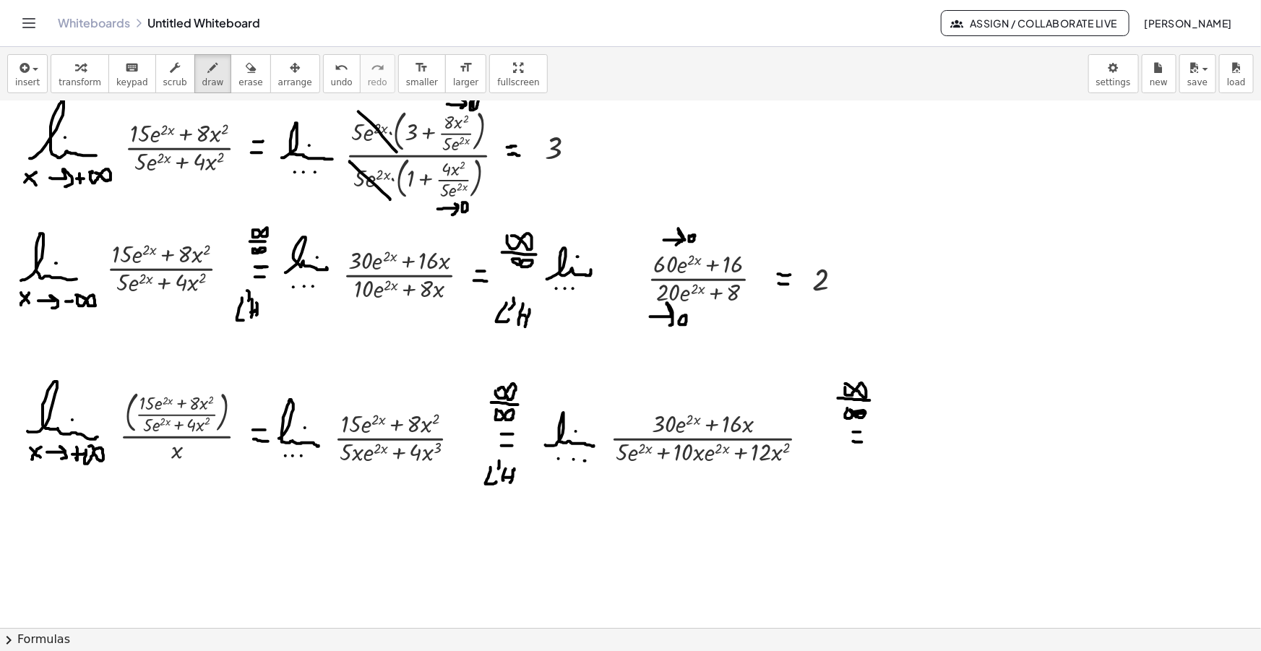
click at [866, 411] on div at bounding box center [630, 521] width 1261 height 1103
drag, startPoint x: 845, startPoint y: 480, endPoint x: 858, endPoint y: 491, distance: 16.9
click at [858, 491] on div at bounding box center [630, 521] width 1261 height 1103
click at [858, 475] on div at bounding box center [630, 521] width 1261 height 1103
drag, startPoint x: 865, startPoint y: 475, endPoint x: 865, endPoint y: 487, distance: 11.6
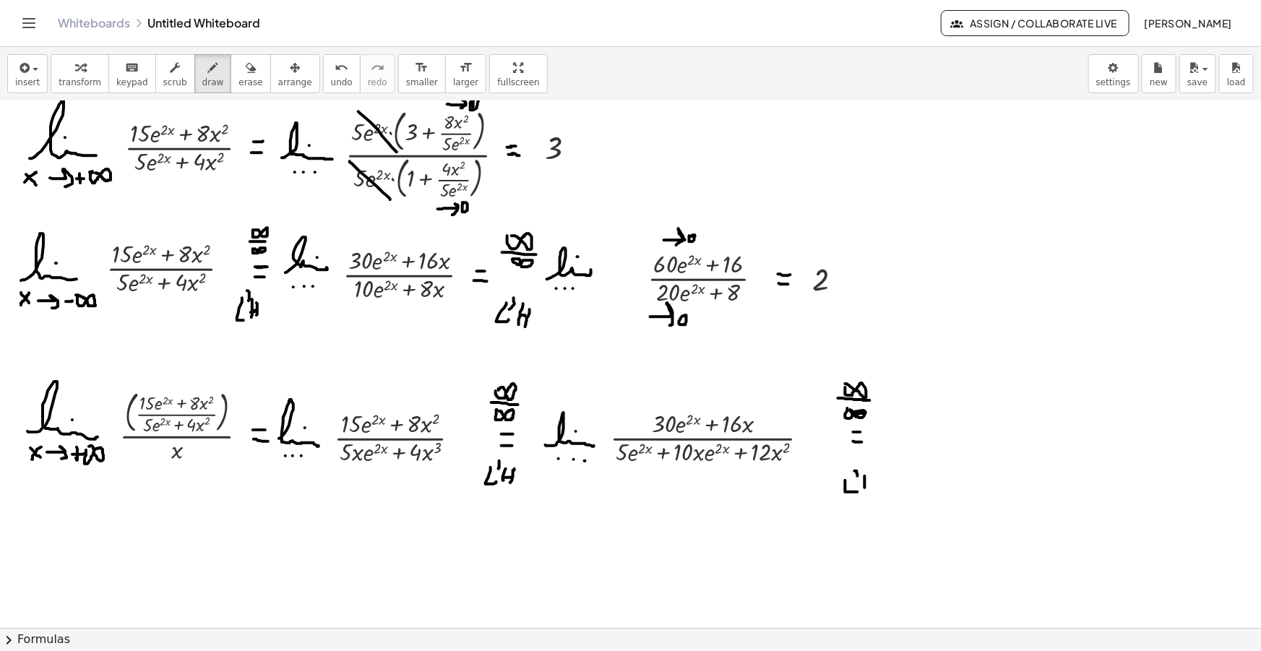
click at [865, 487] on div at bounding box center [630, 521] width 1261 height 1103
drag, startPoint x: 871, startPoint y: 477, endPoint x: 871, endPoint y: 487, distance: 10.1
click at [871, 487] on div at bounding box center [630, 521] width 1261 height 1103
drag, startPoint x: 865, startPoint y: 478, endPoint x: 871, endPoint y: 482, distance: 7.4
click at [869, 481] on div at bounding box center [630, 521] width 1261 height 1103
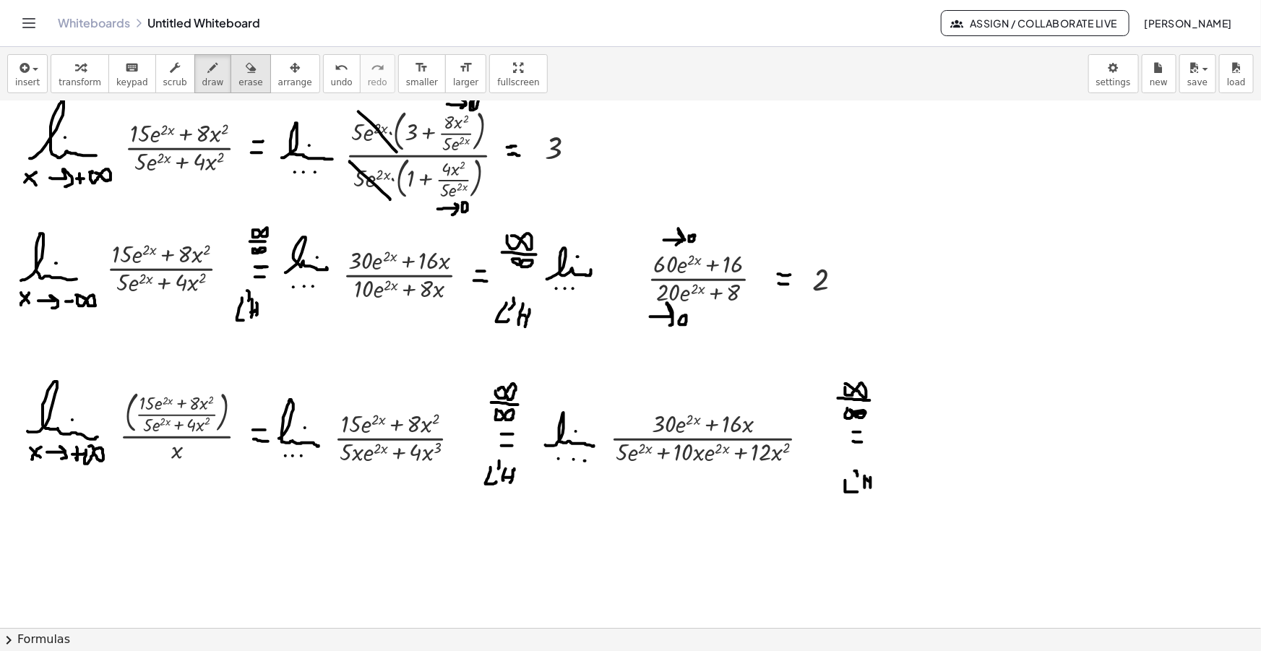
click at [238, 78] on span "erase" at bounding box center [250, 82] width 24 height 10
drag, startPoint x: 867, startPoint y: 385, endPoint x: 875, endPoint y: 458, distance: 73.4
click at [875, 458] on div at bounding box center [630, 521] width 1261 height 1103
click at [499, 494] on div at bounding box center [630, 521] width 1261 height 1103
drag, startPoint x: 726, startPoint y: 438, endPoint x: 718, endPoint y: 440, distance: 8.2
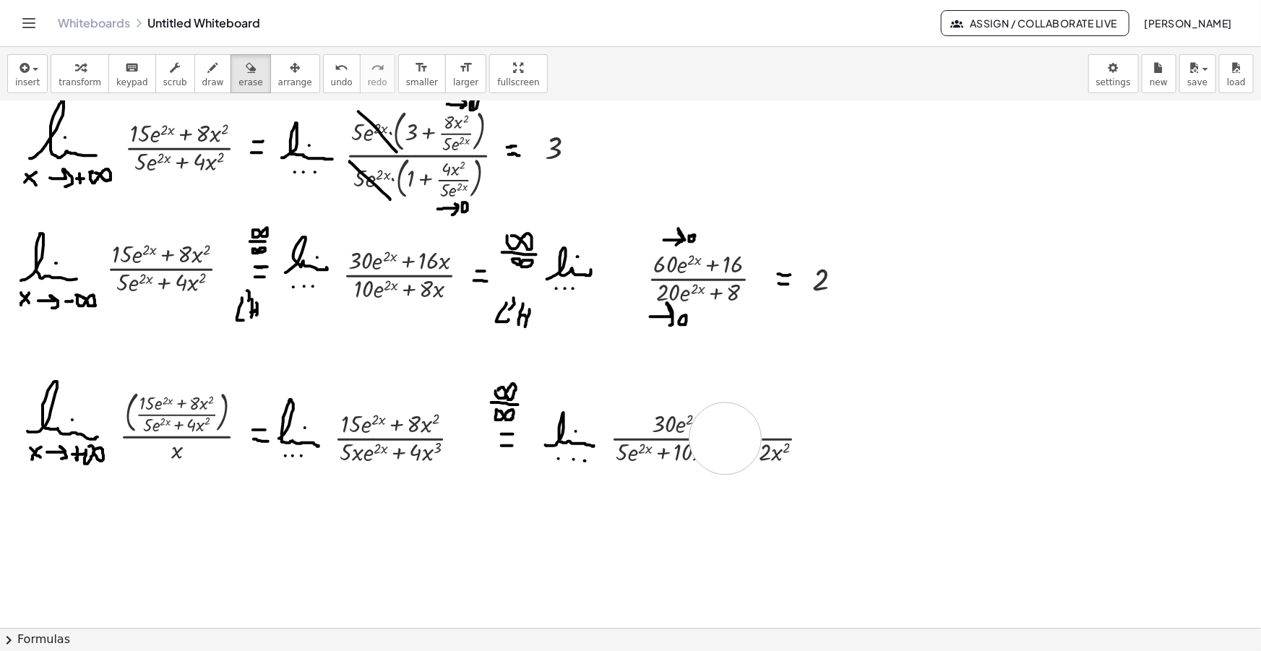
click at [723, 439] on div at bounding box center [630, 521] width 1261 height 1103
click at [270, 77] on button "arrange" at bounding box center [295, 73] width 50 height 39
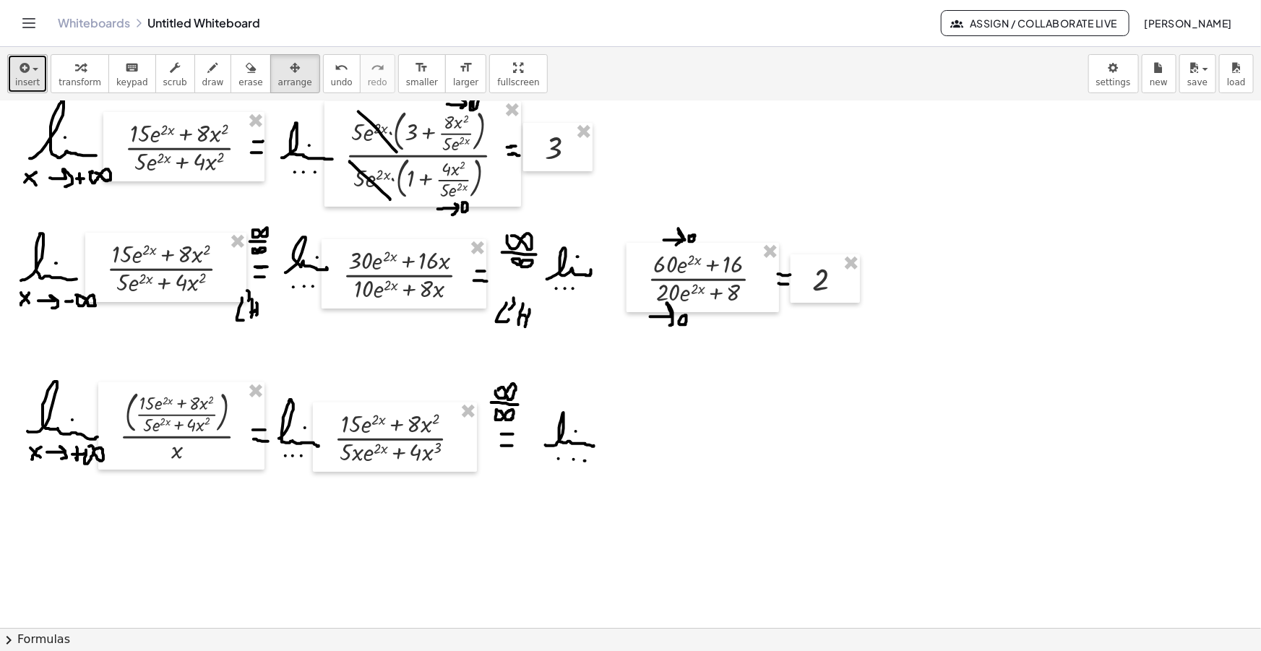
click at [30, 65] on span "button" at bounding box center [31, 69] width 3 height 10
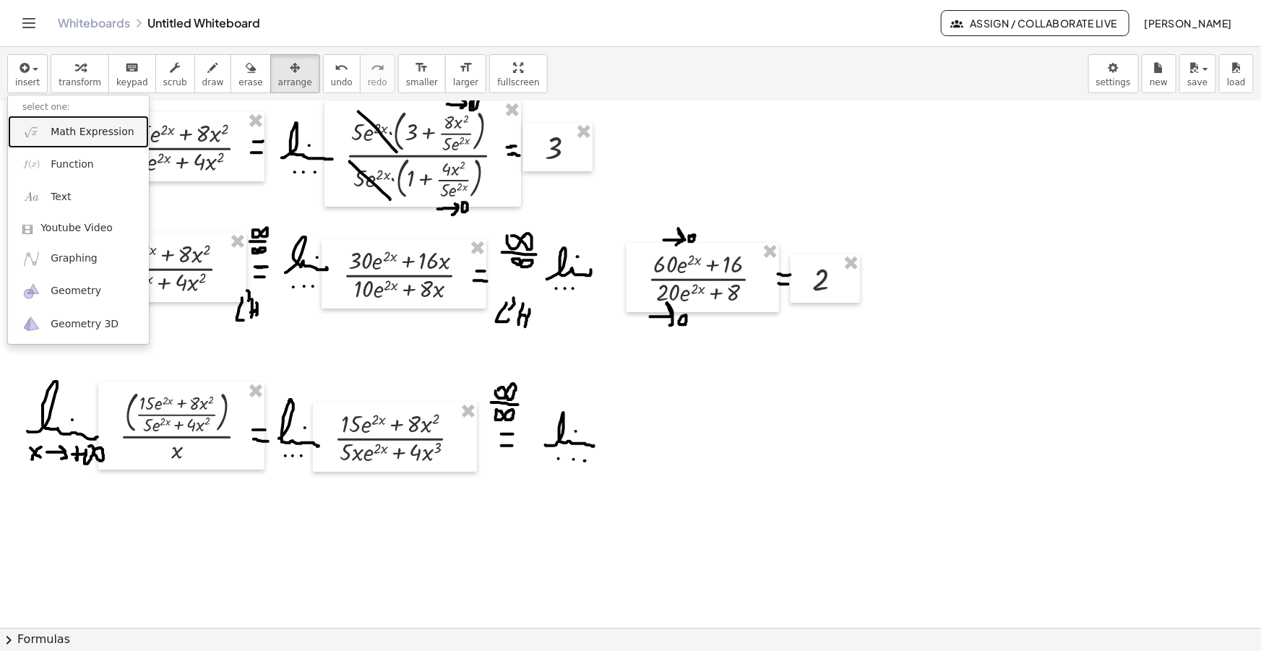
click at [76, 125] on span "Math Expression" at bounding box center [92, 132] width 83 height 14
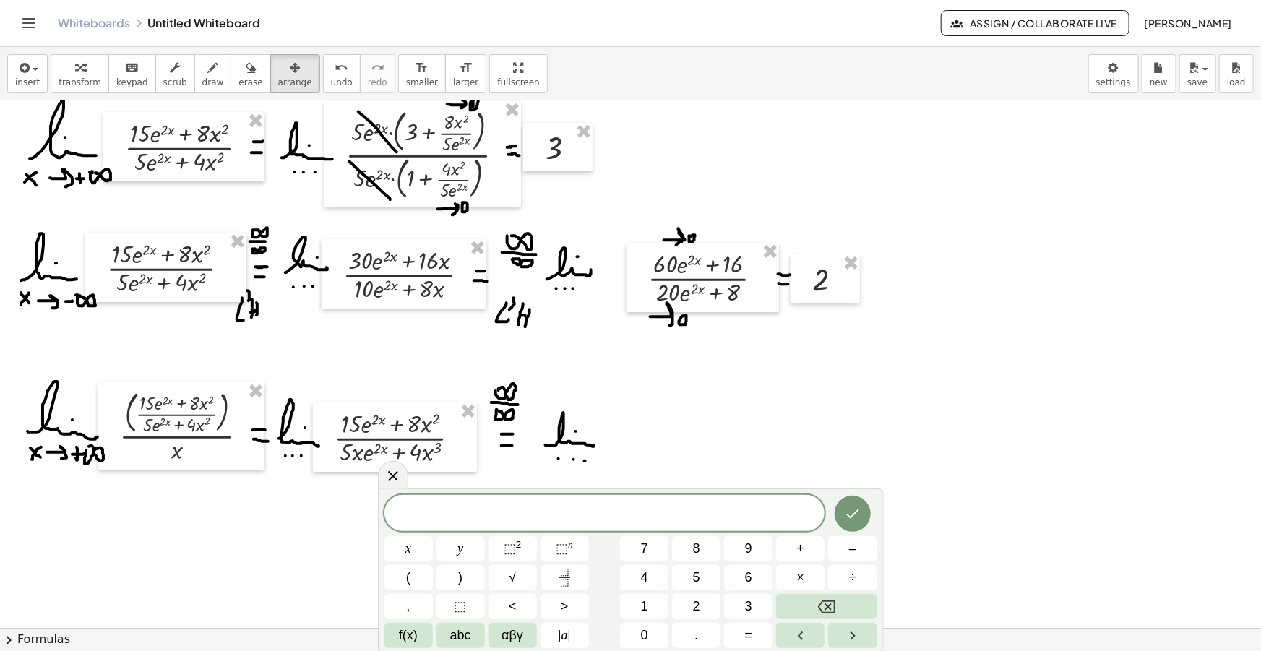
click at [621, 517] on span "​" at bounding box center [604, 514] width 441 height 20
click at [619, 517] on span "​" at bounding box center [604, 514] width 441 height 20
click at [632, 513] on span "​" at bounding box center [604, 514] width 441 height 20
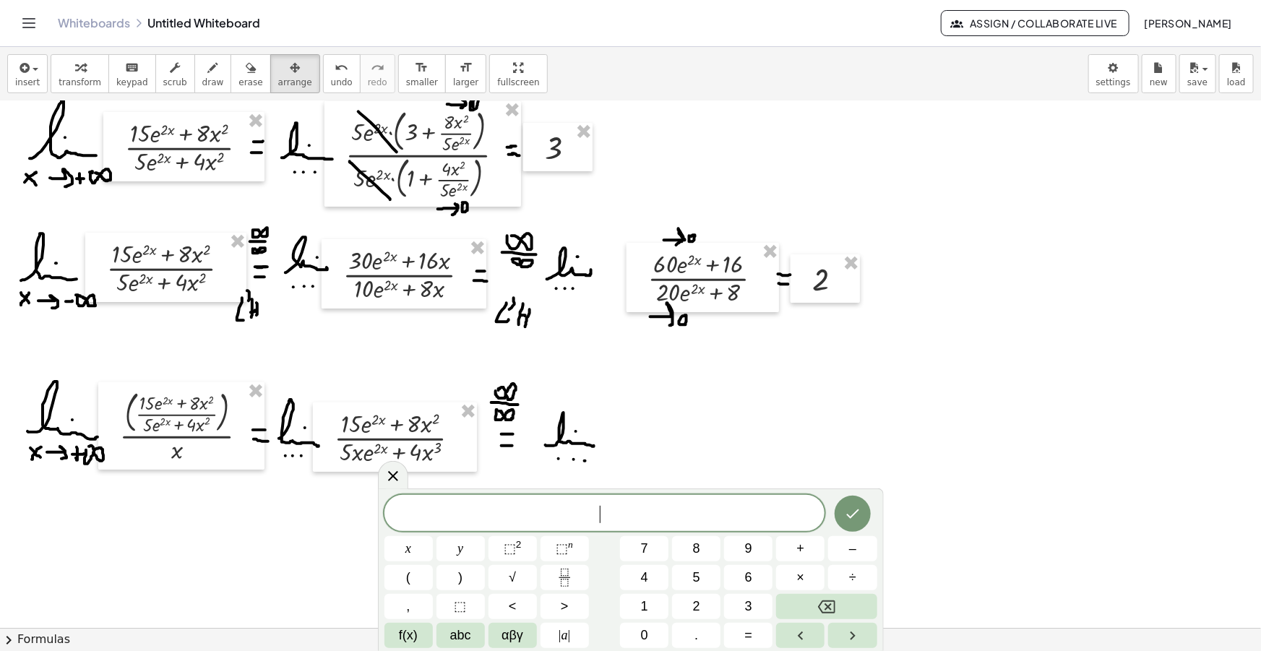
click at [632, 513] on span "​" at bounding box center [604, 514] width 441 height 20
click at [631, 513] on span "​" at bounding box center [604, 514] width 441 height 20
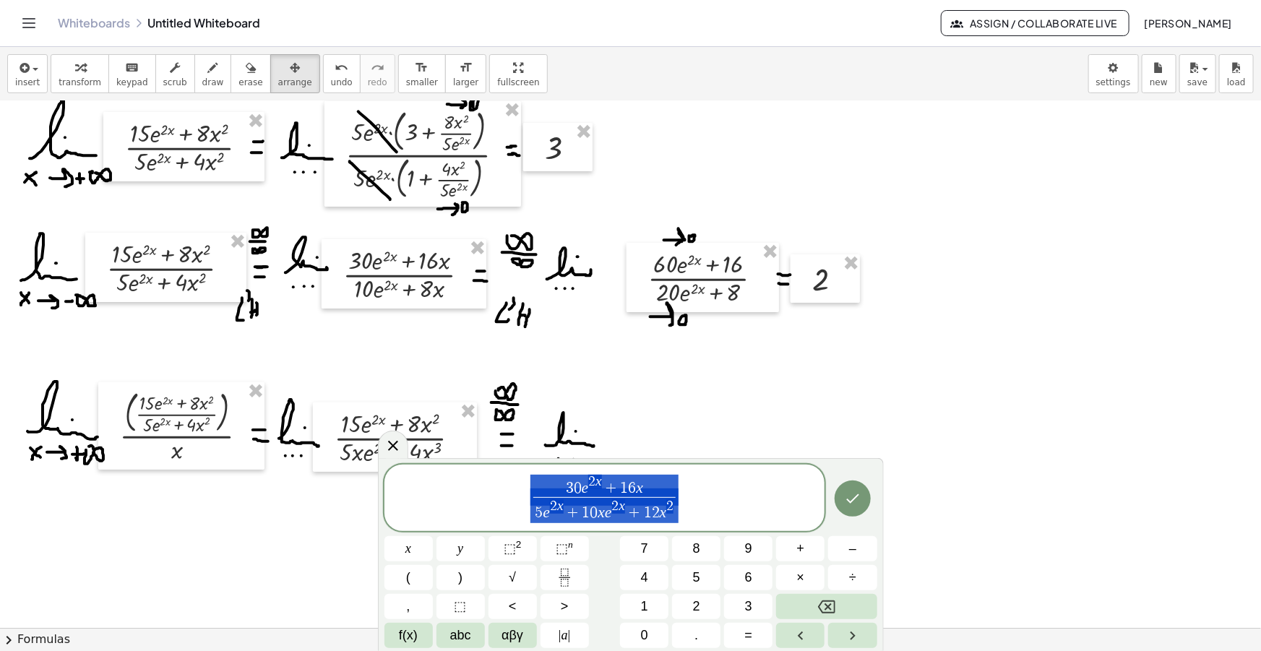
drag, startPoint x: 690, startPoint y: 498, endPoint x: 434, endPoint y: 501, distance: 256.5
click at [434, 501] on span "3 0 e 2 x + 1 6 x 5 e 2 x + 1 0 x e 2 x + 1 2 x 2 ​" at bounding box center [604, 498] width 441 height 51
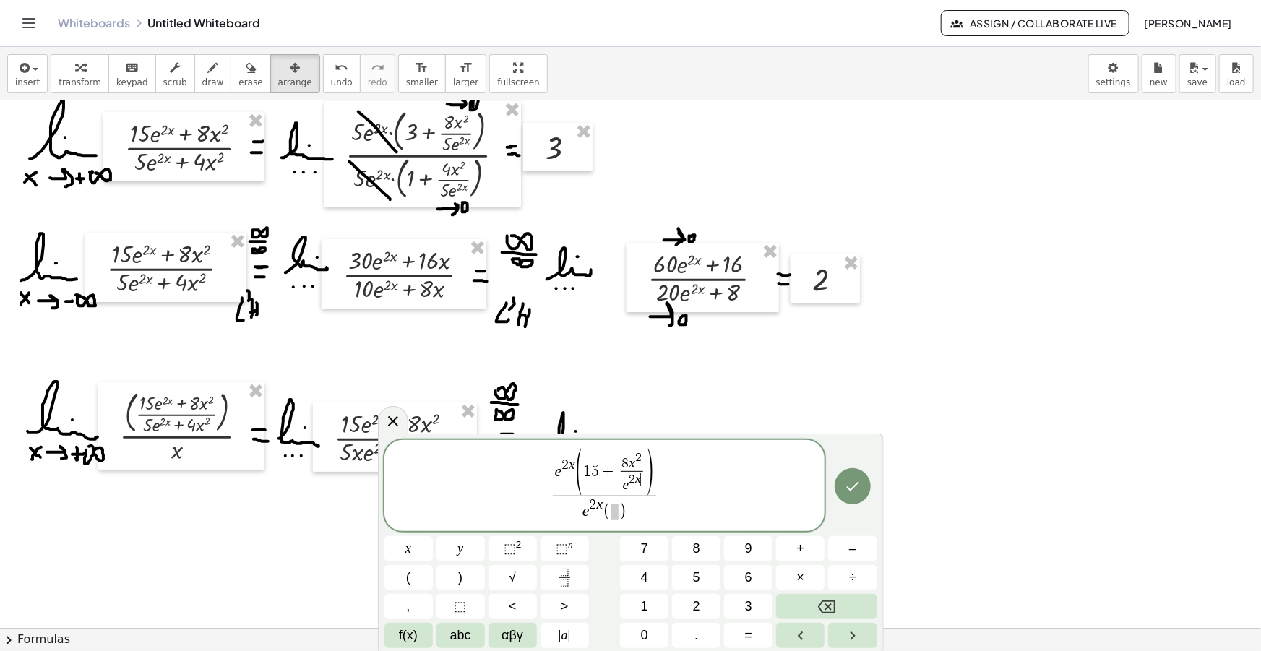
click at [618, 513] on span "( )" at bounding box center [615, 512] width 24 height 19
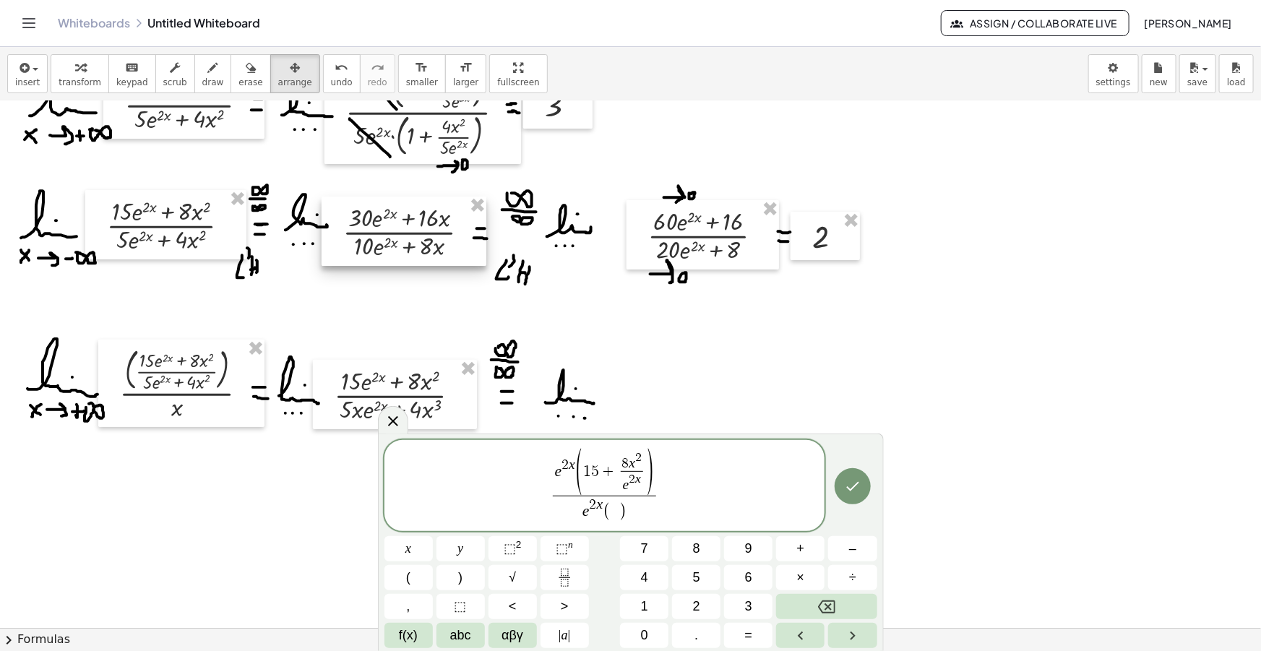
scroll to position [197, 0]
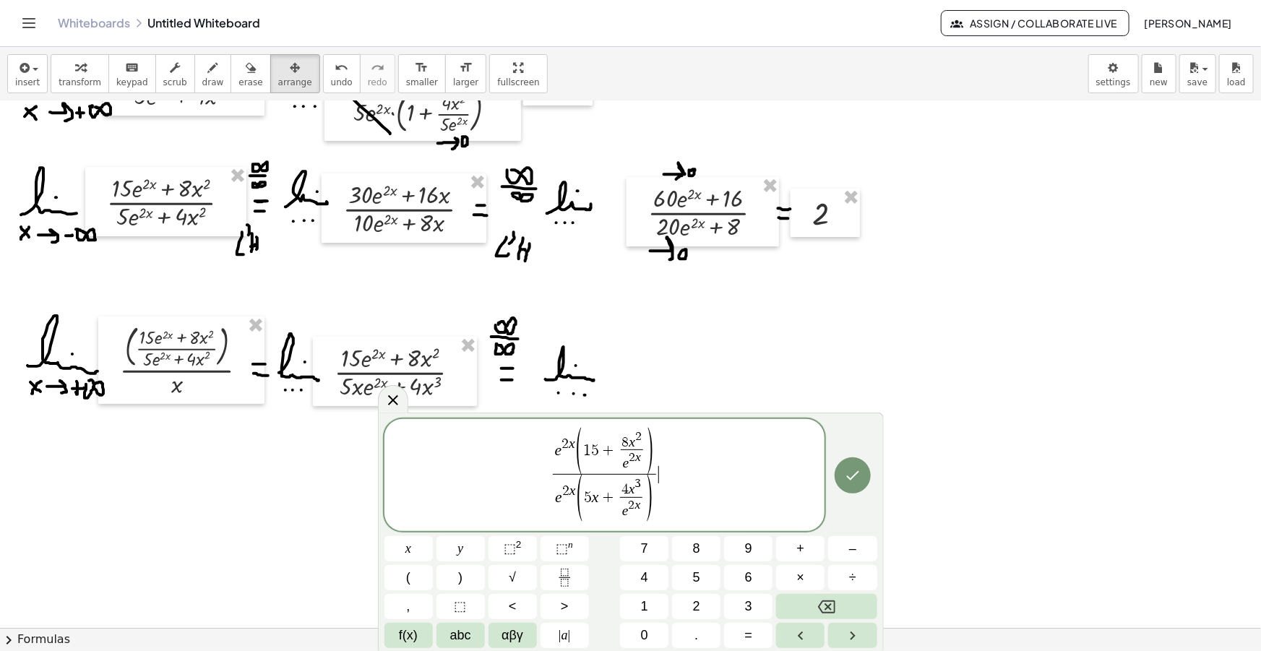
drag, startPoint x: 680, startPoint y: 496, endPoint x: 475, endPoint y: 449, distance: 210.0
click at [475, 449] on span "e 2 x ( 1 5 + 8 x 2 e 2 x ​ ) e 2 x ( 5 x + 4 x 3 e 2 x ​ ) ​ ​" at bounding box center [604, 476] width 441 height 97
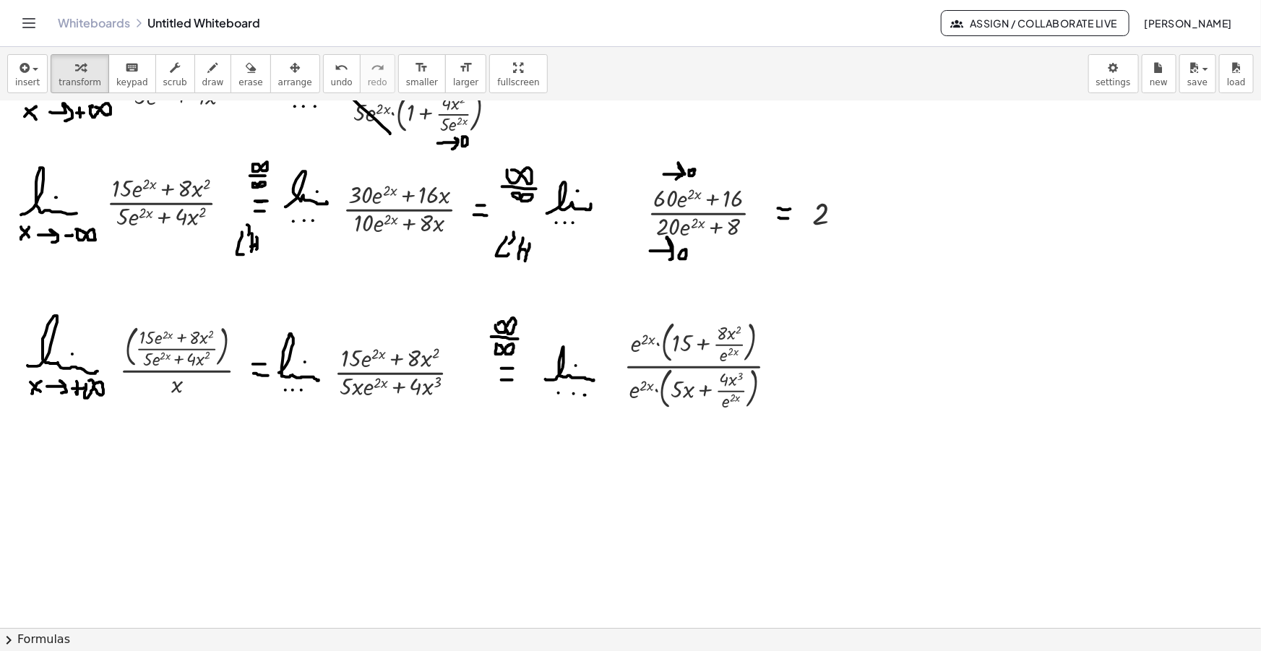
click at [278, 82] on span "arrange" at bounding box center [295, 82] width 34 height 10
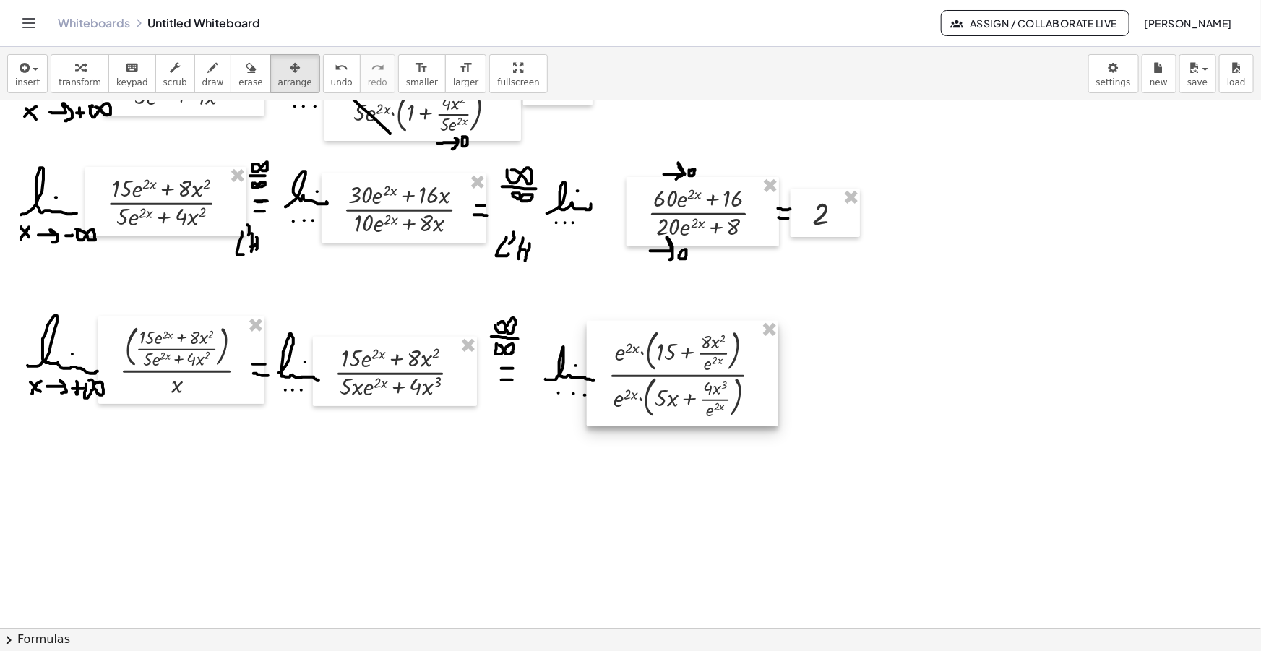
drag, startPoint x: 688, startPoint y: 392, endPoint x: 672, endPoint y: 401, distance: 18.1
click at [672, 401] on div at bounding box center [682, 373] width 191 height 105
click at [208, 76] on icon "button" at bounding box center [213, 67] width 10 height 17
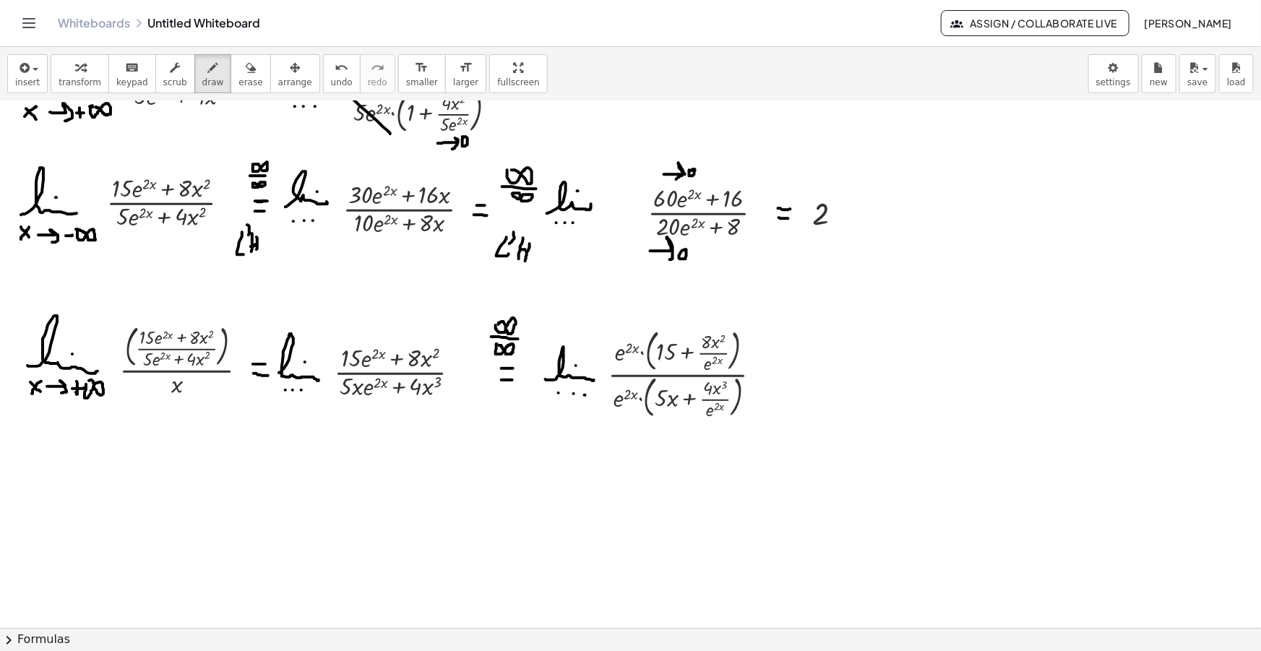
drag, startPoint x: 622, startPoint y: 343, endPoint x: 630, endPoint y: 350, distance: 10.3
click at [630, 350] on div at bounding box center [630, 456] width 1261 height 1103
drag, startPoint x: 628, startPoint y: 392, endPoint x: 640, endPoint y: 401, distance: 15.0
click at [639, 401] on div at bounding box center [630, 456] width 1261 height 1103
drag, startPoint x: 708, startPoint y: 324, endPoint x: 723, endPoint y: 329, distance: 15.8
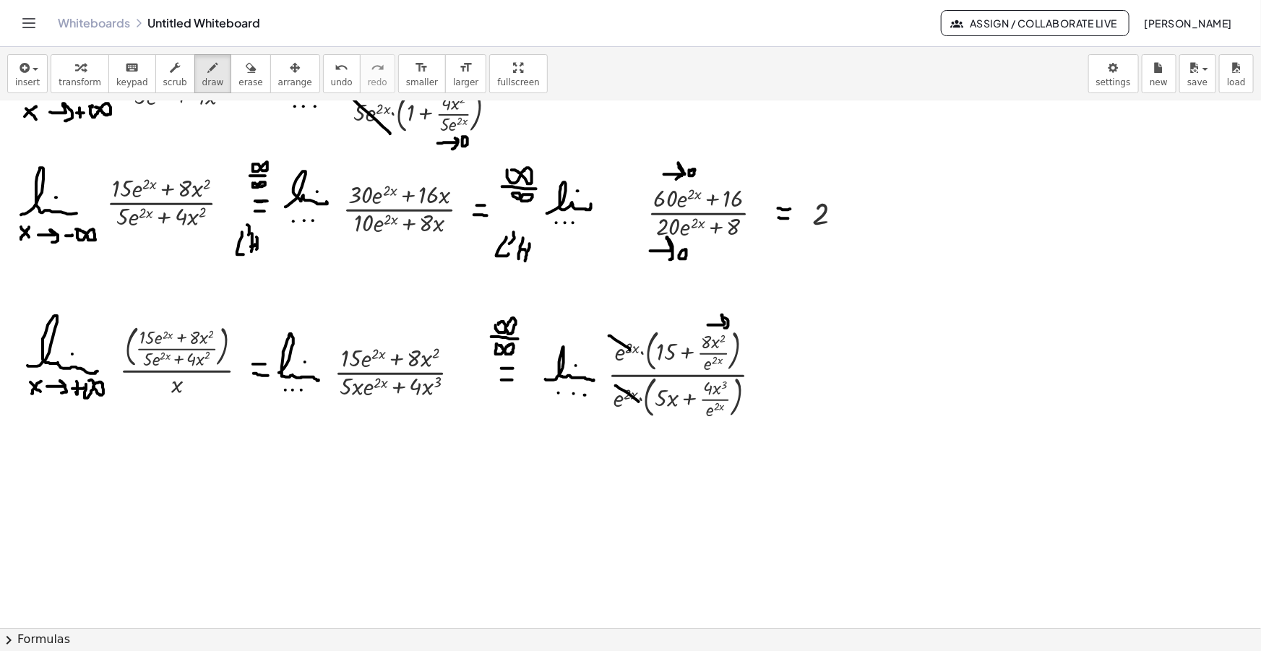
click at [723, 329] on div at bounding box center [630, 456] width 1261 height 1103
click at [737, 319] on div at bounding box center [630, 456] width 1261 height 1103
drag, startPoint x: 705, startPoint y: 427, endPoint x: 720, endPoint y: 429, distance: 15.2
click at [720, 429] on div at bounding box center [630, 456] width 1261 height 1103
click at [728, 426] on div at bounding box center [630, 456] width 1261 height 1103
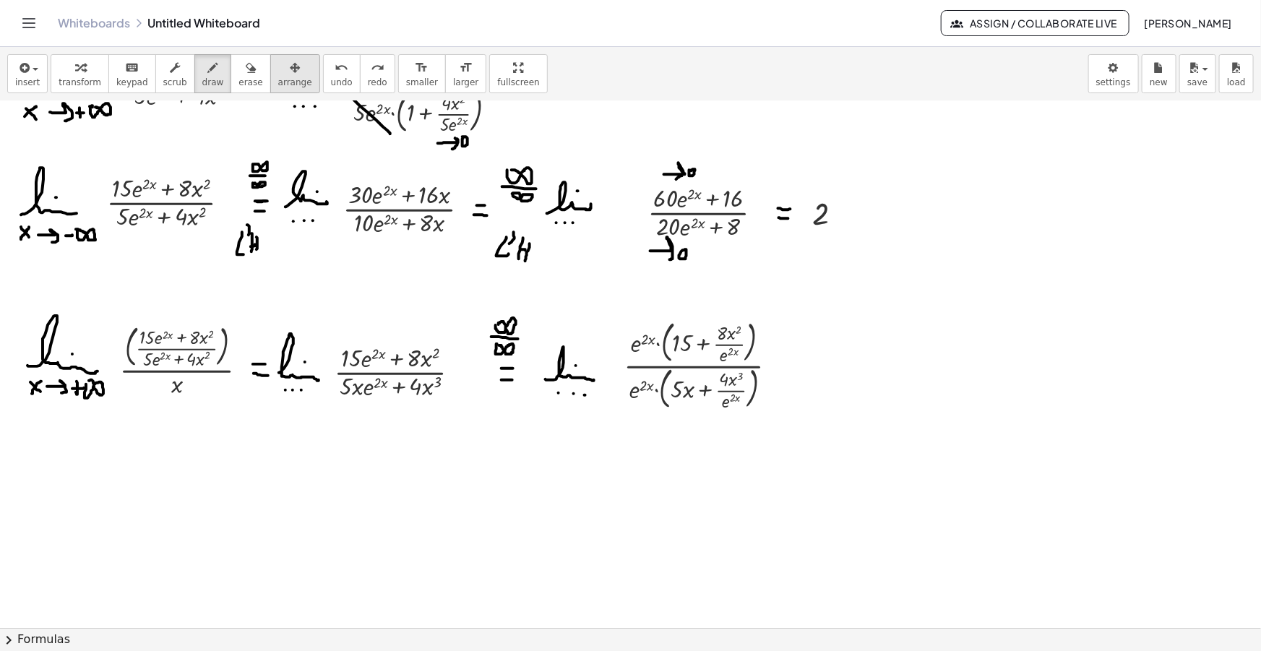
click at [278, 82] on span "arrange" at bounding box center [295, 82] width 34 height 10
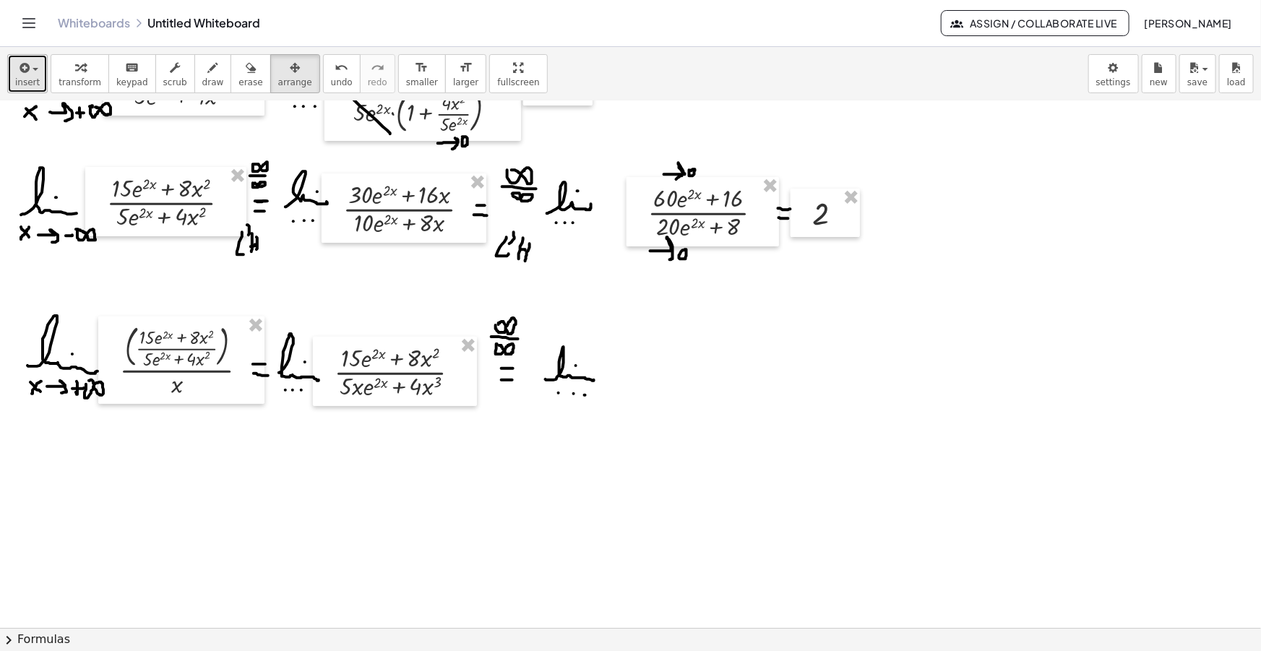
click at [43, 74] on button "insert" at bounding box center [27, 73] width 40 height 39
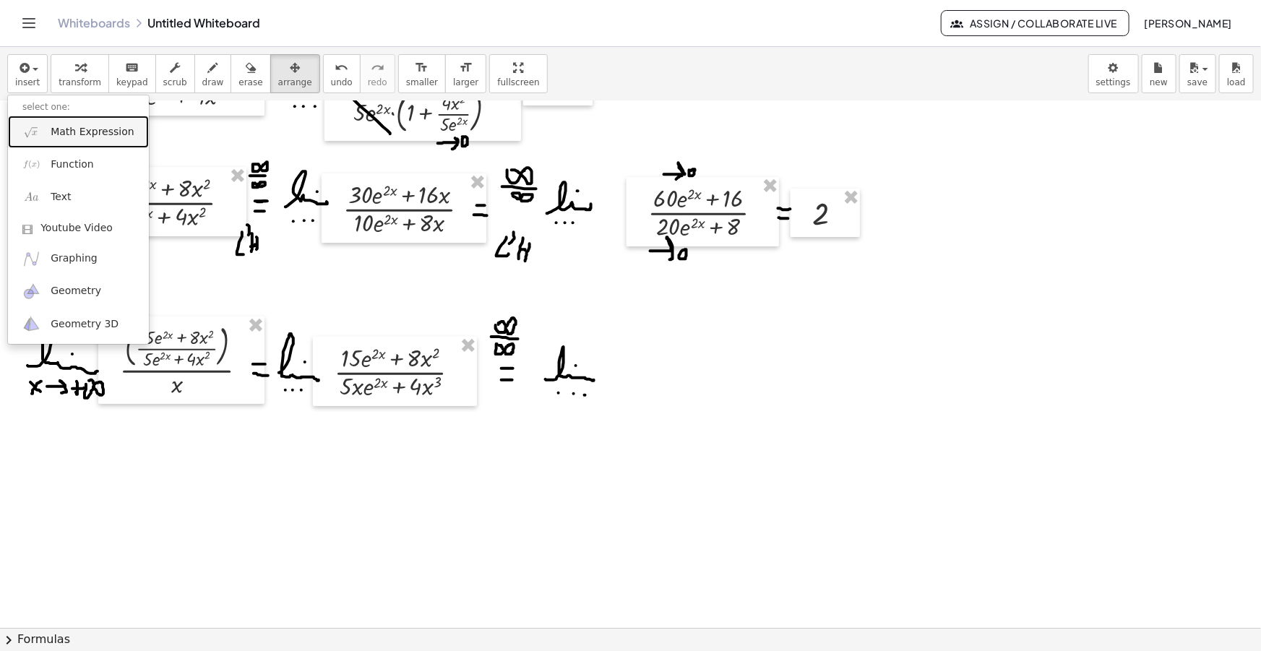
click at [71, 128] on span "Math Expression" at bounding box center [92, 132] width 83 height 14
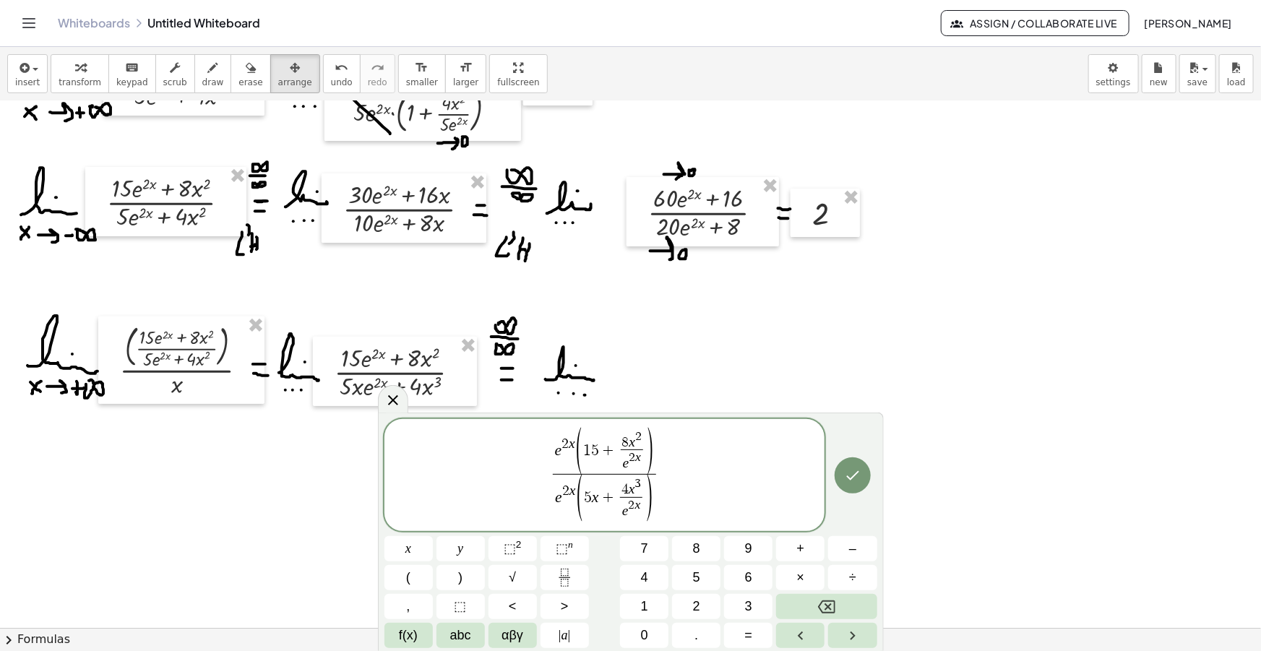
click at [554, 452] on span "e 2 x ( 1 5 + 8 x 2 e 2 x ​ )" at bounding box center [604, 452] width 103 height 46
click at [554, 499] on span "e 2 x ( 5 x + 4 x 3 e 2 x ​ )" at bounding box center [605, 498] width 110 height 49
click at [621, 508] on span "e 2 x" at bounding box center [631, 508] width 23 height 23
click at [628, 462] on var "e" at bounding box center [629, 463] width 7 height 15
click at [600, 450] on span "+" at bounding box center [609, 452] width 19 height 16
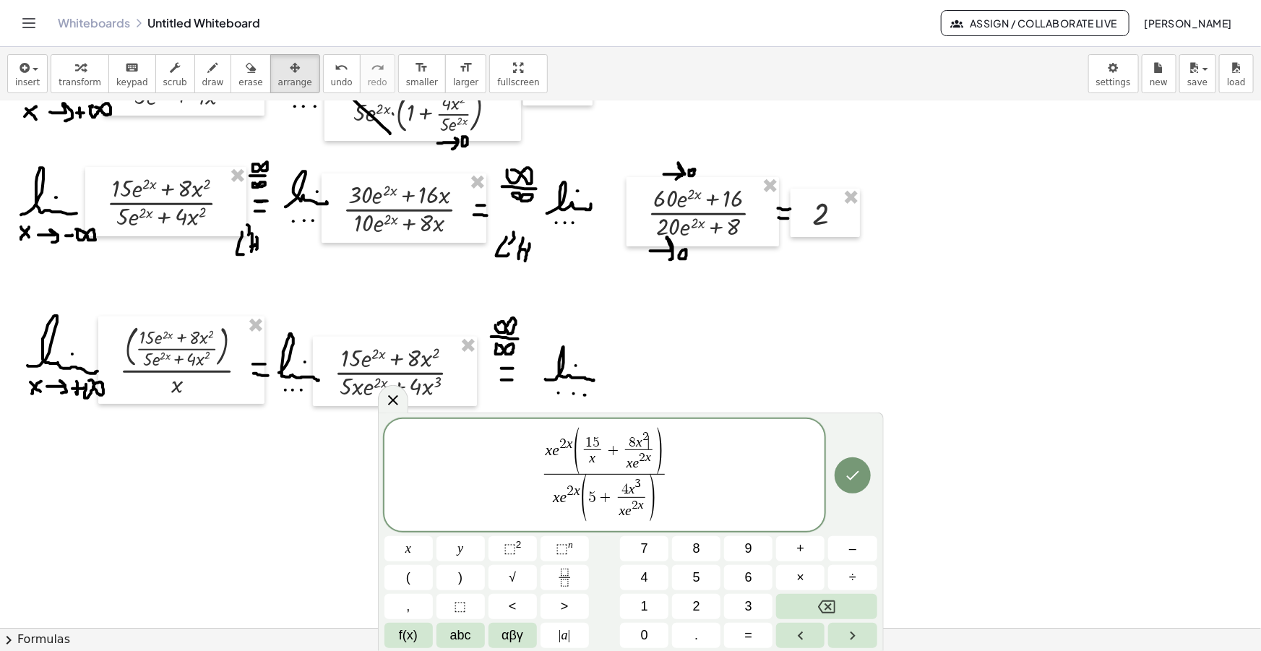
click at [649, 436] on span "8 x 2 ​" at bounding box center [638, 441] width 27 height 20
click at [633, 464] on var "e" at bounding box center [636, 463] width 7 height 15
click at [647, 433] on span "2" at bounding box center [645, 437] width 7 height 13
click at [640, 483] on span "3" at bounding box center [638, 483] width 7 height 13
click at [623, 510] on var "x" at bounding box center [622, 510] width 7 height 15
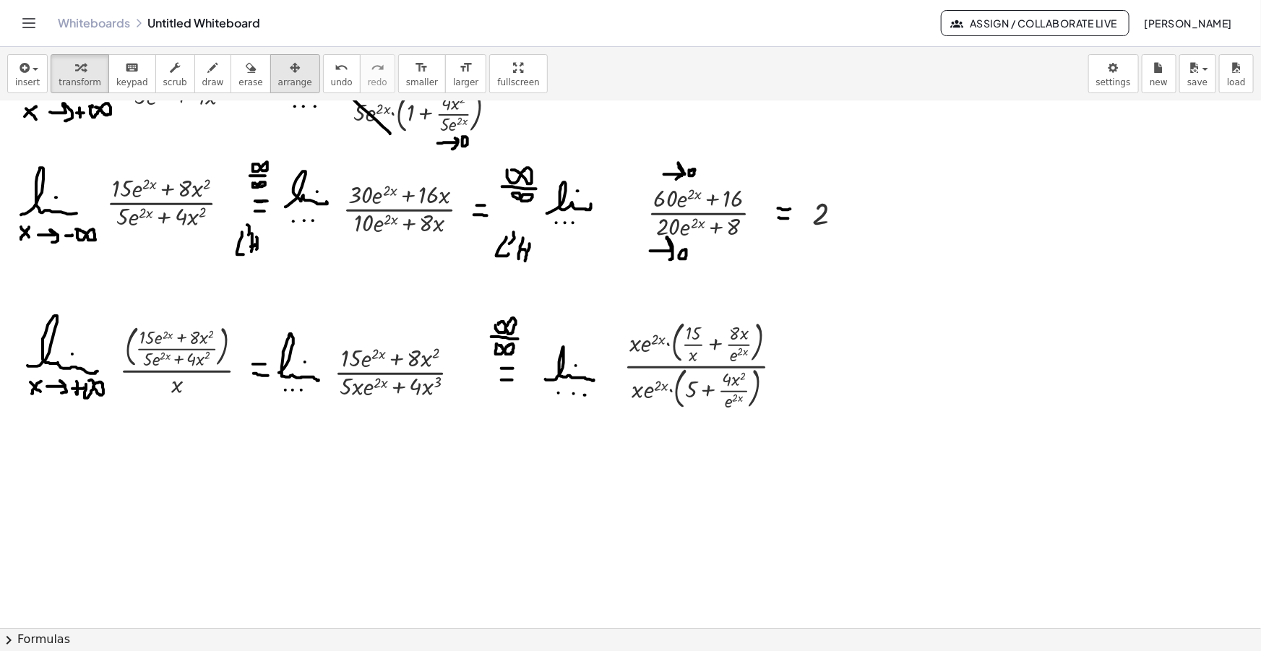
drag, startPoint x: 275, startPoint y: 77, endPoint x: 289, endPoint y: 90, distance: 19.4
click at [278, 77] on span "arrange" at bounding box center [295, 82] width 34 height 10
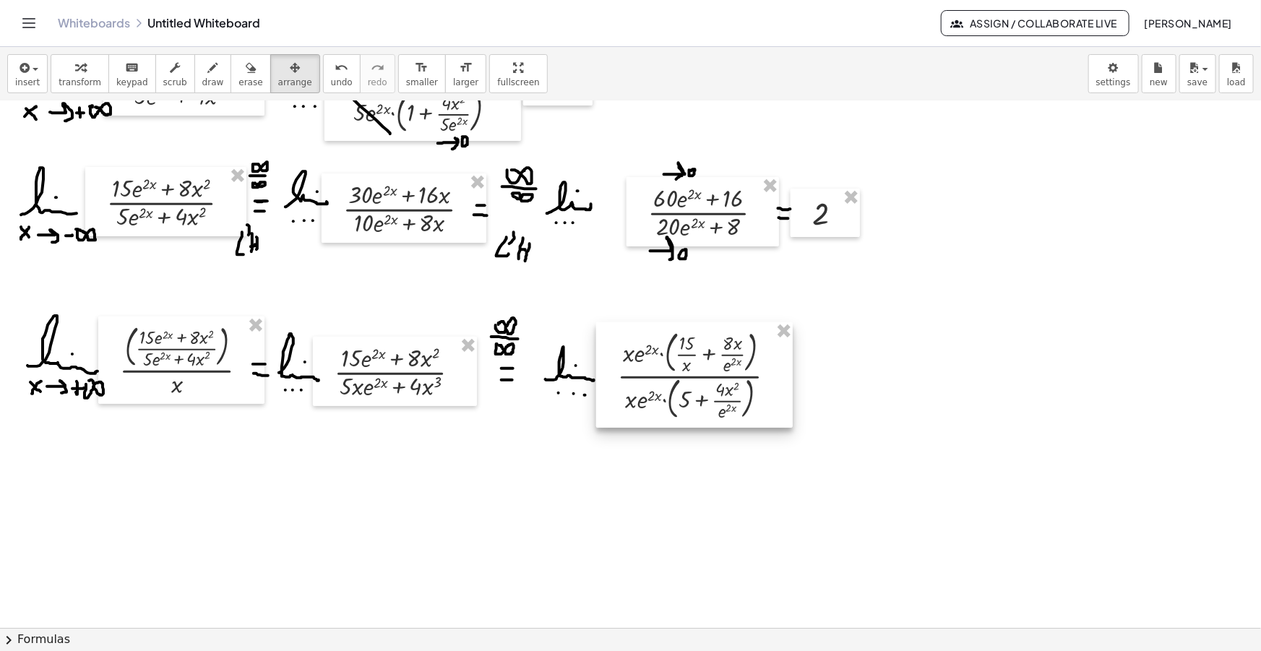
drag, startPoint x: 651, startPoint y: 350, endPoint x: 640, endPoint y: 353, distance: 11.9
click at [640, 352] on div at bounding box center [694, 374] width 197 height 105
click at [208, 74] on icon "button" at bounding box center [213, 67] width 10 height 17
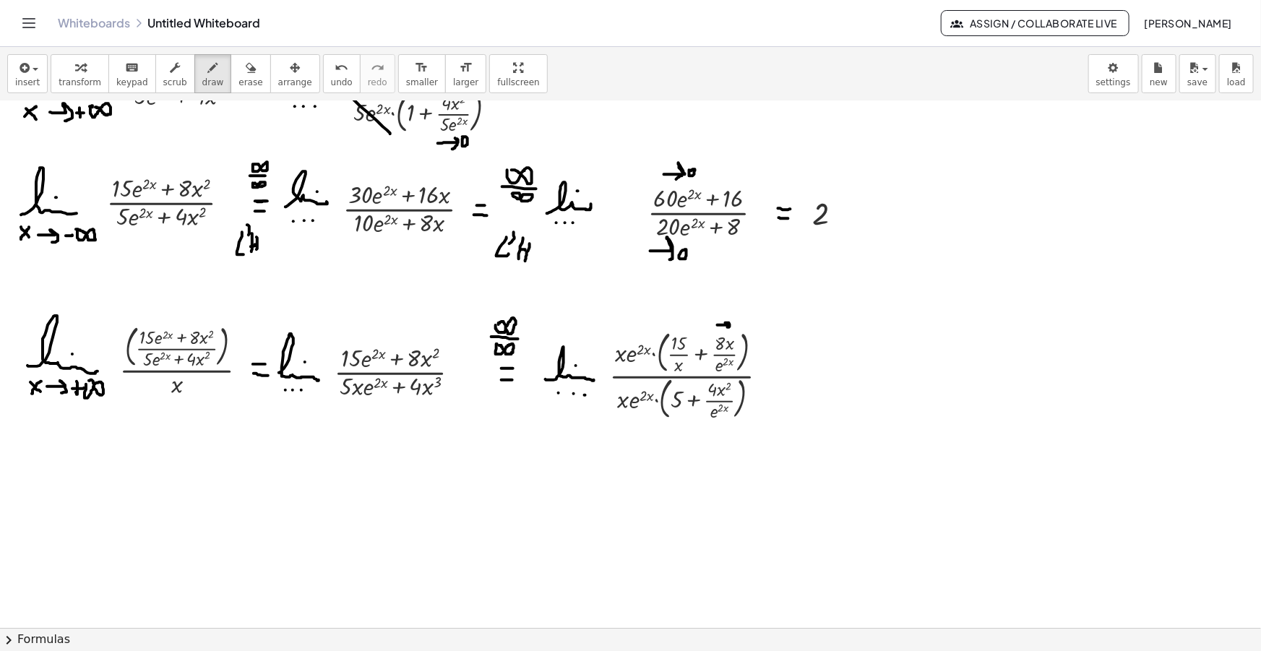
drag, startPoint x: 718, startPoint y: 324, endPoint x: 728, endPoint y: 327, distance: 10.3
click at [728, 327] on div at bounding box center [630, 456] width 1261 height 1103
drag, startPoint x: 736, startPoint y: 324, endPoint x: 739, endPoint y: 332, distance: 8.5
click at [736, 330] on div at bounding box center [630, 456] width 1261 height 1103
drag, startPoint x: 710, startPoint y: 434, endPoint x: 718, endPoint y: 441, distance: 10.7
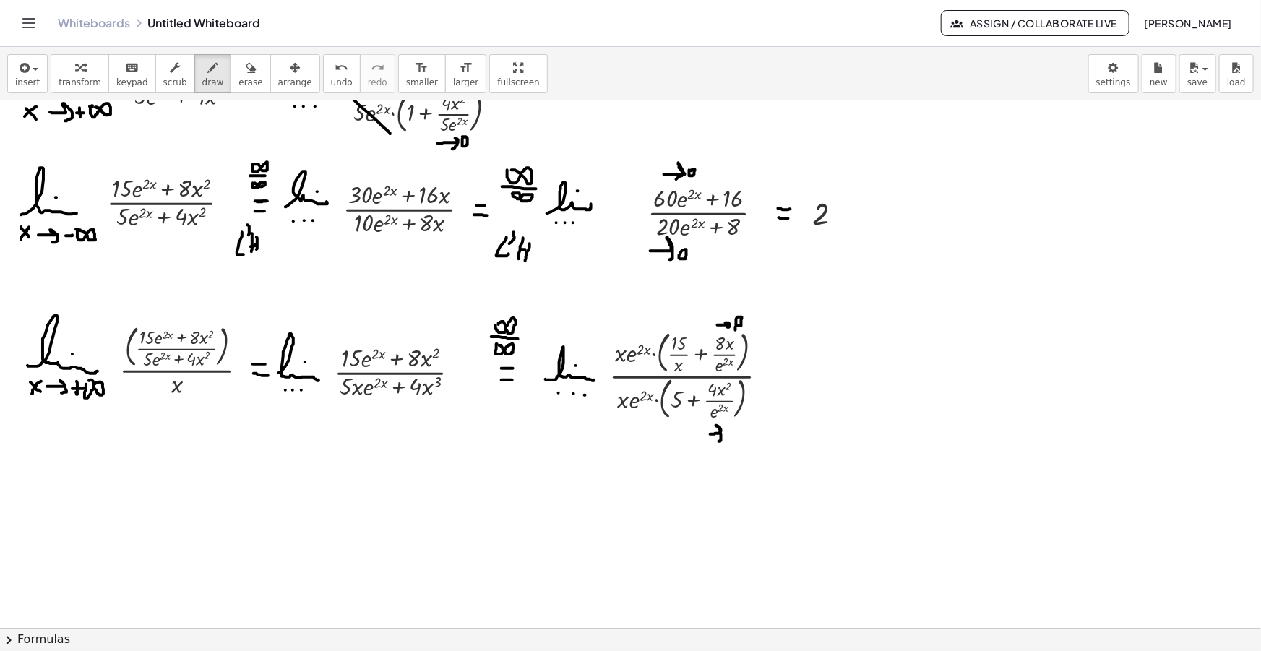
click at [718, 441] on div at bounding box center [630, 456] width 1261 height 1103
click at [727, 426] on div at bounding box center [630, 456] width 1261 height 1103
drag, startPoint x: 679, startPoint y: 330, endPoint x: 686, endPoint y: 334, distance: 7.4
click at [686, 334] on div at bounding box center [630, 456] width 1261 height 1103
drag, startPoint x: 694, startPoint y: 325, endPoint x: 694, endPoint y: 334, distance: 8.7
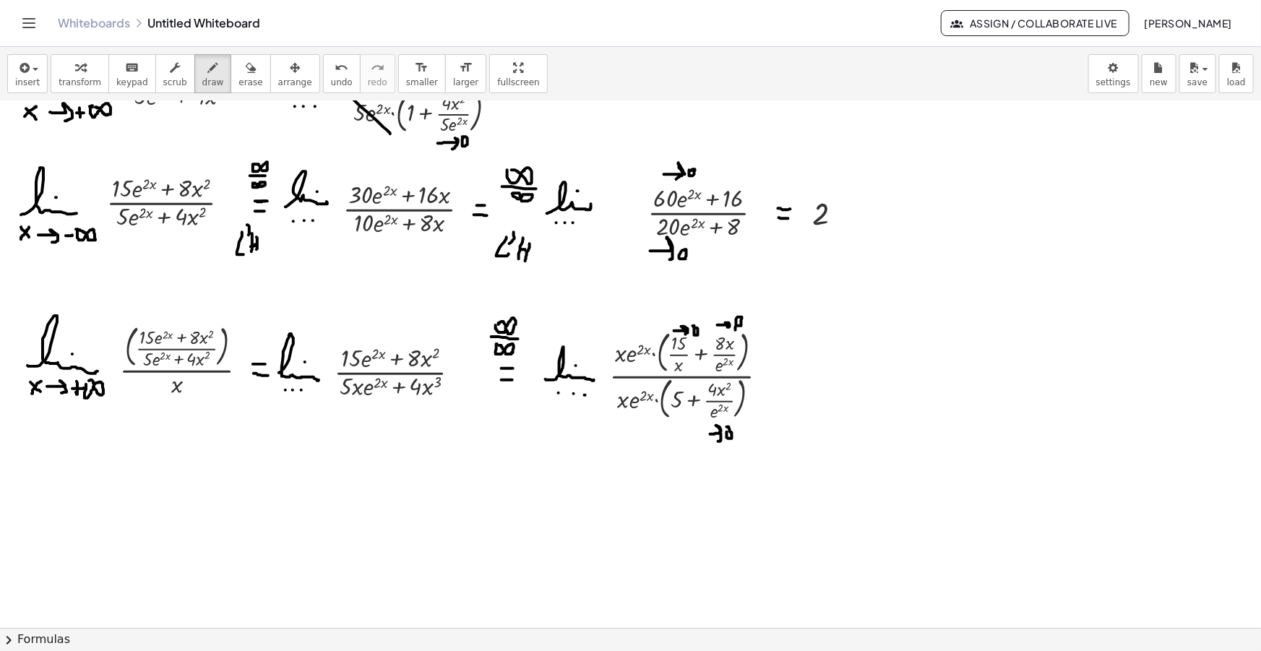
click at [692, 325] on div at bounding box center [630, 456] width 1261 height 1103
drag, startPoint x: 621, startPoint y: 338, endPoint x: 640, endPoint y: 363, distance: 31.1
click at [642, 356] on div at bounding box center [630, 456] width 1261 height 1103
drag, startPoint x: 622, startPoint y: 379, endPoint x: 649, endPoint y: 400, distance: 34.0
click at [649, 400] on div at bounding box center [630, 456] width 1261 height 1103
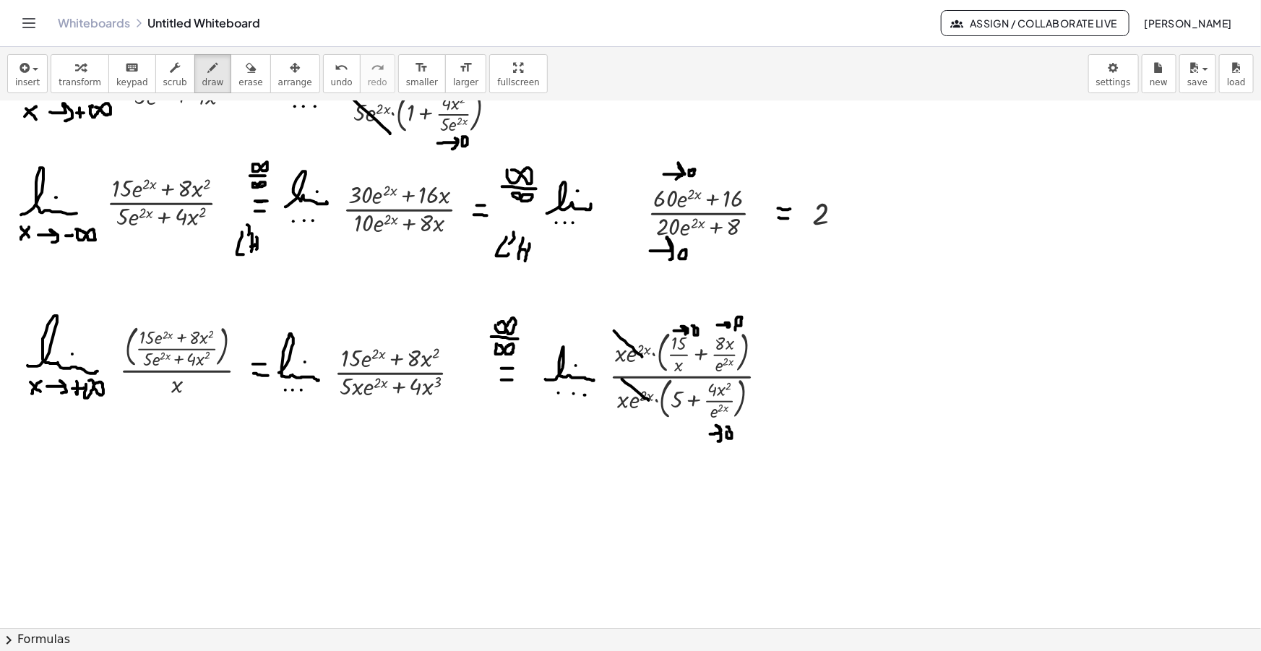
drag, startPoint x: 776, startPoint y: 372, endPoint x: 788, endPoint y: 372, distance: 11.6
click at [788, 372] on div at bounding box center [630, 456] width 1261 height 1103
click at [788, 383] on div at bounding box center [630, 456] width 1261 height 1103
click at [36, 56] on button "insert" at bounding box center [27, 73] width 40 height 39
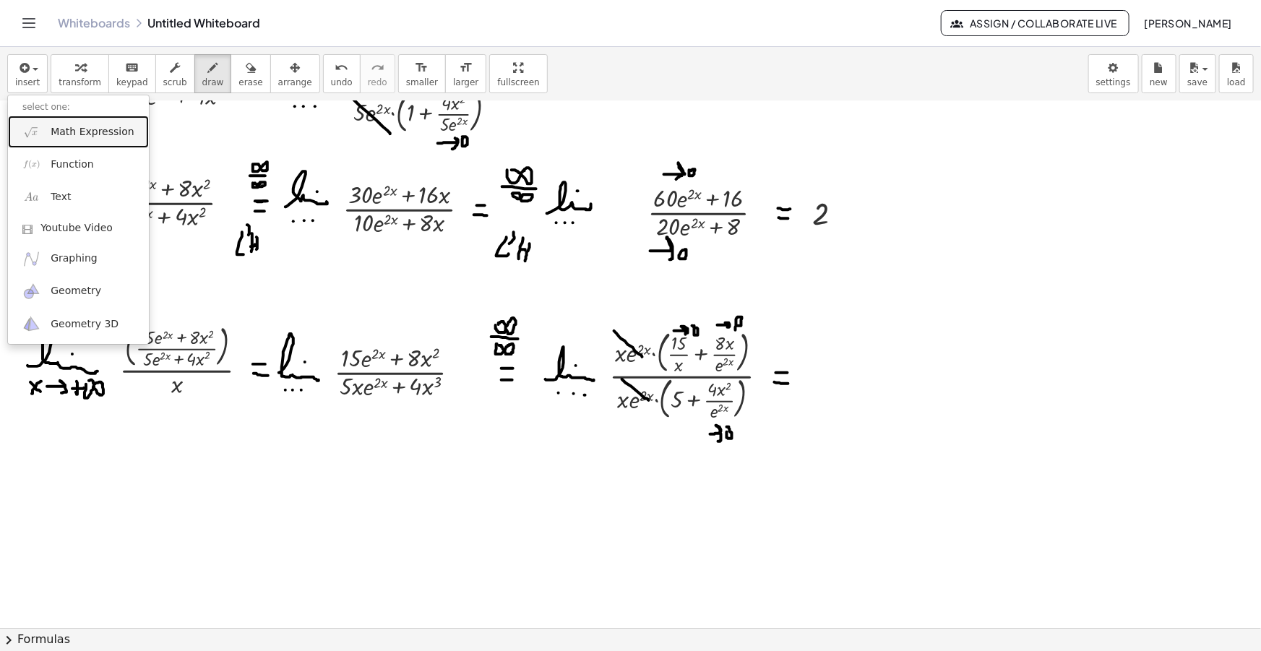
click at [66, 128] on span "Math Expression" at bounding box center [92, 132] width 83 height 14
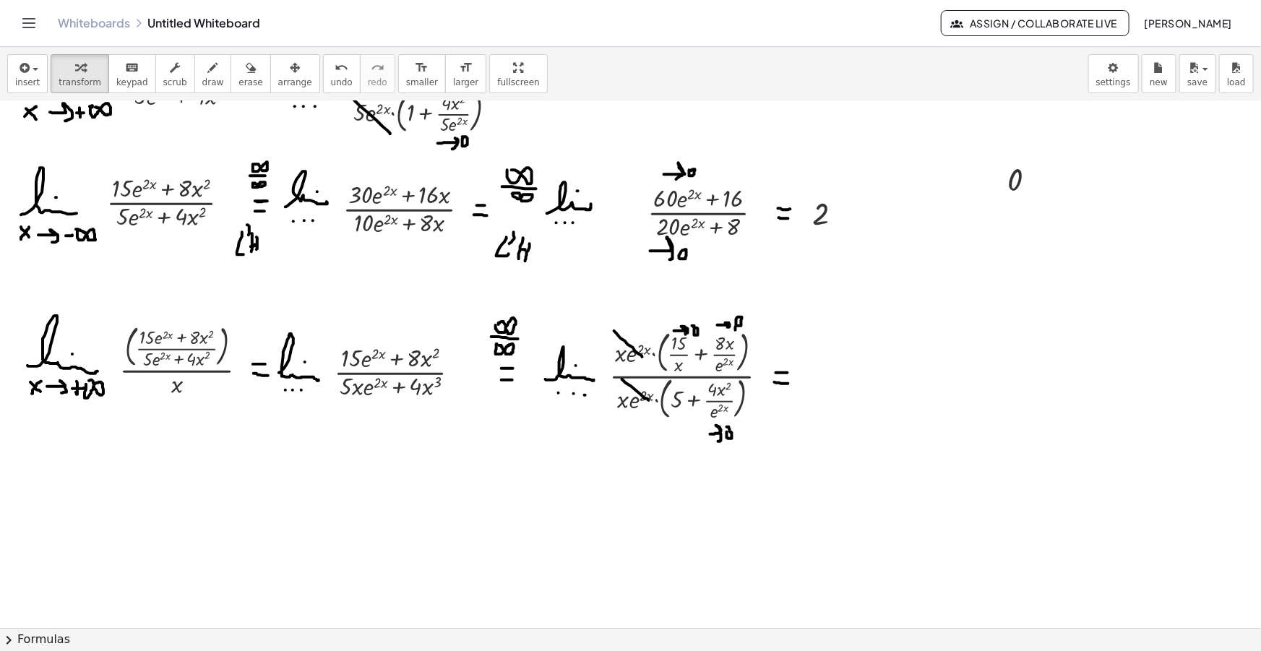
click at [290, 69] on icon "button" at bounding box center [295, 67] width 10 height 17
drag, startPoint x: 1017, startPoint y: 191, endPoint x: 823, endPoint y: 389, distance: 277.5
click at [823, 389] on div at bounding box center [825, 375] width 67 height 48
click at [749, 45] on div "Whiteboards Untitled Whiteboard Assign / Collaborate Live [PERSON_NAME]" at bounding box center [630, 23] width 1226 height 46
click at [208, 69] on icon "button" at bounding box center [213, 67] width 10 height 17
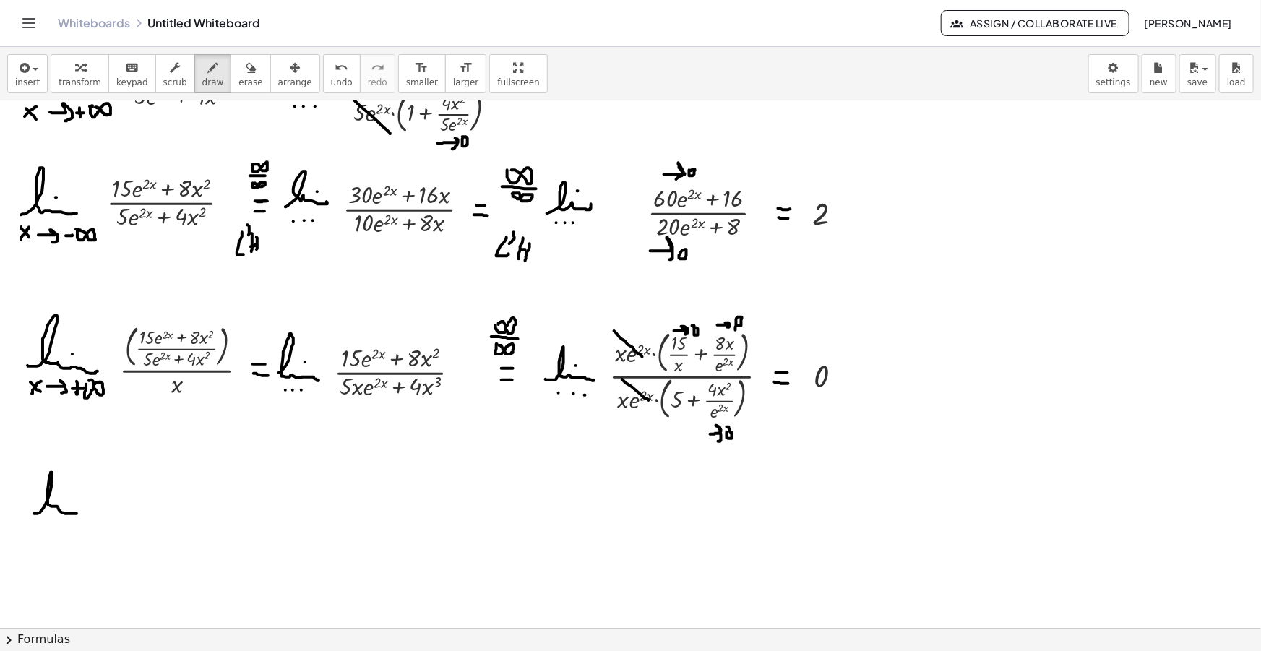
drag, startPoint x: 36, startPoint y: 513, endPoint x: 82, endPoint y: 510, distance: 46.3
click at [82, 511] on div at bounding box center [630, 456] width 1261 height 1103
click at [67, 489] on div at bounding box center [630, 456] width 1261 height 1103
drag, startPoint x: 41, startPoint y: 527, endPoint x: 51, endPoint y: 540, distance: 15.5
click at [51, 540] on div at bounding box center [630, 456] width 1261 height 1103
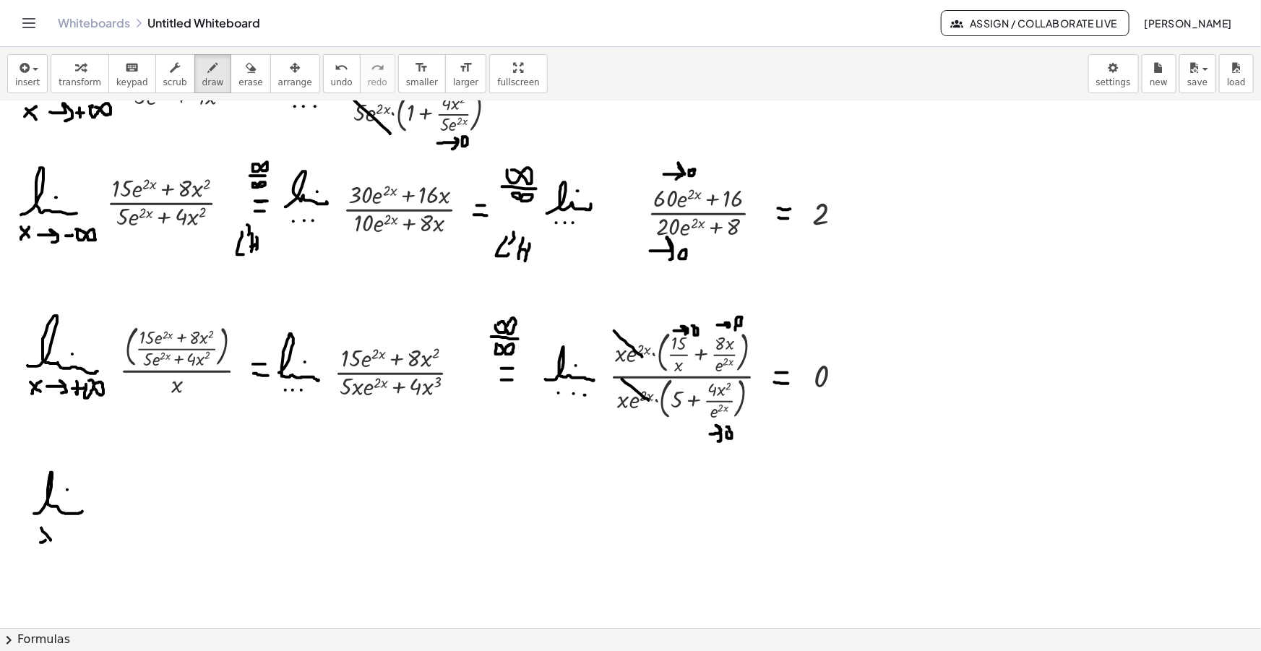
drag, startPoint x: 41, startPoint y: 542, endPoint x: 54, endPoint y: 532, distance: 16.5
click at [51, 533] on div at bounding box center [630, 456] width 1261 height 1103
drag, startPoint x: 59, startPoint y: 536, endPoint x: 66, endPoint y: 541, distance: 7.8
click at [66, 541] on div at bounding box center [630, 456] width 1261 height 1103
click at [86, 535] on div at bounding box center [630, 456] width 1261 height 1103
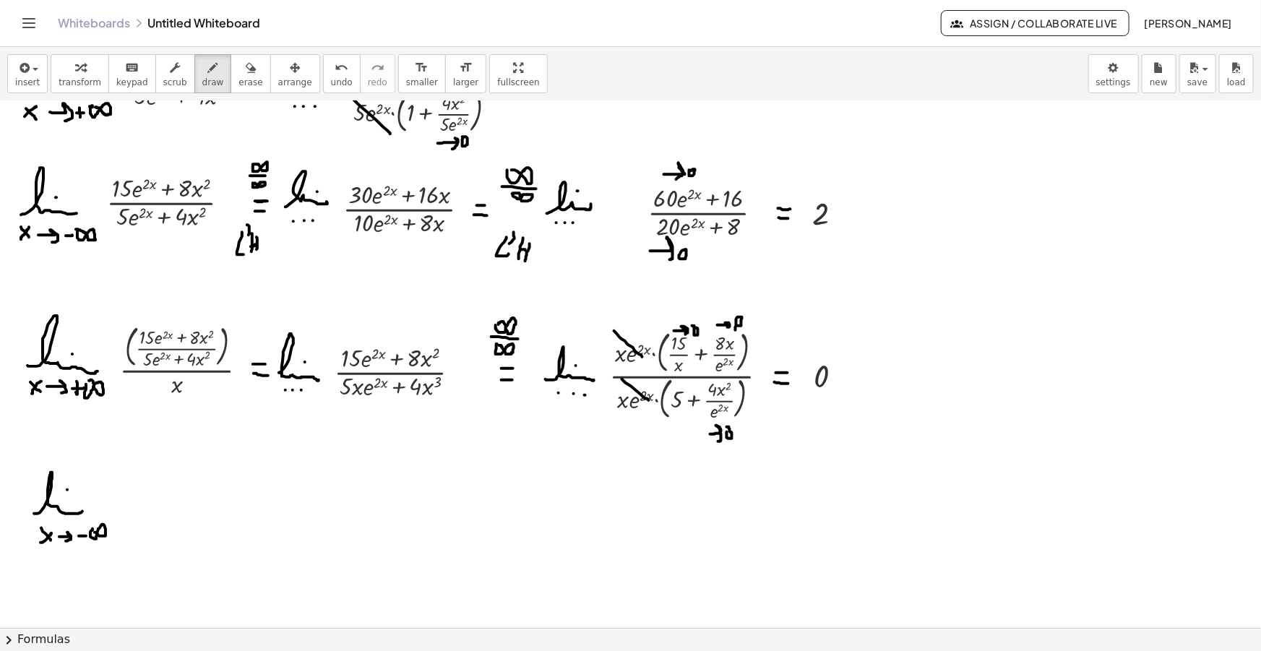
click at [94, 532] on div at bounding box center [630, 456] width 1261 height 1103
click at [17, 61] on icon "button" at bounding box center [23, 67] width 13 height 17
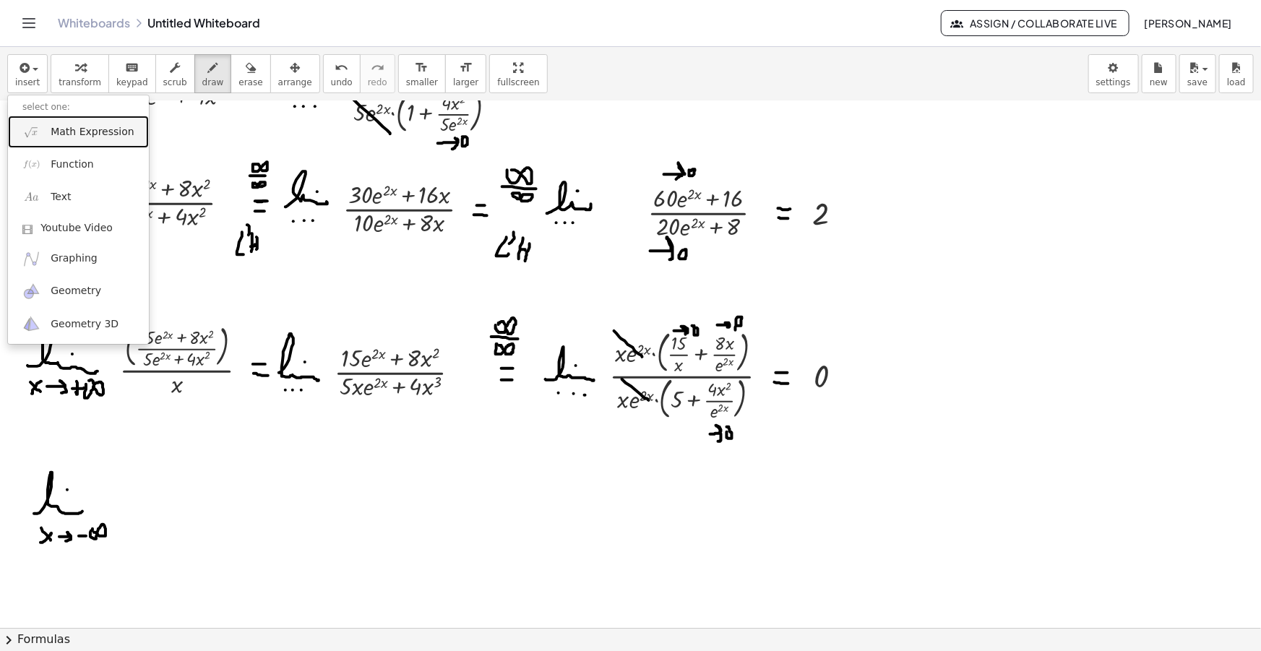
click at [103, 135] on span "Math Expression" at bounding box center [92, 132] width 83 height 14
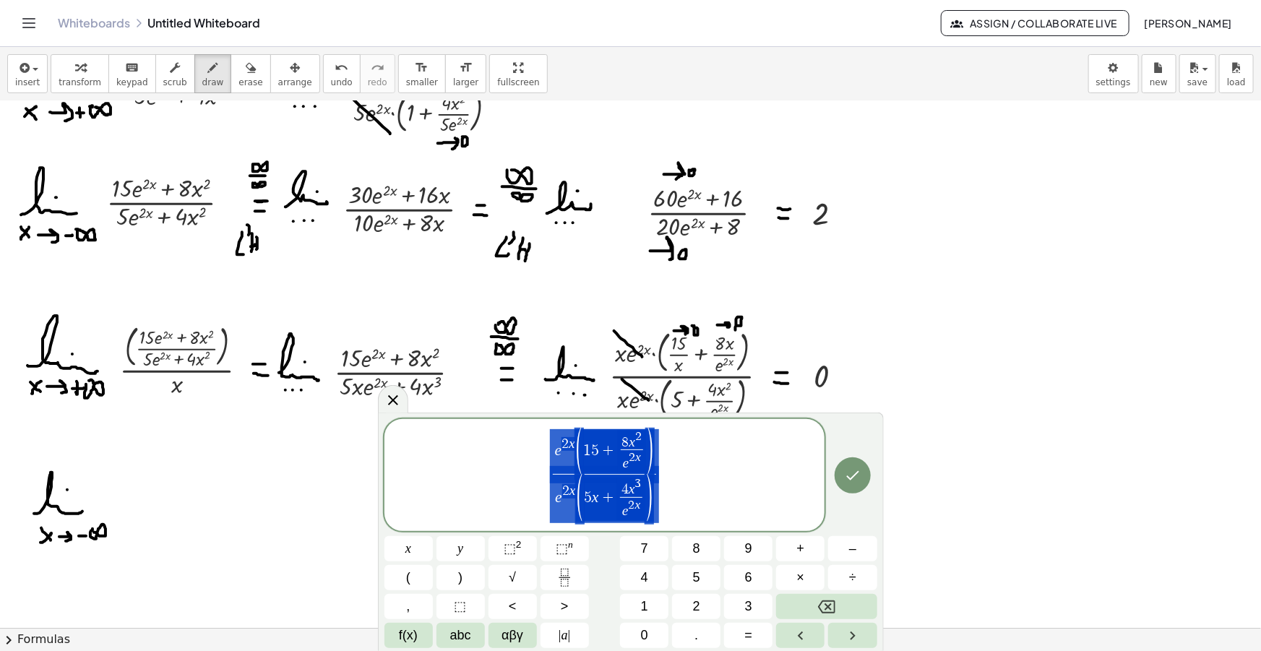
drag, startPoint x: 671, startPoint y: 481, endPoint x: 522, endPoint y: 470, distance: 148.6
click at [520, 471] on span "e 2 x ( 1 5 + 8 x 2 e 2 x ​ ) e 2 x ( 5 x + 4 x 3 e 2 x ​ ) ​" at bounding box center [604, 476] width 441 height 97
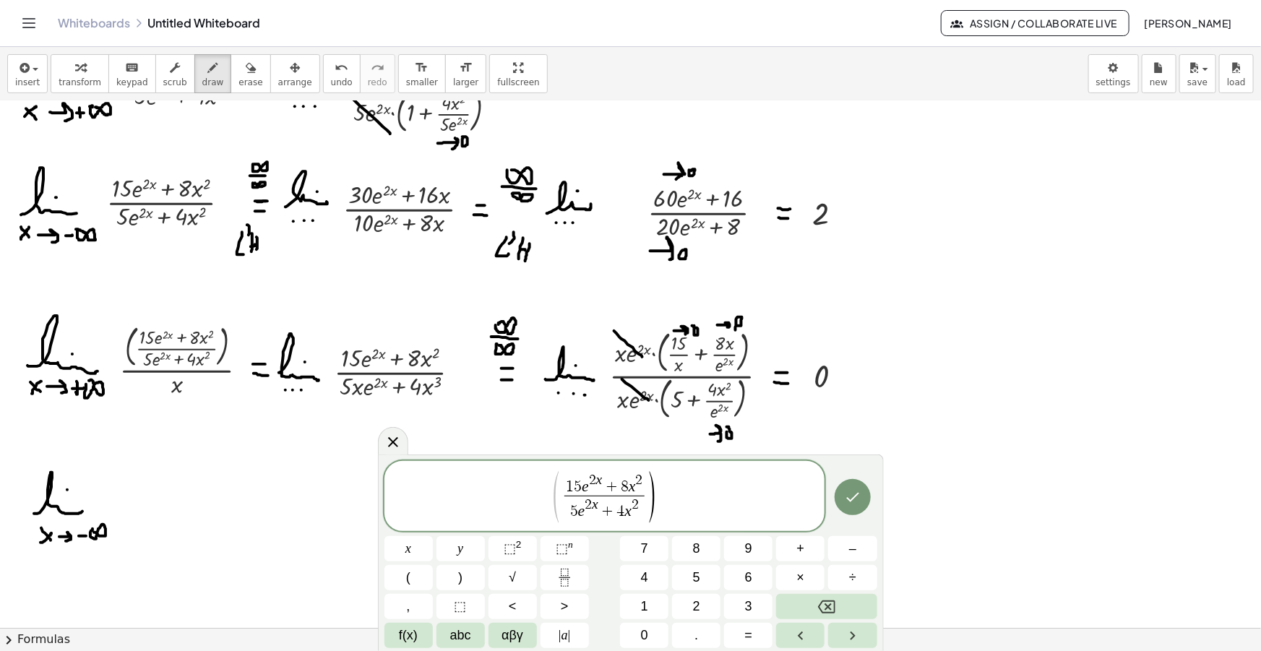
click at [550, 499] on span "( 1 5 e 2 x + 8 x 2 5 e 2 x + 4 x 2 ​ ) ​" at bounding box center [604, 497] width 441 height 55
click at [686, 489] on span "( ​ 1 5 e 2 x + 8 x 2 5 e 2 x + 4 x 2 ​ )" at bounding box center [604, 497] width 441 height 55
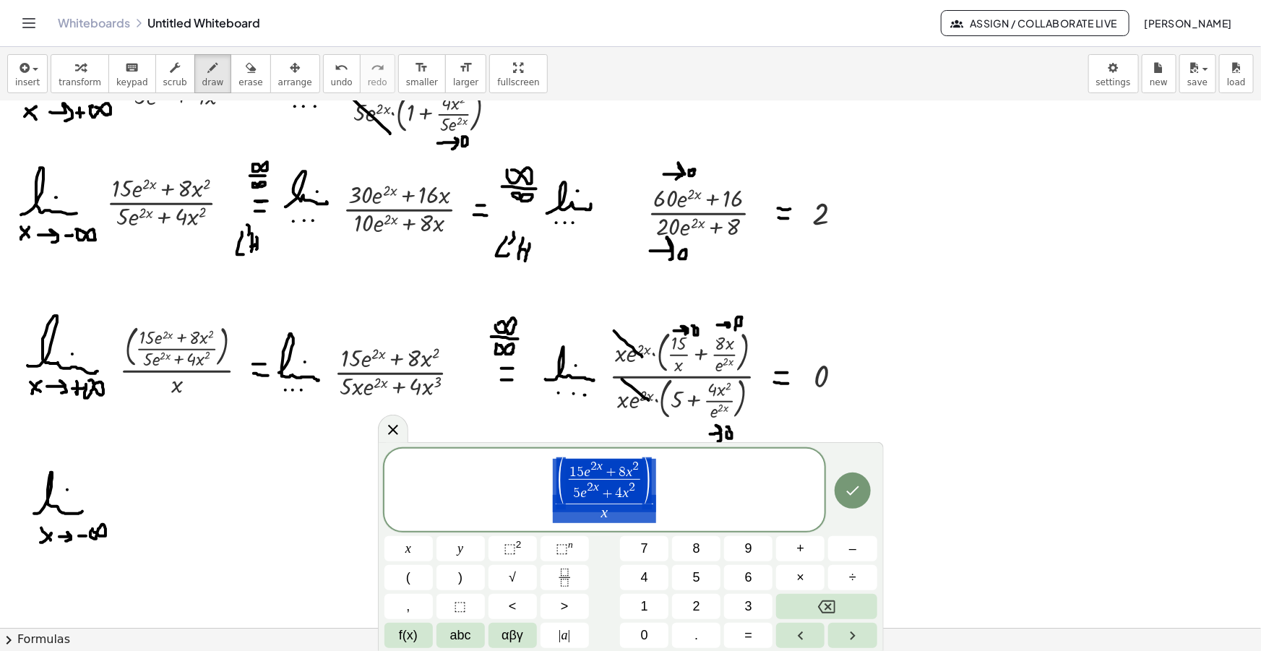
drag, startPoint x: 670, startPoint y: 504, endPoint x: 518, endPoint y: 473, distance: 154.9
click at [519, 473] on span "( 1 5 e 2 x + 8 x 2 5 e 2 x + 4 x 2 ​ ) x ​" at bounding box center [604, 490] width 441 height 67
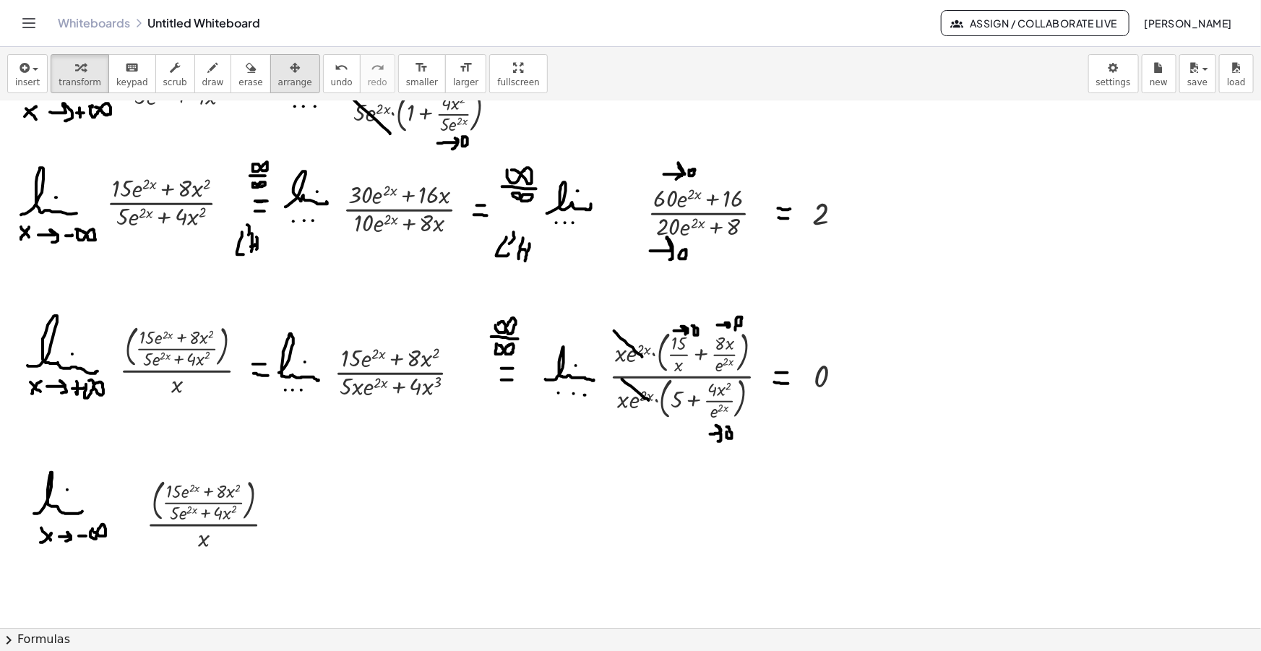
click at [290, 69] on icon "button" at bounding box center [295, 67] width 10 height 17
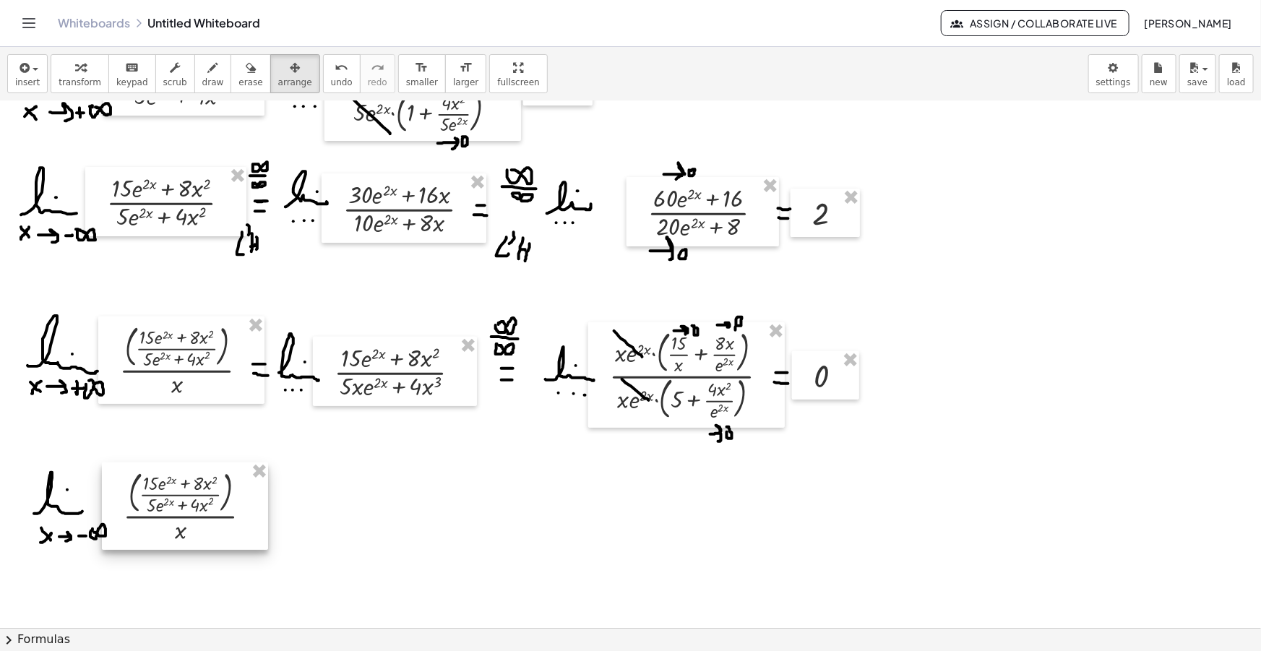
drag, startPoint x: 214, startPoint y: 520, endPoint x: 194, endPoint y: 516, distance: 20.7
click at [194, 516] on div at bounding box center [185, 505] width 166 height 87
click at [202, 78] on span "draw" at bounding box center [213, 82] width 22 height 10
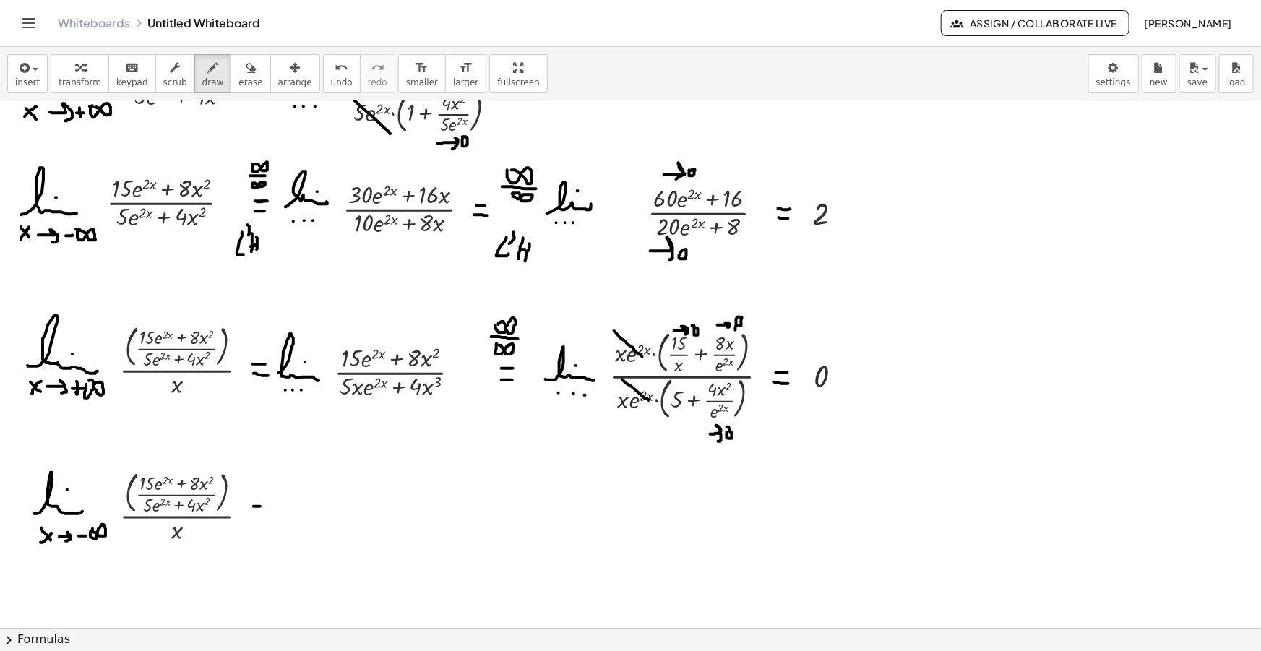
click at [260, 506] on div at bounding box center [630, 456] width 1261 height 1103
drag, startPoint x: 253, startPoint y: 517, endPoint x: 262, endPoint y: 517, distance: 8.7
click at [262, 517] on div at bounding box center [630, 456] width 1261 height 1103
